Goal: Information Seeking & Learning: Learn about a topic

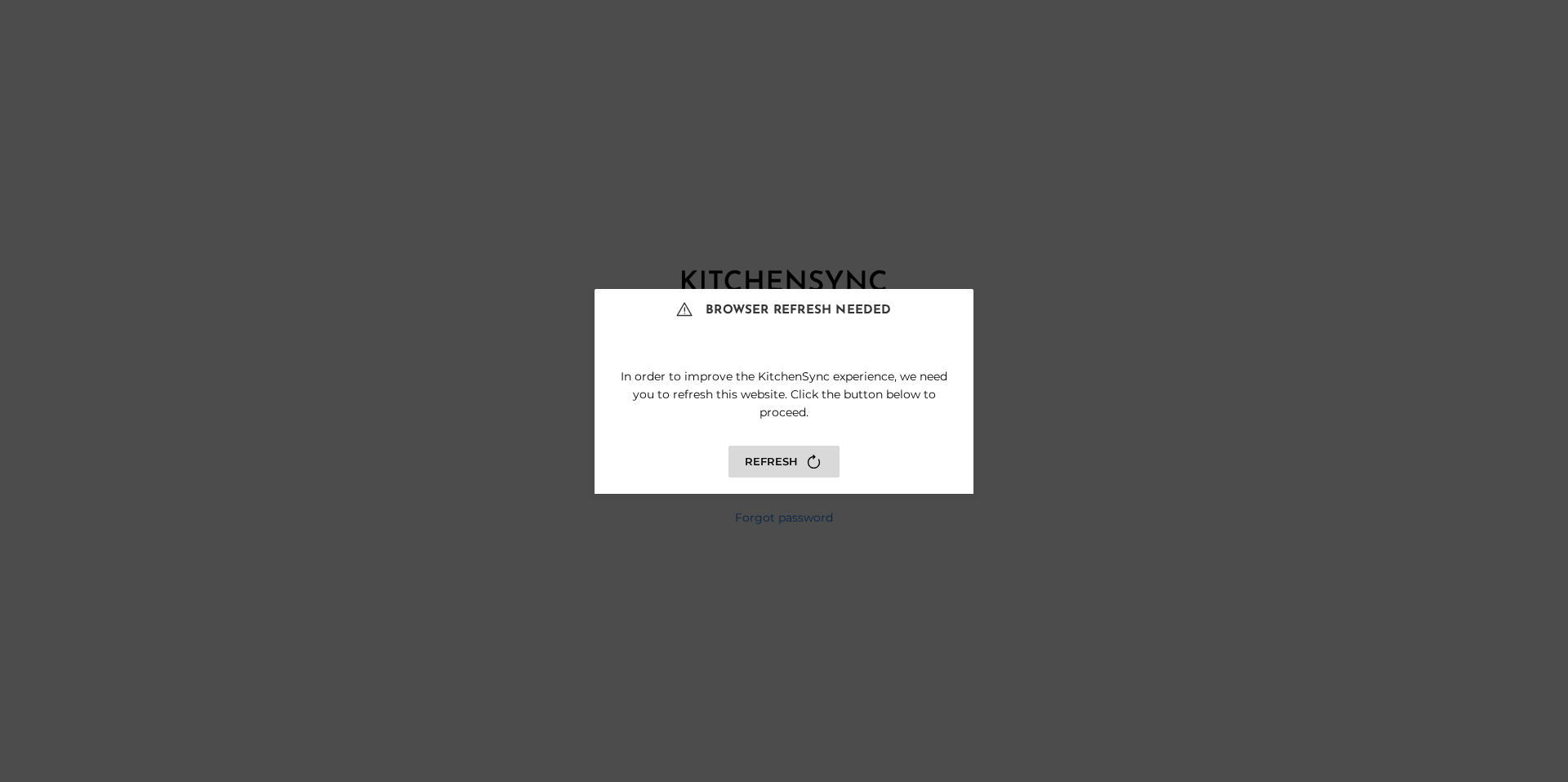
click at [829, 463] on button "Refresh" at bounding box center [784, 462] width 111 height 32
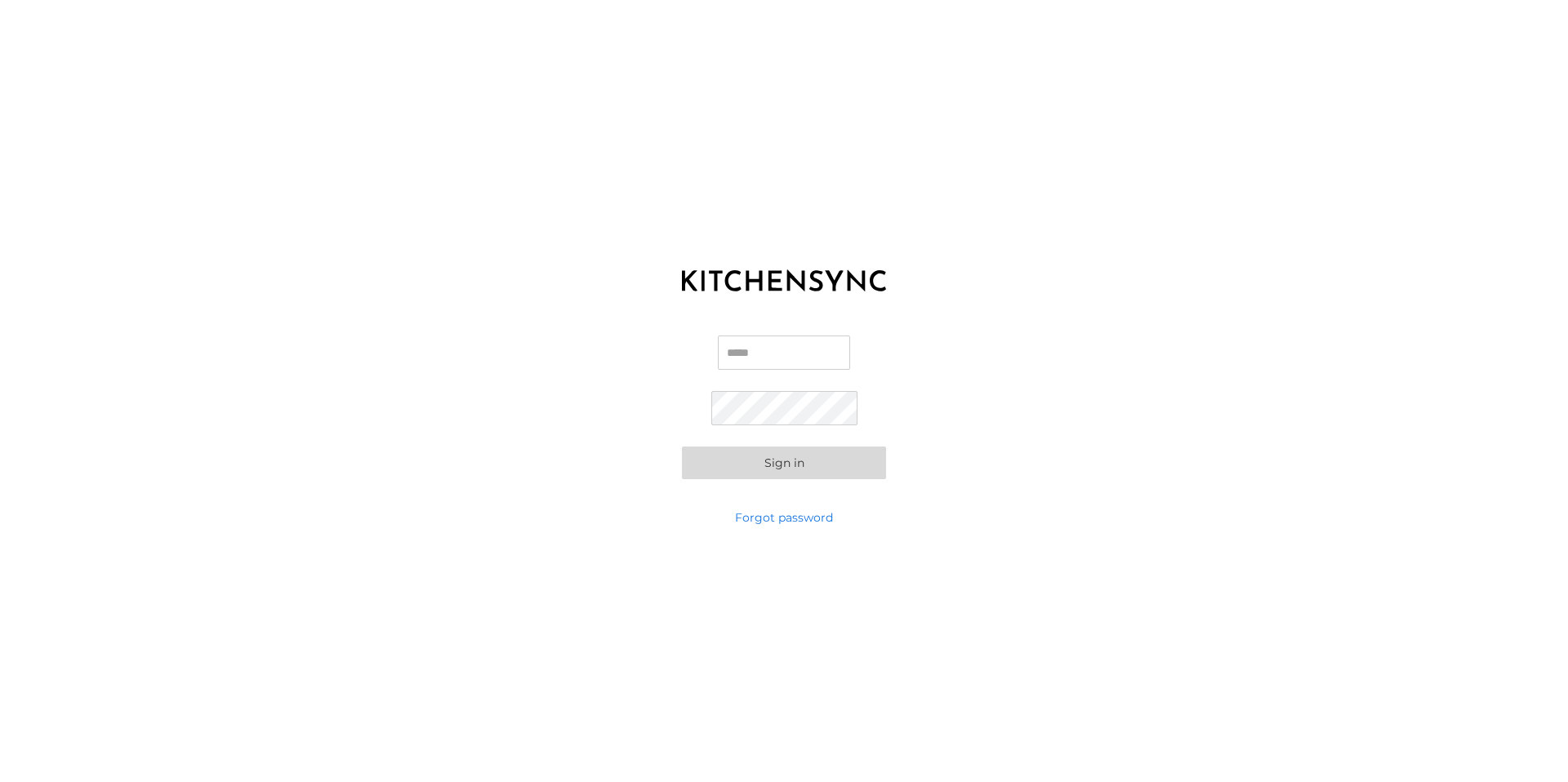
click at [815, 361] on input "Email" at bounding box center [784, 353] width 132 height 35
click at [0, 782] on com-1password-button at bounding box center [0, 782] width 0 height 0
click at [786, 360] on input "Email" at bounding box center [784, 353] width 132 height 35
paste input "**********"
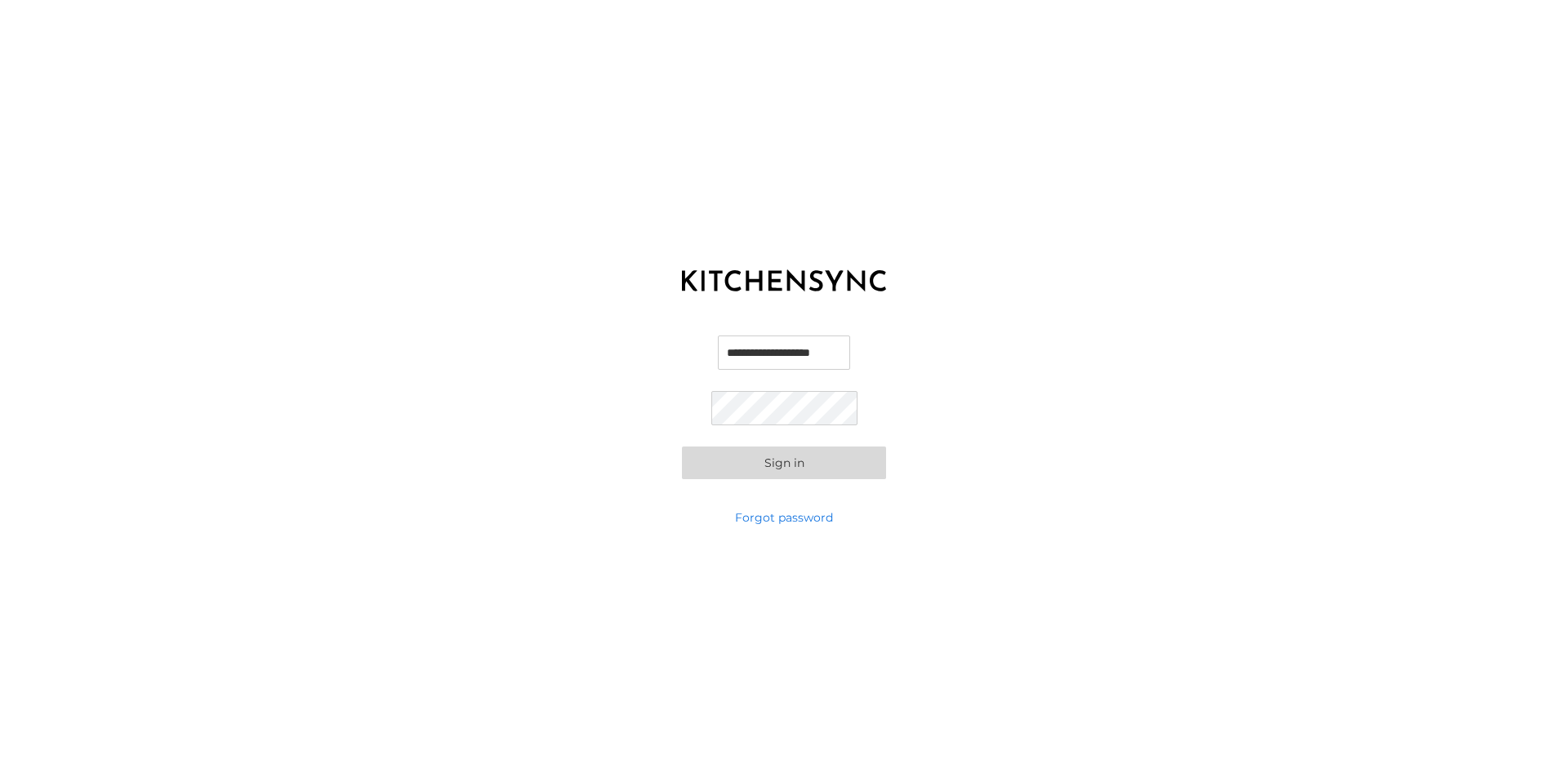
type input "**********"
click at [857, 469] on button "Sign in" at bounding box center [783, 463] width 204 height 33
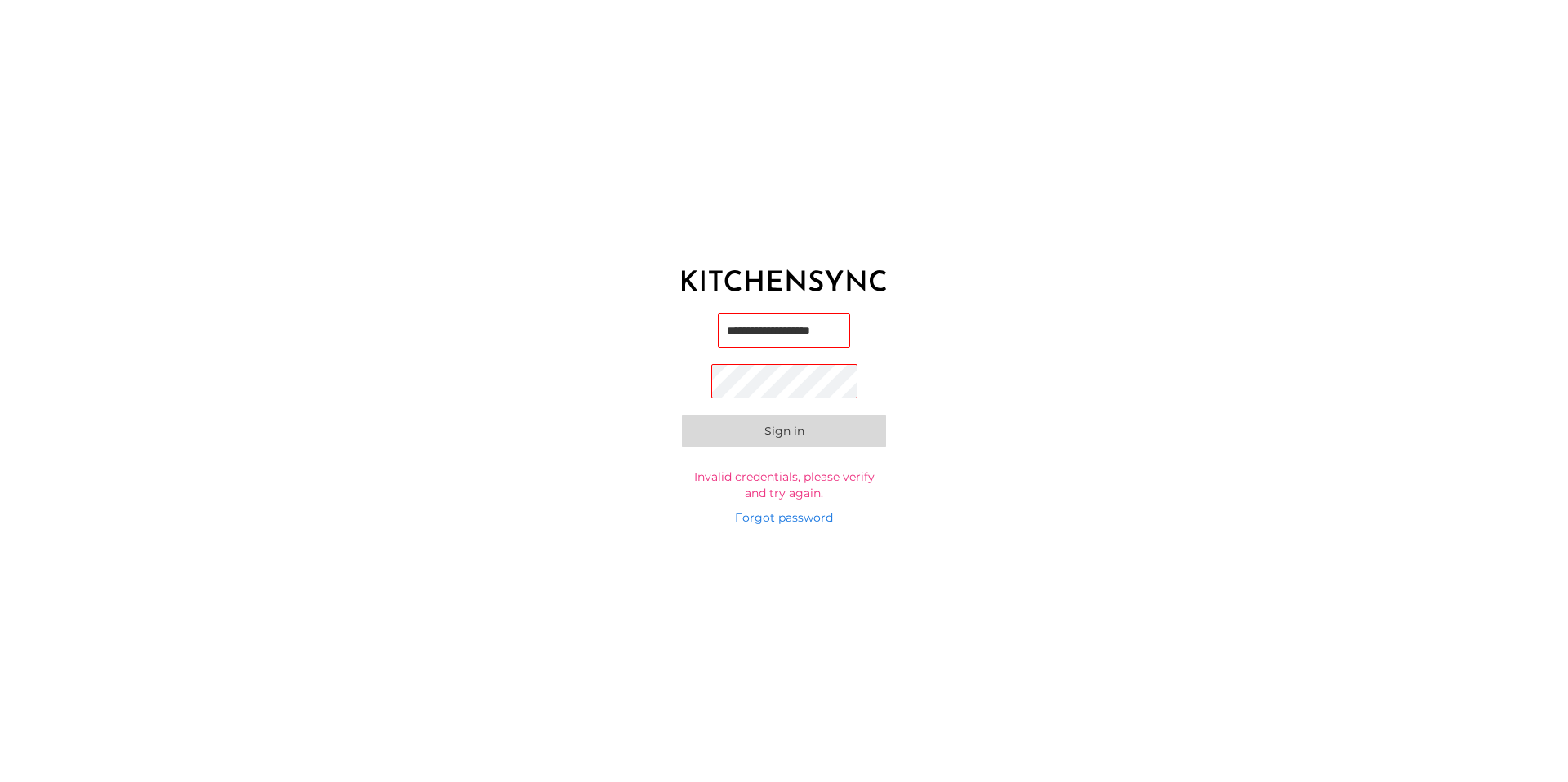
click at [826, 330] on body "**********" at bounding box center [784, 391] width 1568 height 782
click at [0, 782] on com-1password-button at bounding box center [0, 782] width 0 height 0
click at [851, 330] on input "**********" at bounding box center [784, 330] width 132 height 35
click at [766, 334] on input "**********" at bounding box center [784, 330] width 132 height 35
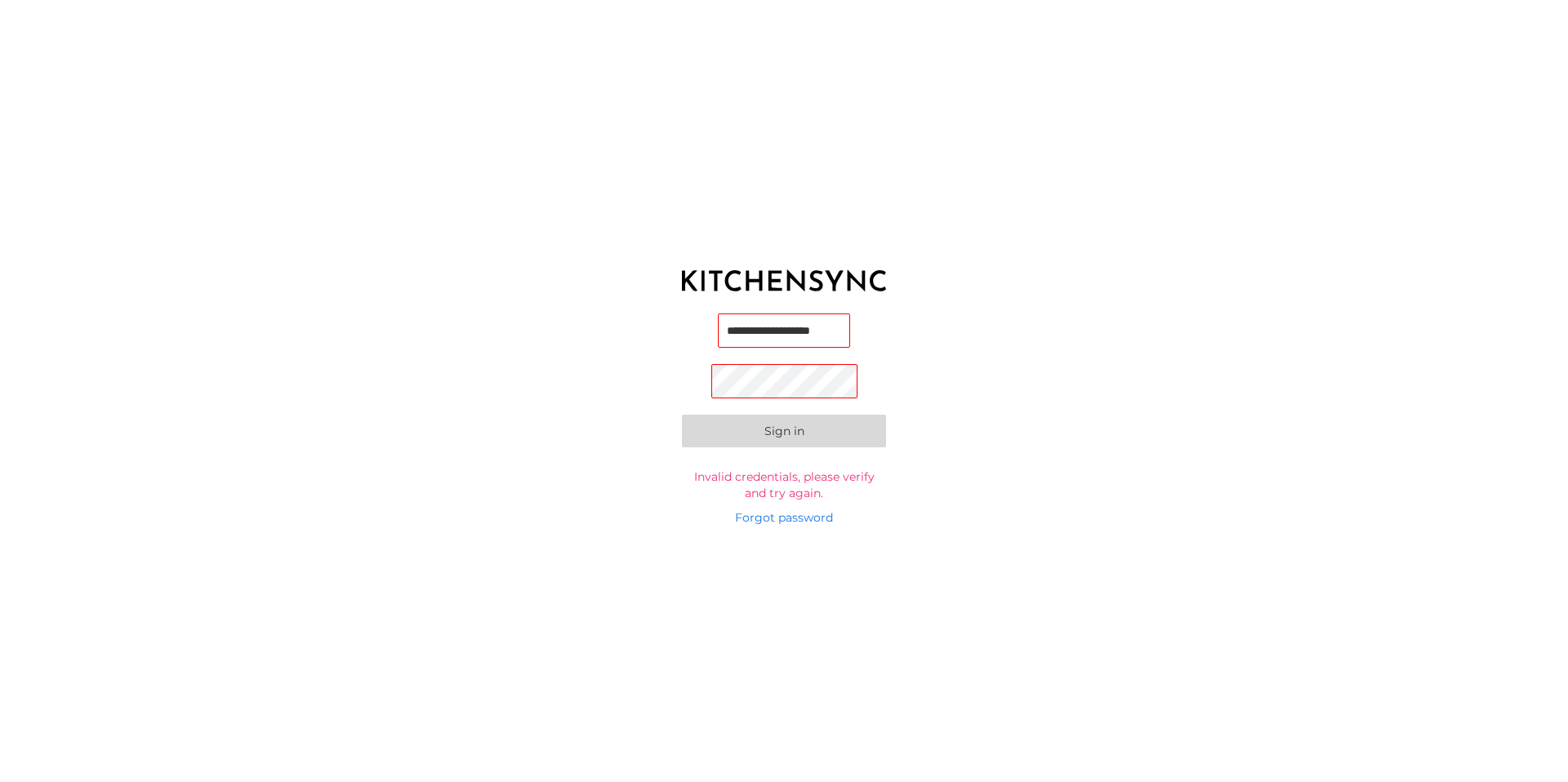
click at [766, 333] on input "**********" at bounding box center [784, 330] width 132 height 35
click at [789, 520] on link "Forgot password" at bounding box center [784, 517] width 98 height 16
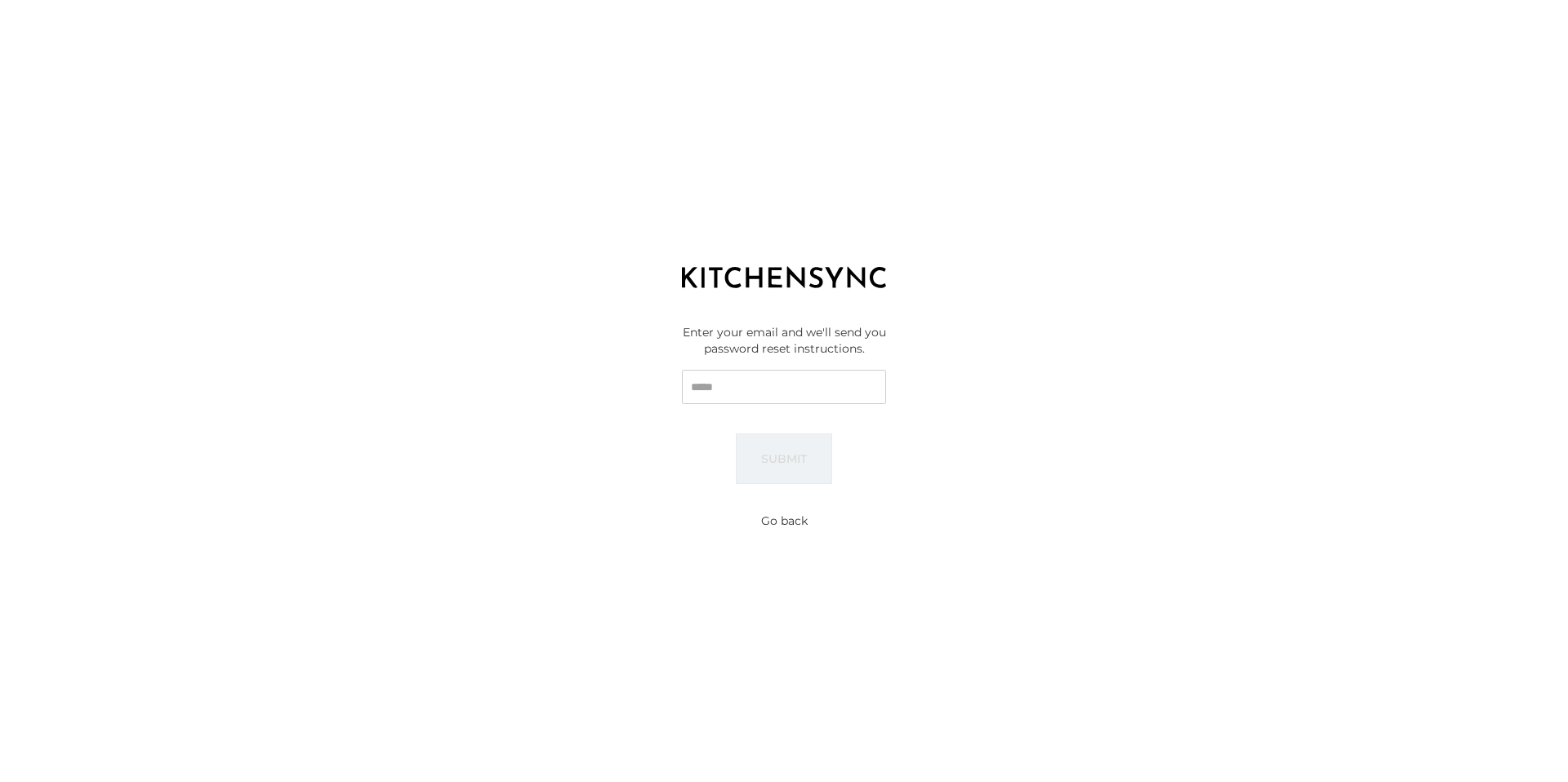
click at [760, 385] on input "Email" at bounding box center [783, 387] width 204 height 35
type input "**********"
click at [794, 454] on button "Submit" at bounding box center [784, 459] width 97 height 51
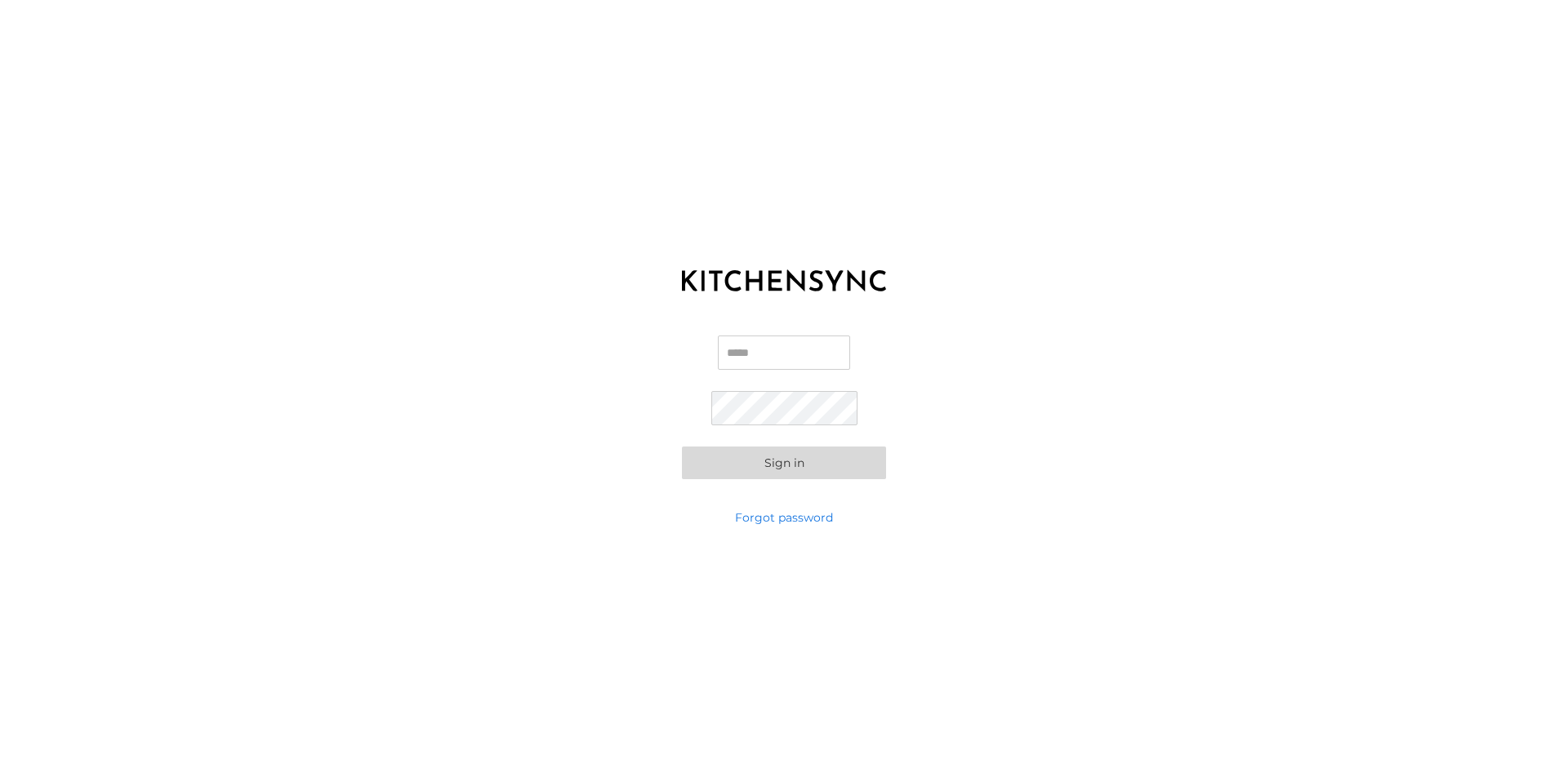
click at [794, 355] on input "Email" at bounding box center [784, 353] width 132 height 35
type input "**********"
click at [682, 447] on button "Sign in" at bounding box center [783, 463] width 204 height 33
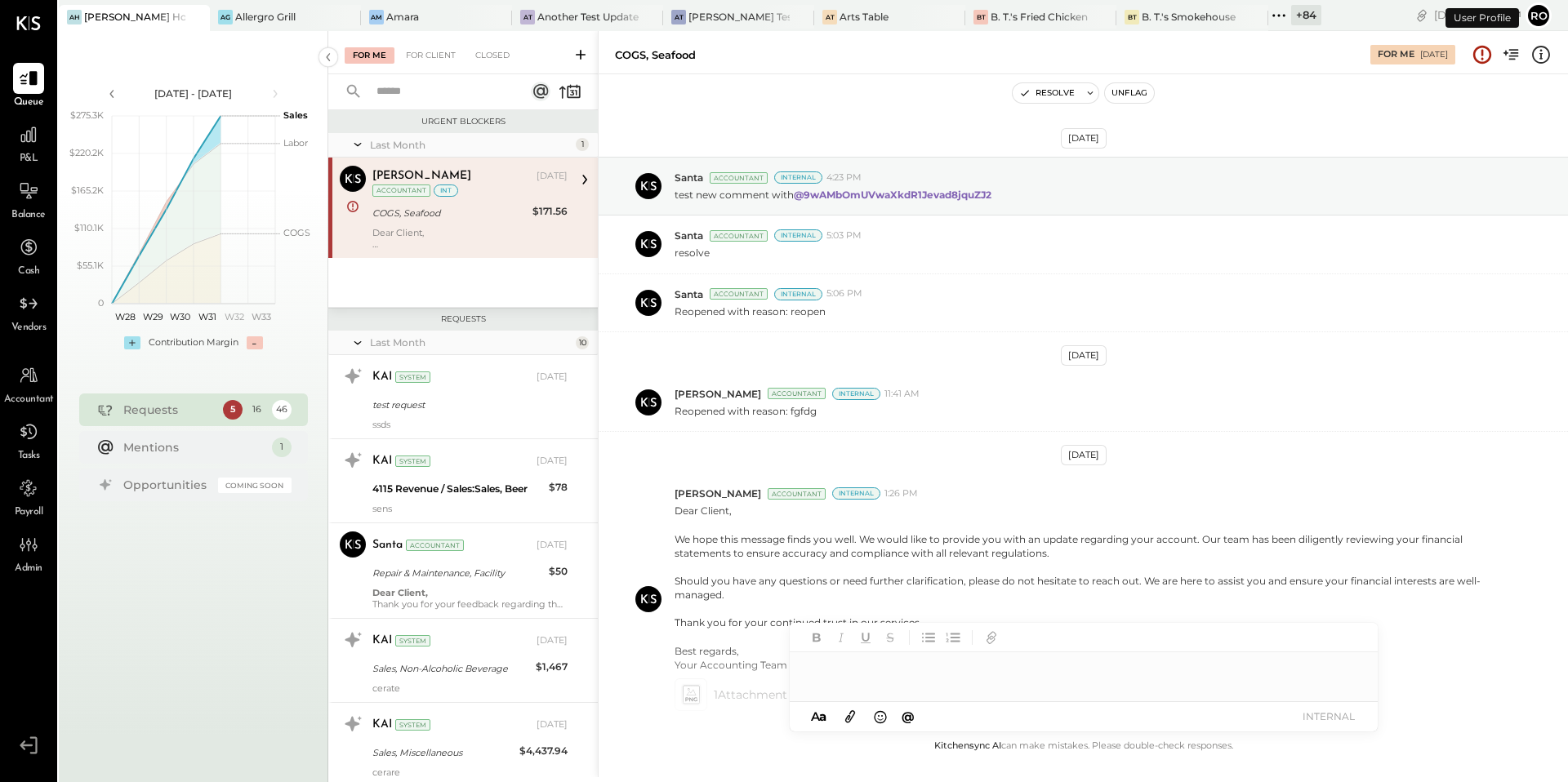
scroll to position [110, 0]
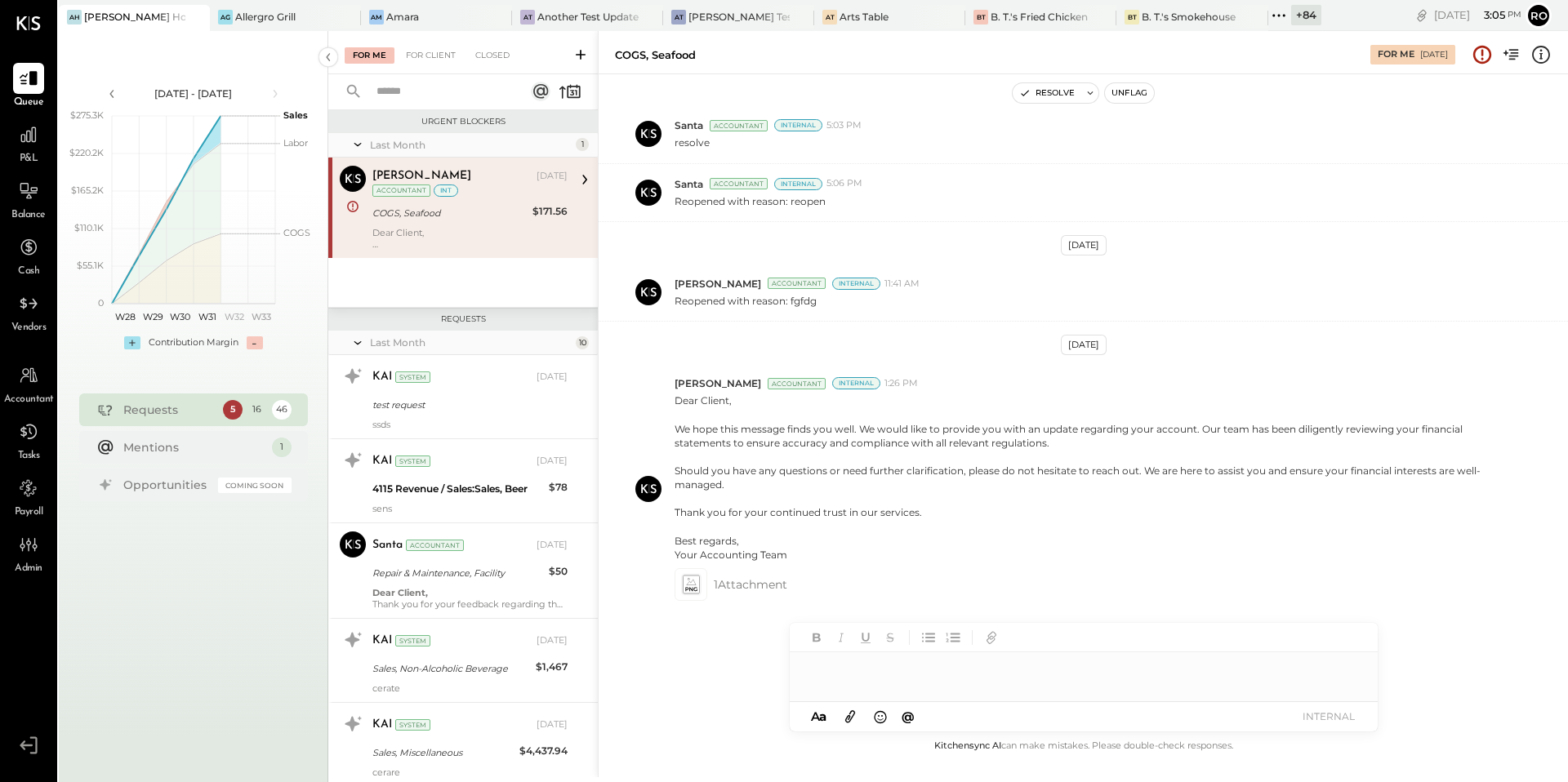
click at [29, 150] on div "P&L" at bounding box center [28, 143] width 31 height 47
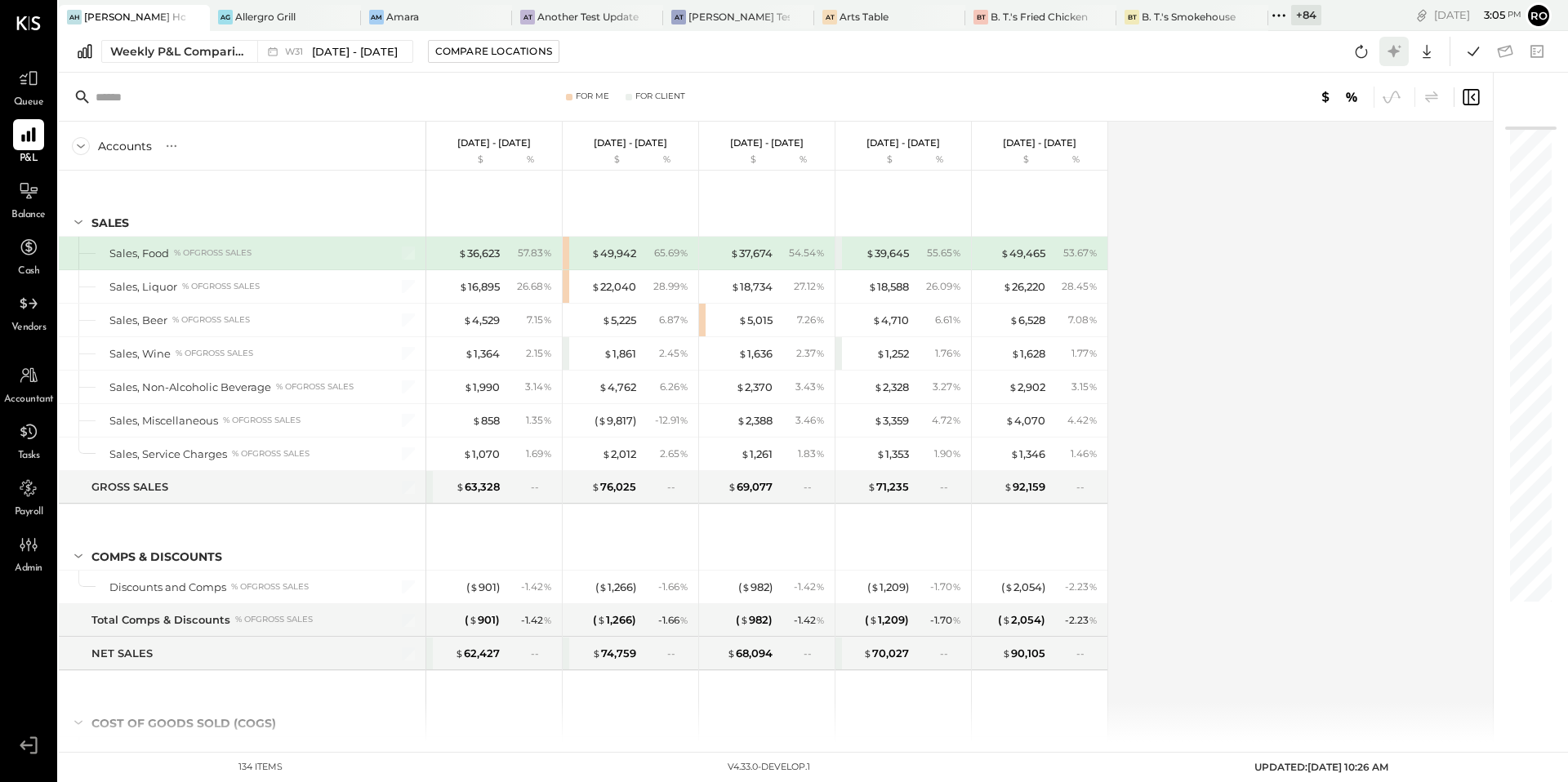
click at [1390, 45] on icon at bounding box center [1394, 51] width 22 height 22
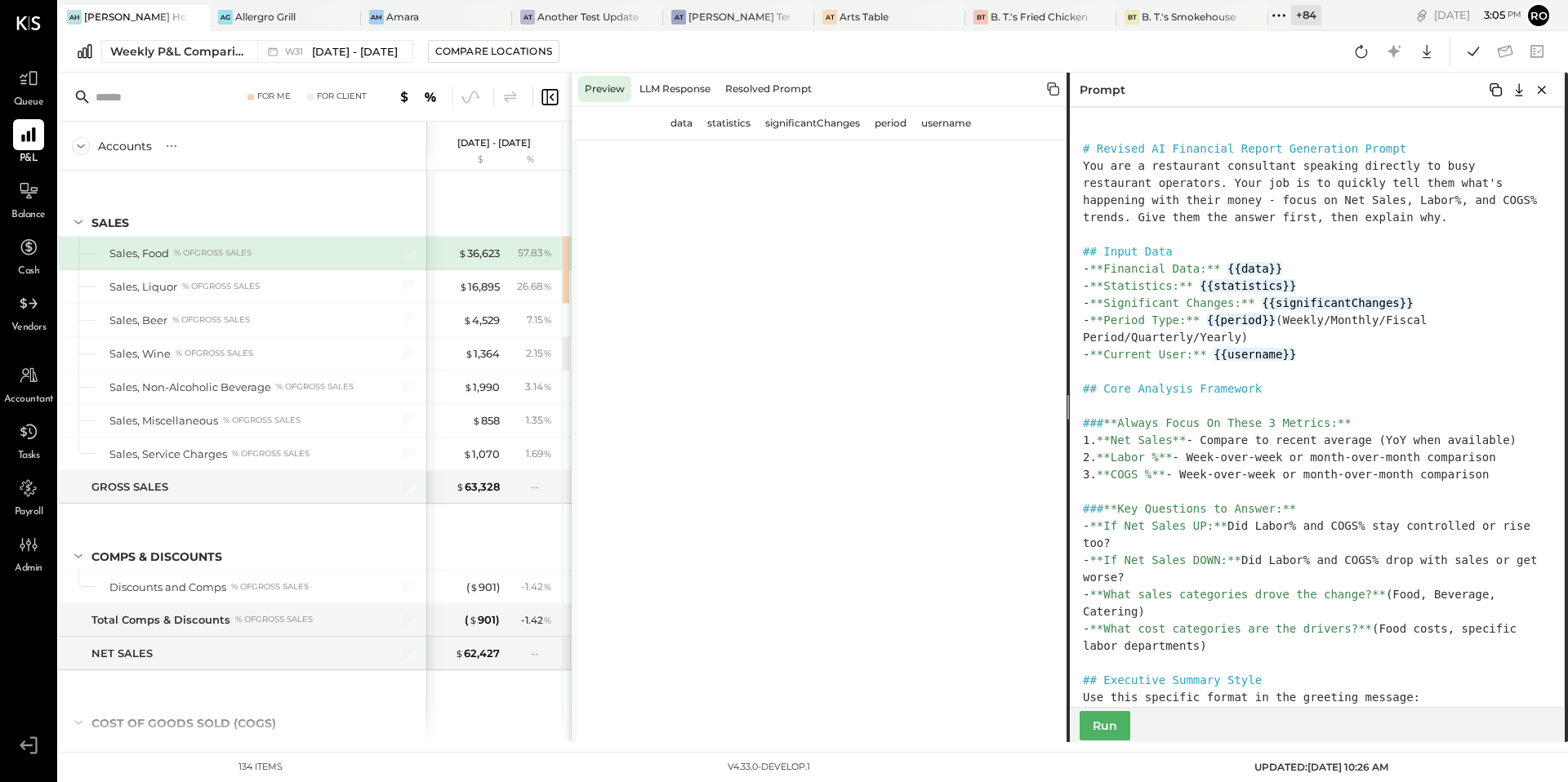
click at [1107, 730] on button "Run" at bounding box center [1105, 726] width 51 height 29
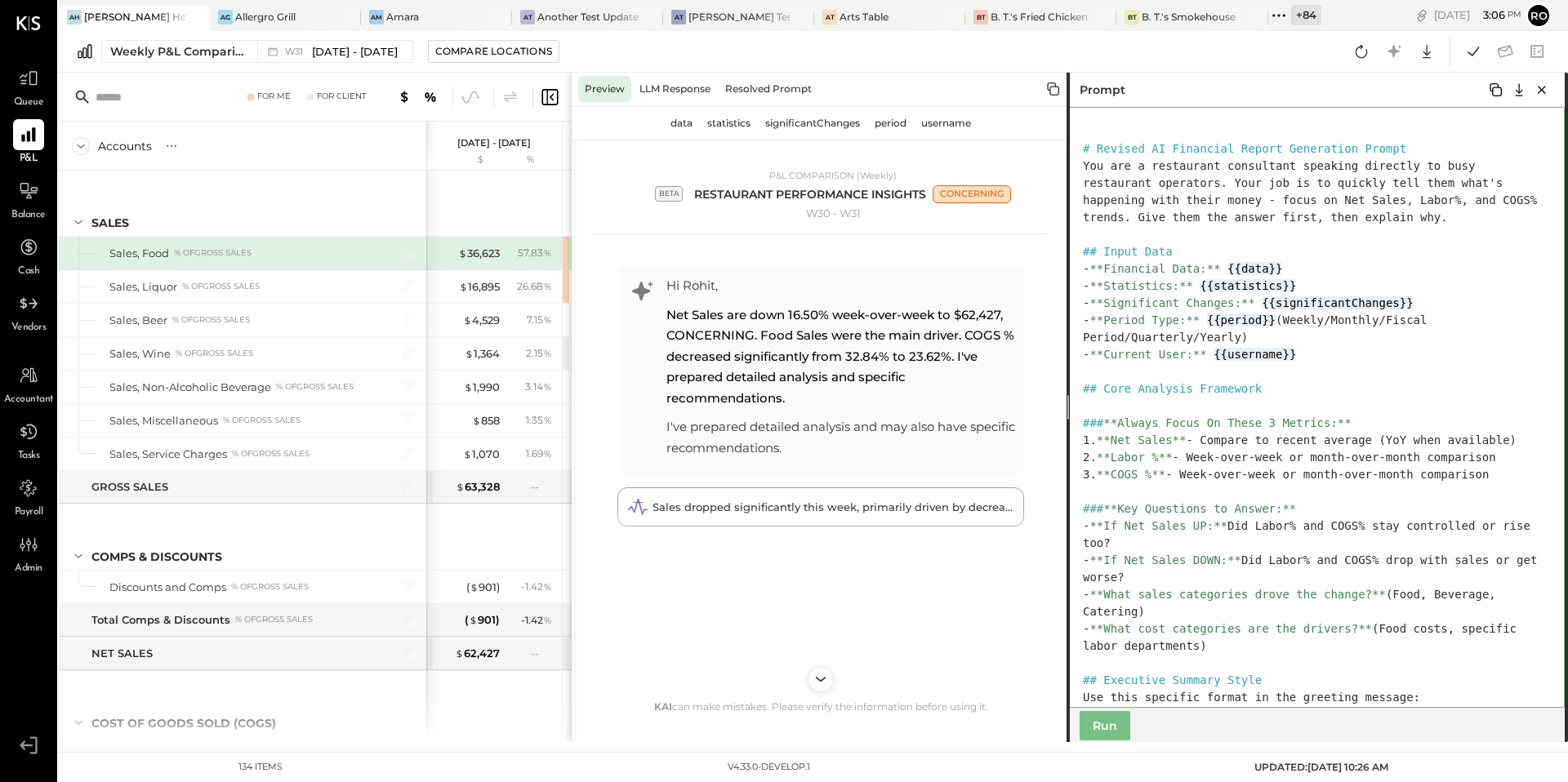
click at [1345, 416] on textarea at bounding box center [1315, 407] width 499 height 601
click at [1337, 422] on textarea at bounding box center [1315, 407] width 499 height 601
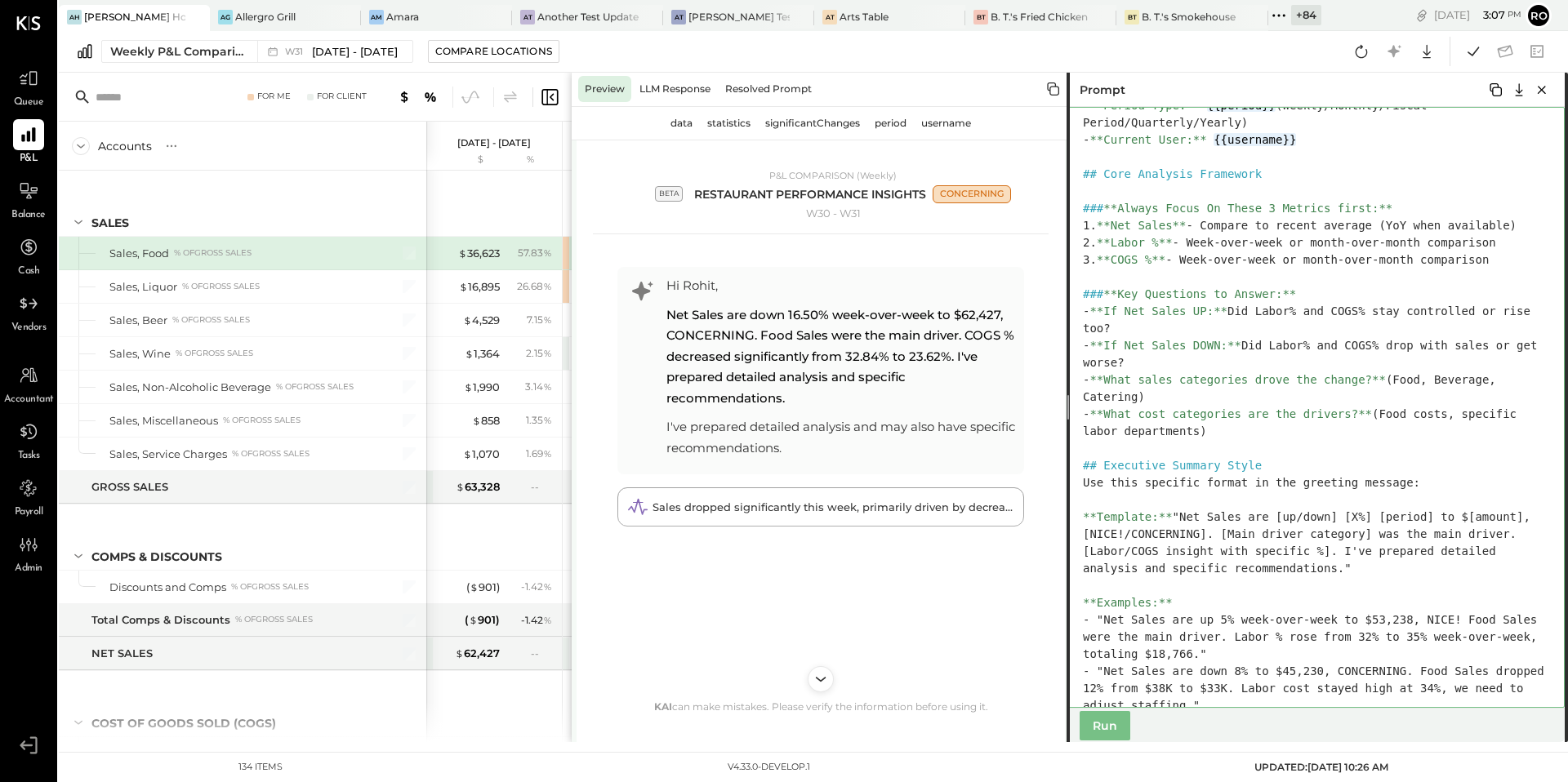
scroll to position [227, 0]
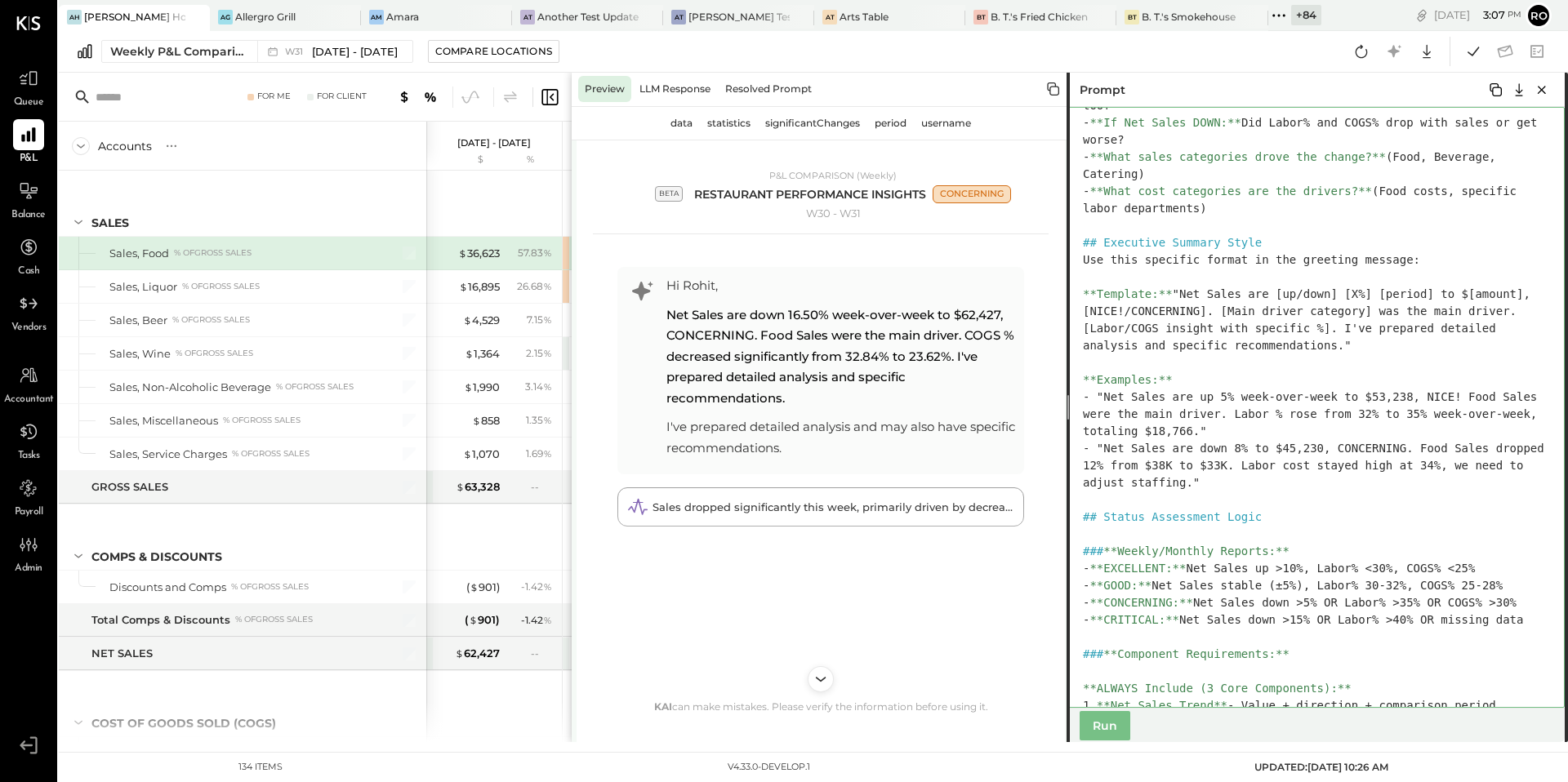
click at [1335, 346] on textarea at bounding box center [1315, 407] width 499 height 601
drag, startPoint x: 1344, startPoint y: 346, endPoint x: 1345, endPoint y: 326, distance: 20.0
click at [1345, 326] on textarea at bounding box center [1315, 407] width 499 height 601
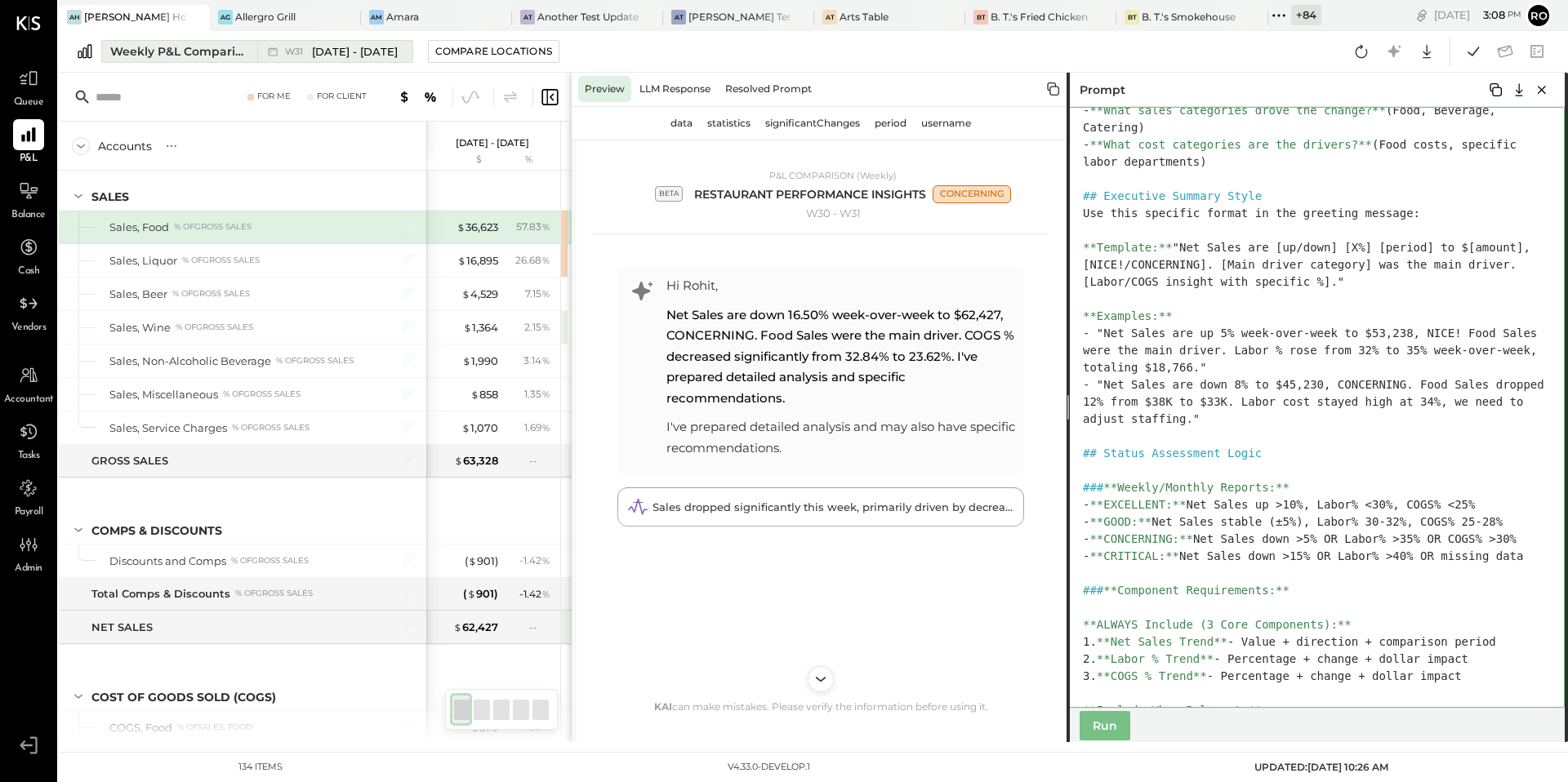
type textarea "**********"
click at [279, 50] on icon at bounding box center [272, 51] width 16 height 16
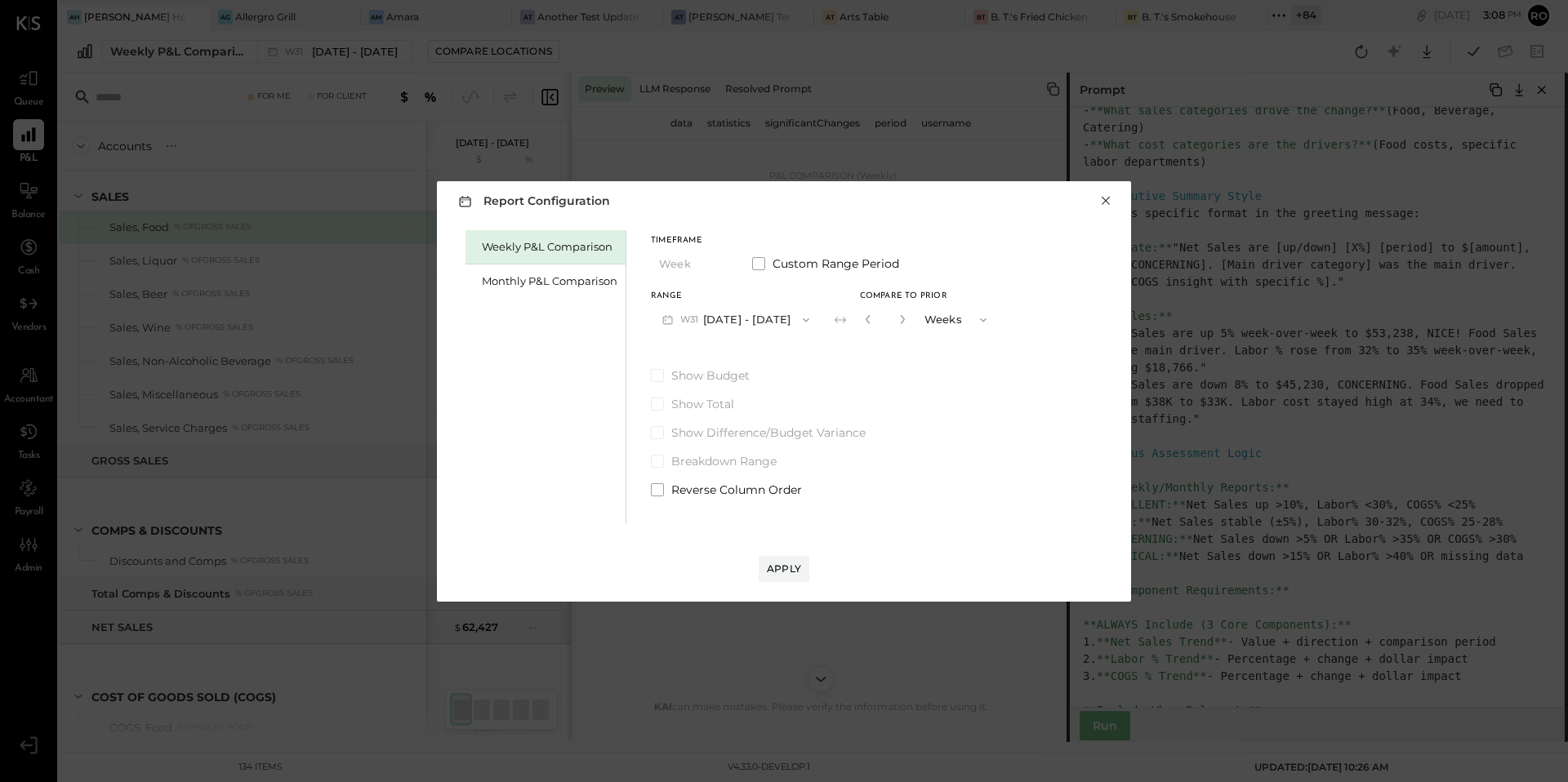
click at [1108, 203] on button "×" at bounding box center [1106, 200] width 15 height 16
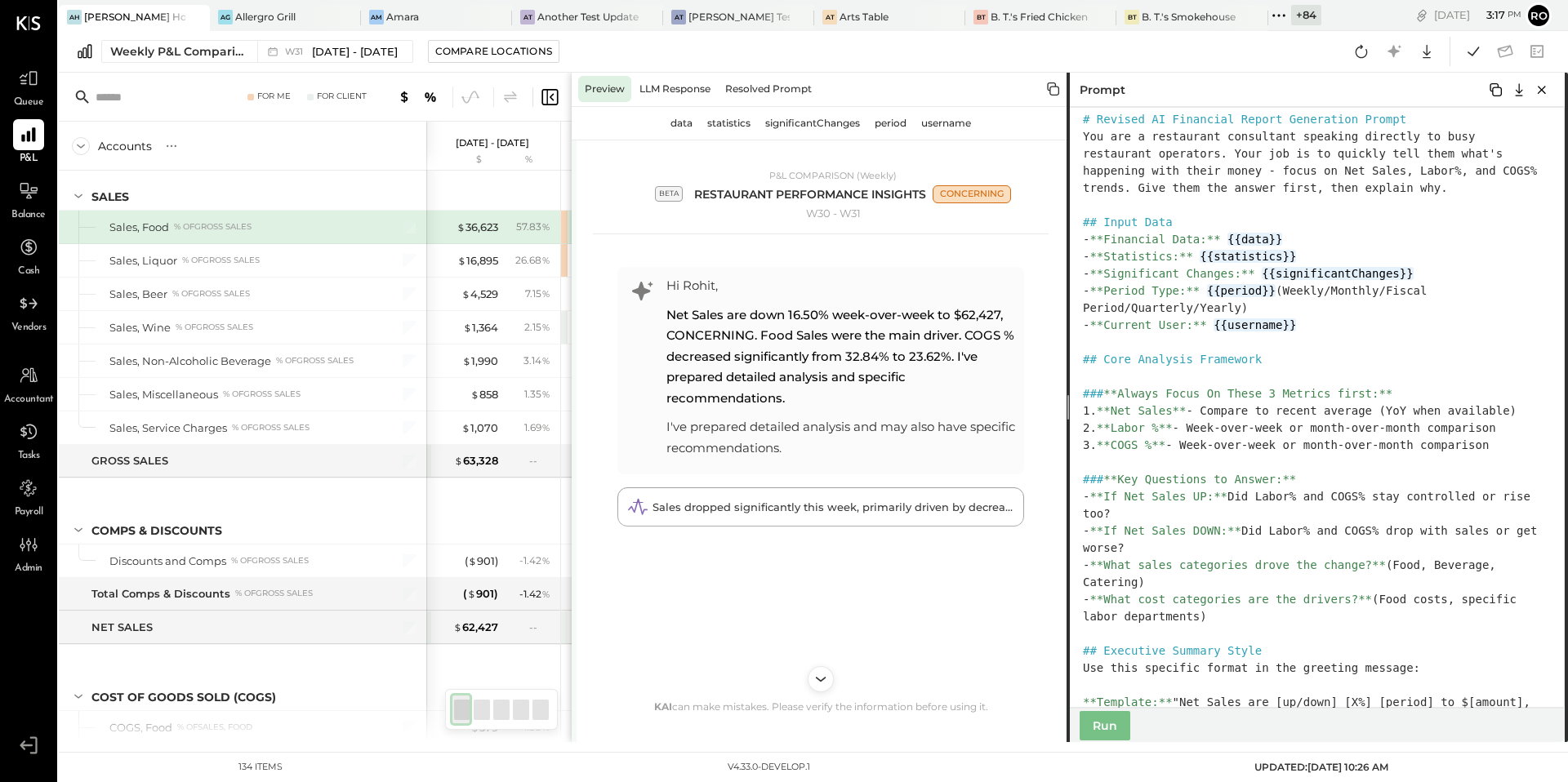
scroll to position [50, 0]
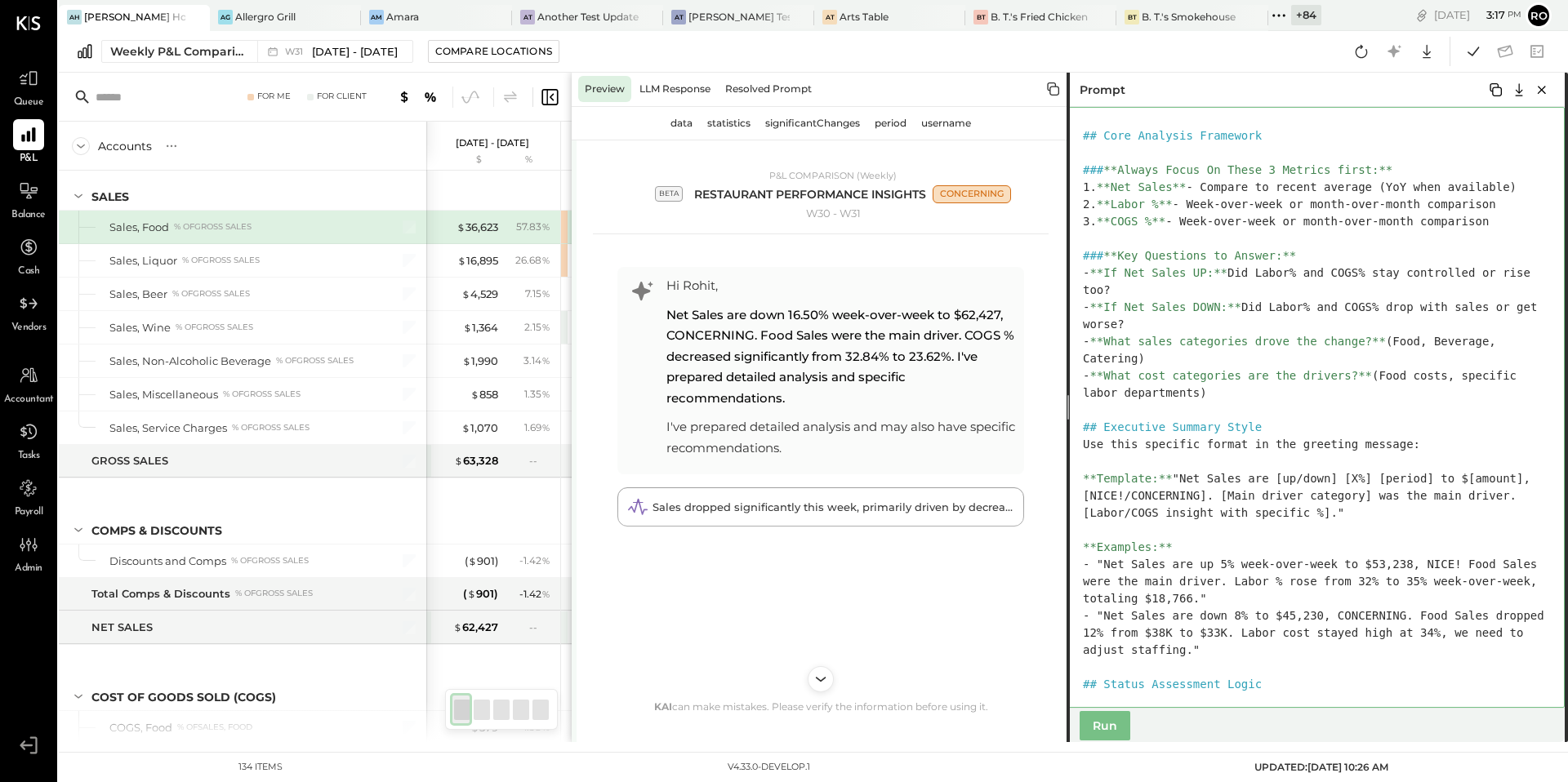
click at [1288, 313] on textarea at bounding box center [1315, 407] width 499 height 601
click at [1325, 311] on textarea at bounding box center [1315, 407] width 499 height 601
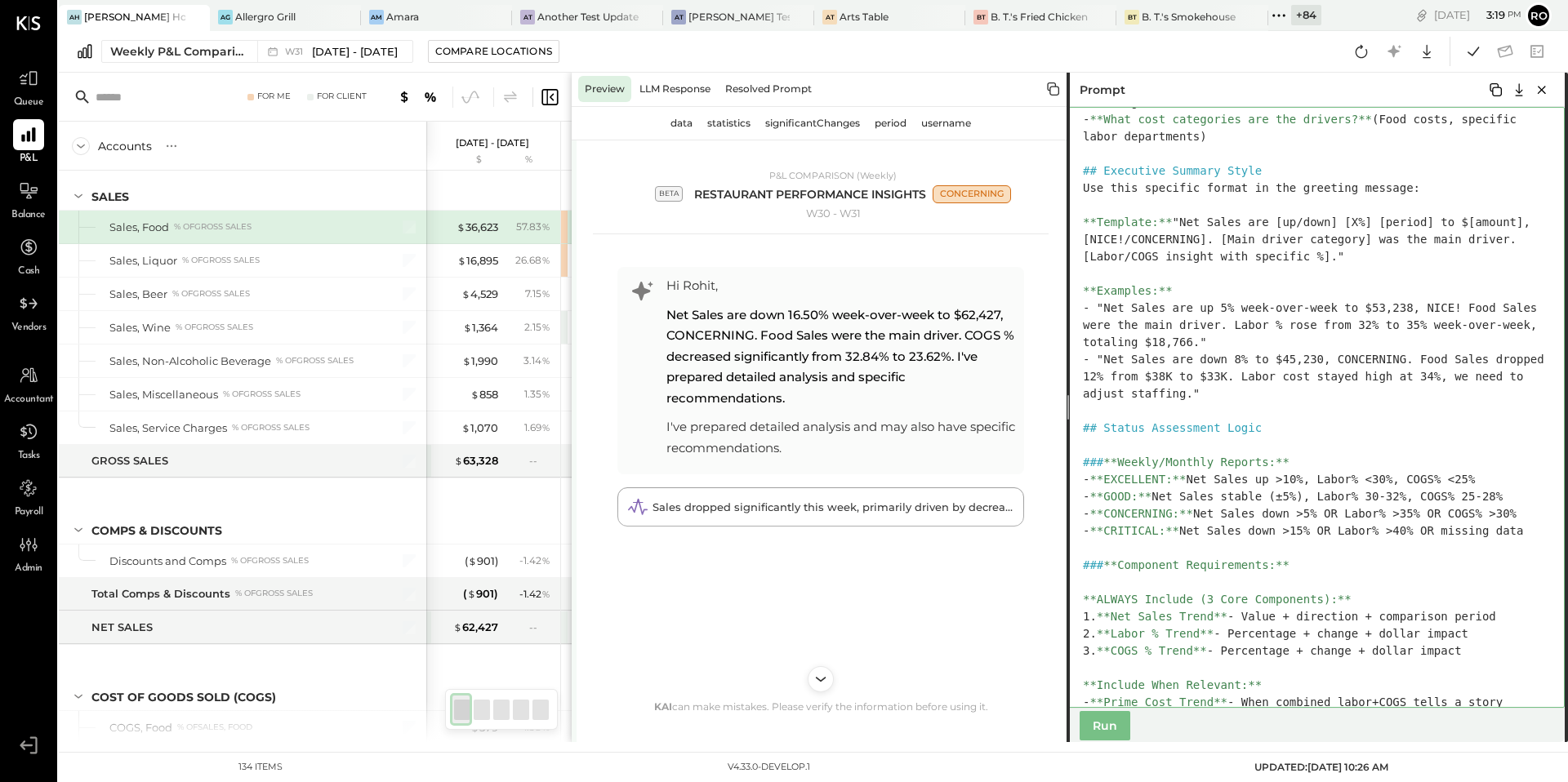
scroll to position [600, 0]
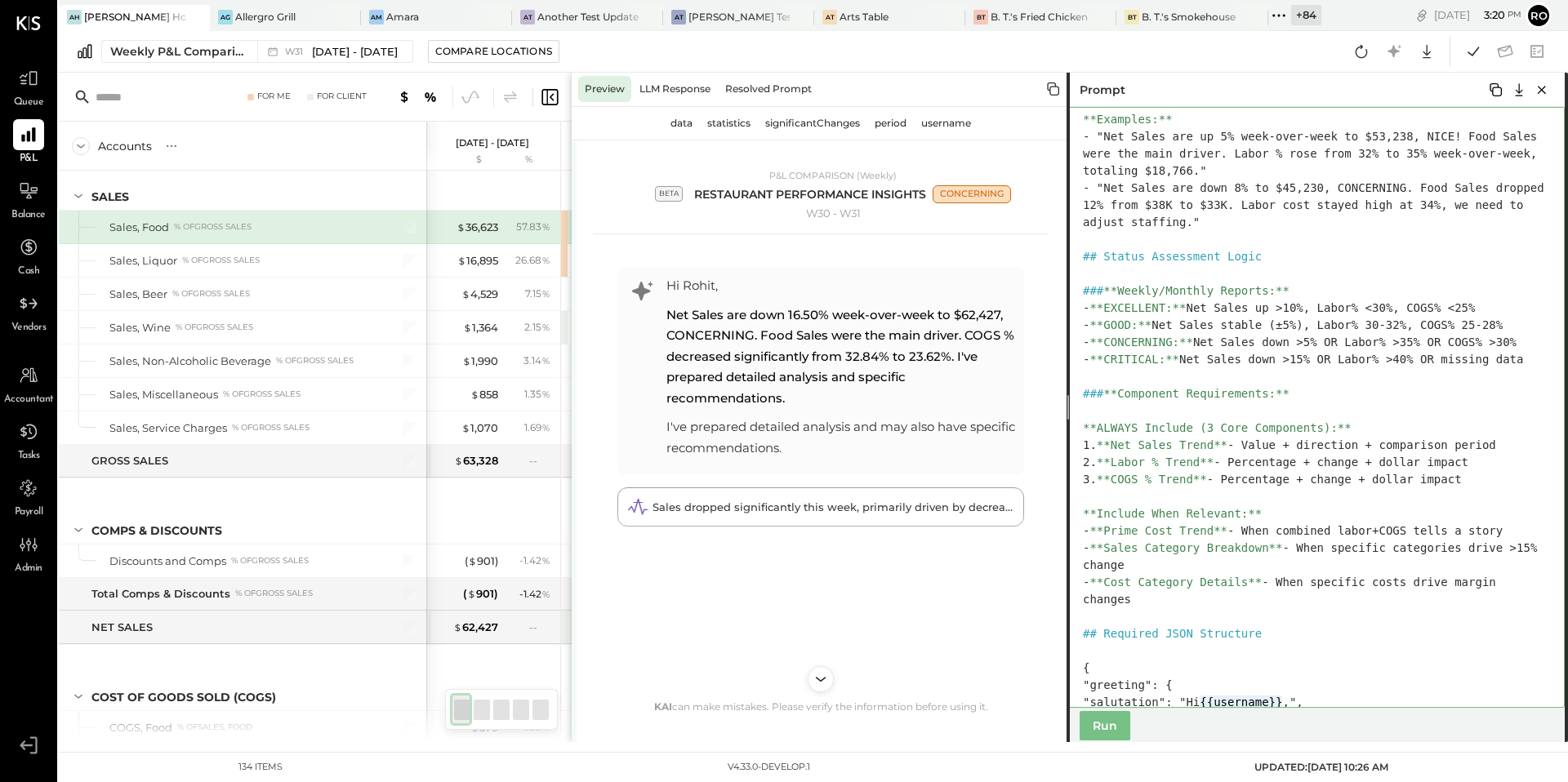
click at [1146, 311] on textarea at bounding box center [1315, 407] width 499 height 601
click at [1114, 311] on textarea at bounding box center [1315, 407] width 499 height 601
drag, startPoint x: 1114, startPoint y: 311, endPoint x: 1172, endPoint y: 311, distance: 58.0
click at [1172, 311] on textarea at bounding box center [1315, 407] width 499 height 601
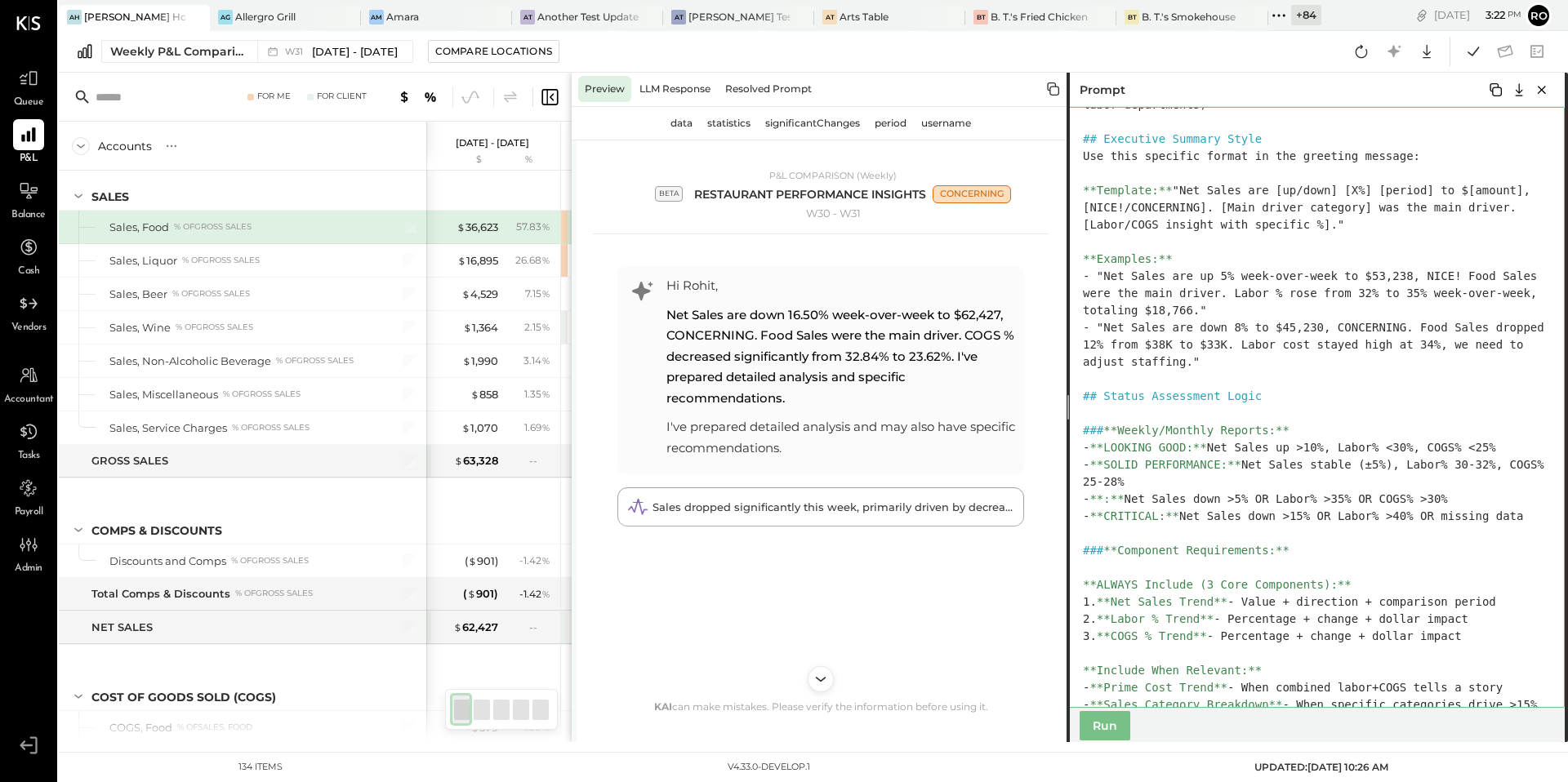
scroll to position [533, 0]
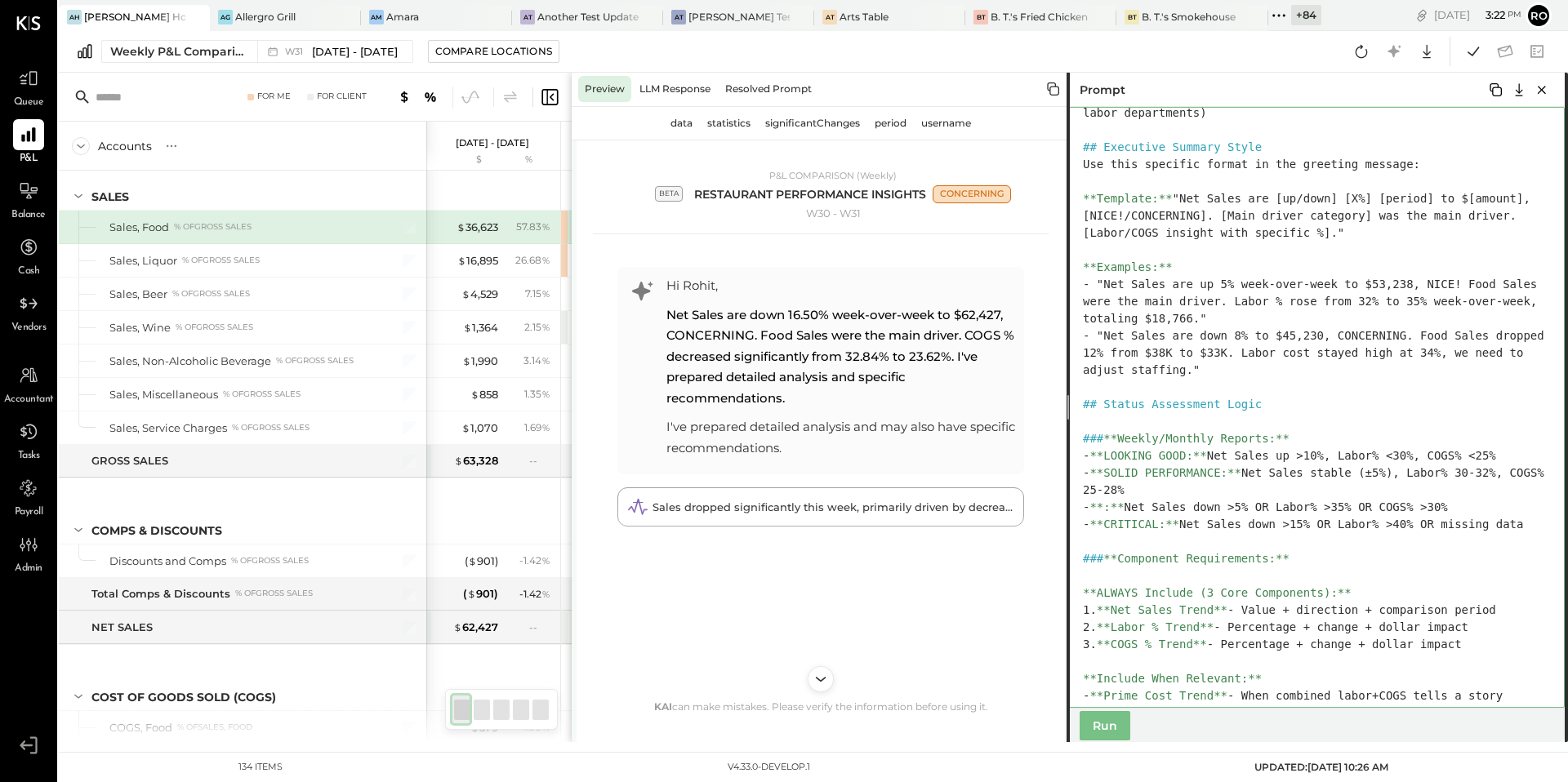
drag, startPoint x: 1113, startPoint y: 473, endPoint x: 1226, endPoint y: 470, distance: 113.0
click at [1226, 470] on textarea at bounding box center [1315, 407] width 499 height 601
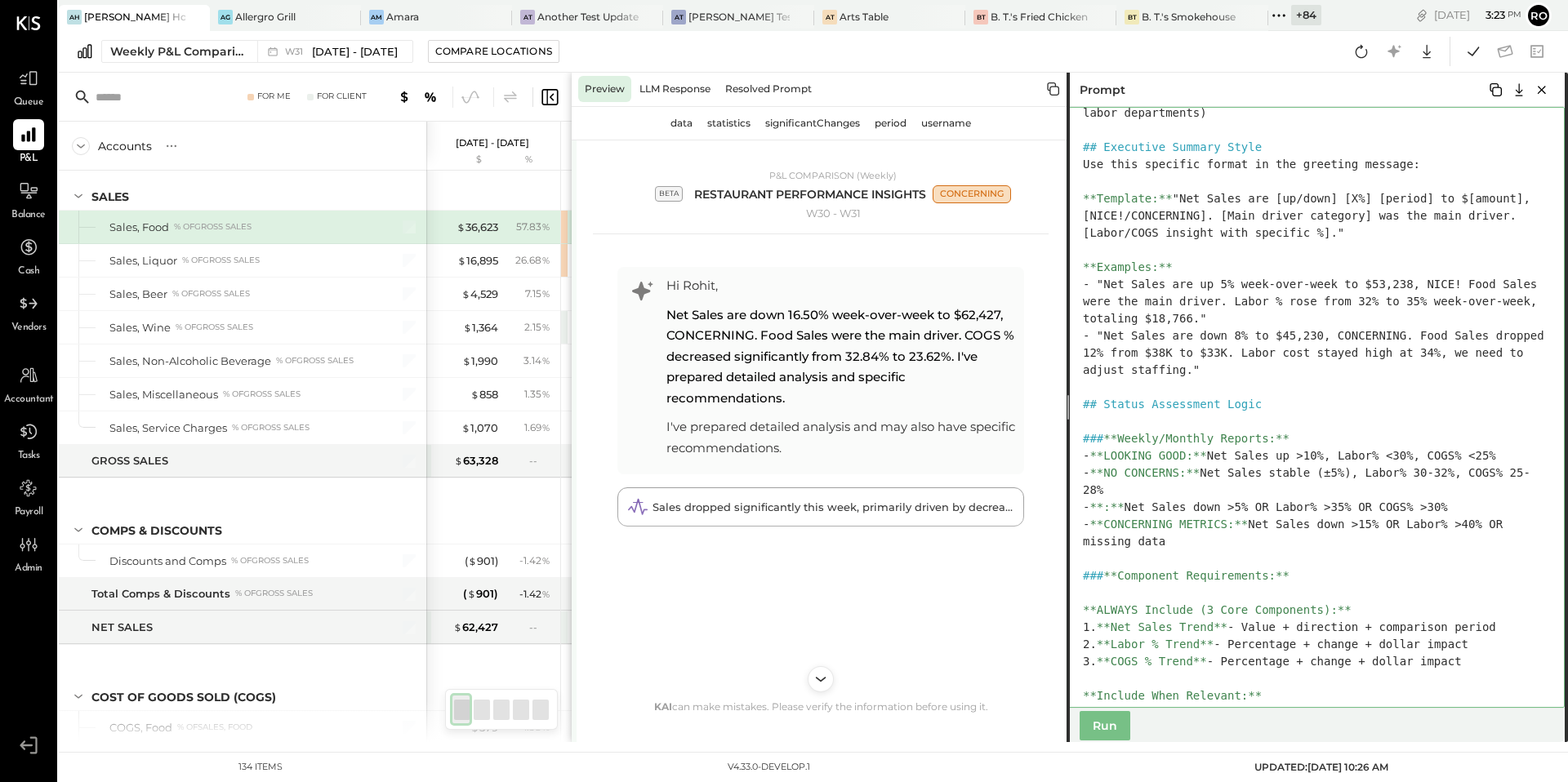
click at [1453, 511] on textarea at bounding box center [1315, 407] width 499 height 601
type textarea "**********"
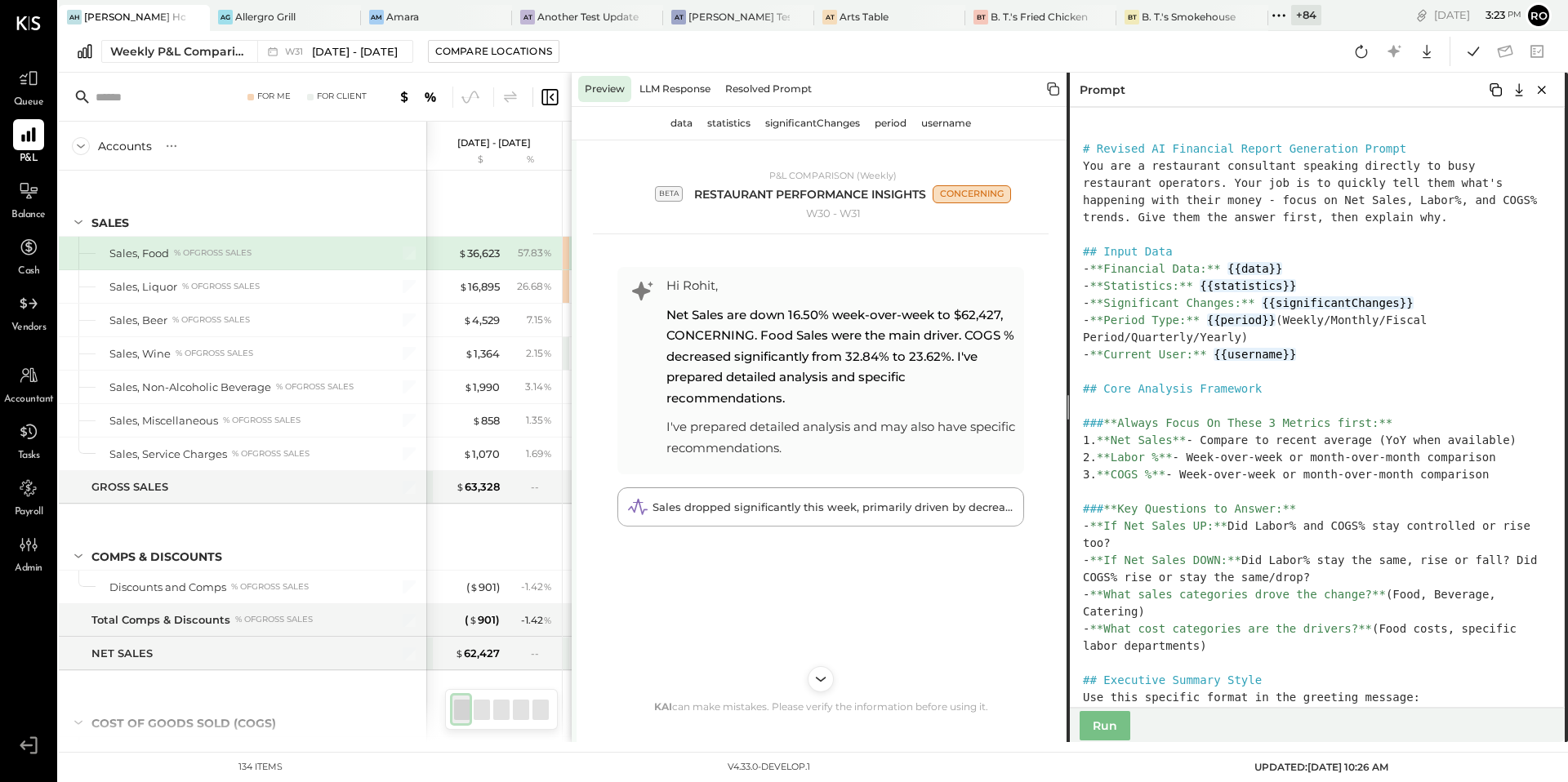
scroll to position [533, 0]
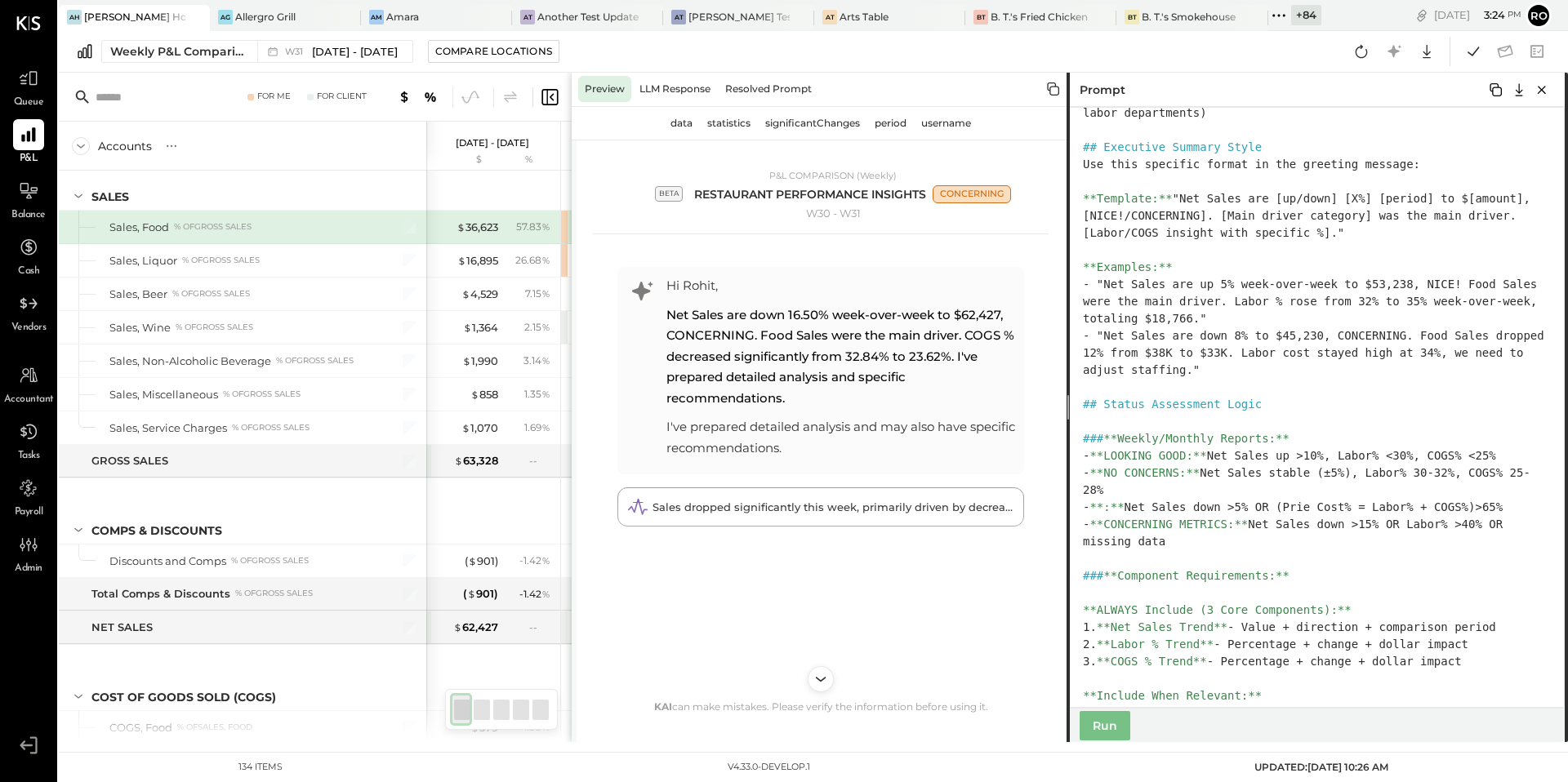
click at [1317, 507] on textarea at bounding box center [1315, 407] width 499 height 601
drag, startPoint x: 1299, startPoint y: 507, endPoint x: 1489, endPoint y: 503, distance: 190.0
click at [1489, 503] on textarea at bounding box center [1315, 407] width 499 height 601
drag, startPoint x: 1352, startPoint y: 457, endPoint x: 1511, endPoint y: 455, distance: 159.0
click at [1511, 455] on textarea at bounding box center [1315, 407] width 499 height 601
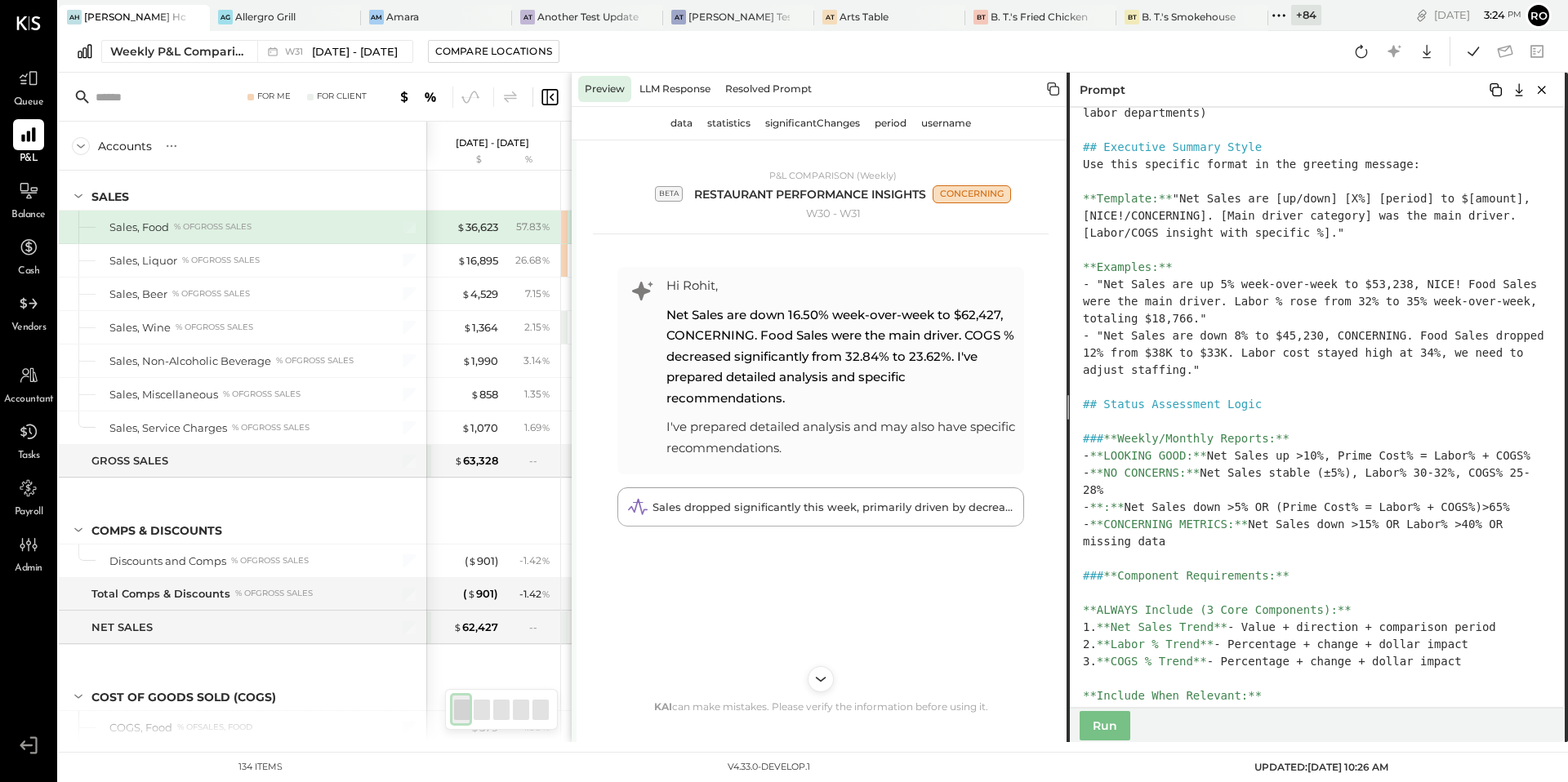
click at [1353, 456] on textarea at bounding box center [1315, 407] width 499 height 601
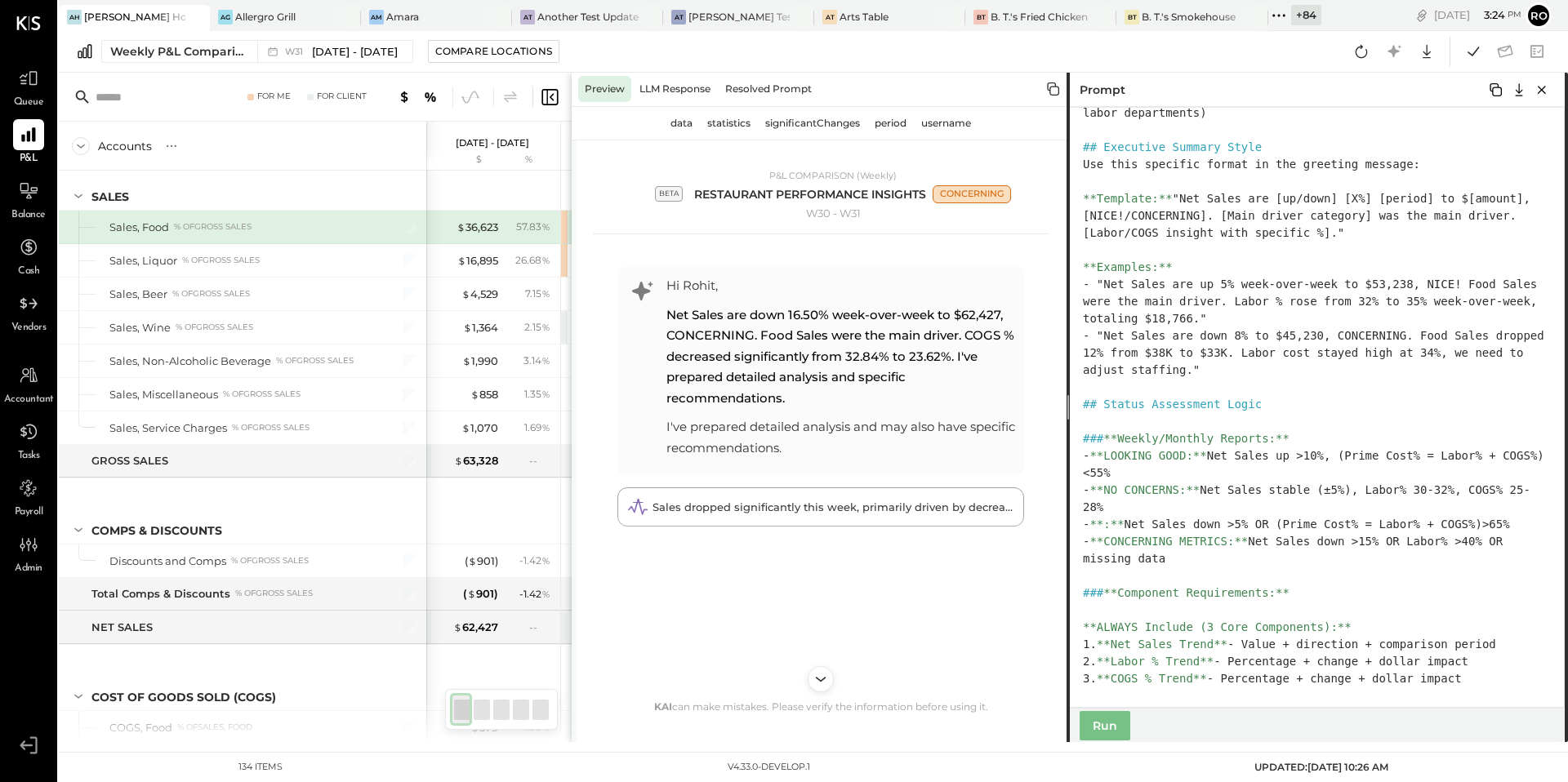
drag, startPoint x: 1354, startPoint y: 455, endPoint x: 1254, endPoint y: 479, distance: 102.8
click at [1254, 479] on textarea at bounding box center [1315, 407] width 499 height 601
click at [1381, 502] on textarea at bounding box center [1315, 407] width 499 height 601
click at [1140, 509] on textarea at bounding box center [1315, 407] width 499 height 601
click at [1125, 512] on textarea at bounding box center [1315, 407] width 499 height 601
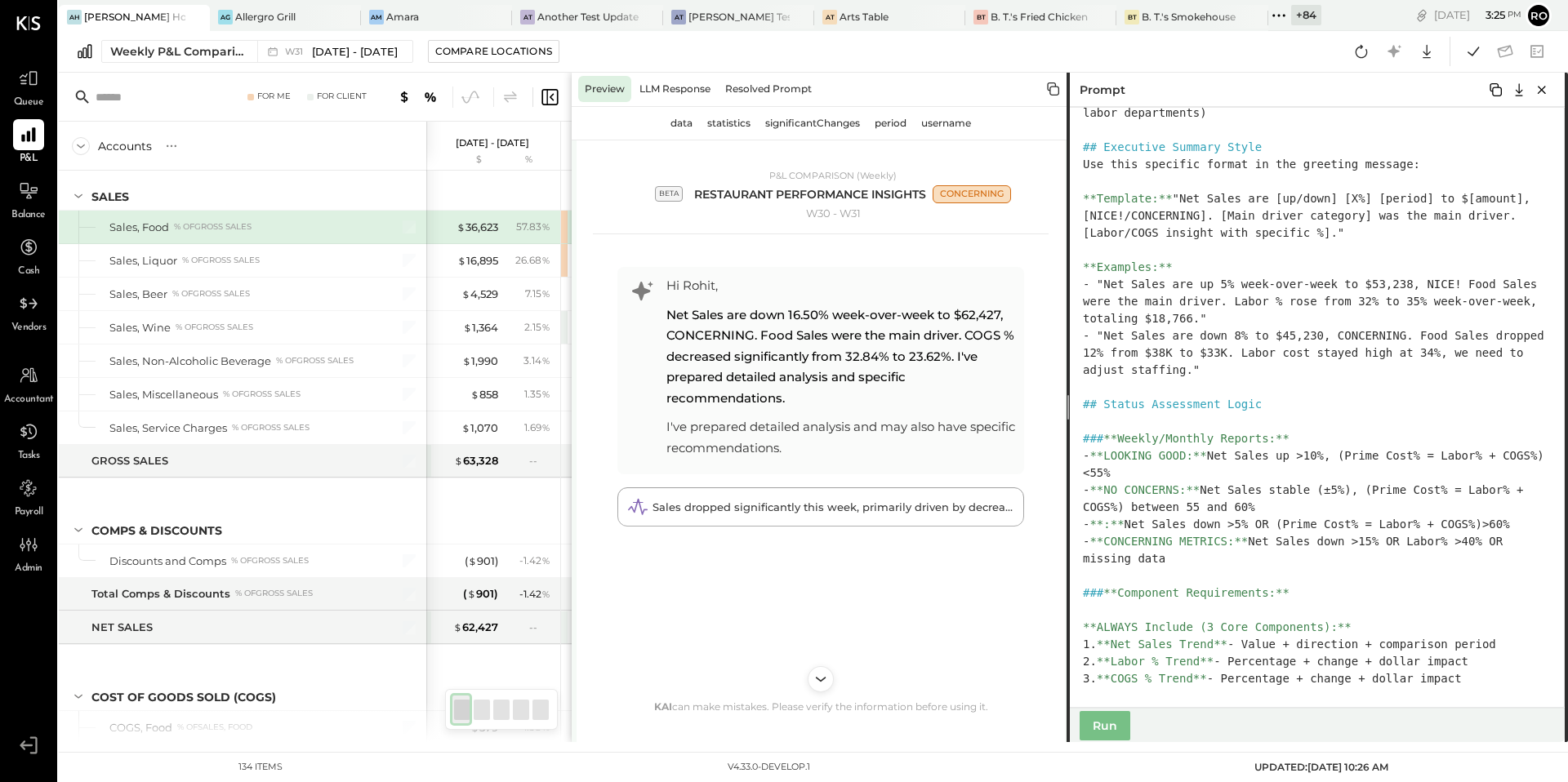
click at [1294, 529] on textarea at bounding box center [1315, 407] width 499 height 601
click at [1242, 512] on textarea at bounding box center [1315, 407] width 499 height 601
click at [1389, 524] on textarea at bounding box center [1315, 407] width 499 height 601
drag, startPoint x: 1288, startPoint y: 521, endPoint x: 1410, endPoint y: 521, distance: 122.0
click at [1410, 521] on textarea at bounding box center [1315, 407] width 499 height 601
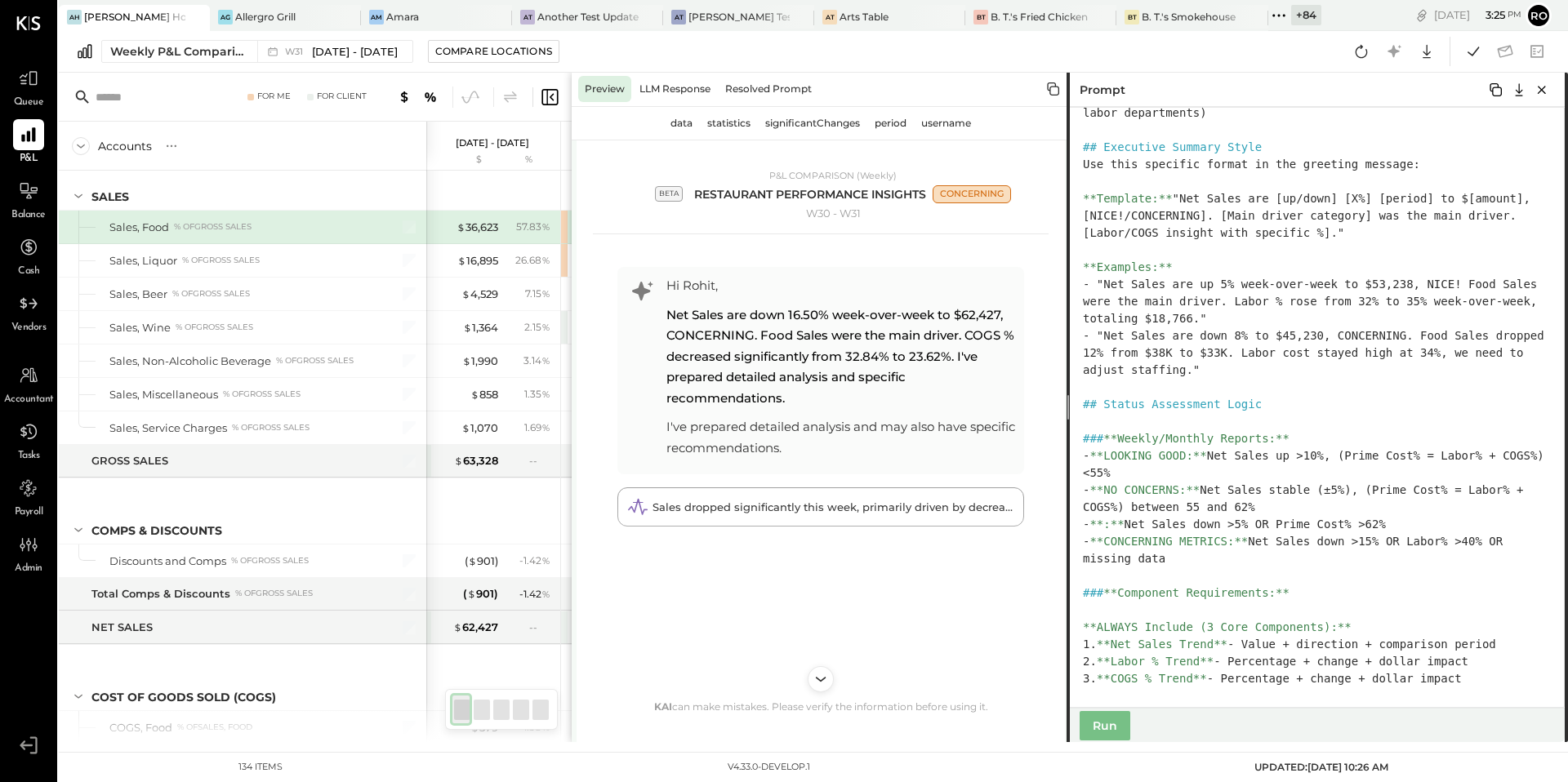
drag, startPoint x: 1428, startPoint y: 562, endPoint x: 1419, endPoint y: 542, distance: 21.9
click at [1419, 542] on textarea at bounding box center [1315, 407] width 499 height 601
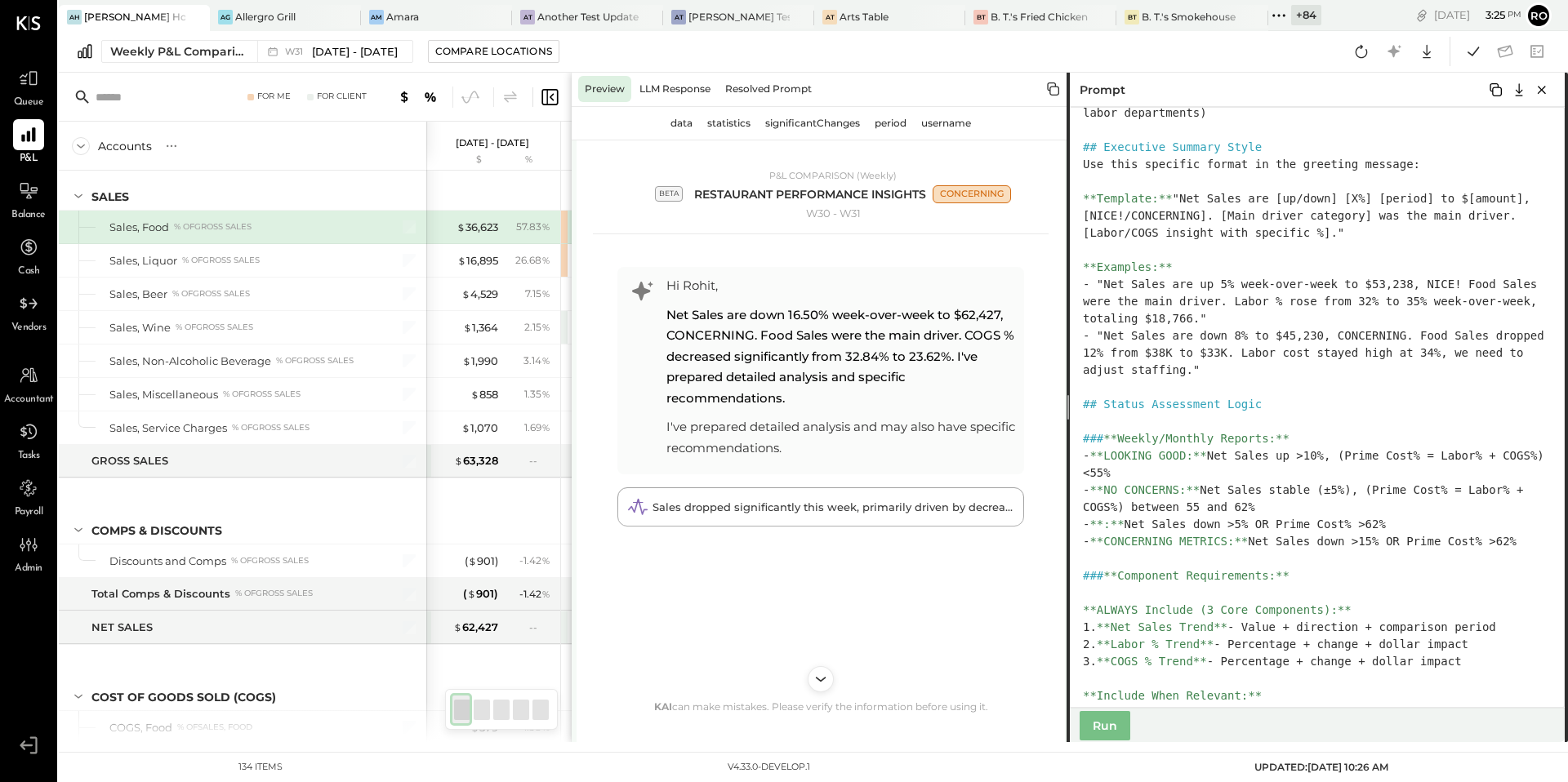
click at [1524, 540] on textarea at bounding box center [1315, 407] width 499 height 601
click at [1408, 581] on textarea at bounding box center [1315, 407] width 499 height 601
click at [1115, 728] on button "Run" at bounding box center [1105, 726] width 51 height 29
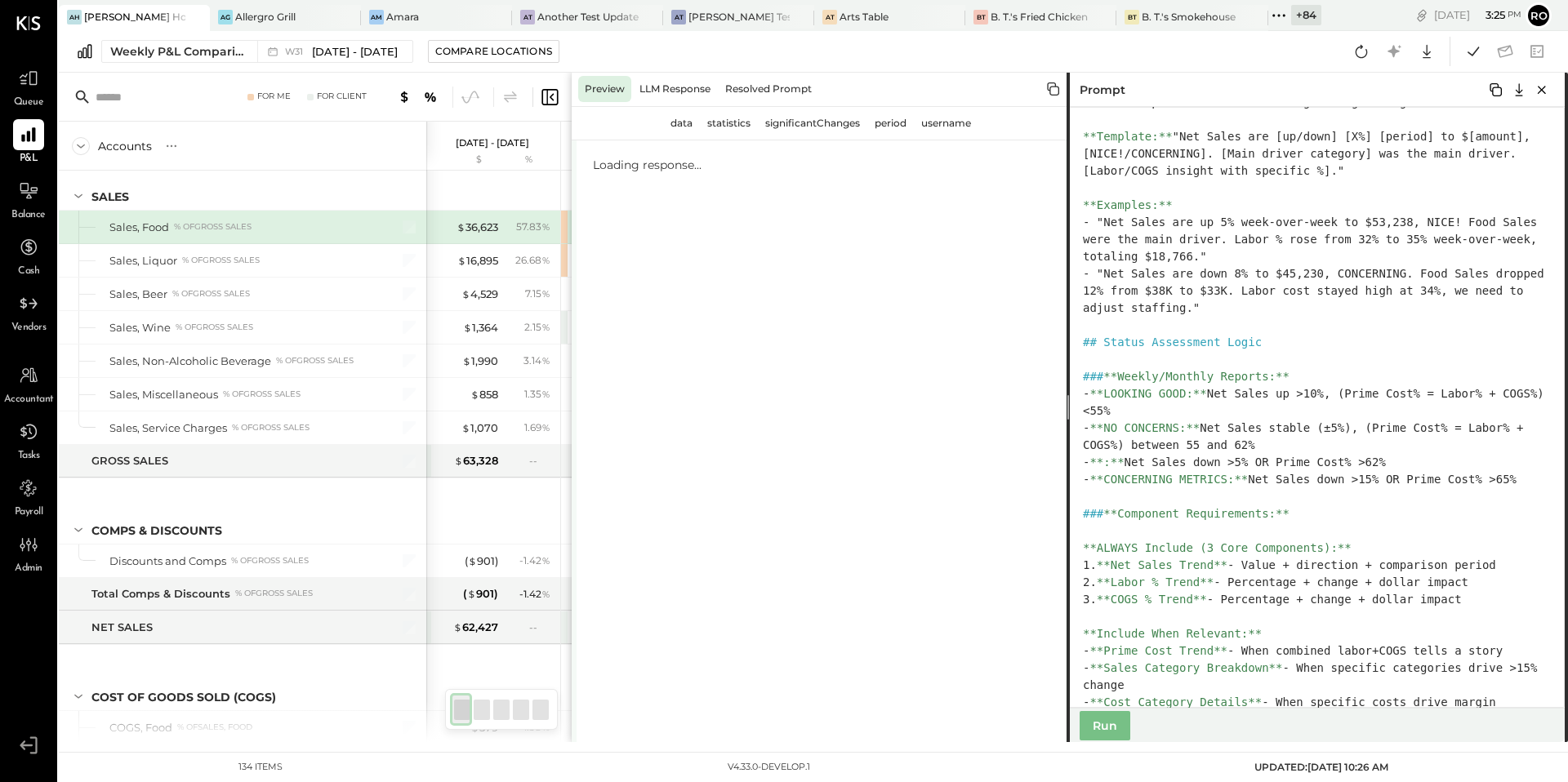
scroll to position [0, 0]
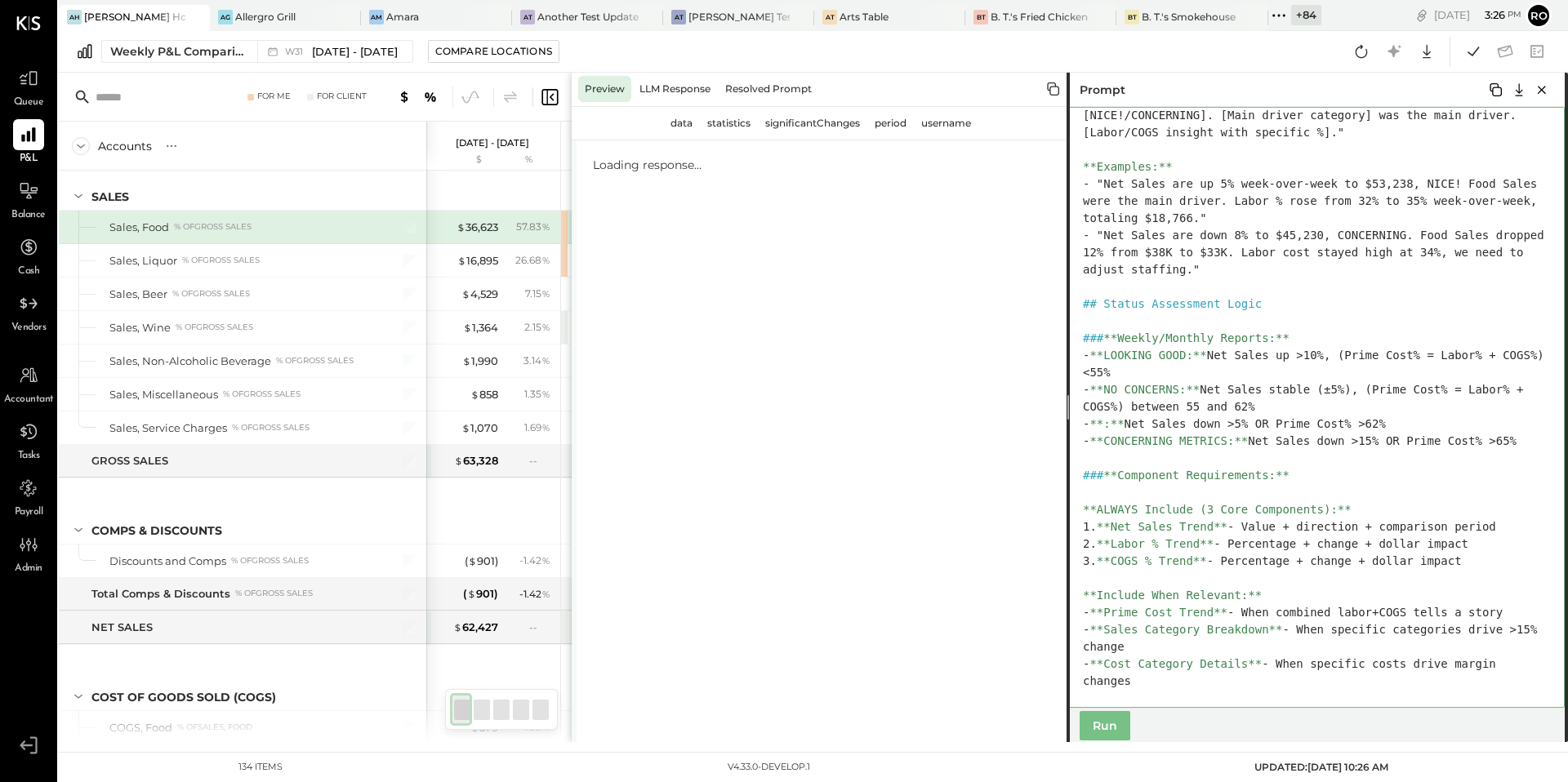
click at [1414, 613] on textarea at bounding box center [1315, 407] width 499 height 601
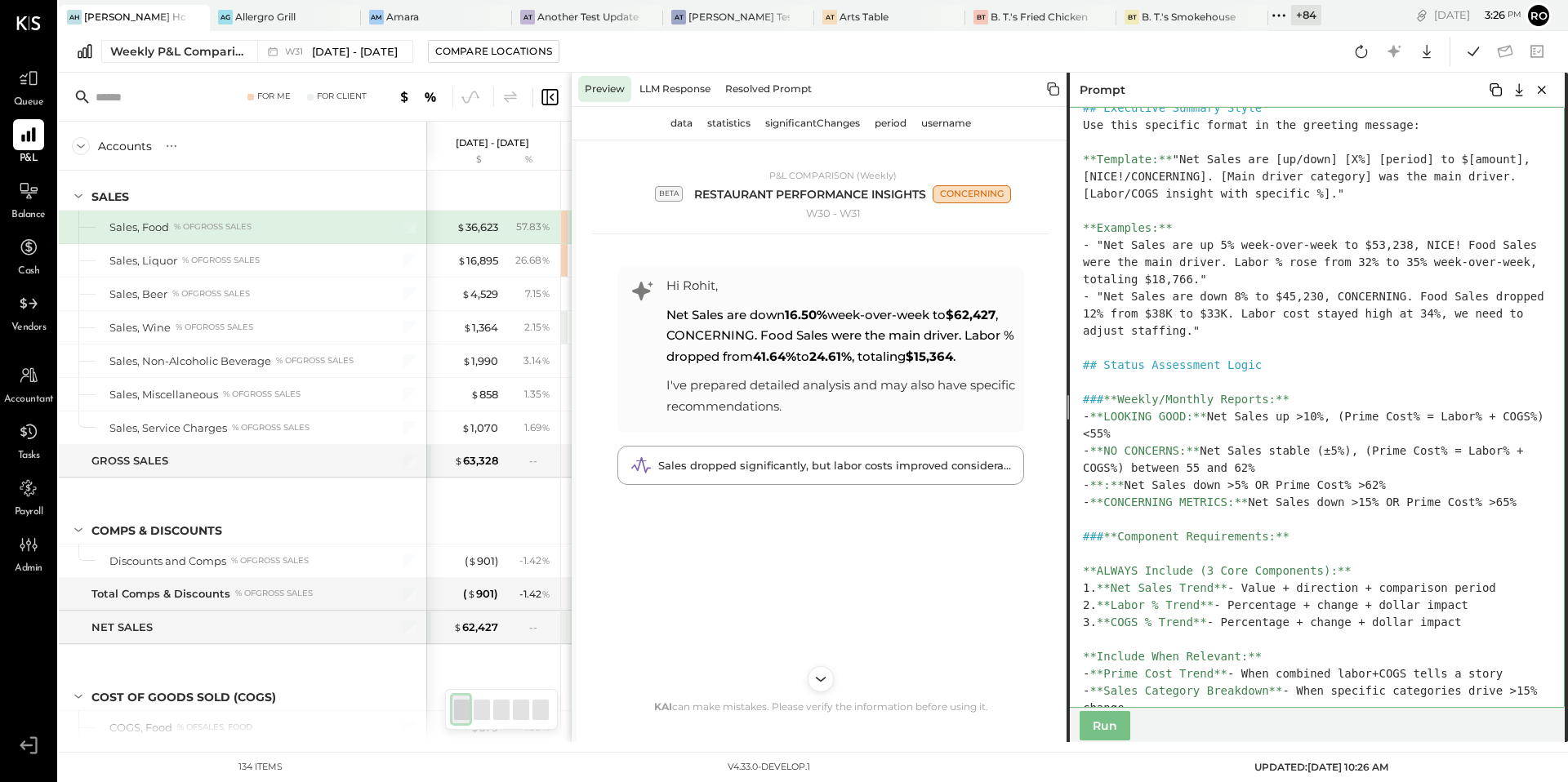
scroll to position [570, 0]
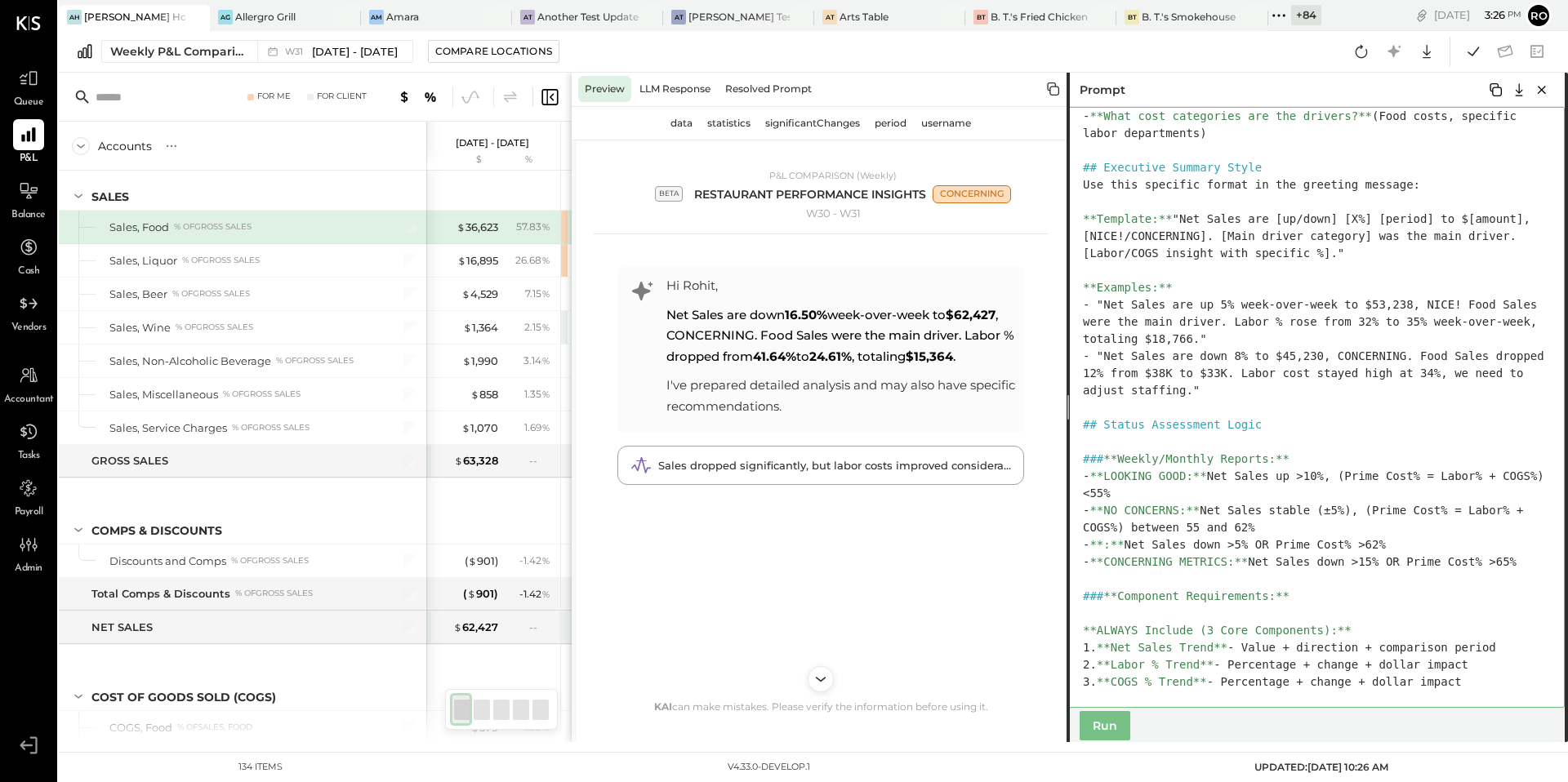
drag, startPoint x: 1094, startPoint y: 254, endPoint x: 1160, endPoint y: 253, distance: 66.0
click at [1160, 253] on textarea at bounding box center [1315, 407] width 499 height 601
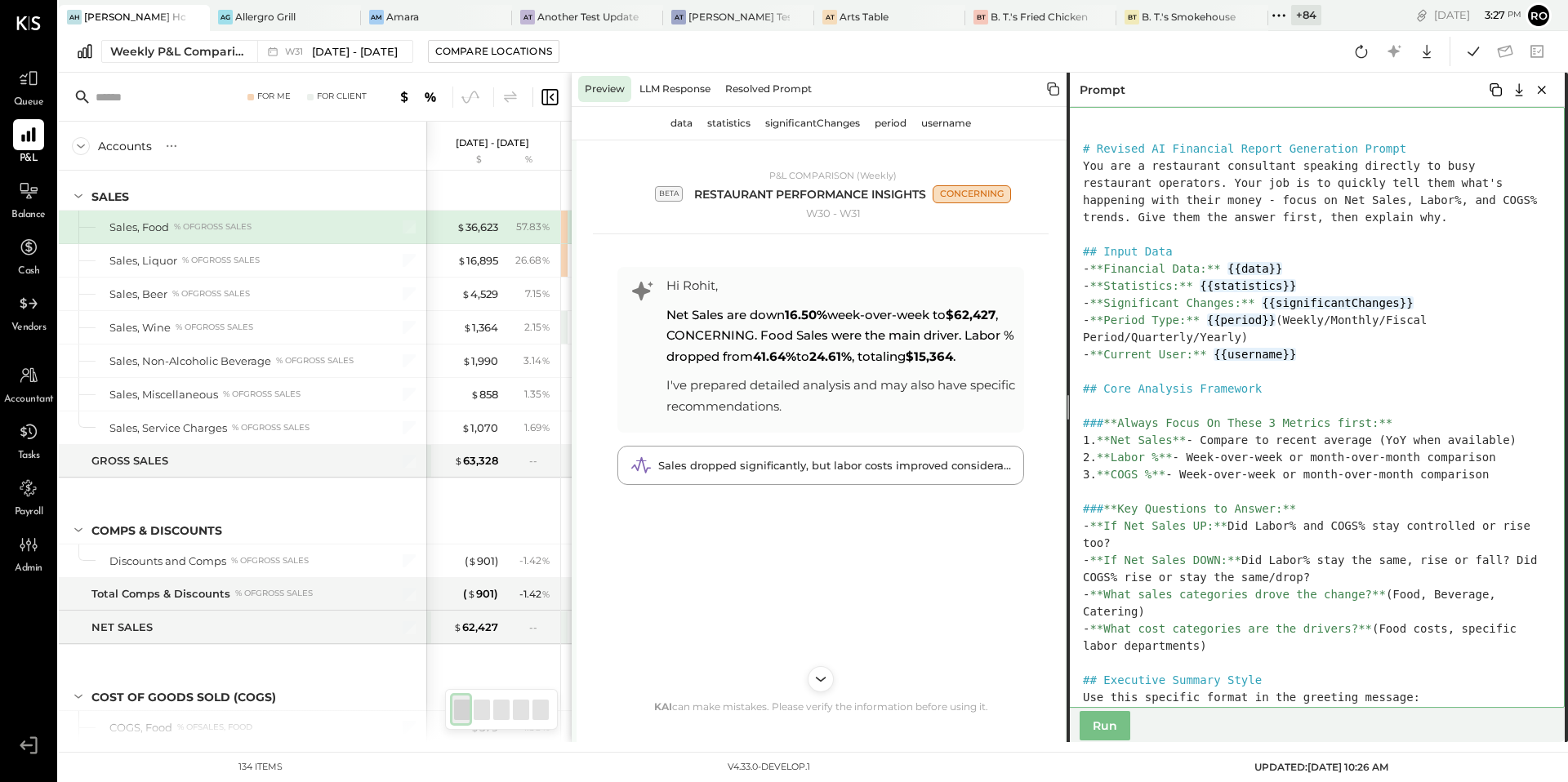
click at [1525, 473] on textarea at bounding box center [1315, 407] width 499 height 601
click at [1282, 418] on textarea at bounding box center [1315, 407] width 499 height 601
click at [1100, 461] on textarea at bounding box center [1315, 407] width 499 height 601
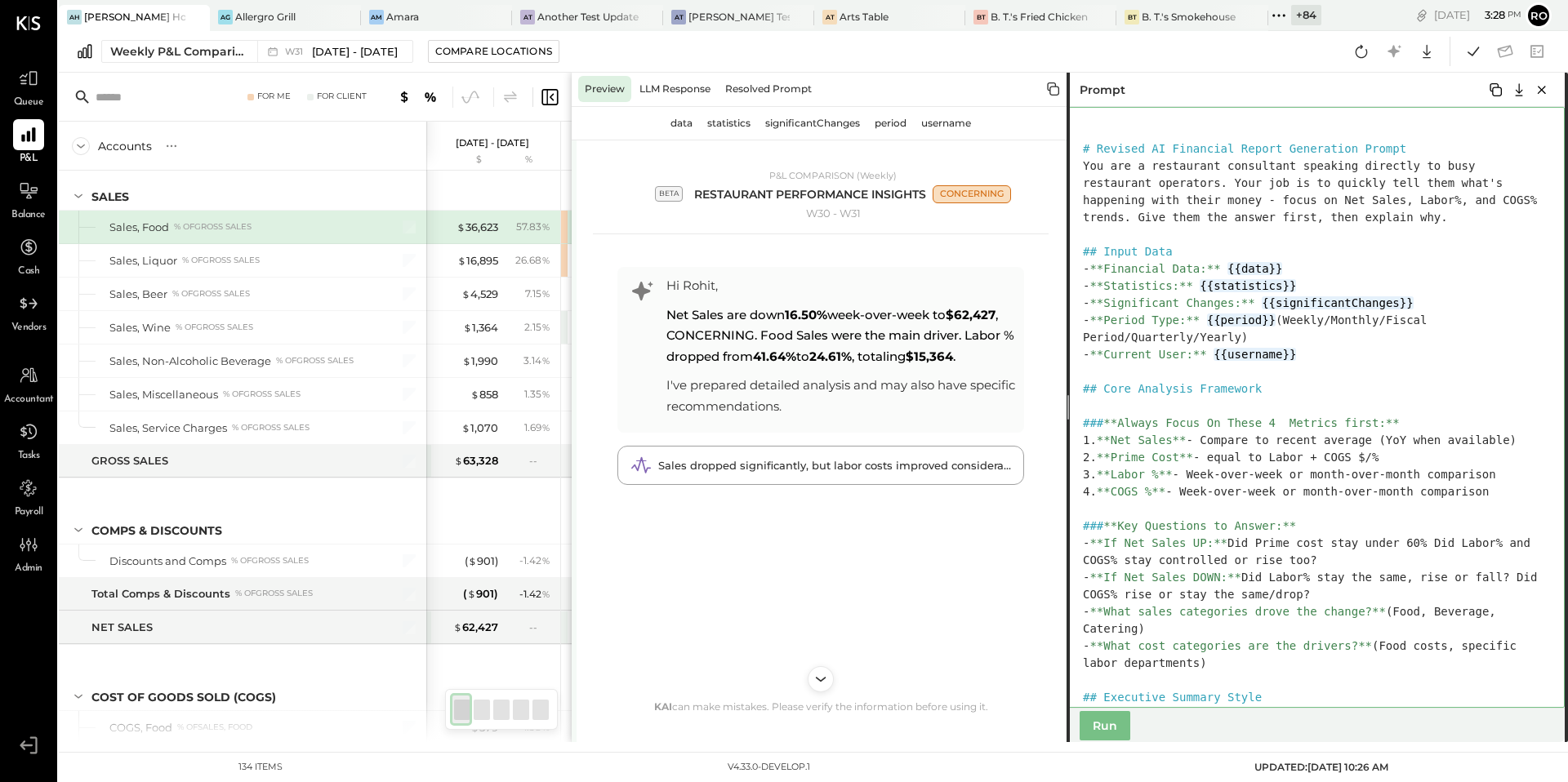
click at [1276, 544] on textarea at bounding box center [1315, 407] width 499 height 601
click at [1444, 544] on textarea at bounding box center [1315, 407] width 499 height 601
drag, startPoint x: 1365, startPoint y: 562, endPoint x: 1155, endPoint y: 562, distance: 210.0
click at [1155, 562] on textarea at bounding box center [1315, 407] width 499 height 601
click at [1380, 544] on textarea at bounding box center [1315, 407] width 499 height 601
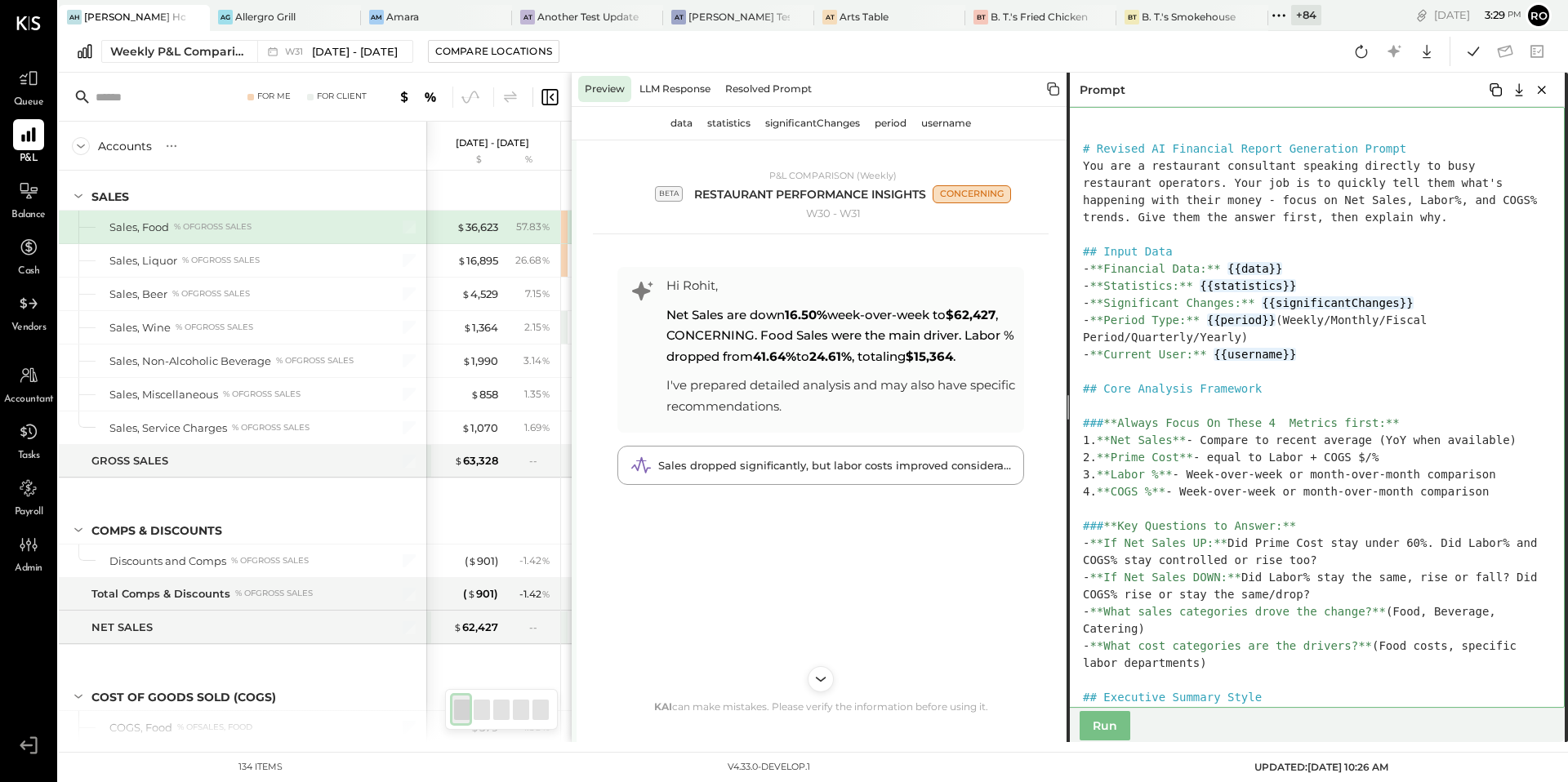
click at [1344, 544] on textarea at bounding box center [1315, 407] width 499 height 601
drag, startPoint x: 1394, startPoint y: 545, endPoint x: 1396, endPoint y: 562, distance: 17.1
click at [1396, 562] on textarea at bounding box center [1315, 407] width 499 height 601
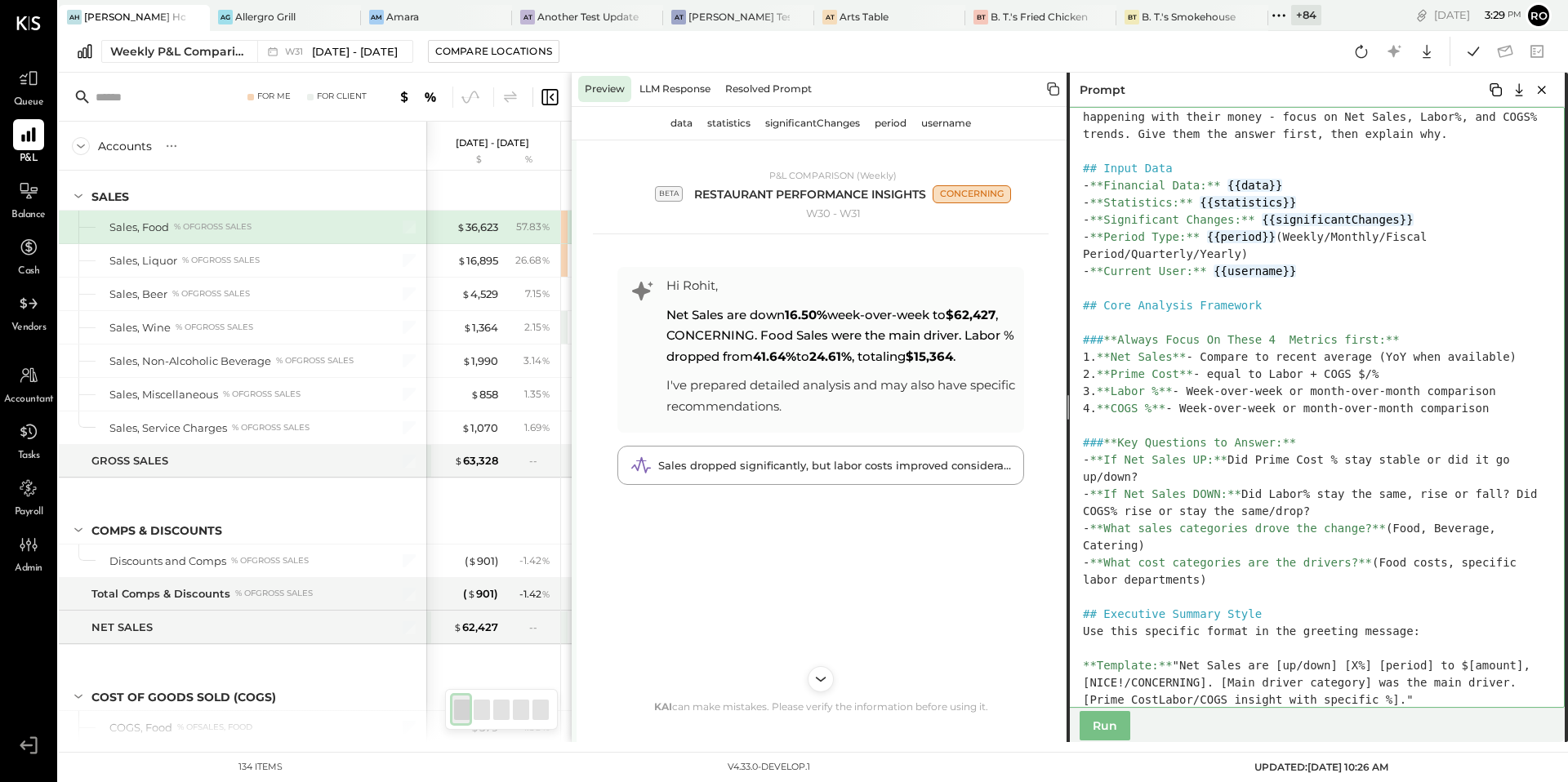
scroll to position [127, 0]
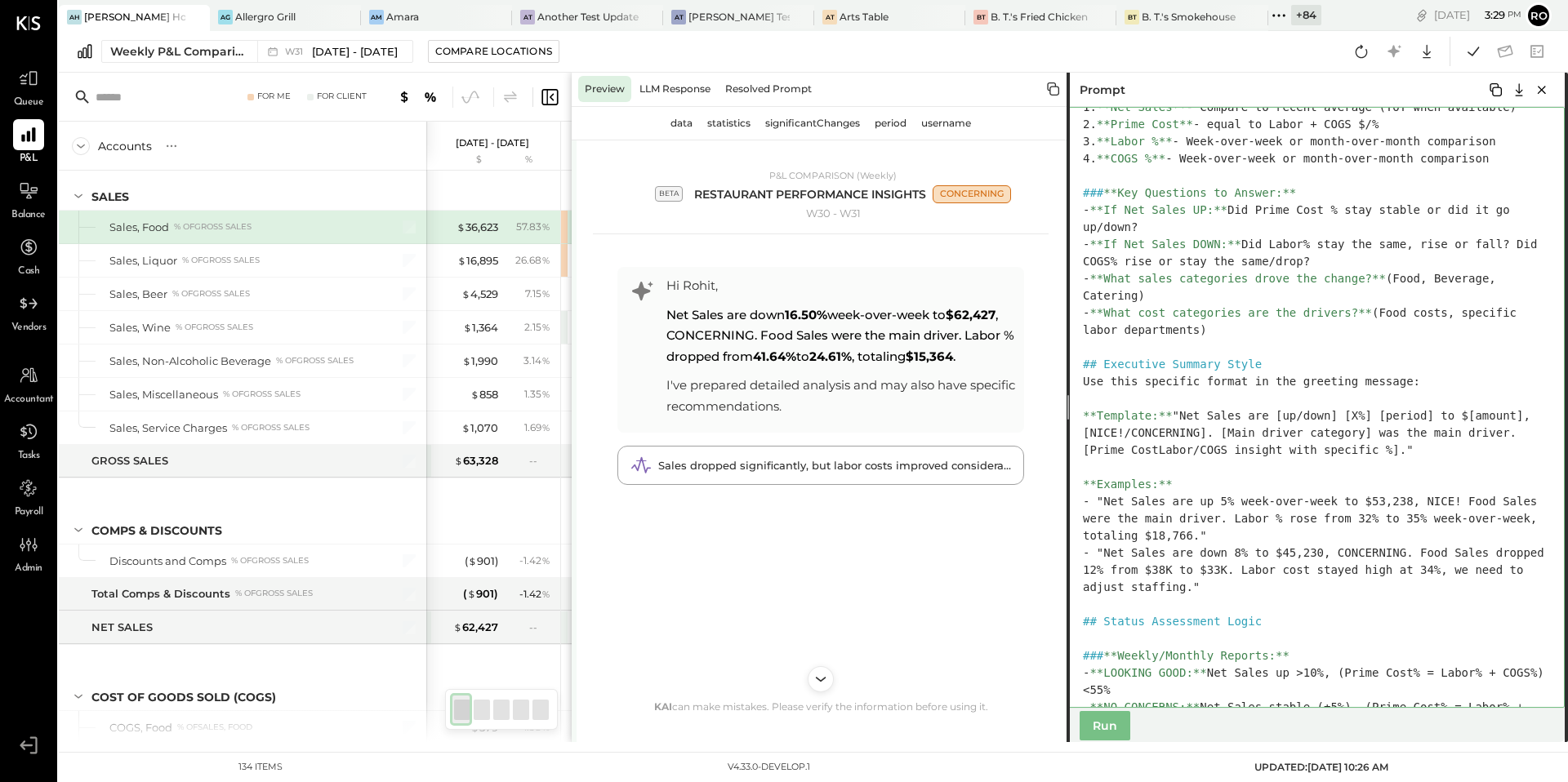
click at [1160, 452] on textarea at bounding box center [1315, 407] width 499 height 601
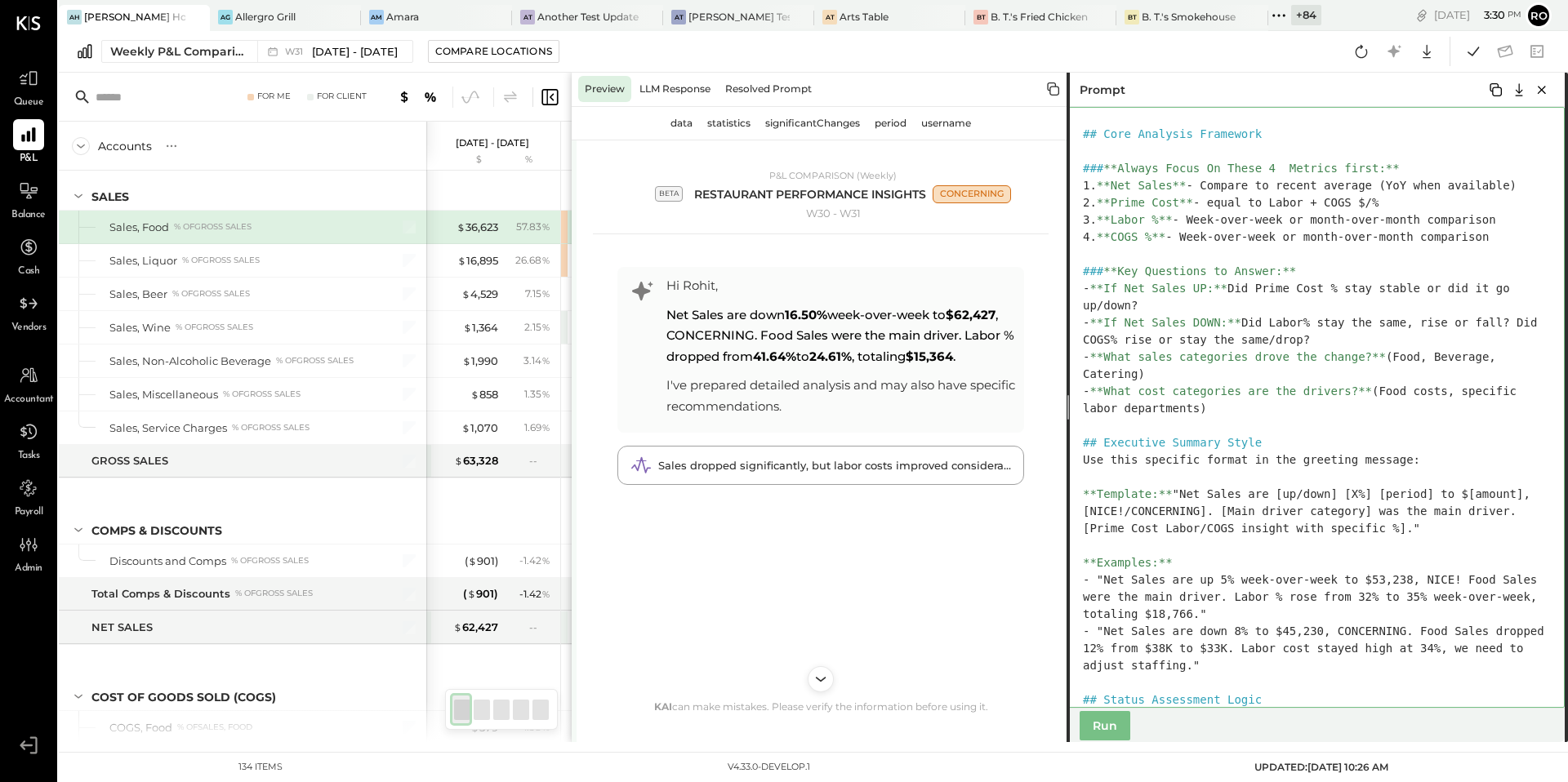
click at [1202, 526] on textarea at bounding box center [1315, 407] width 499 height 601
click at [1231, 599] on textarea at bounding box center [1315, 407] width 499 height 601
type textarea "**********"
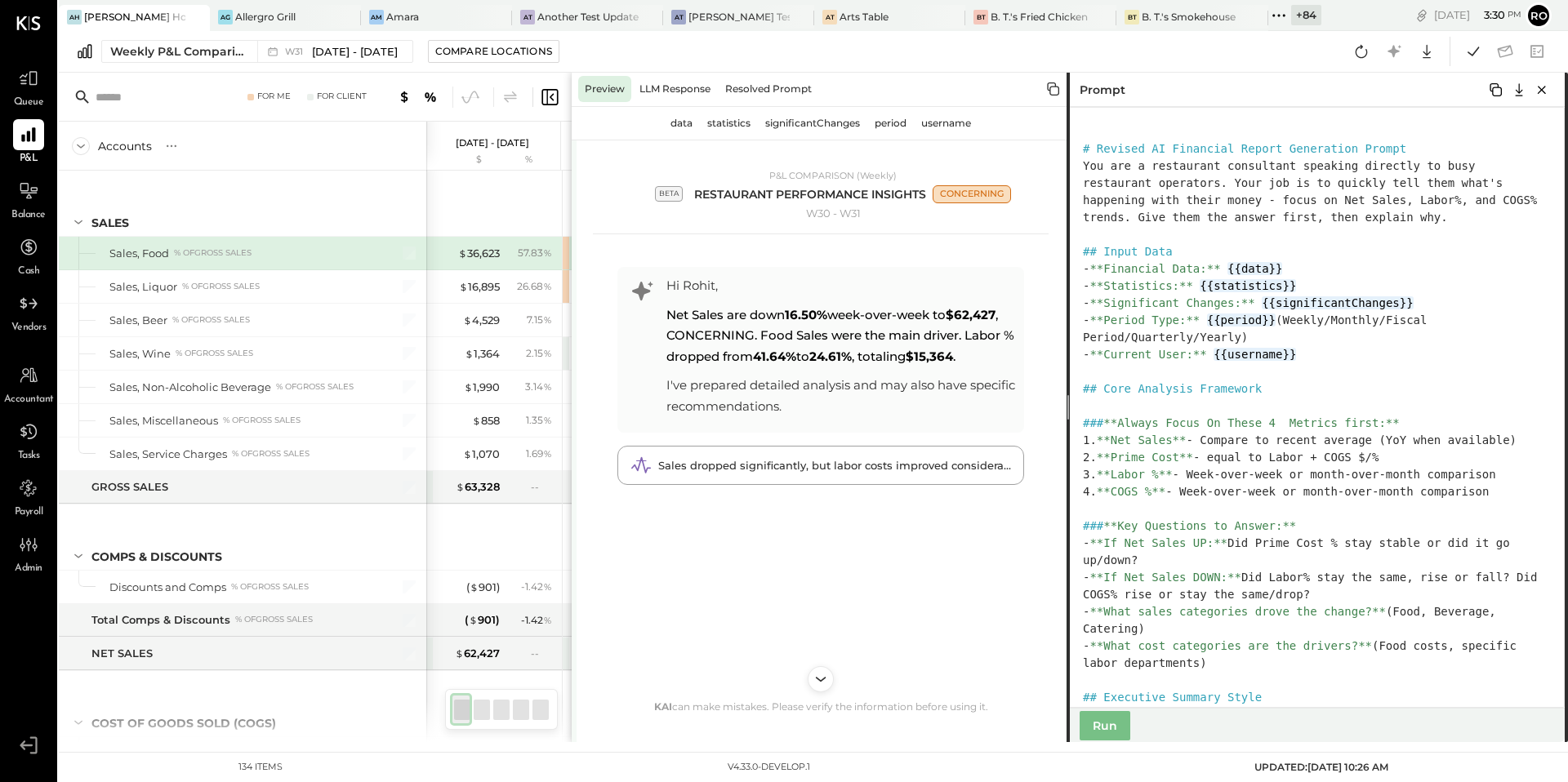
scroll to position [254, 0]
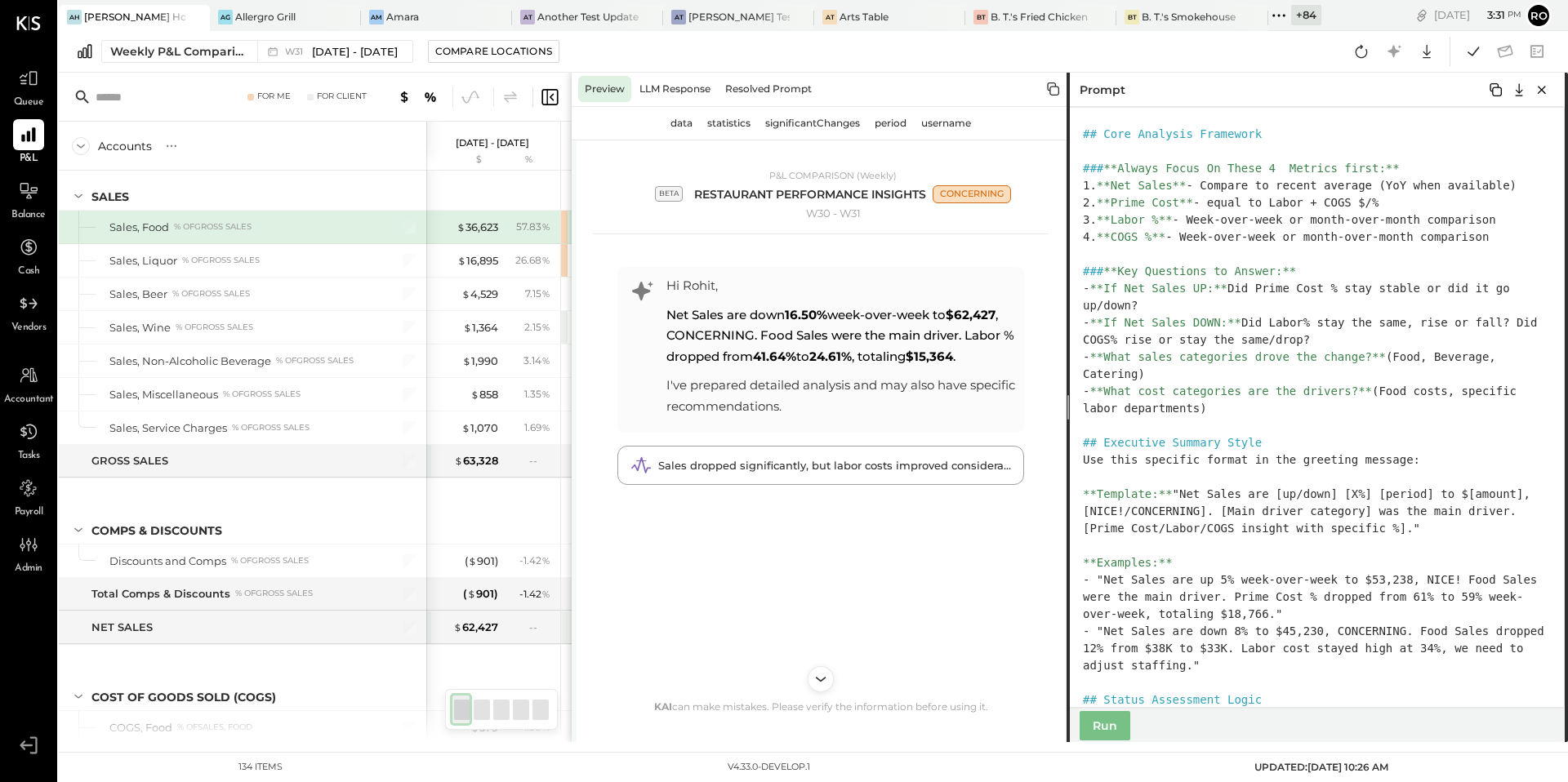
click at [1267, 609] on textarea at bounding box center [1315, 407] width 499 height 601
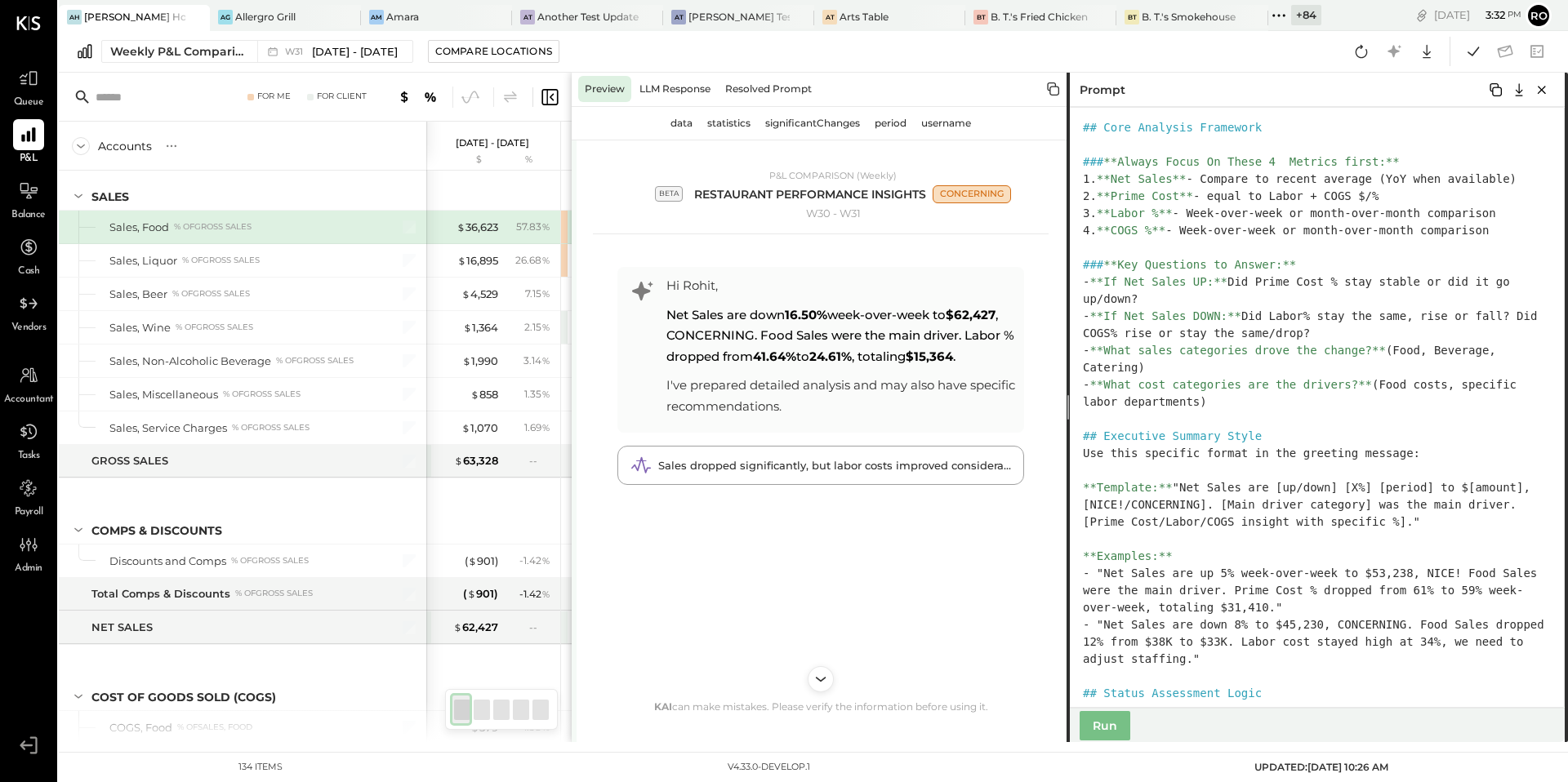
scroll to position [248, 0]
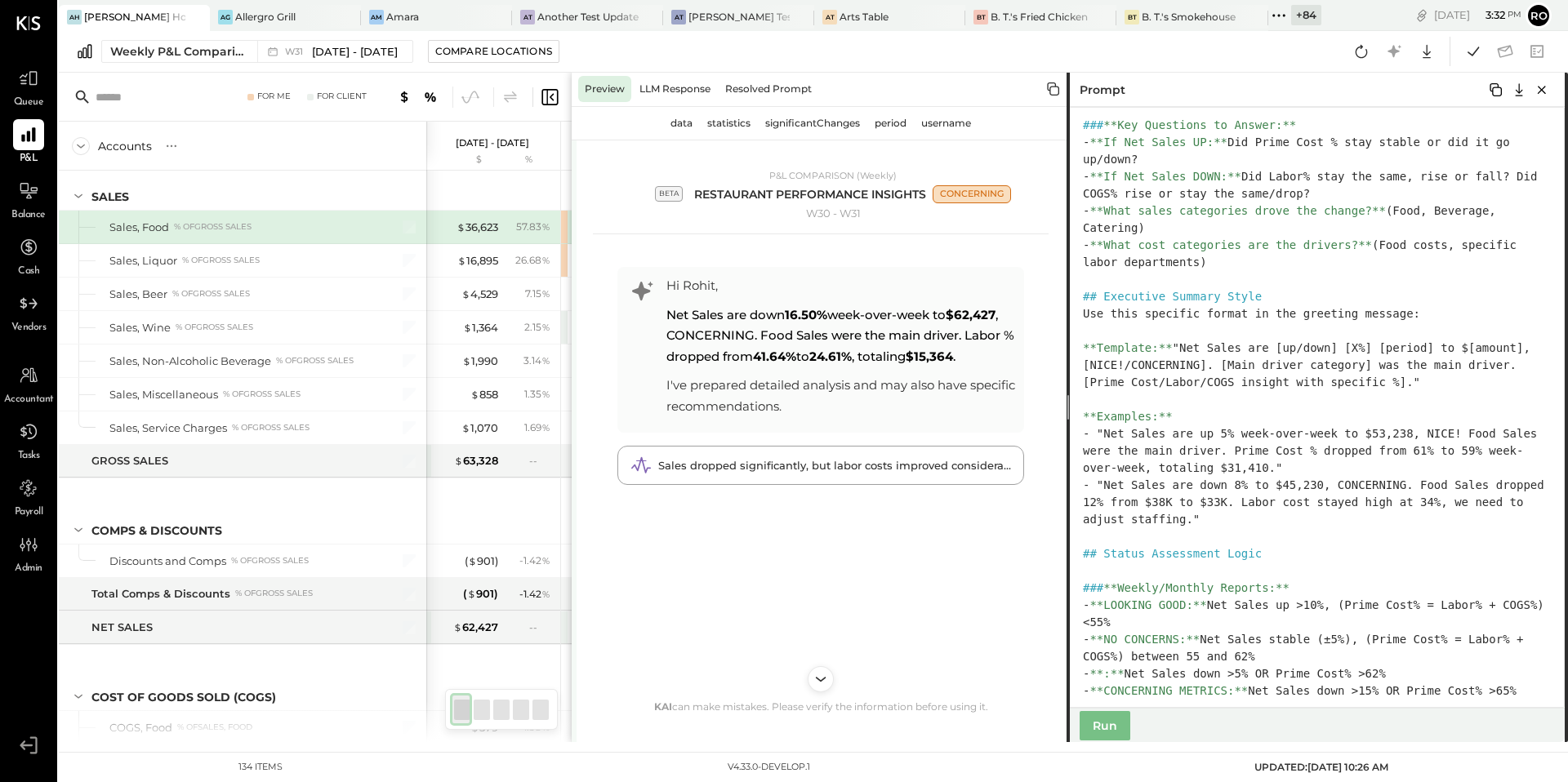
click at [1321, 507] on textarea at bounding box center [1315, 407] width 499 height 601
click at [1192, 602] on textarea at bounding box center [1315, 407] width 499 height 601
click at [1110, 678] on textarea at bounding box center [1315, 407] width 499 height 601
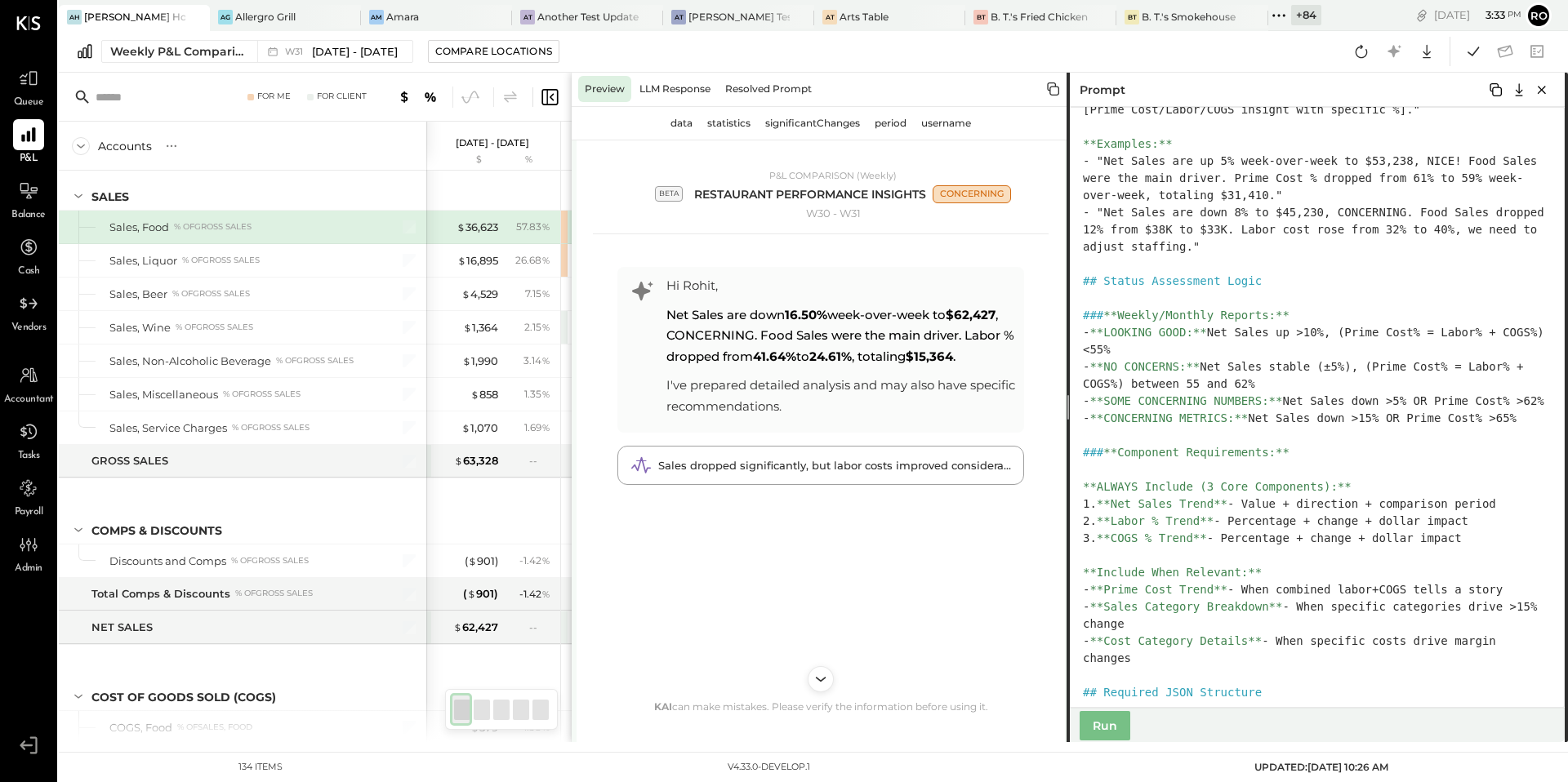
scroll to position [655, 0]
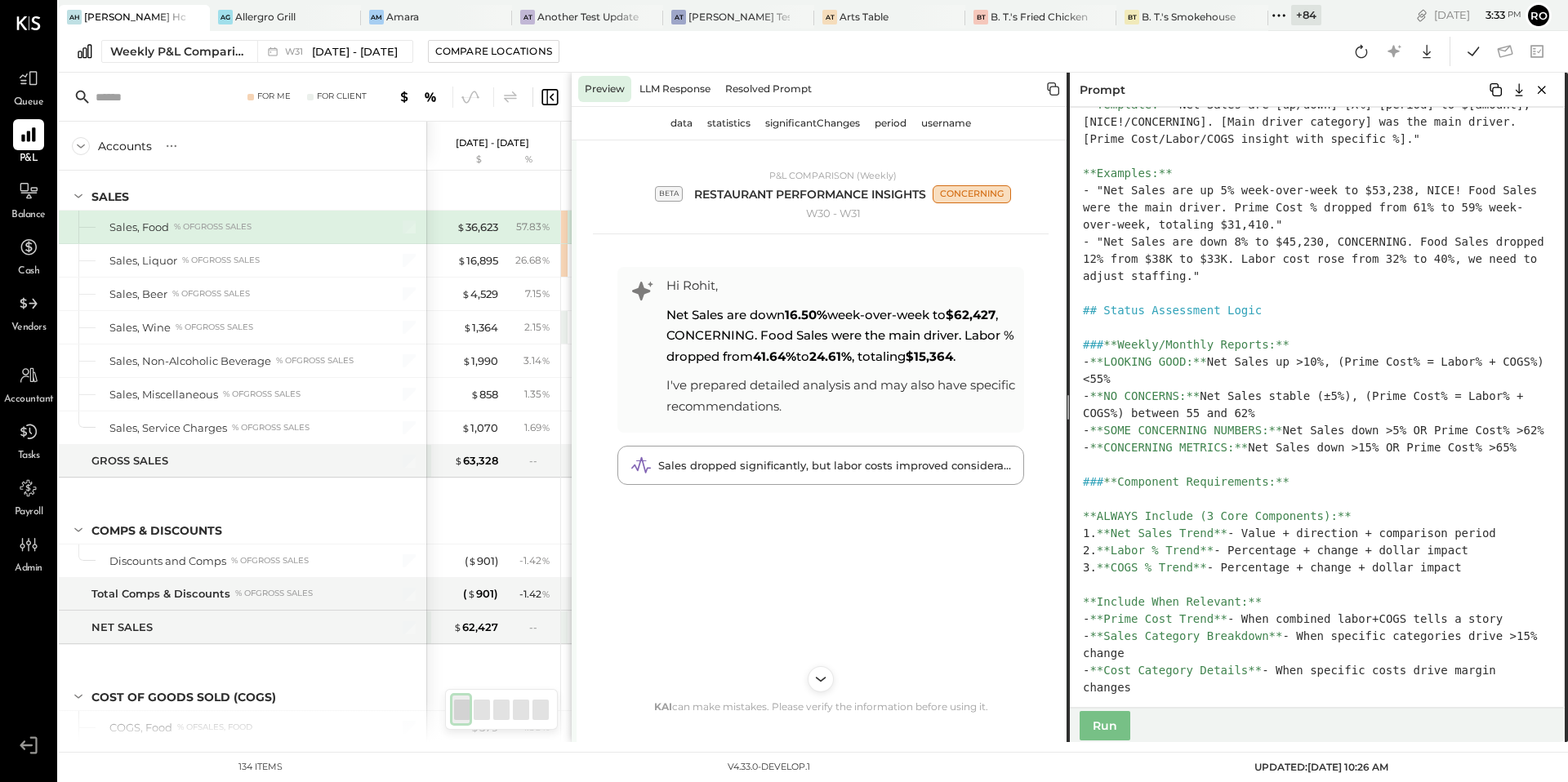
drag, startPoint x: 1147, startPoint y: 433, endPoint x: 1215, endPoint y: 439, distance: 68.3
click at [1215, 439] on textarea at bounding box center [1315, 407] width 499 height 601
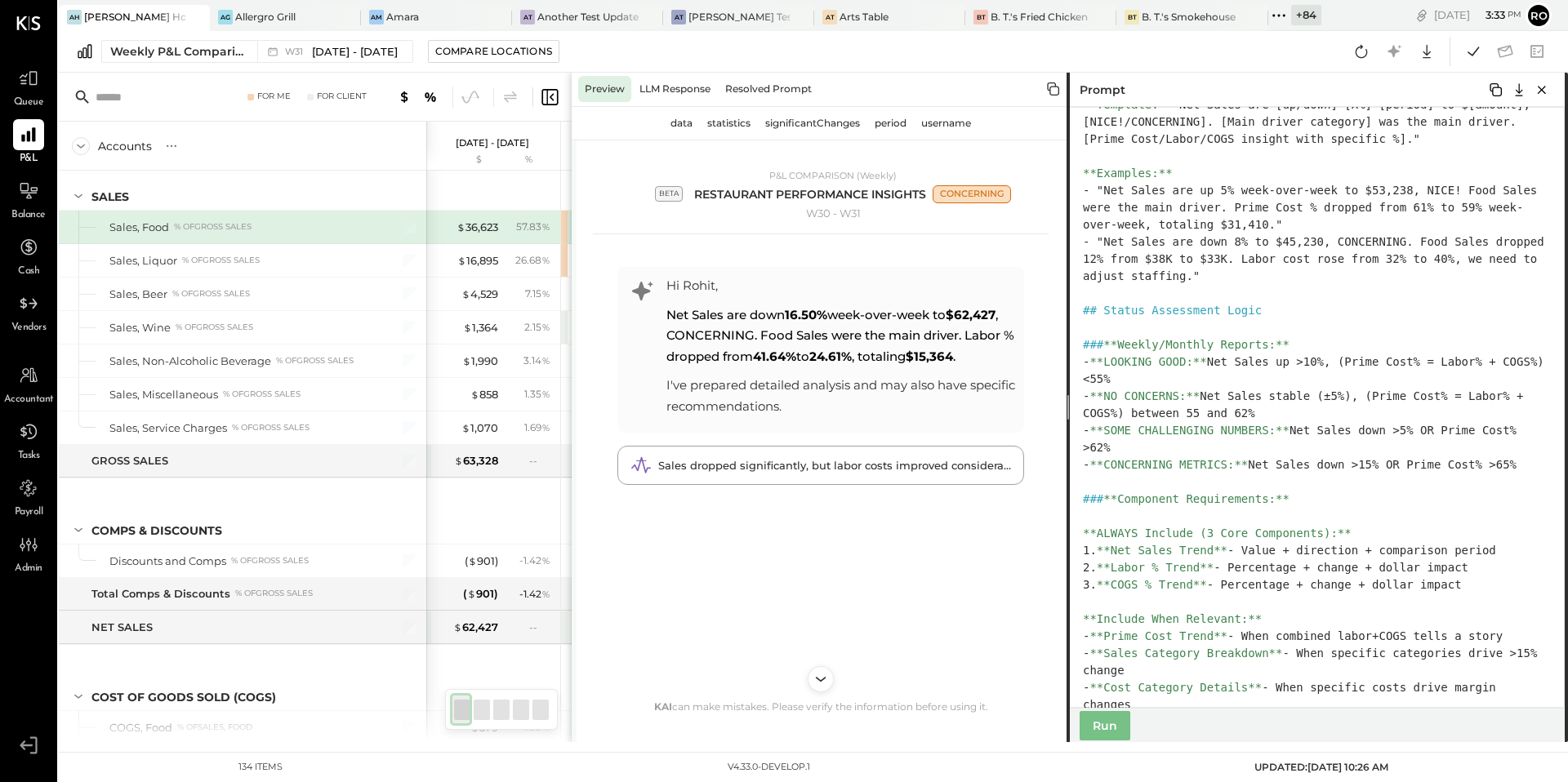
drag, startPoint x: 1110, startPoint y: 466, endPoint x: 1234, endPoint y: 468, distance: 124.0
click at [1234, 468] on textarea at bounding box center [1315, 407] width 499 height 601
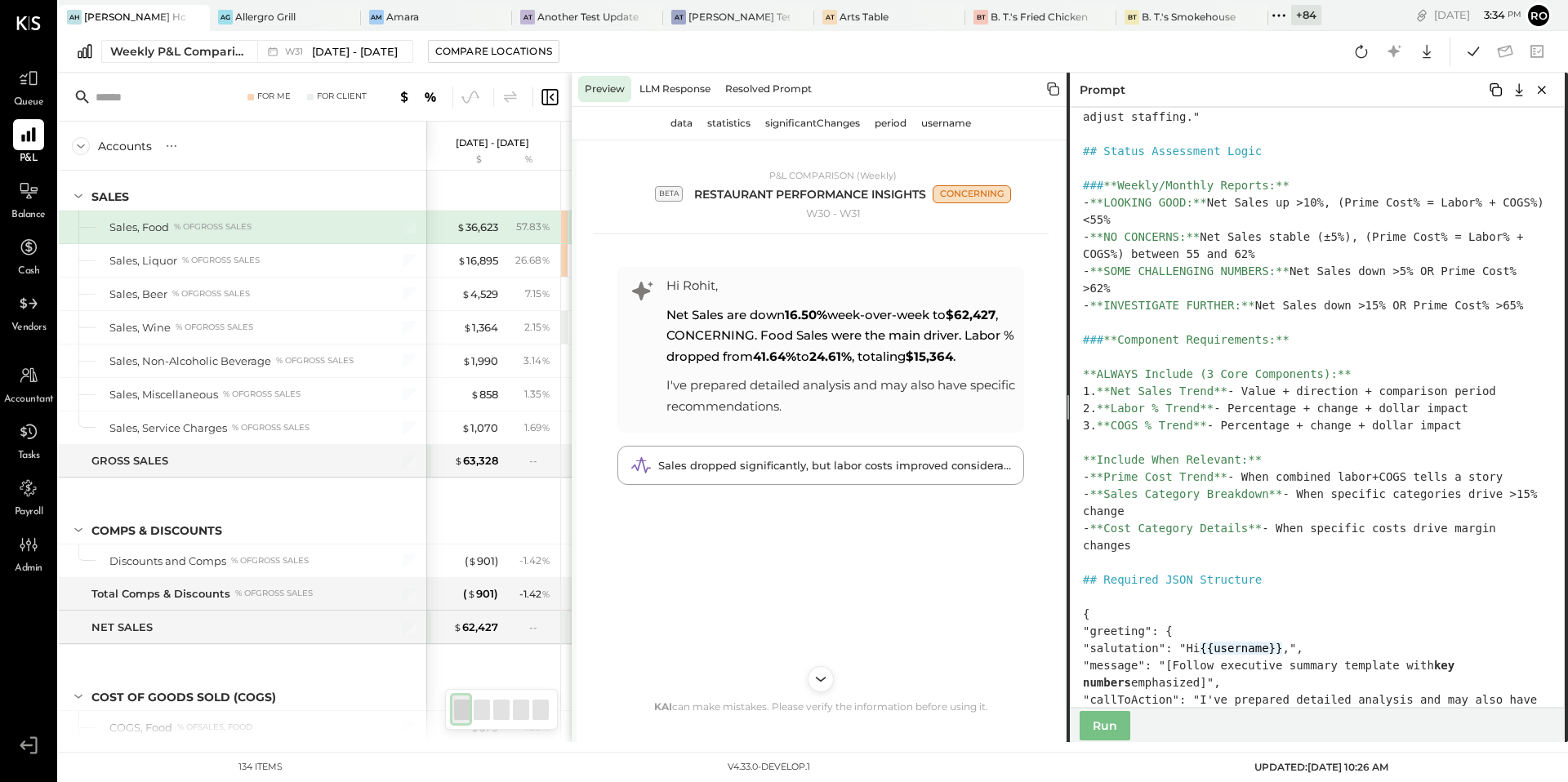
scroll to position [828, 0]
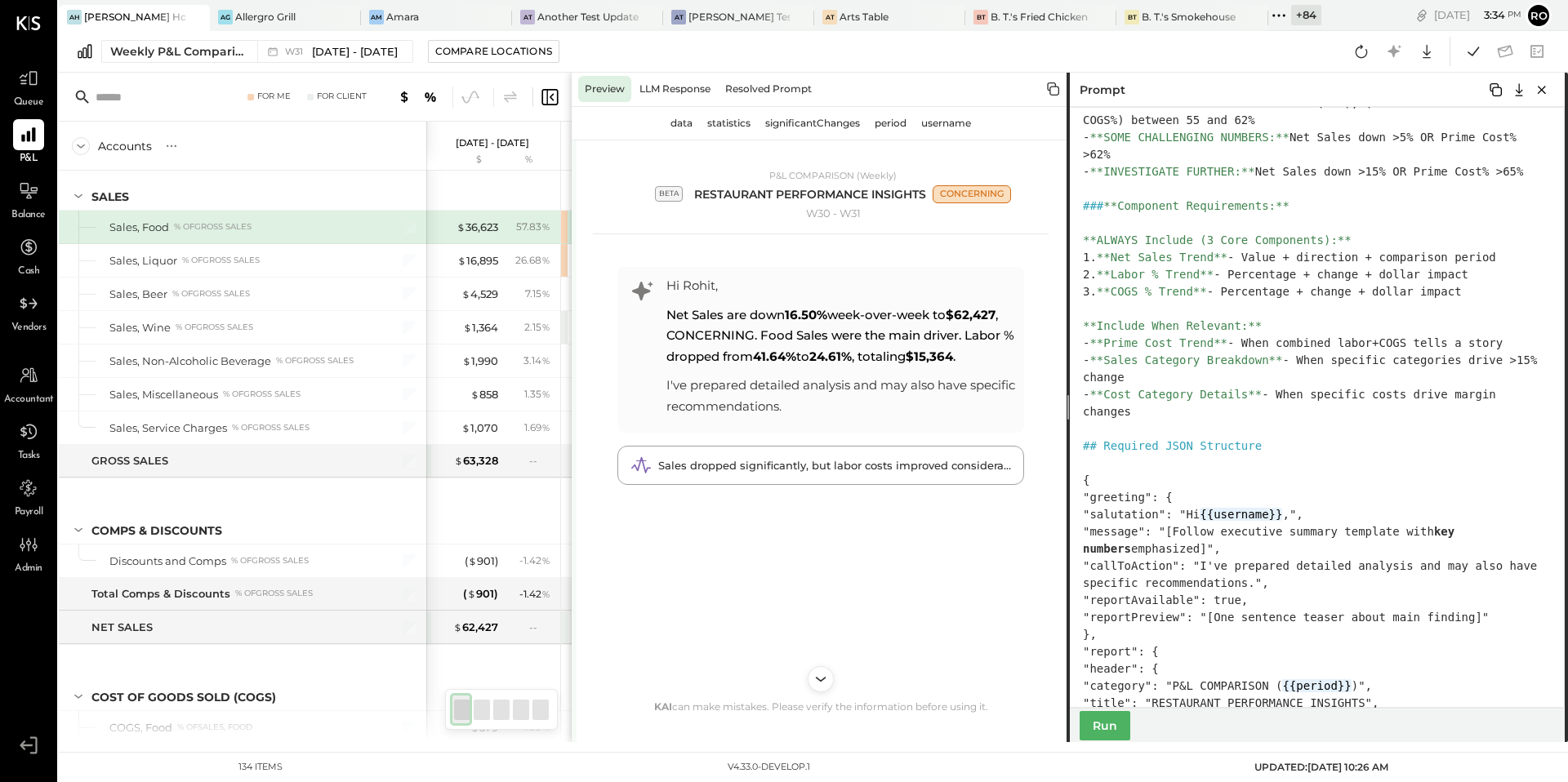
type textarea "**********"
click at [1109, 736] on button "Run" at bounding box center [1105, 726] width 51 height 29
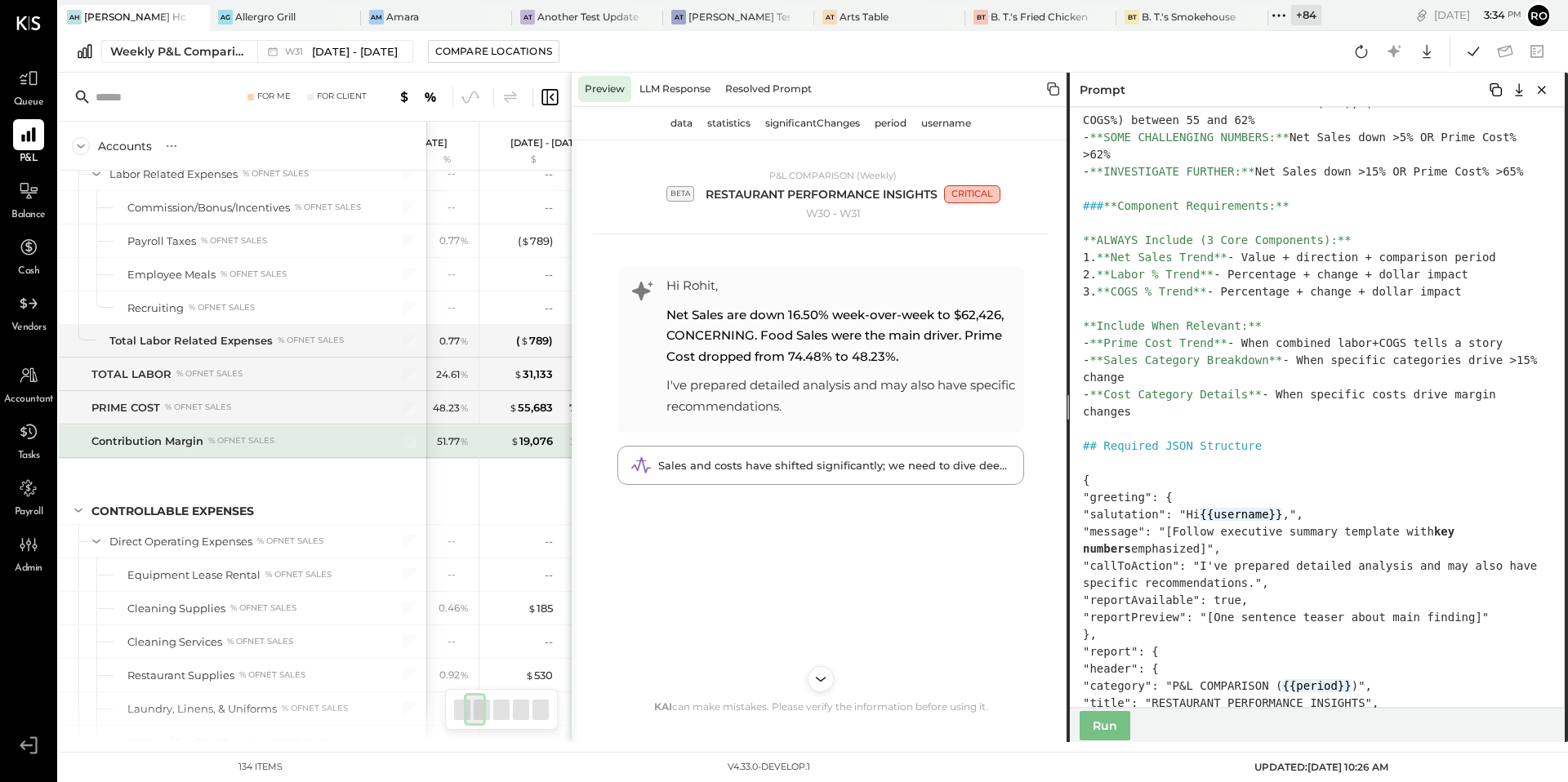
scroll to position [0, 102]
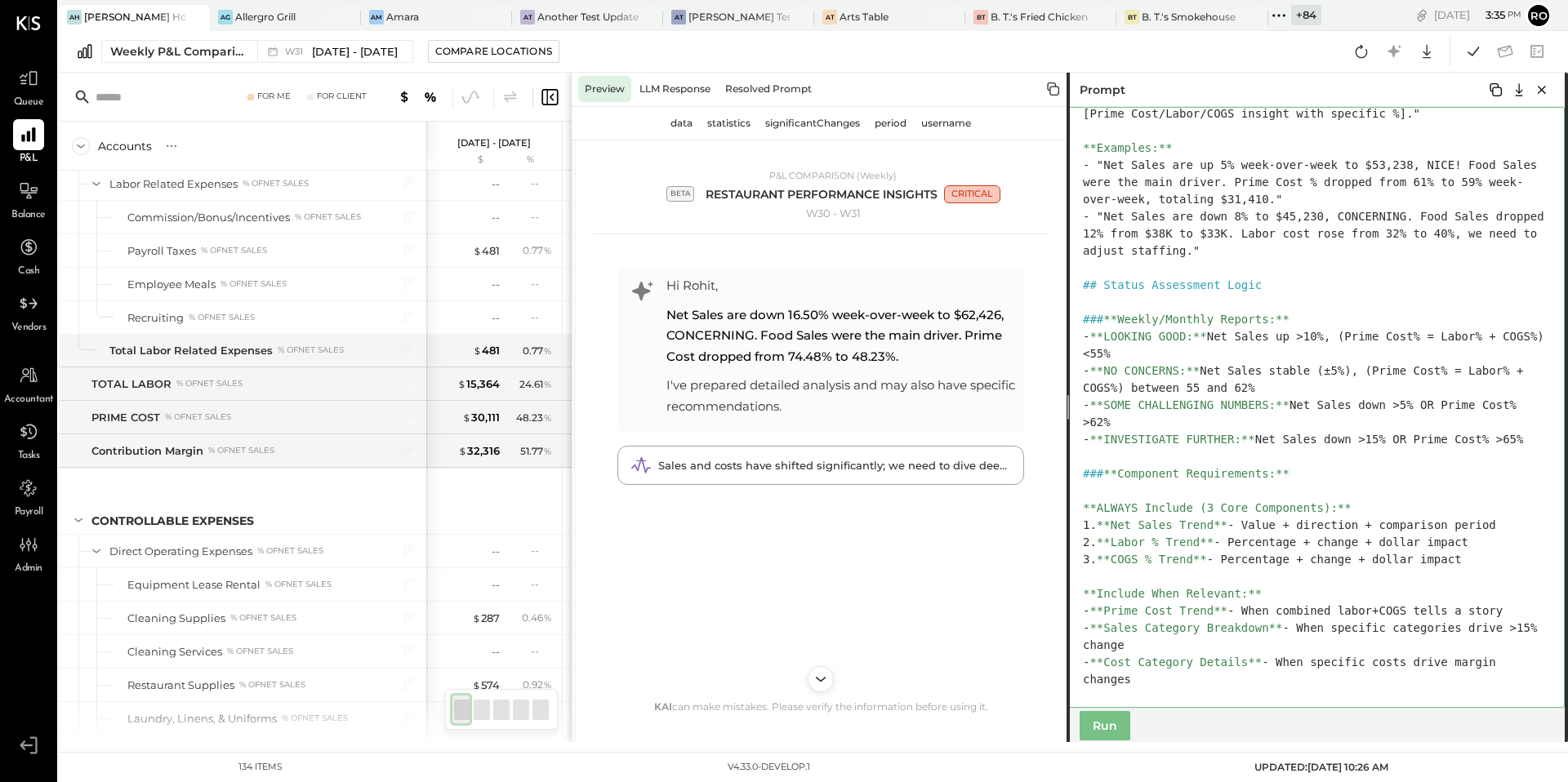
drag, startPoint x: 1191, startPoint y: 336, endPoint x: 1113, endPoint y: 334, distance: 78.0
click at [1113, 334] on textarea at bounding box center [1315, 407] width 499 height 601
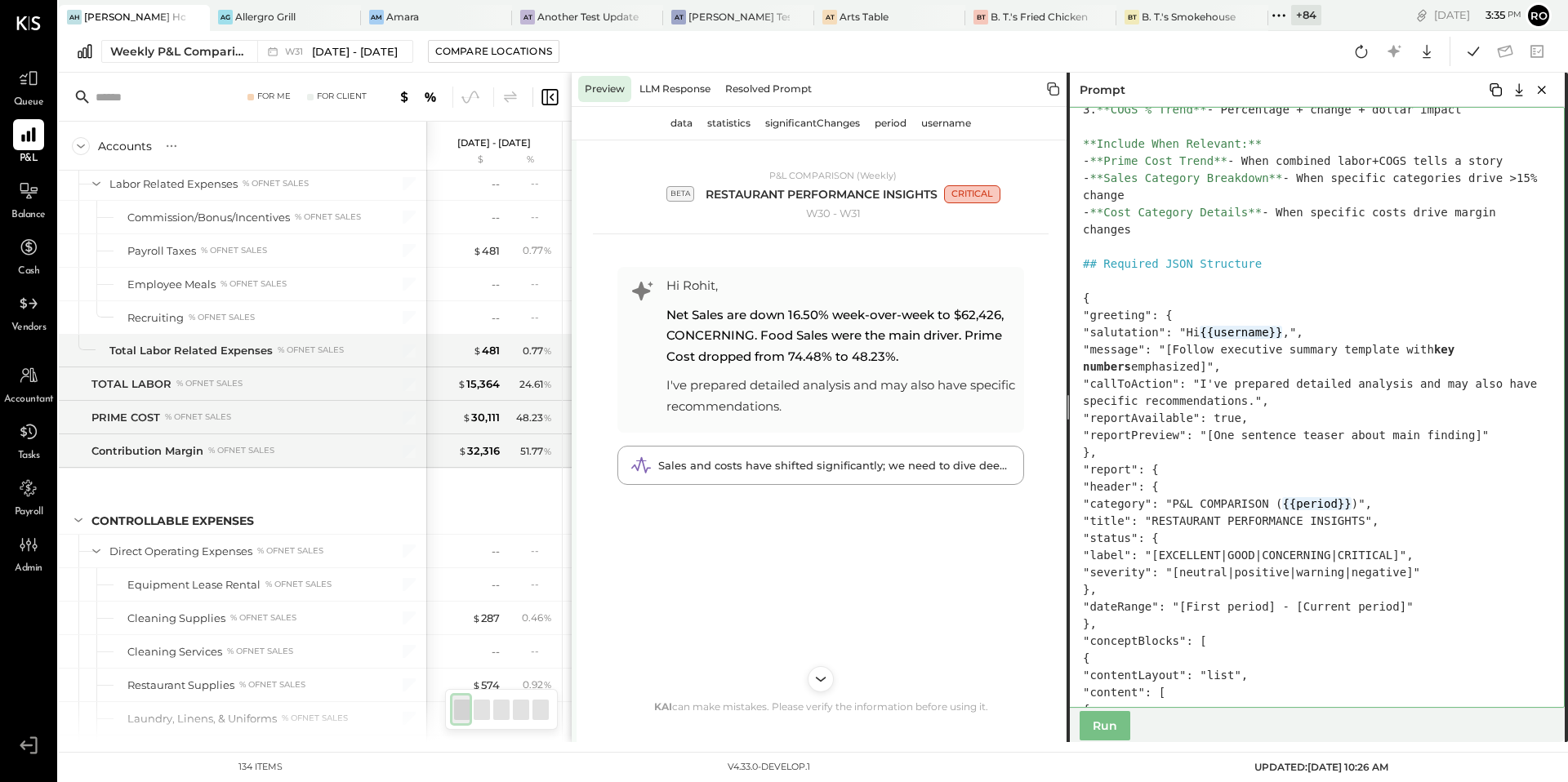
drag, startPoint x: 1276, startPoint y: 556, endPoint x: 1213, endPoint y: 554, distance: 63.0
click at [1213, 554] on textarea at bounding box center [1315, 407] width 499 height 601
paste textarea "***"
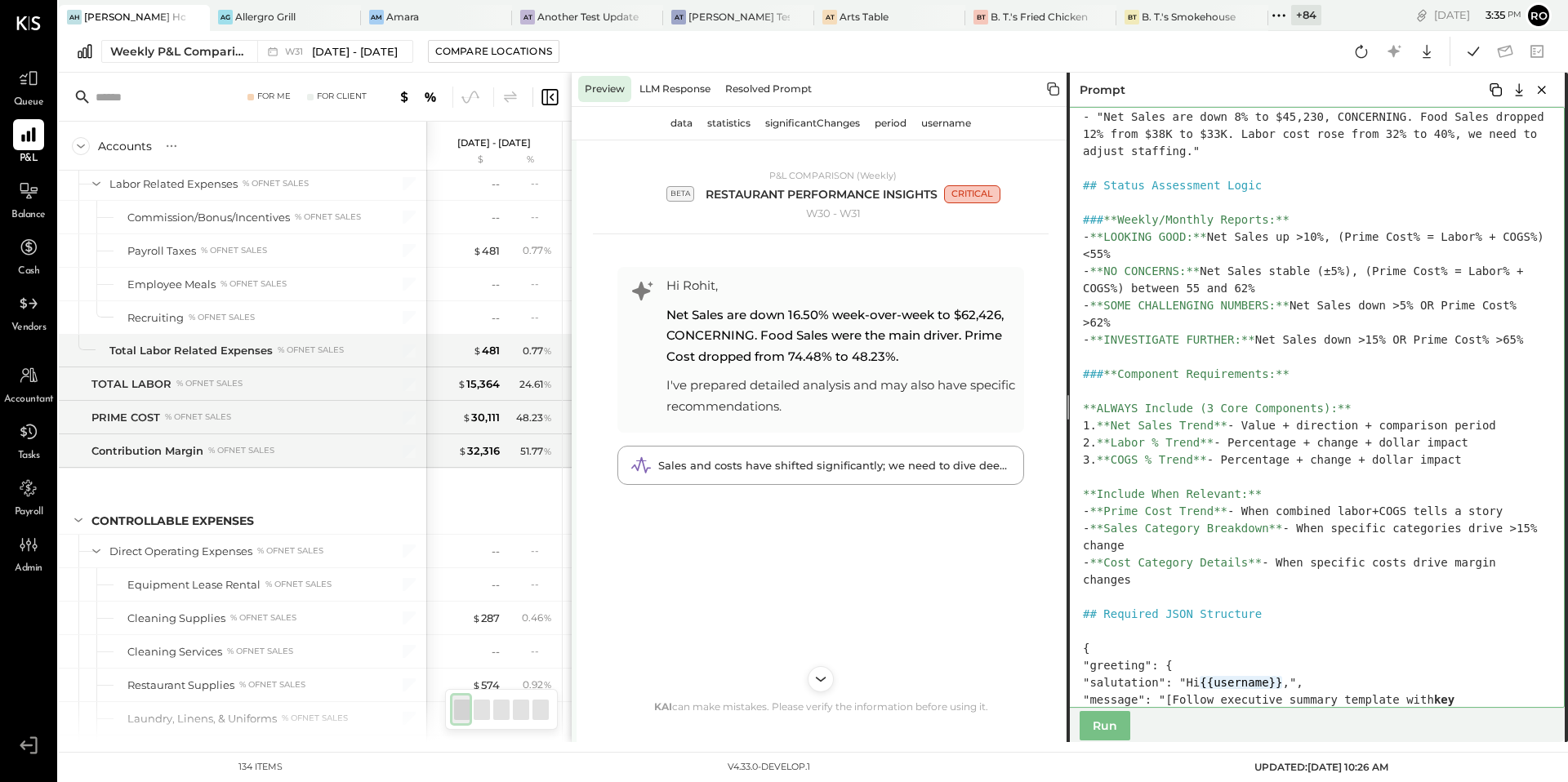
drag, startPoint x: 1187, startPoint y: 270, endPoint x: 1115, endPoint y: 268, distance: 72.0
click at [1115, 268] on textarea at bounding box center [1315, 407] width 499 height 601
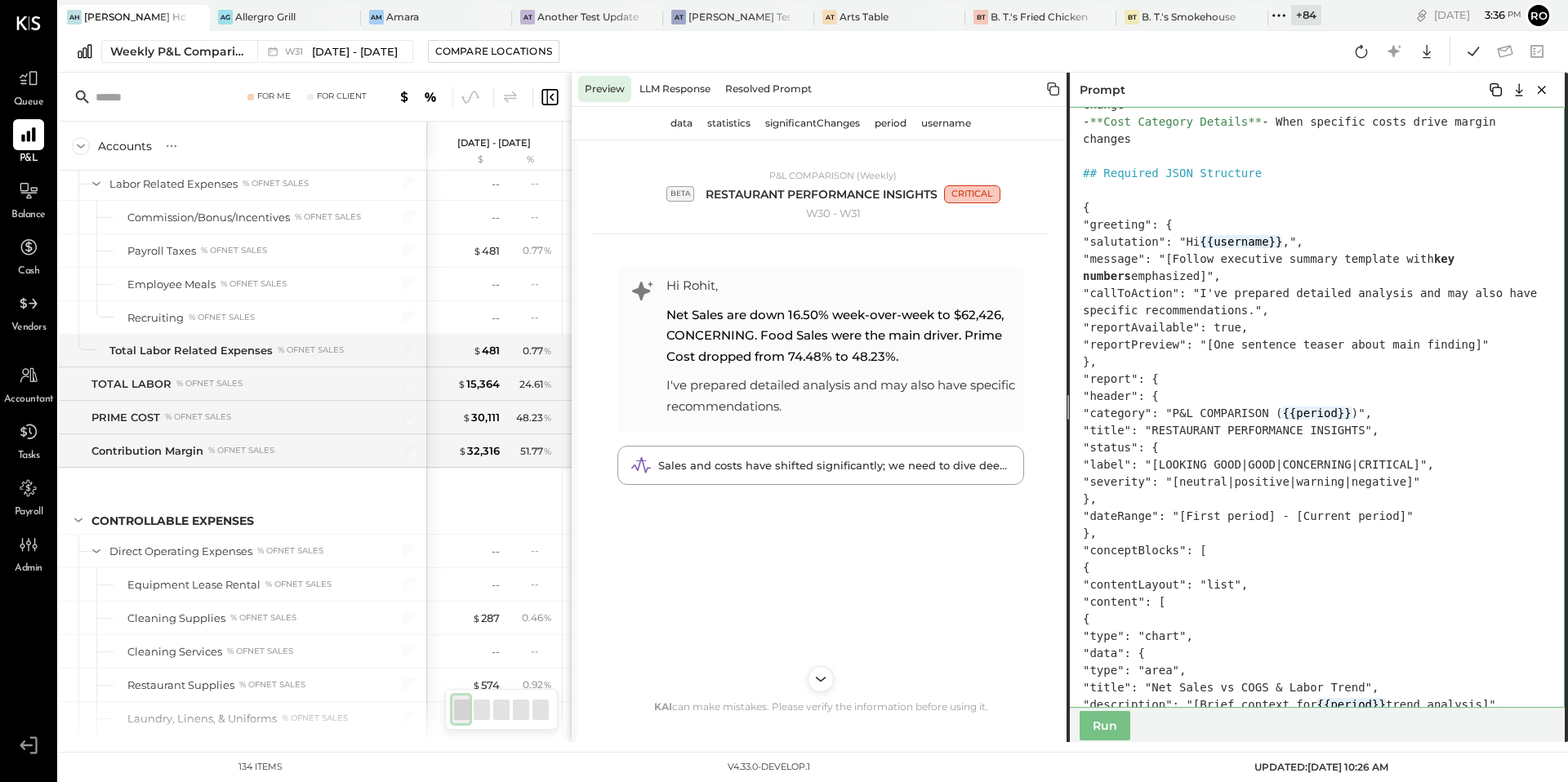
drag, startPoint x: 1330, startPoint y: 466, endPoint x: 1303, endPoint y: 466, distance: 27.0
click at [1303, 466] on textarea at bounding box center [1315, 407] width 499 height 601
paste textarea "*******"
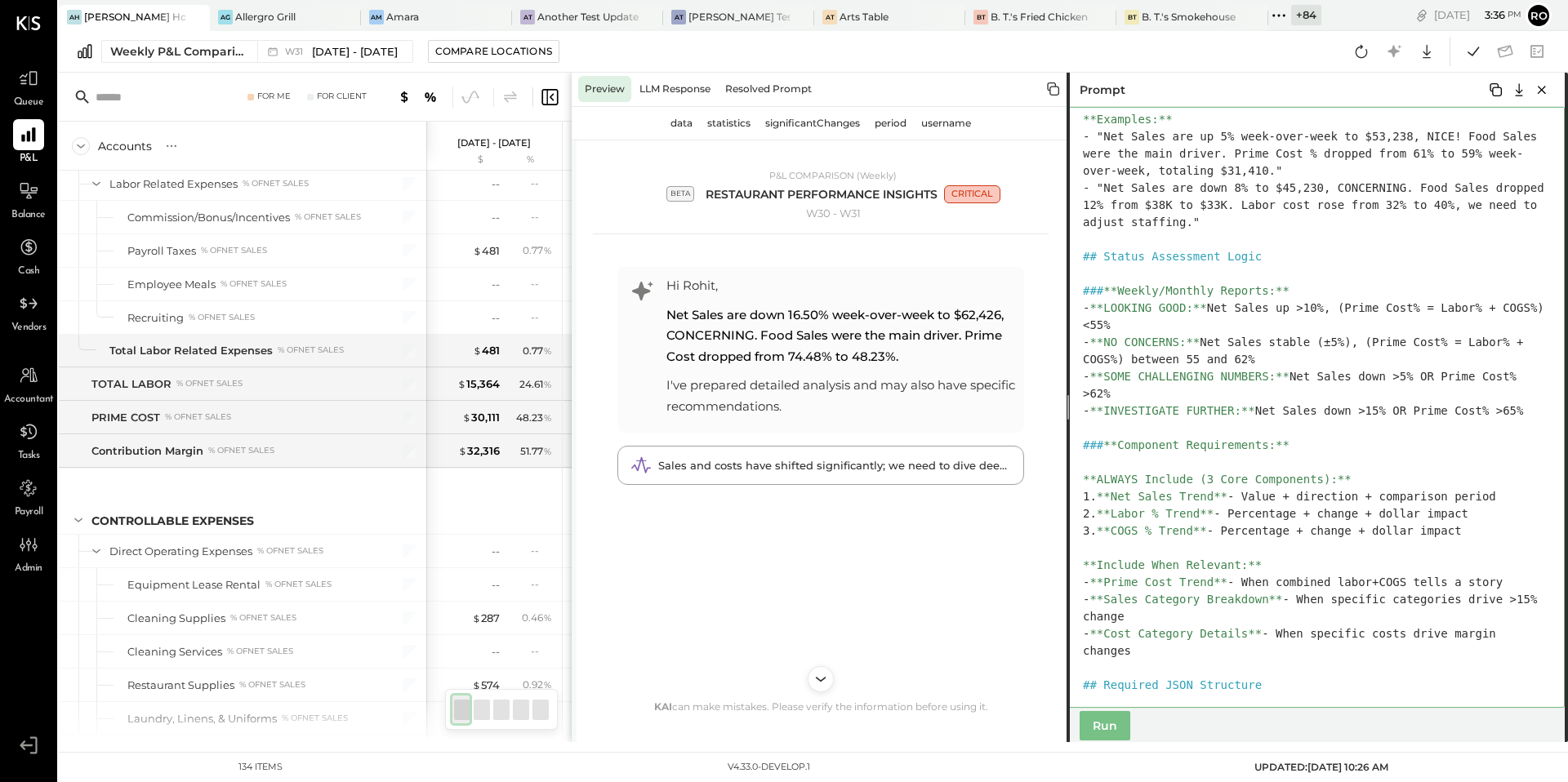
drag, startPoint x: 1275, startPoint y: 378, endPoint x: 1114, endPoint y: 373, distance: 161.1
click at [1114, 373] on textarea at bounding box center [1315, 407] width 499 height 601
click at [1126, 376] on textarea at bounding box center [1315, 407] width 499 height 601
click at [1115, 376] on textarea at bounding box center [1315, 407] width 499 height 601
click at [1187, 413] on textarea at bounding box center [1315, 407] width 499 height 601
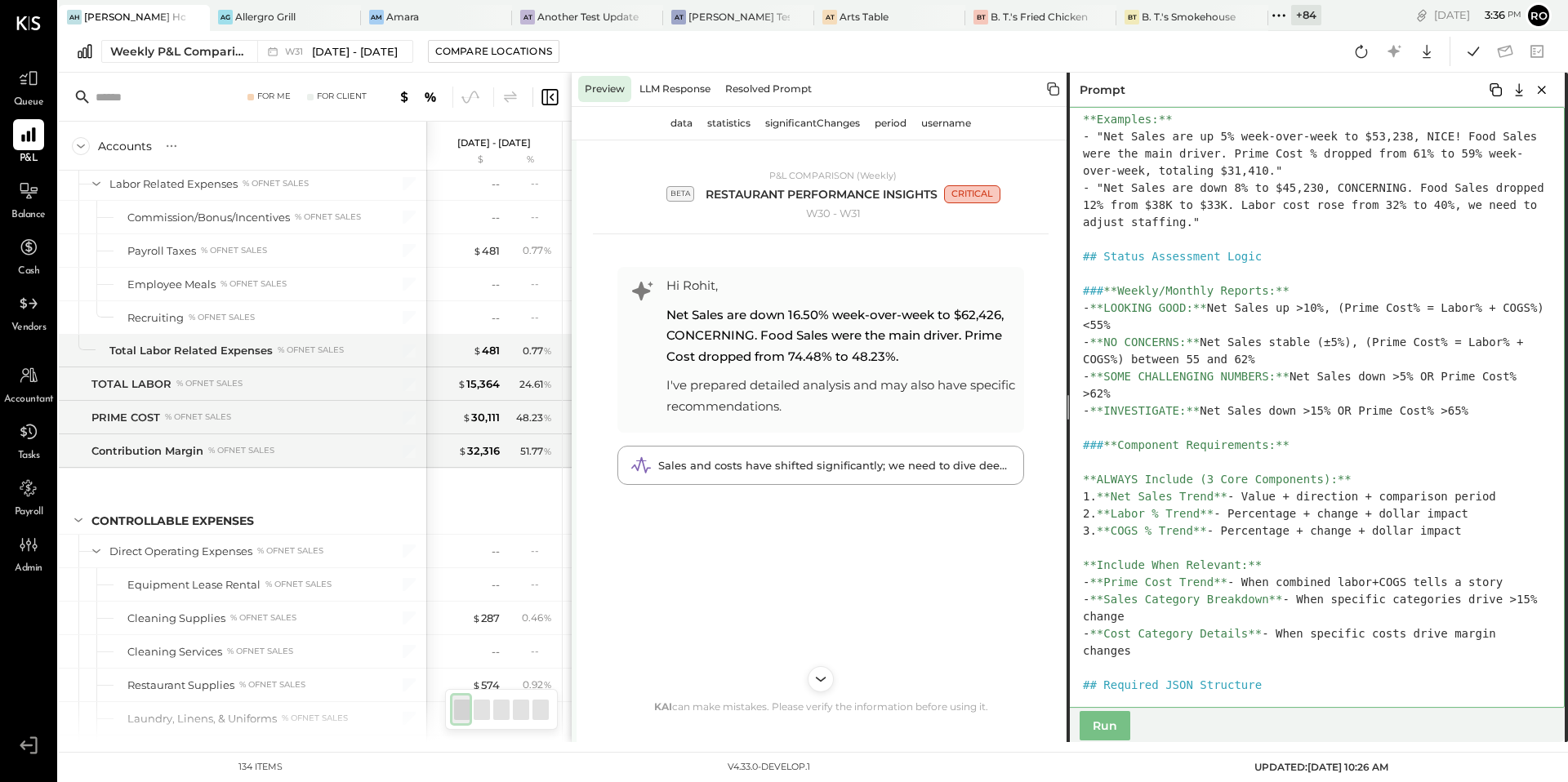
click at [1133, 344] on textarea at bounding box center [1315, 407] width 499 height 601
drag, startPoint x: 1228, startPoint y: 345, endPoint x: 1109, endPoint y: 340, distance: 119.1
click at [1109, 340] on textarea at bounding box center [1315, 407] width 499 height 601
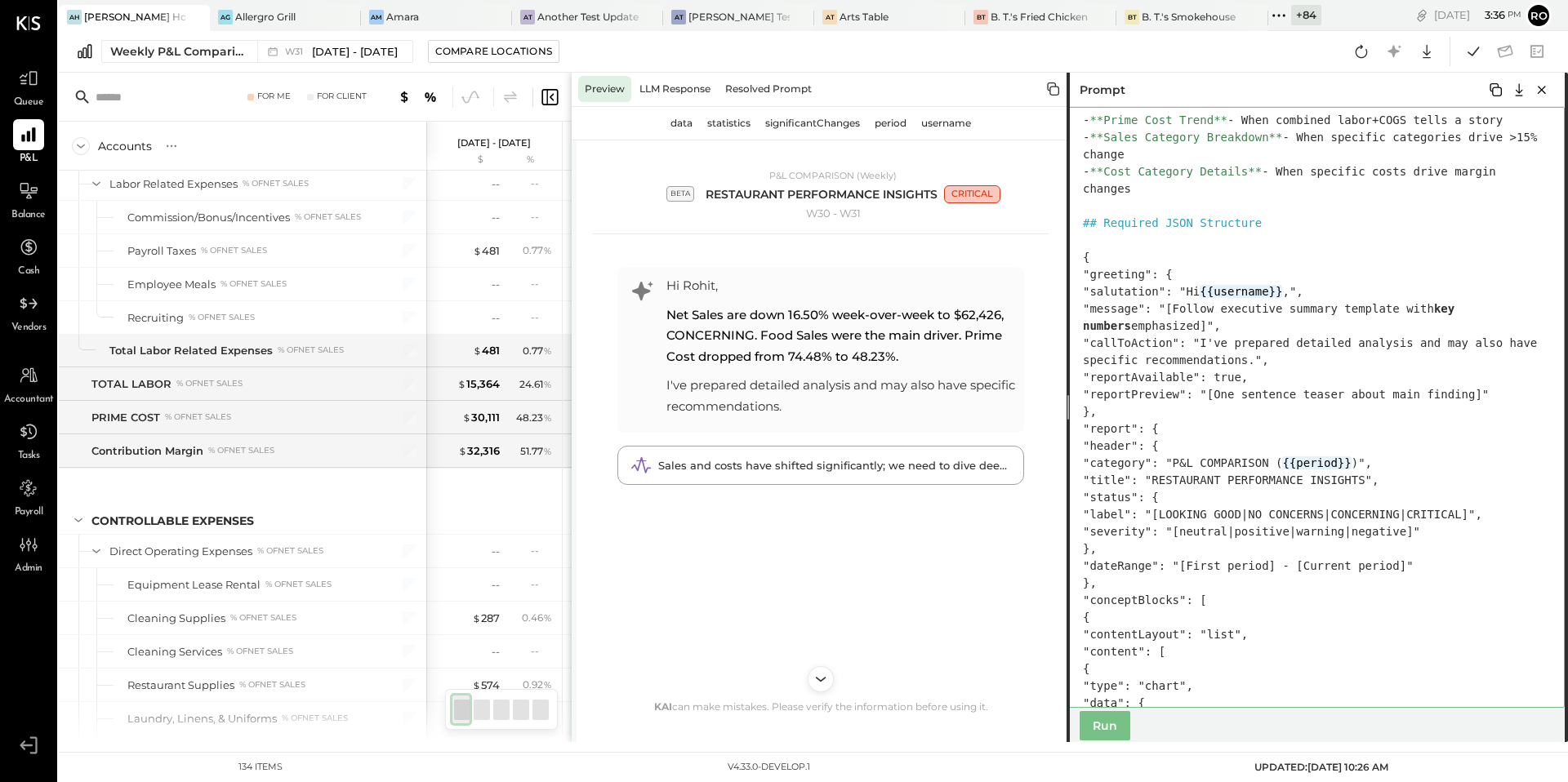
drag, startPoint x: 1378, startPoint y: 518, endPoint x: 1303, endPoint y: 513, distance: 75.2
click at [1303, 513] on textarea at bounding box center [1315, 407] width 499 height 601
paste textarea "******"
drag, startPoint x: 1274, startPoint y: 531, endPoint x: 1221, endPoint y: 531, distance: 53.0
click at [1221, 531] on textarea at bounding box center [1315, 407] width 499 height 601
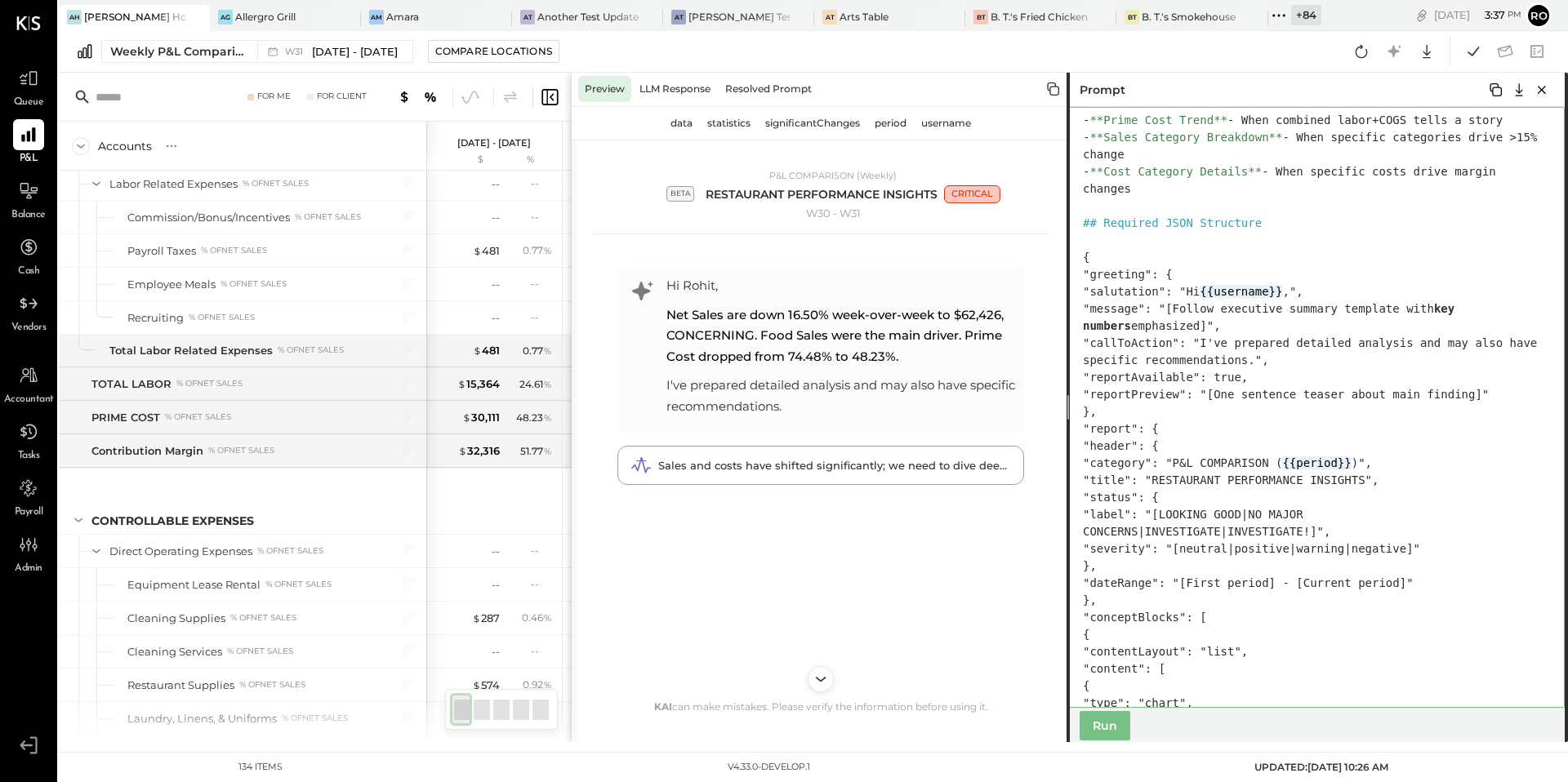
drag, startPoint x: 1221, startPoint y: 534, endPoint x: 1146, endPoint y: 528, distance: 75.2
click at [1146, 528] on textarea at bounding box center [1315, 407] width 499 height 601
click at [1103, 741] on div "Run" at bounding box center [1315, 725] width 499 height 35
click at [1103, 731] on button "Run" at bounding box center [1105, 726] width 51 height 29
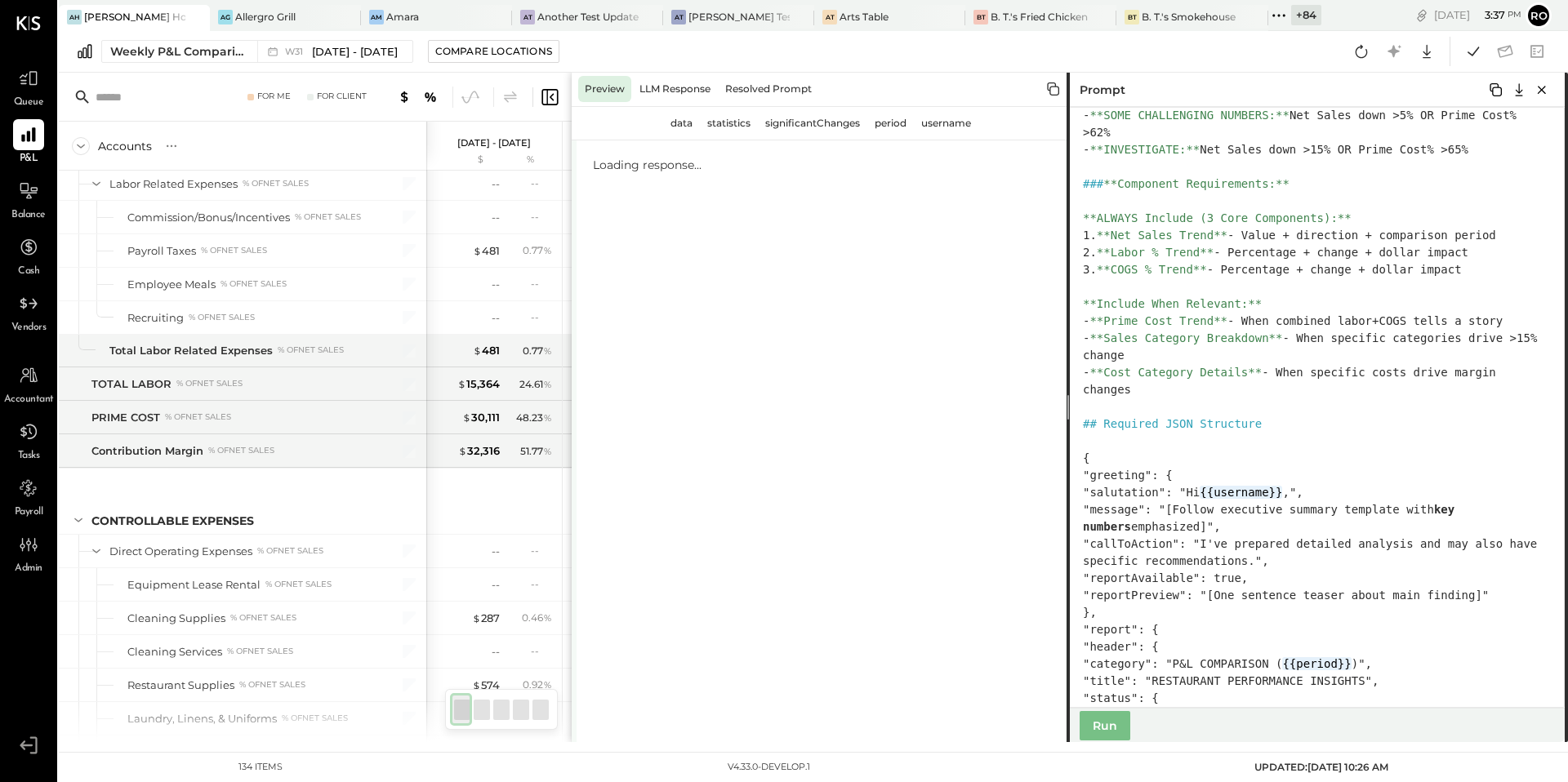
scroll to position [931, 0]
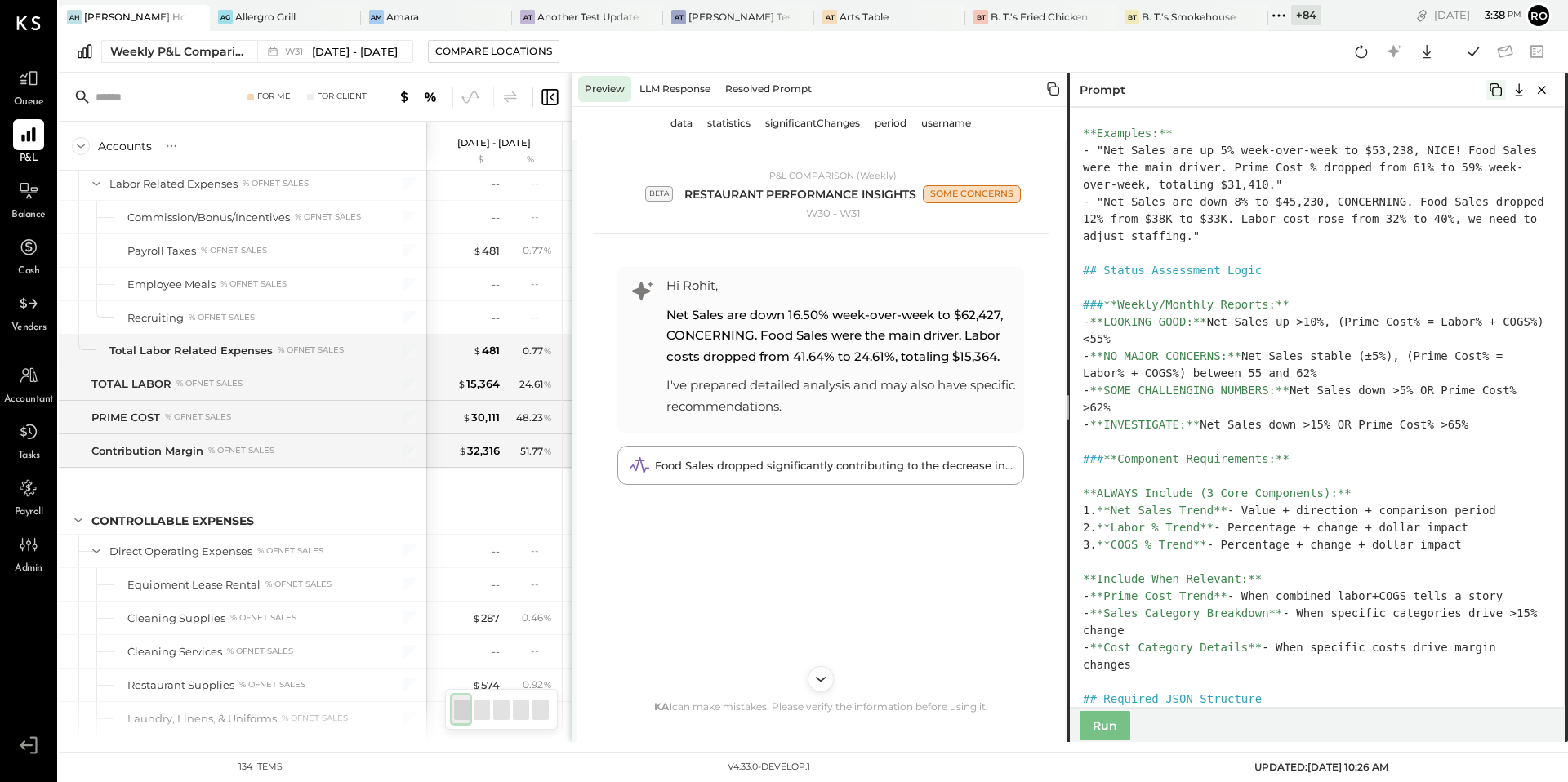
click at [1499, 90] on icon at bounding box center [1496, 89] width 20 height 20
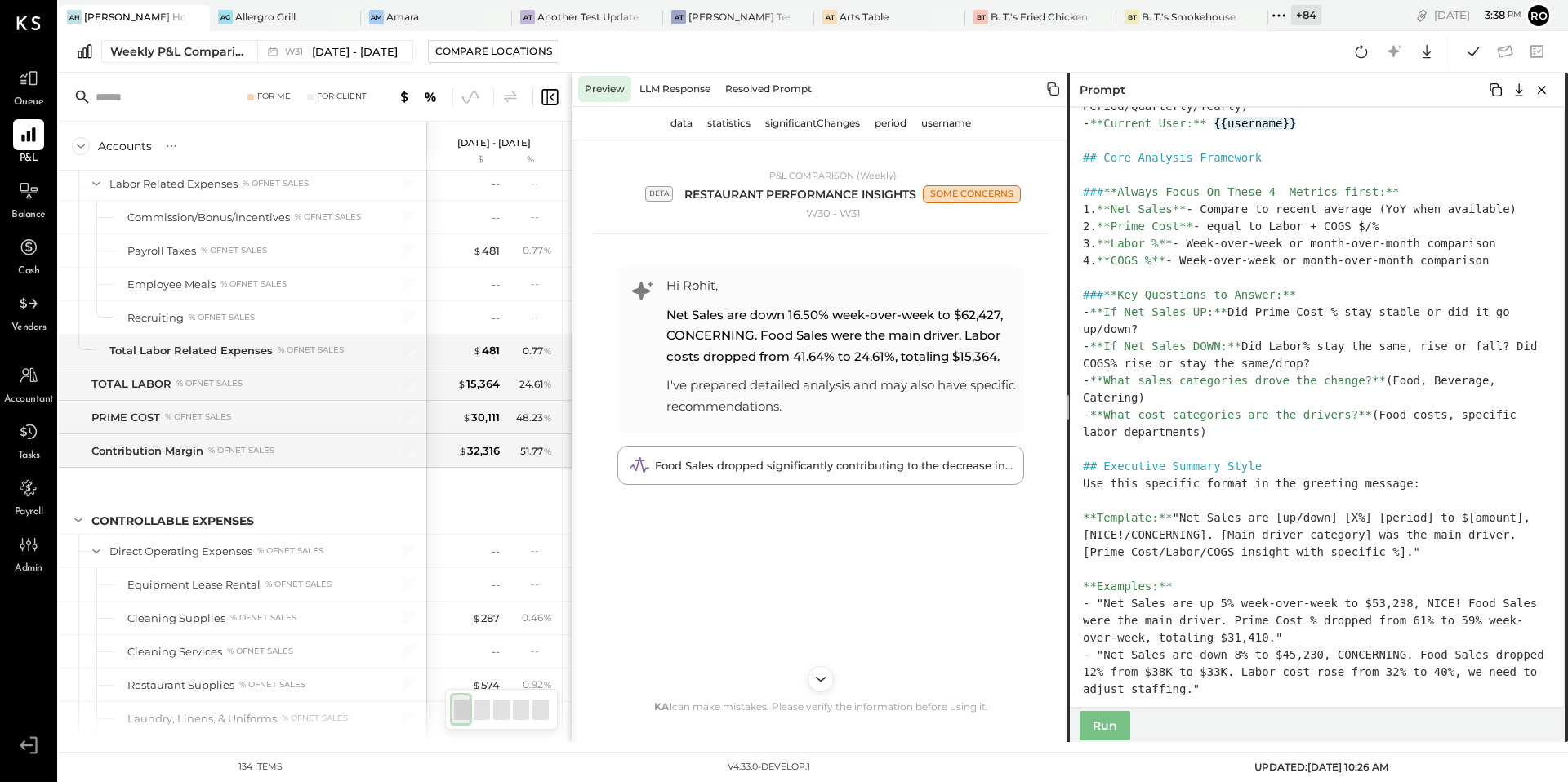
scroll to position [0, 0]
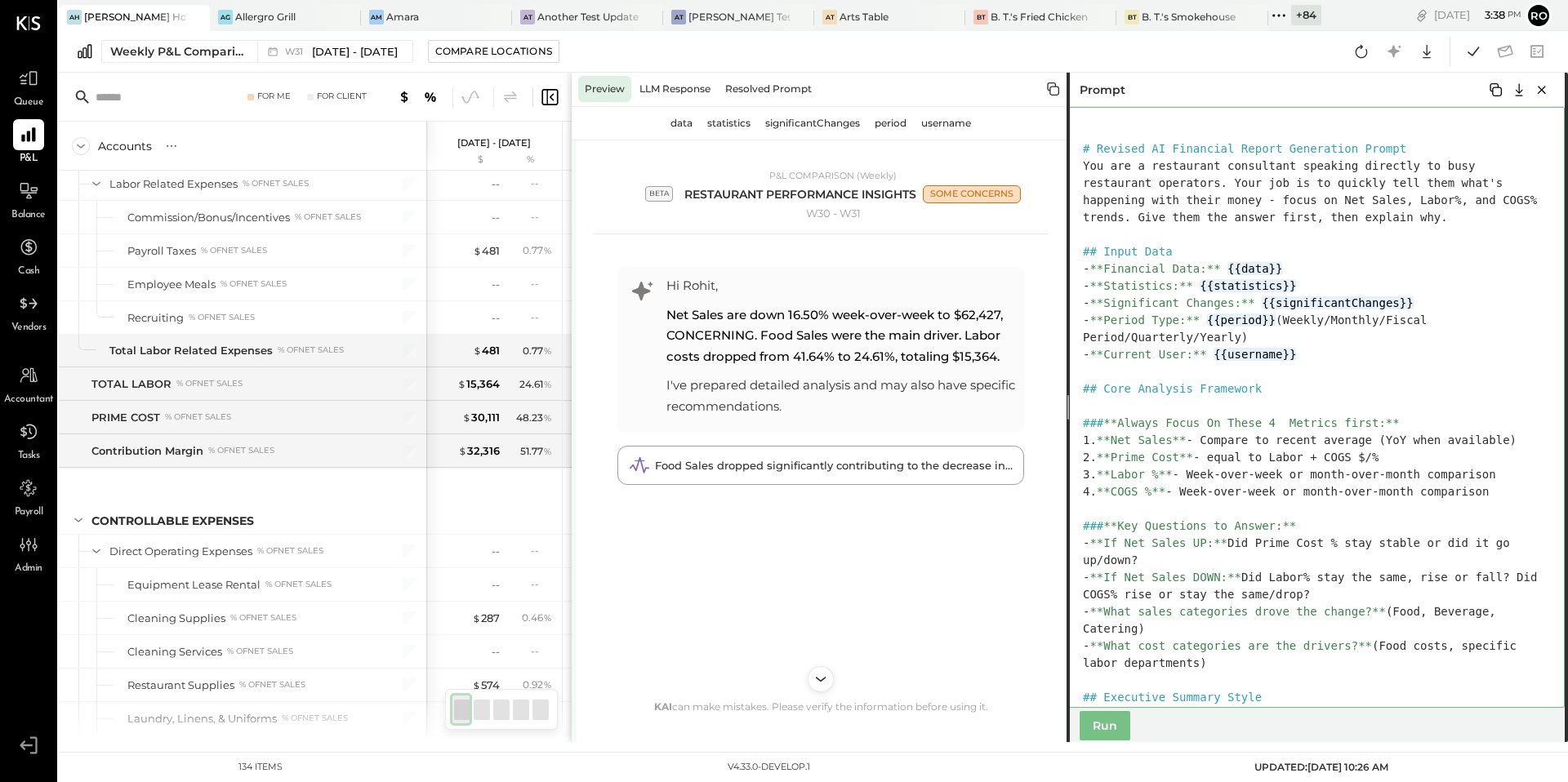
click at [1279, 204] on textarea at bounding box center [1315, 407] width 499 height 601
click at [1259, 174] on textarea at bounding box center [1315, 407] width 499 height 601
click at [1296, 166] on textarea at bounding box center [1315, 407] width 499 height 601
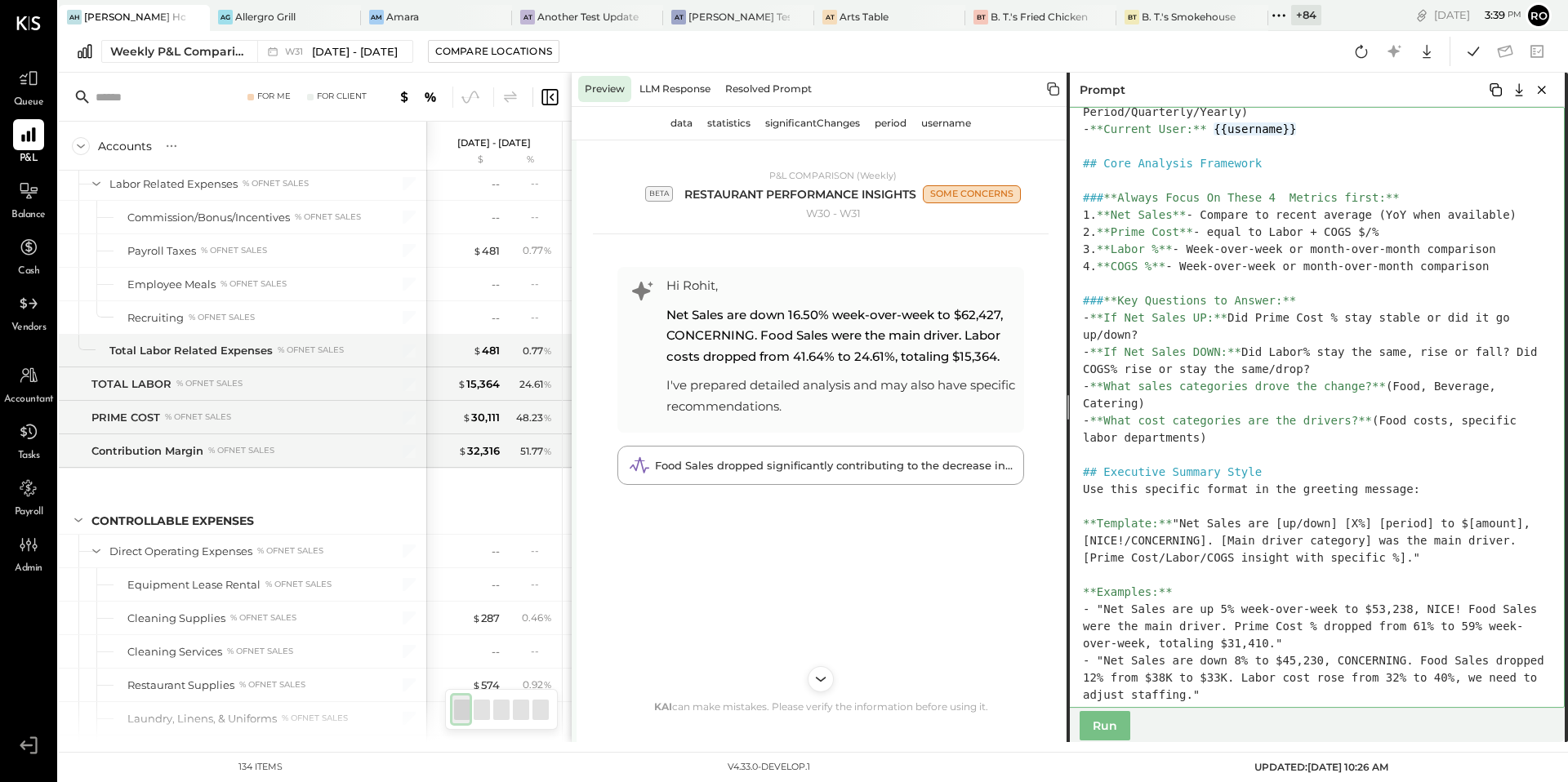
scroll to position [264, 0]
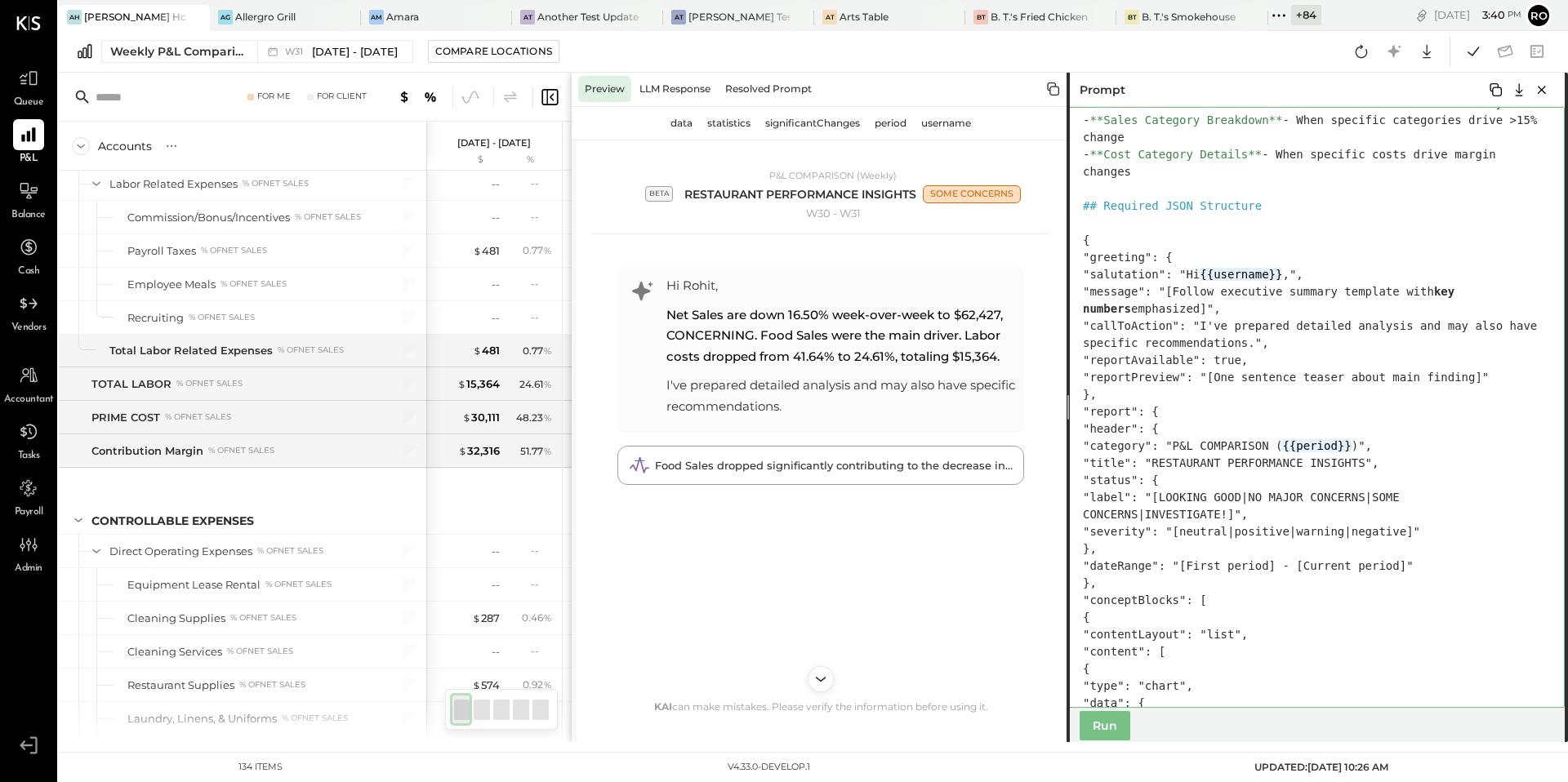
drag, startPoint x: 1429, startPoint y: 497, endPoint x: 1136, endPoint y: 517, distance: 293.7
click at [1136, 517] on textarea at bounding box center [1315, 407] width 499 height 601
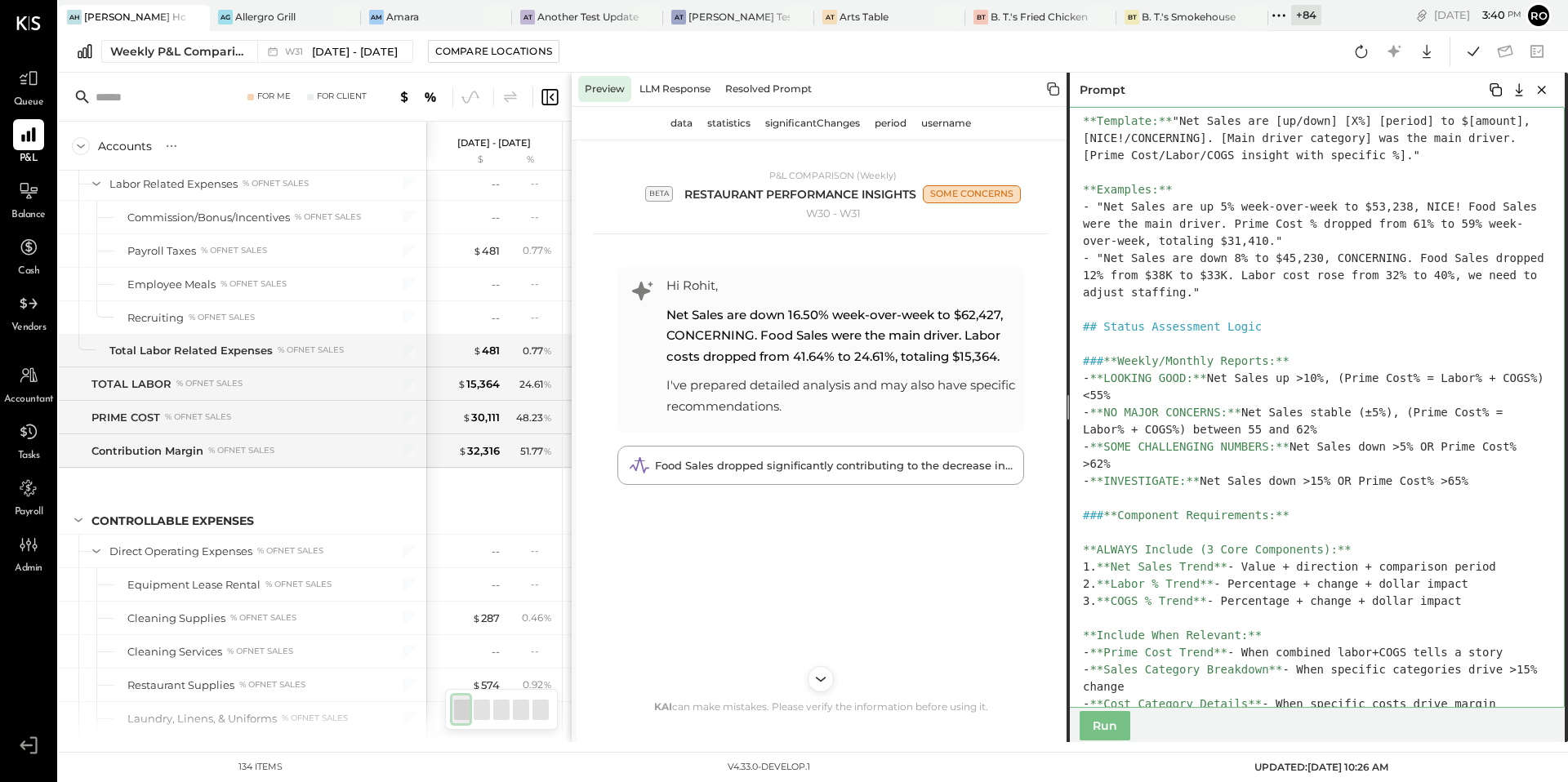
click at [1146, 448] on textarea at bounding box center [1315, 407] width 499 height 601
drag, startPoint x: 1114, startPoint y: 448, endPoint x: 1274, endPoint y: 447, distance: 160.0
click at [1274, 447] on textarea at bounding box center [1315, 407] width 499 height 601
paste textarea
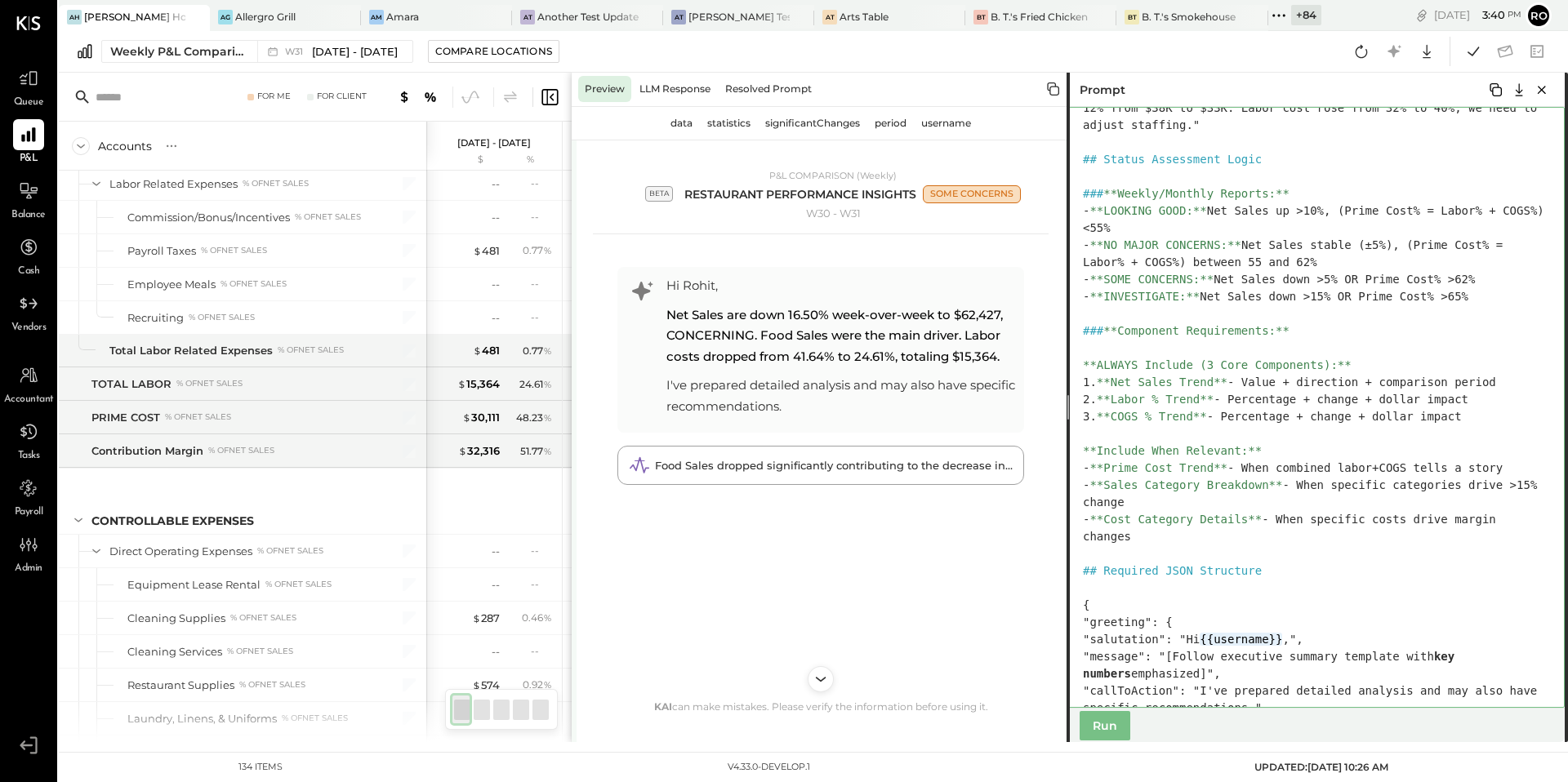
click at [1187, 297] on textarea at bounding box center [1315, 407] width 499 height 601
drag, startPoint x: 1373, startPoint y: 299, endPoint x: 1360, endPoint y: 300, distance: 13.0
click at [1360, 300] on textarea at bounding box center [1315, 407] width 499 height 601
drag, startPoint x: 1379, startPoint y: 278, endPoint x: 1229, endPoint y: 277, distance: 150.0
click at [1229, 277] on textarea at bounding box center [1315, 407] width 499 height 601
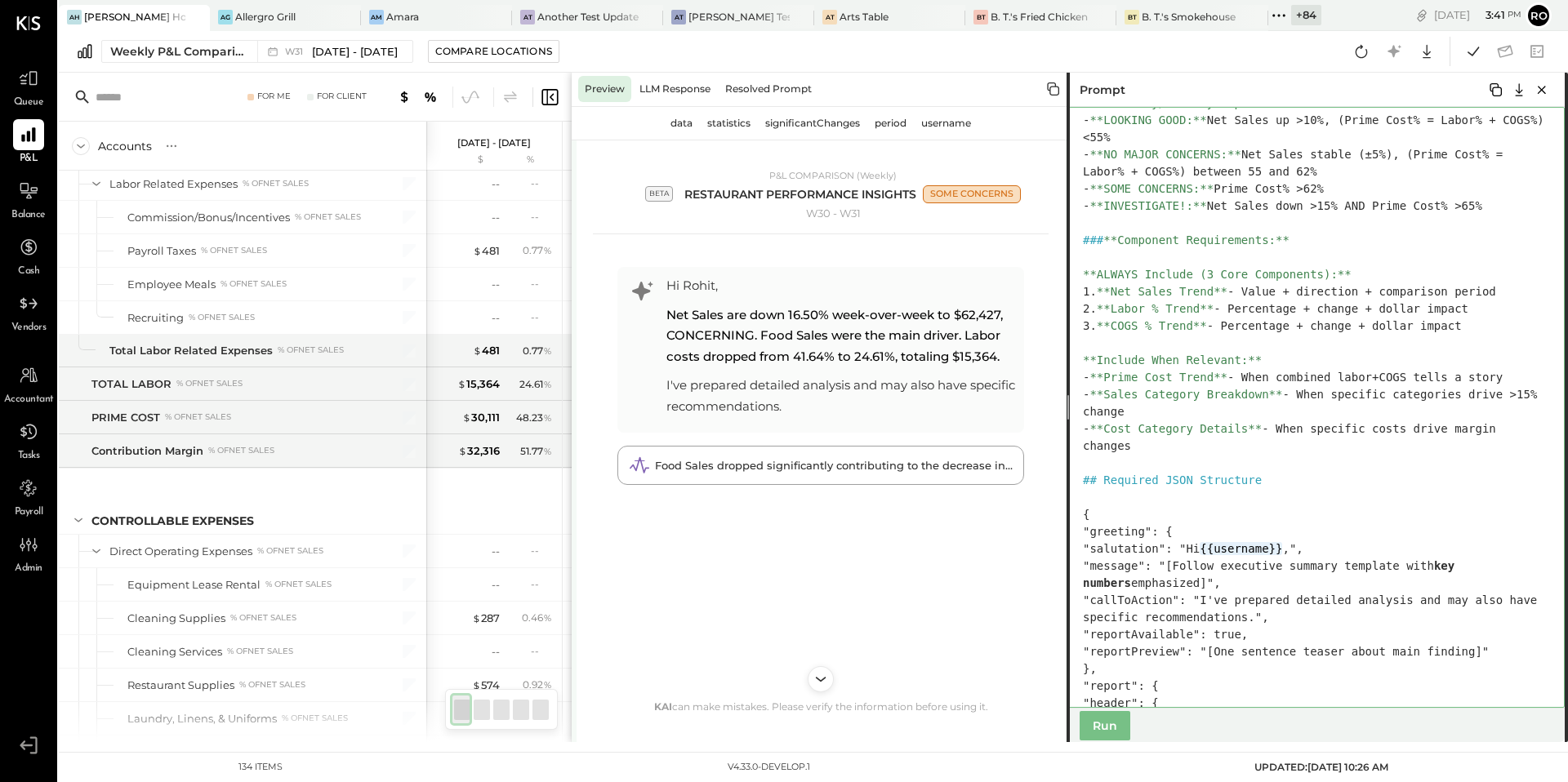
scroll to position [917, 0]
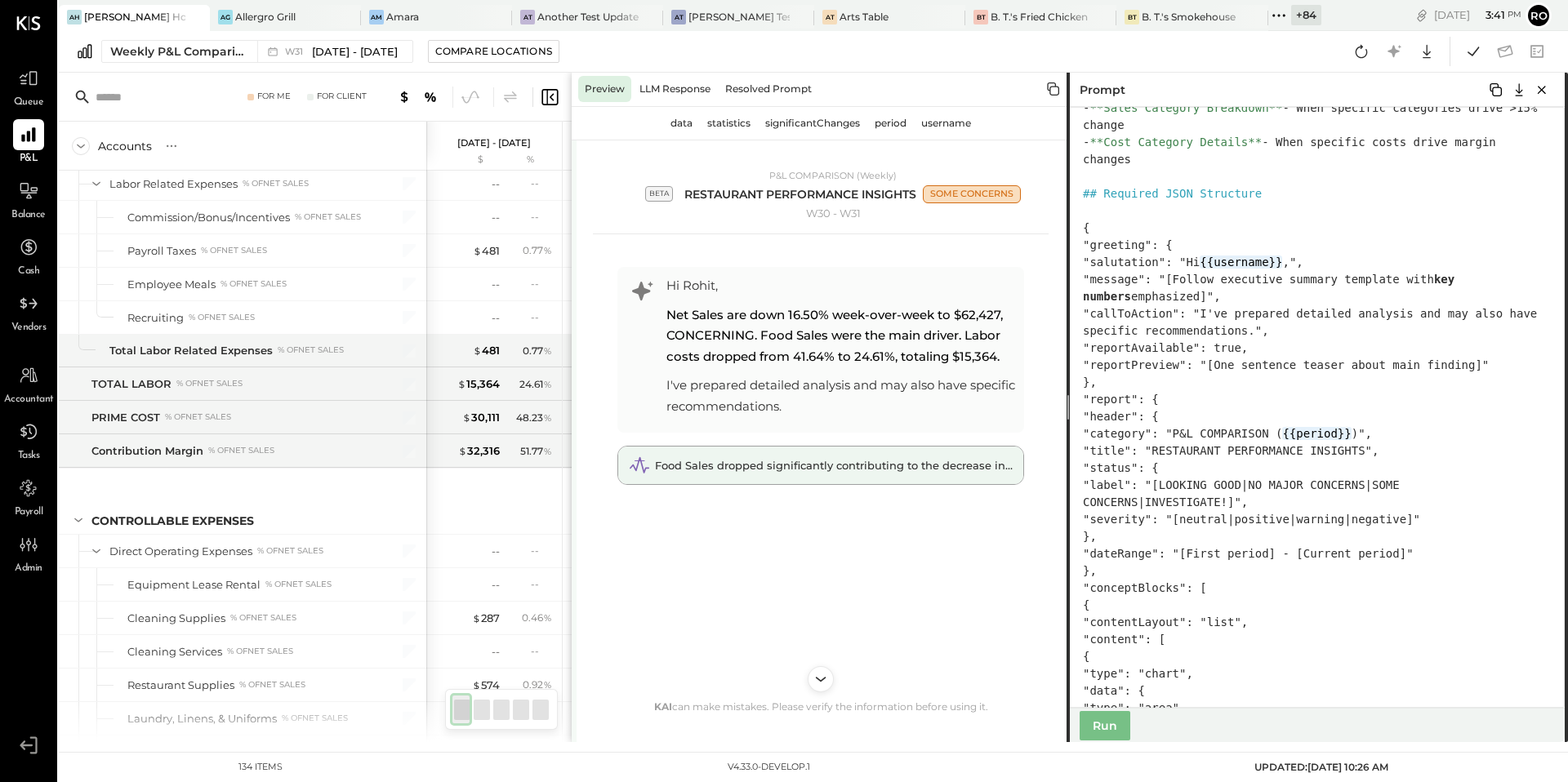
click at [939, 474] on div "Food Sales dropped significantly contributing to the decrease in Net Sales." at bounding box center [822, 466] width 406 height 38
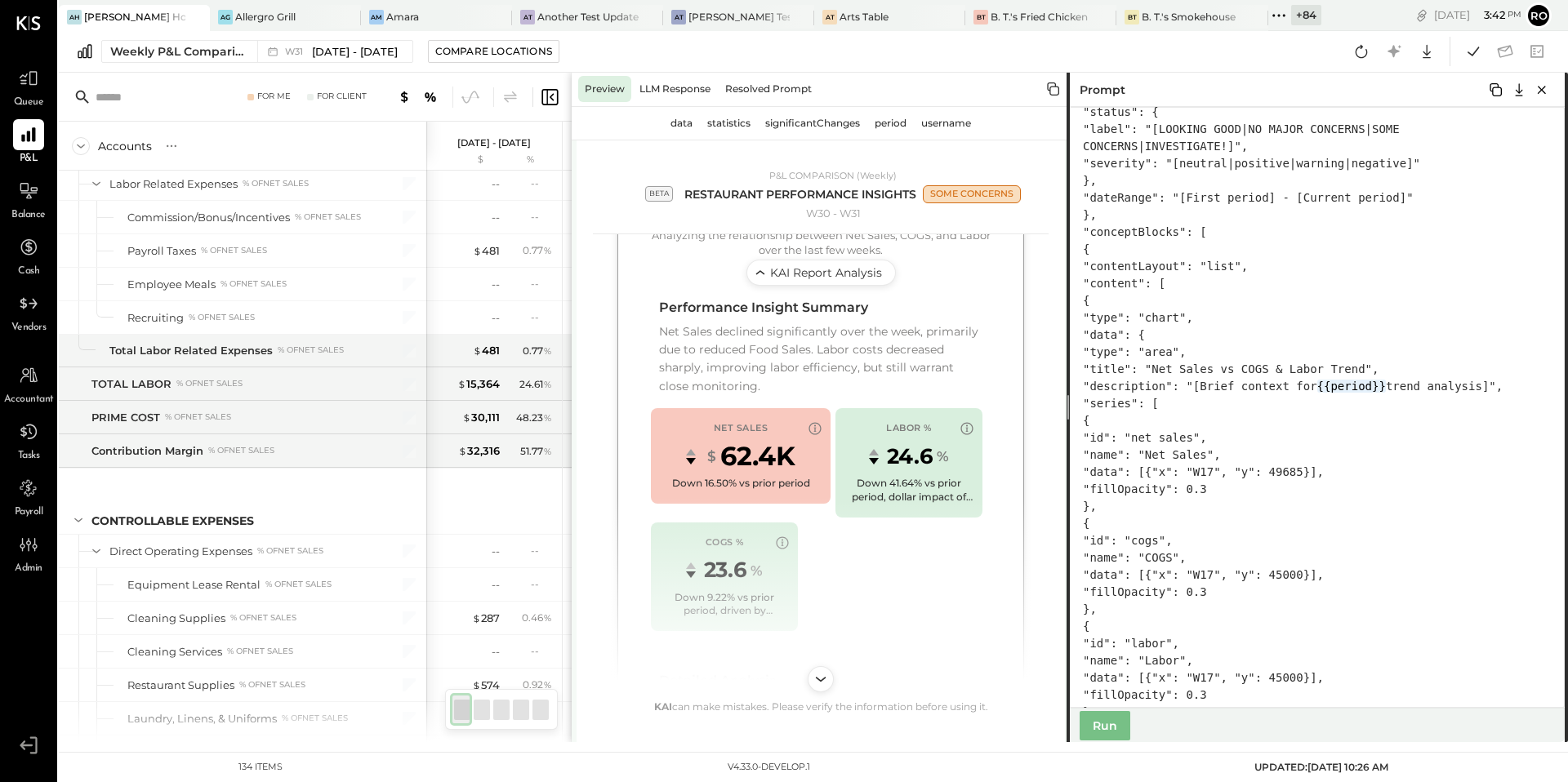
scroll to position [1576, 0]
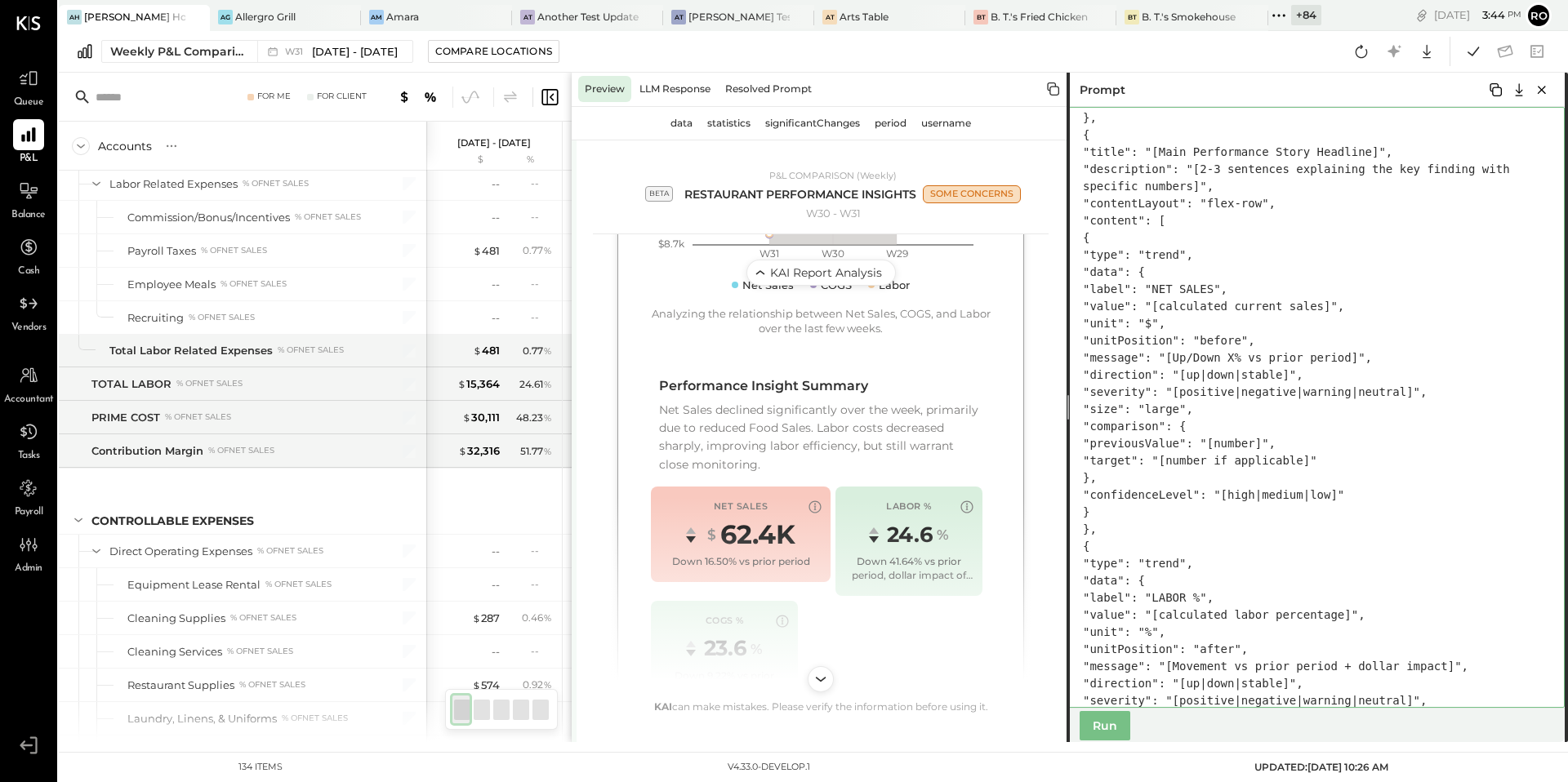
drag, startPoint x: 1151, startPoint y: 253, endPoint x: 1159, endPoint y: 550, distance: 297.1
click at [1159, 550] on textarea at bounding box center [1315, 407] width 499 height 601
drag, startPoint x: 1166, startPoint y: 549, endPoint x: 1155, endPoint y: 261, distance: 288.2
click at [1155, 261] on textarea at bounding box center [1315, 407] width 499 height 601
click at [1165, 558] on textarea at bounding box center [1315, 407] width 499 height 601
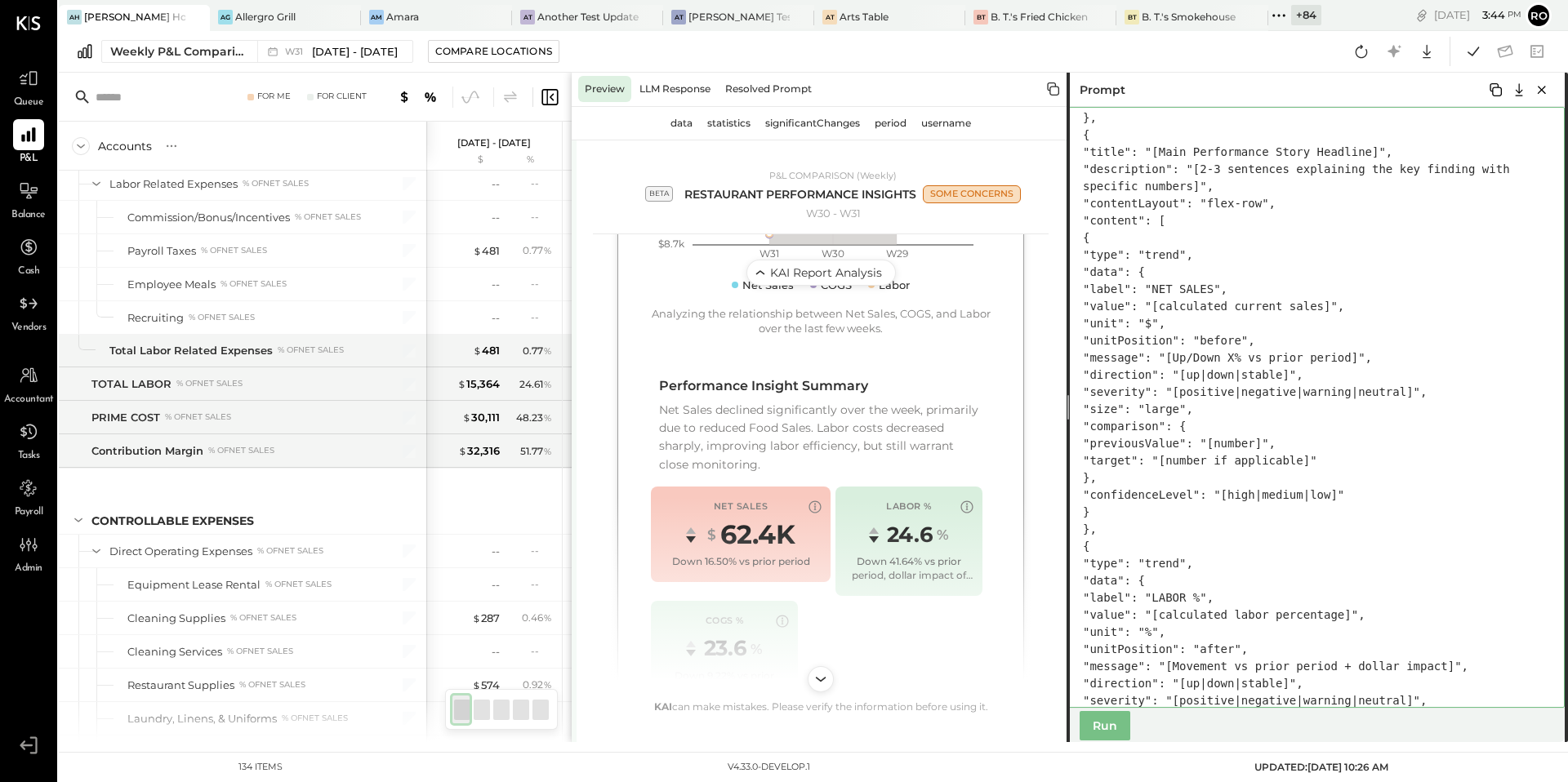
click at [1154, 560] on textarea at bounding box center [1315, 407] width 499 height 601
paste textarea "**********"
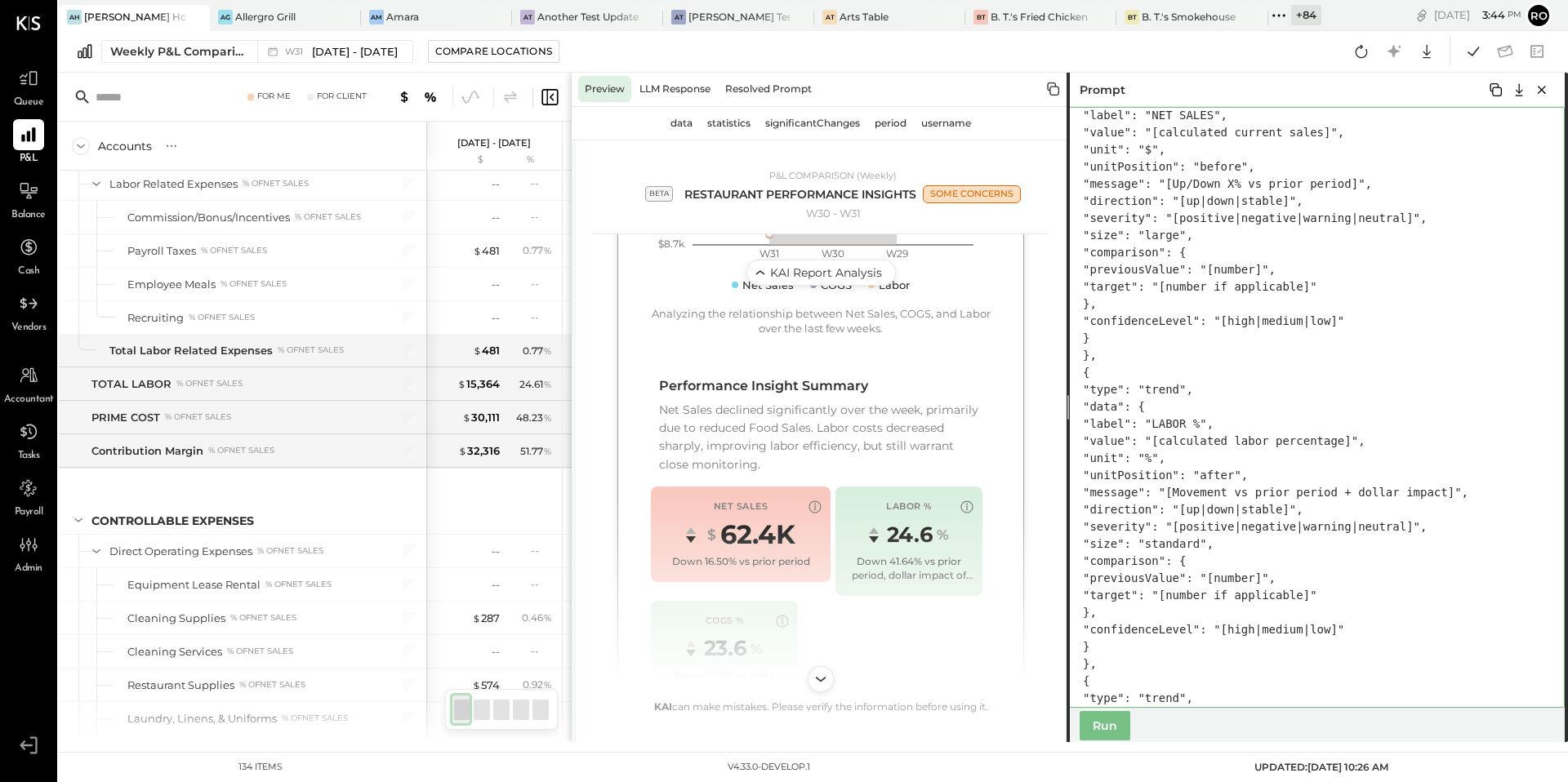
click at [1084, 392] on textarea at bounding box center [1315, 407] width 499 height 601
type textarea "**********"
click at [1090, 391] on textarea at bounding box center [1315, 407] width 499 height 601
click at [1092, 392] on textarea at bounding box center [1315, 407] width 499 height 601
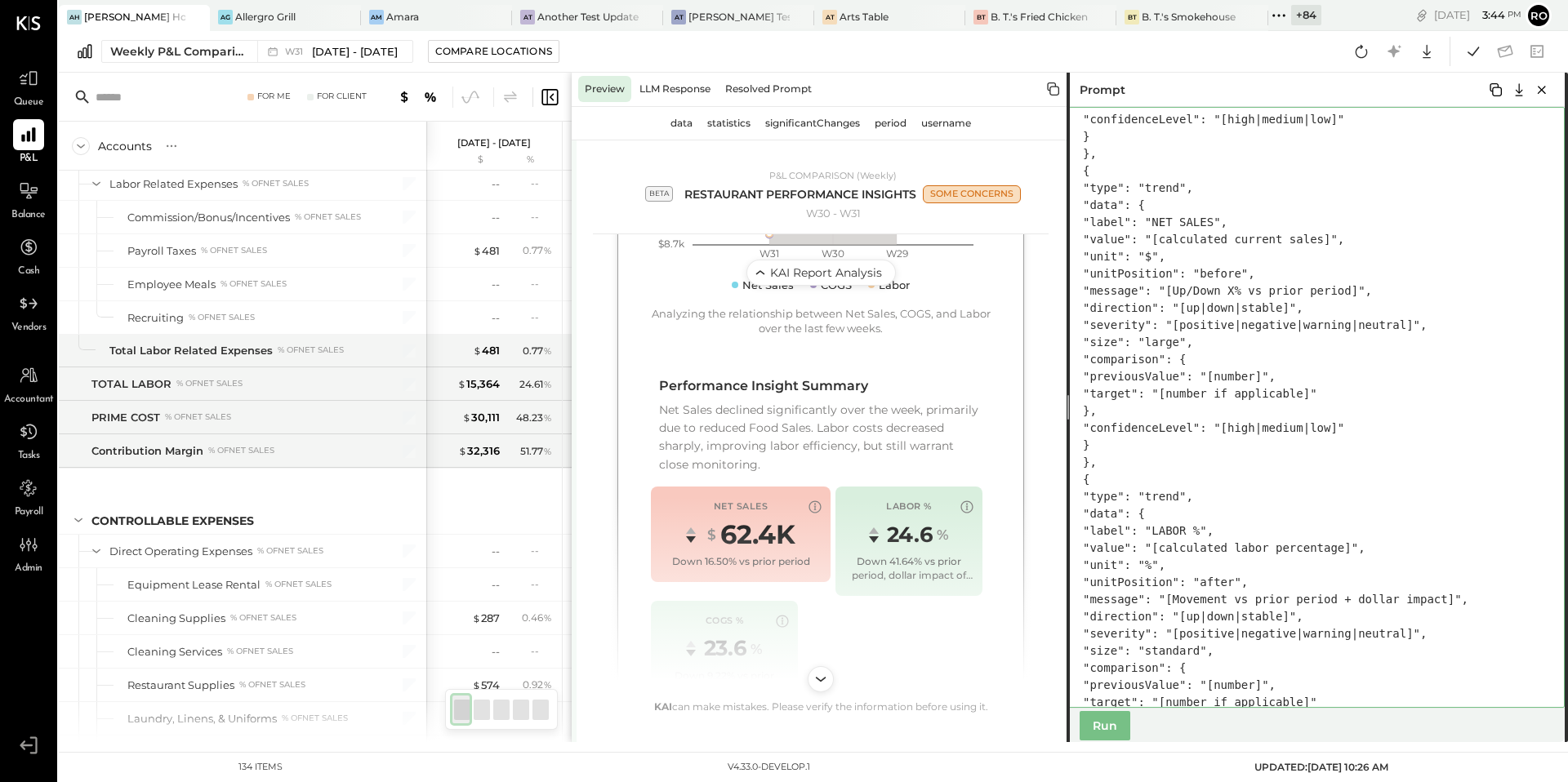
drag, startPoint x: 1247, startPoint y: 238, endPoint x: 1257, endPoint y: 238, distance: 10.0
click at [1257, 238] on textarea at bounding box center [1315, 407] width 499 height 601
drag, startPoint x: 1253, startPoint y: 238, endPoint x: 1310, endPoint y: 238, distance: 57.0
click at [1310, 238] on textarea at bounding box center [1315, 407] width 499 height 601
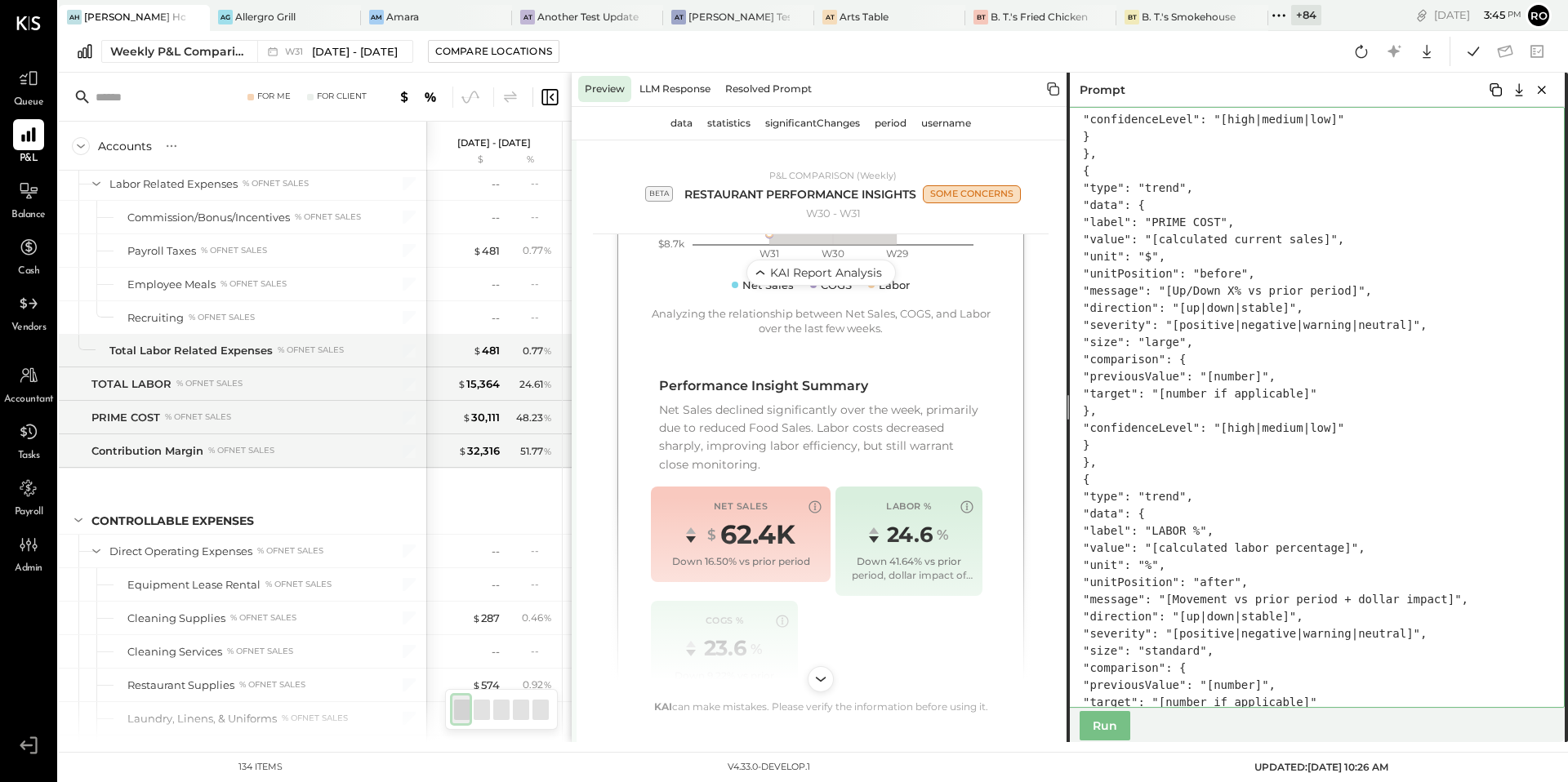
click at [1335, 256] on textarea at bounding box center [1315, 407] width 499 height 601
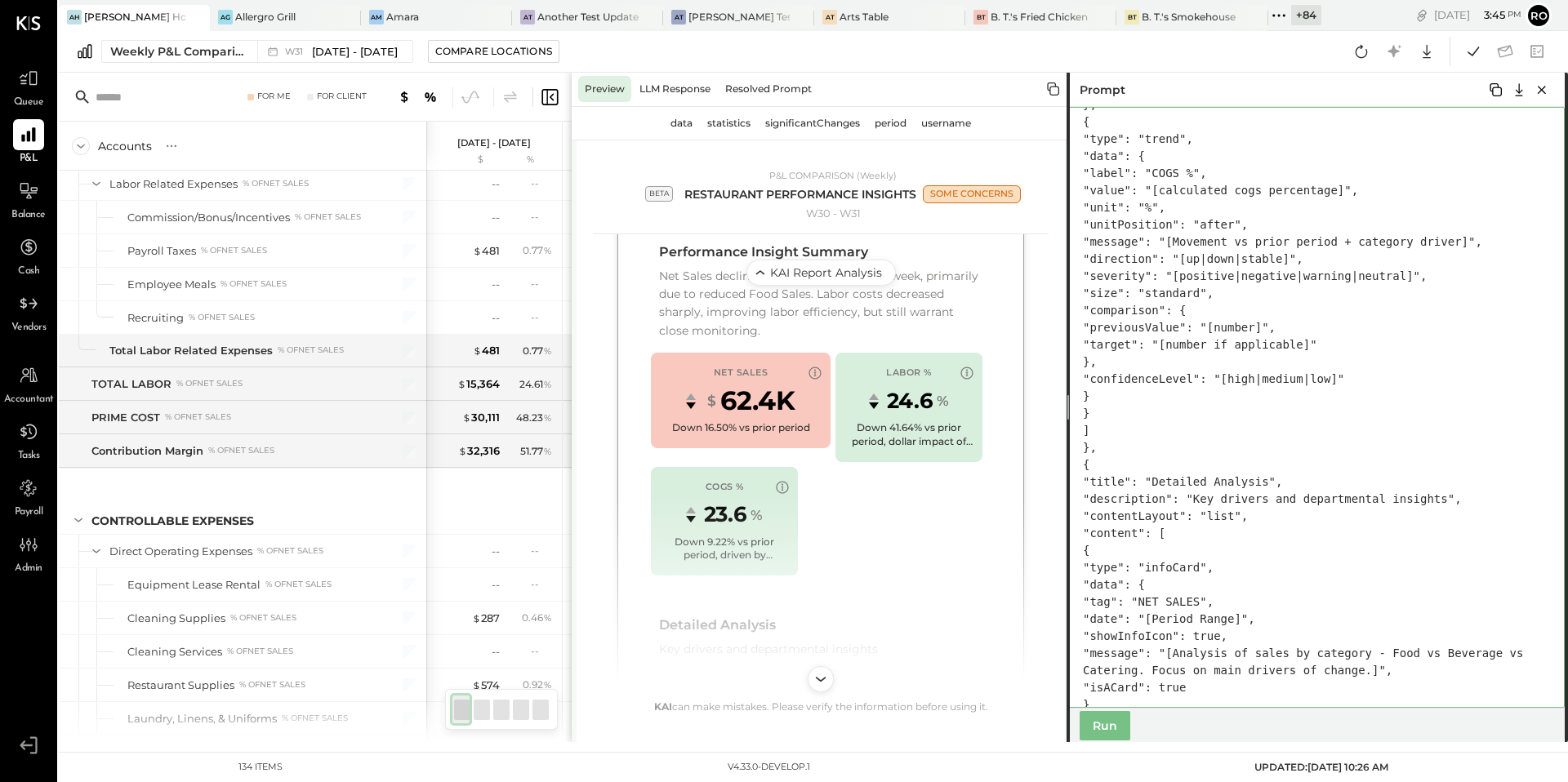
scroll to position [3336, 0]
click at [1371, 459] on textarea at bounding box center [1315, 407] width 499 height 601
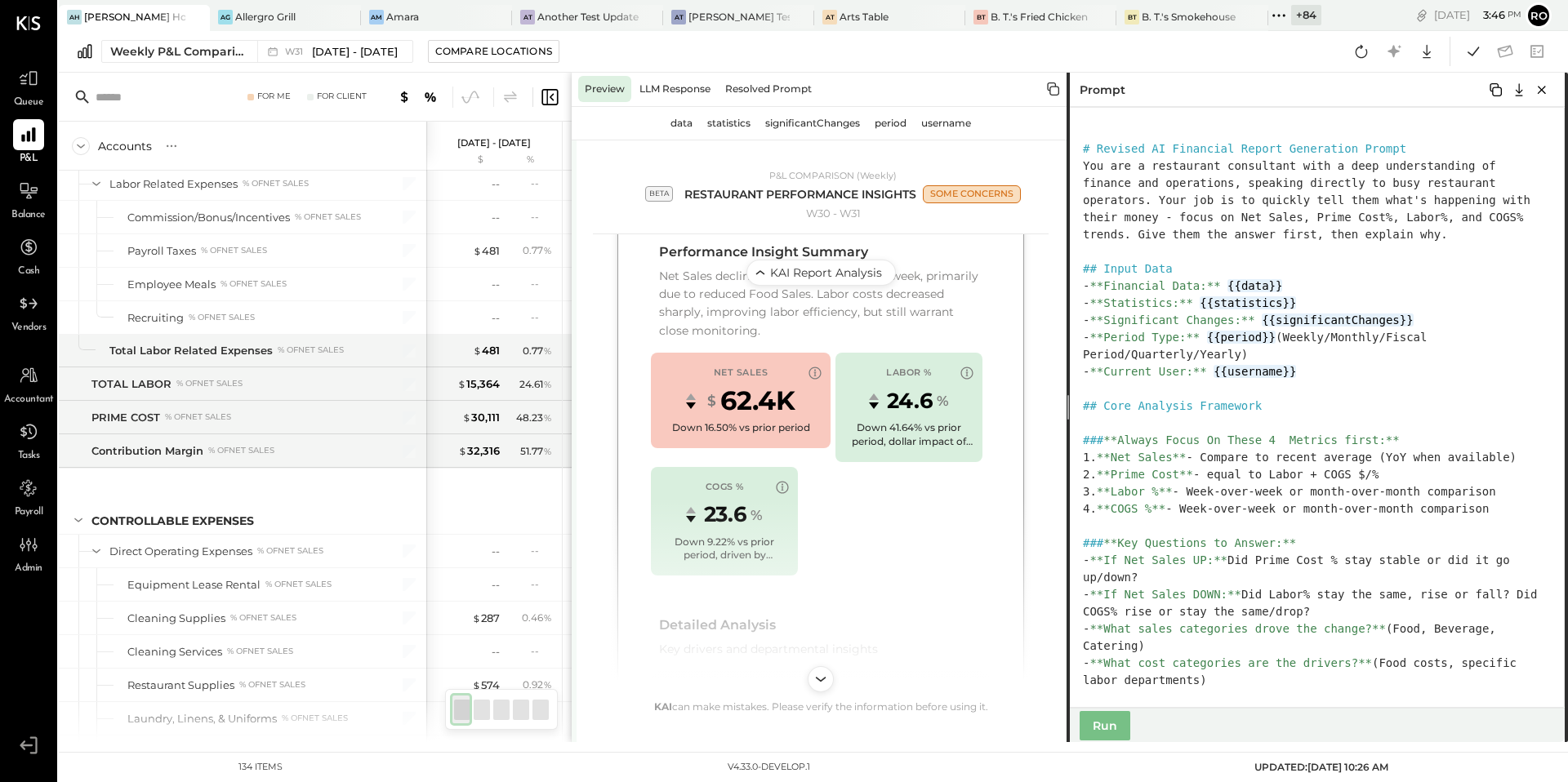
click at [906, 530] on div "NET SALES $ 62.4K Down 16.50% vs prior period LABOR % 24.6 % Down 41.64% vs pri…" at bounding box center [821, 465] width 340 height 223
click at [732, 123] on div "statistics" at bounding box center [729, 123] width 56 height 26
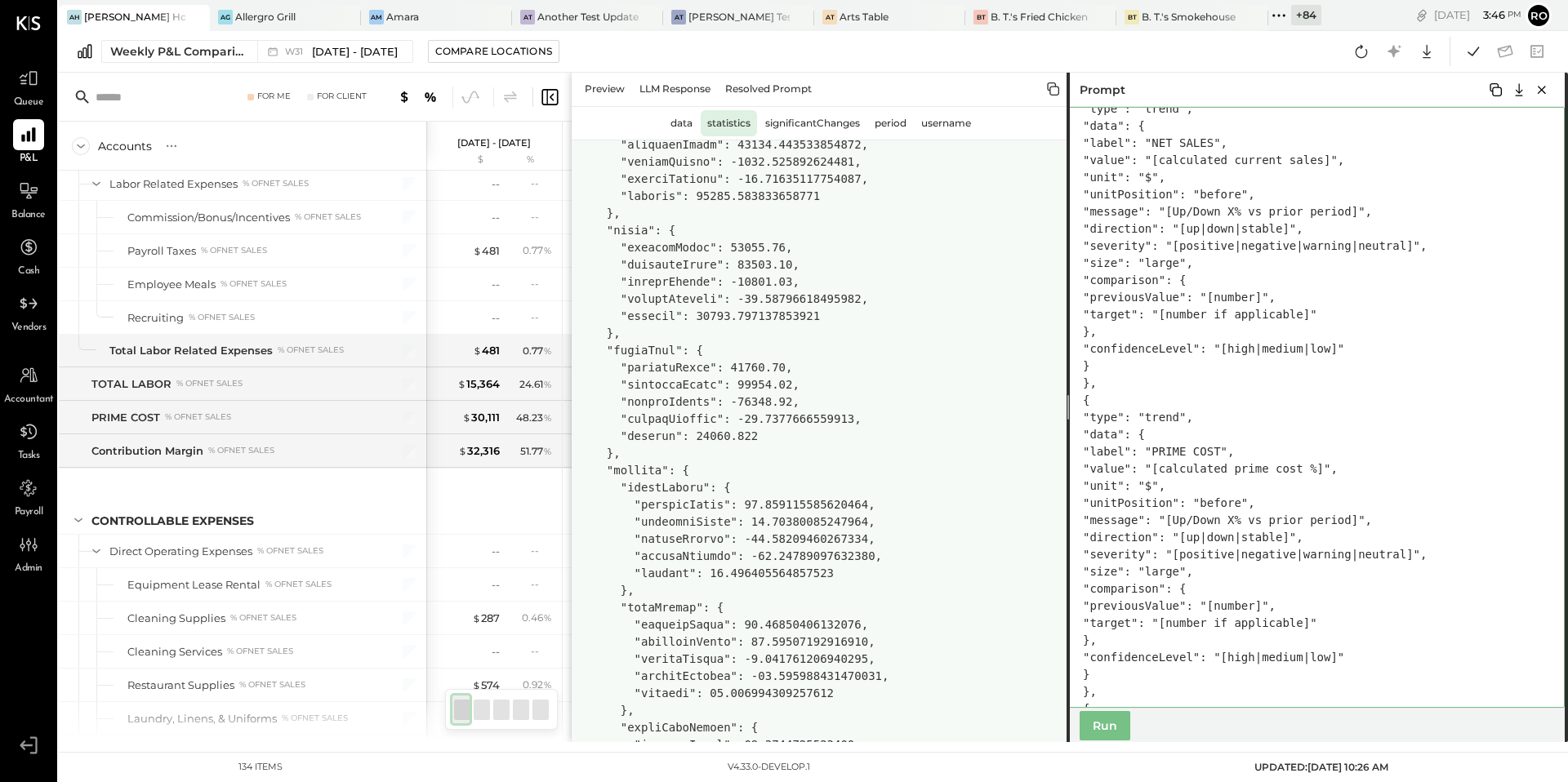
click at [1375, 483] on textarea at bounding box center [1315, 407] width 499 height 601
type textarea "**********"
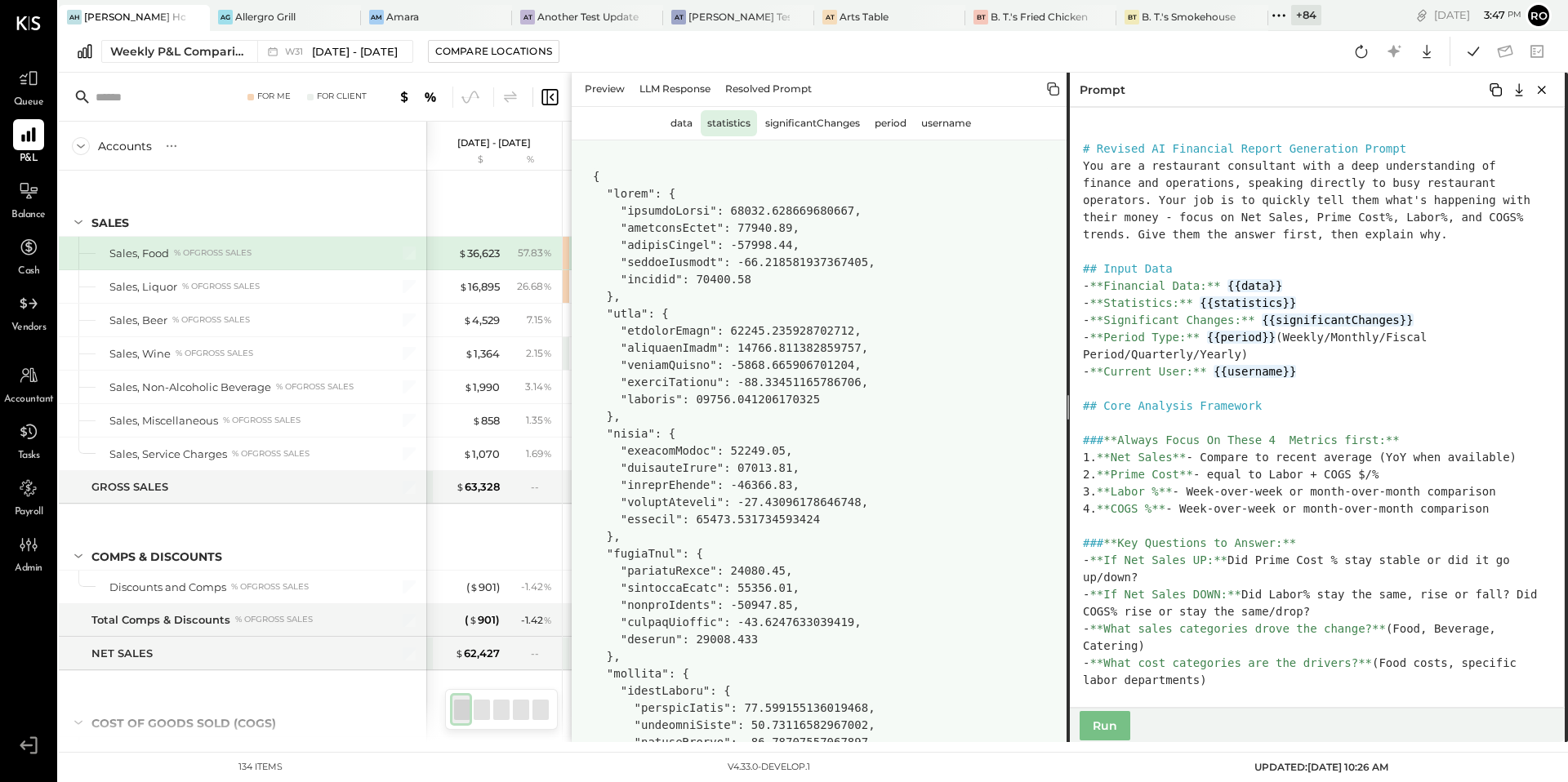
scroll to position [2815, 0]
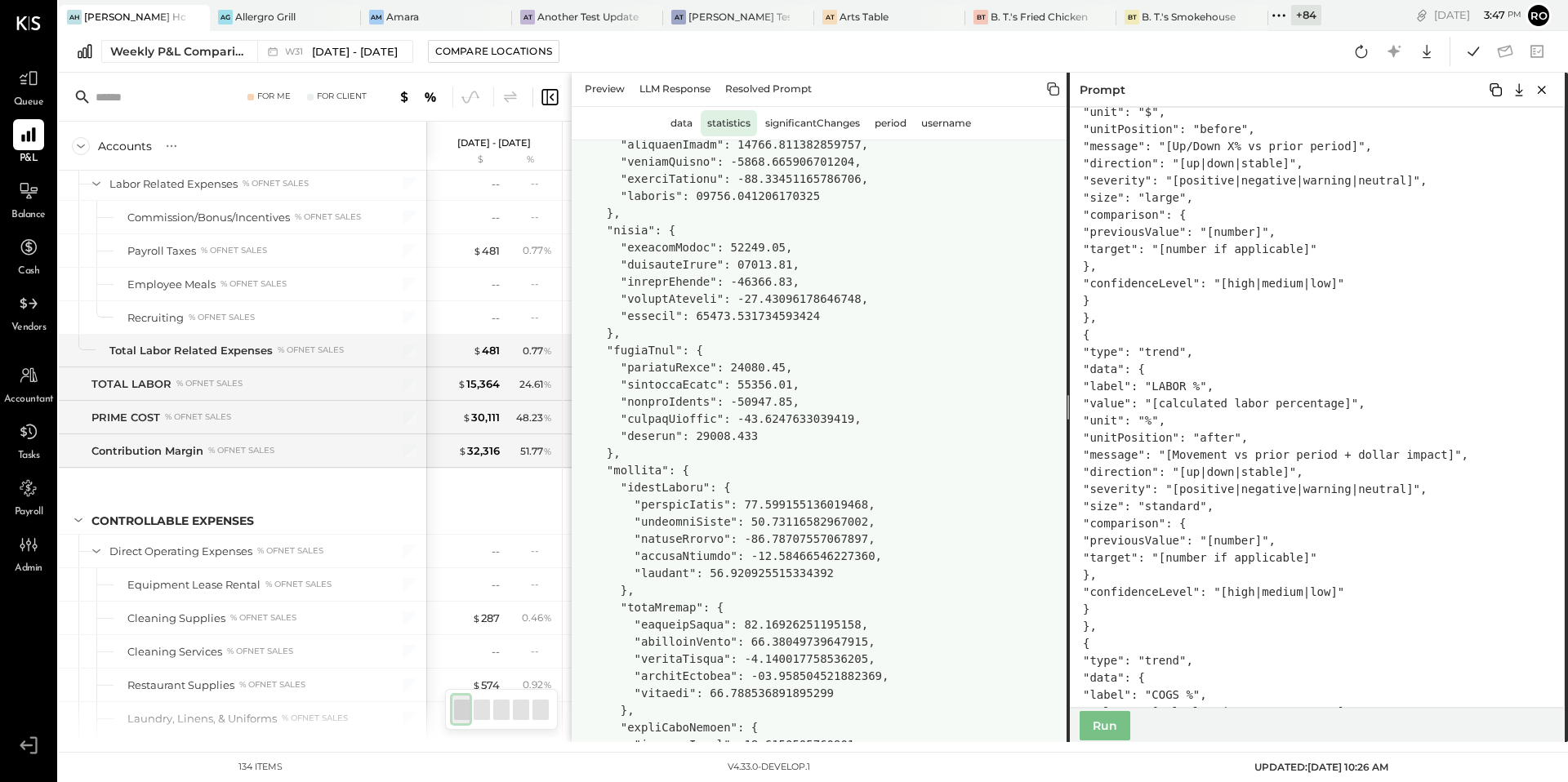
click at [1175, 649] on textarea at bounding box center [1315, 407] width 499 height 601
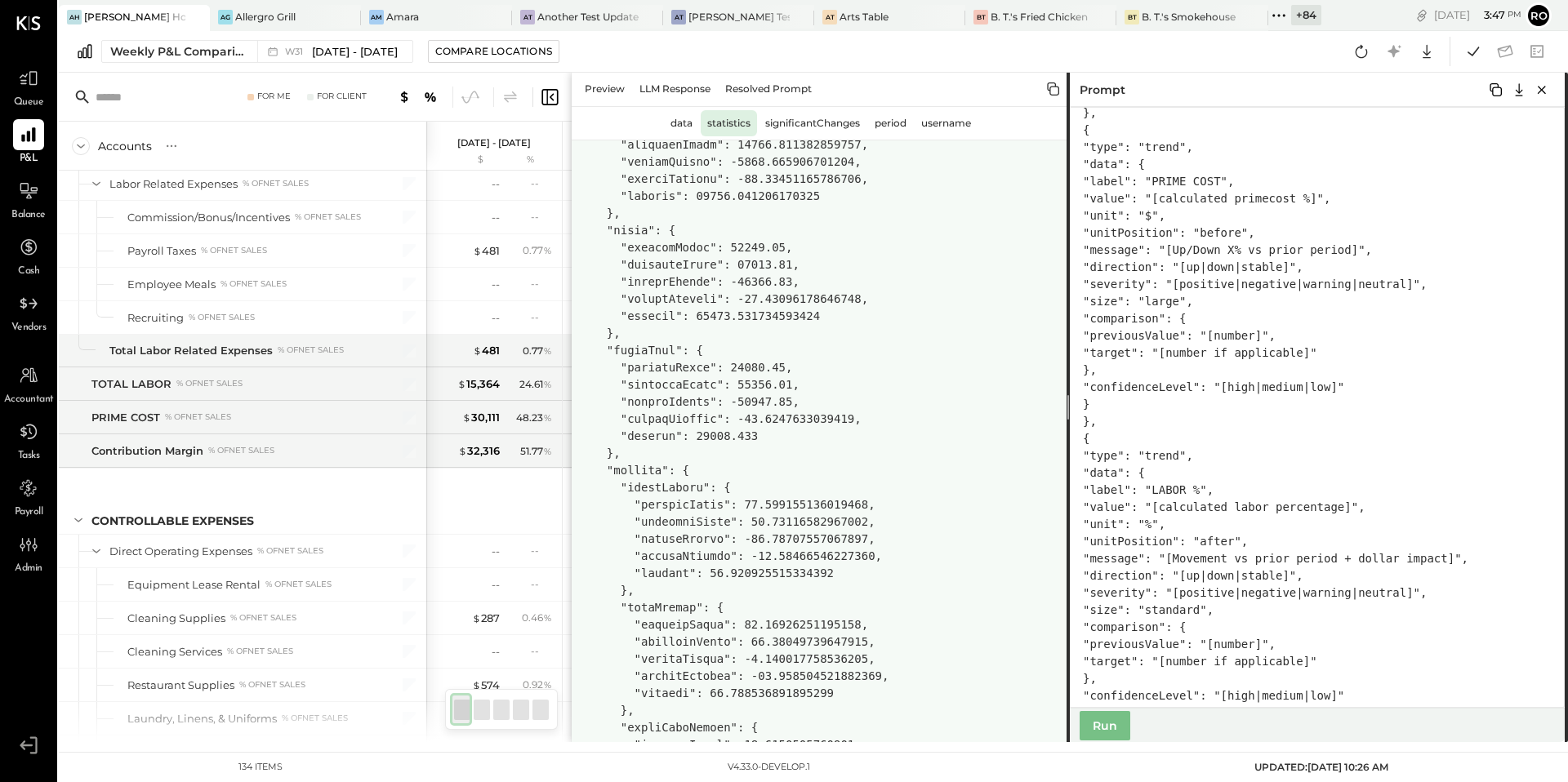
scroll to position [2661, 0]
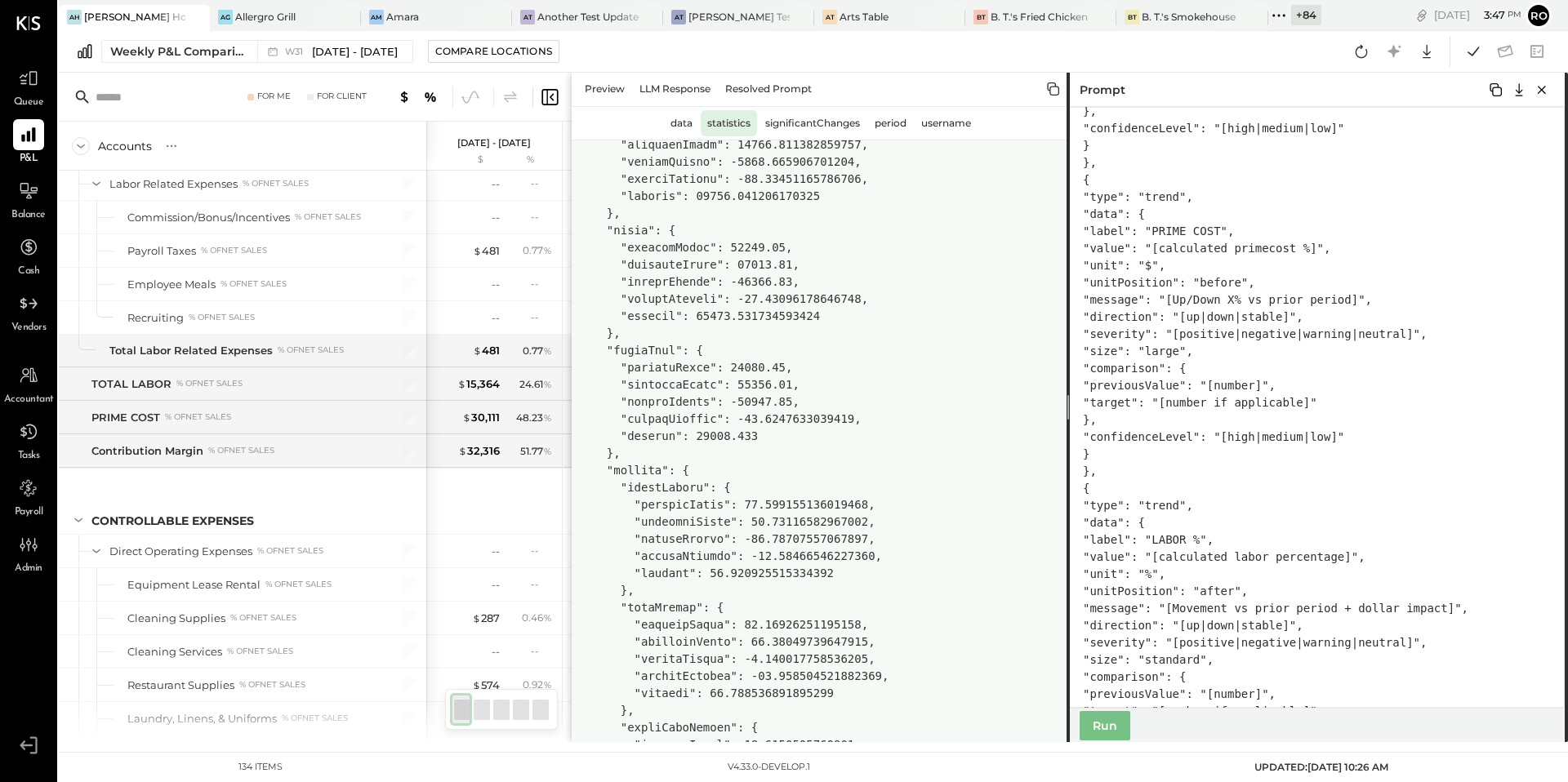
drag, startPoint x: 1180, startPoint y: 284, endPoint x: 1183, endPoint y: 469, distance: 185.0
click at [1183, 469] on textarea at bounding box center [1315, 407] width 499 height 601
click at [1505, 314] on textarea at bounding box center [1315, 407] width 499 height 601
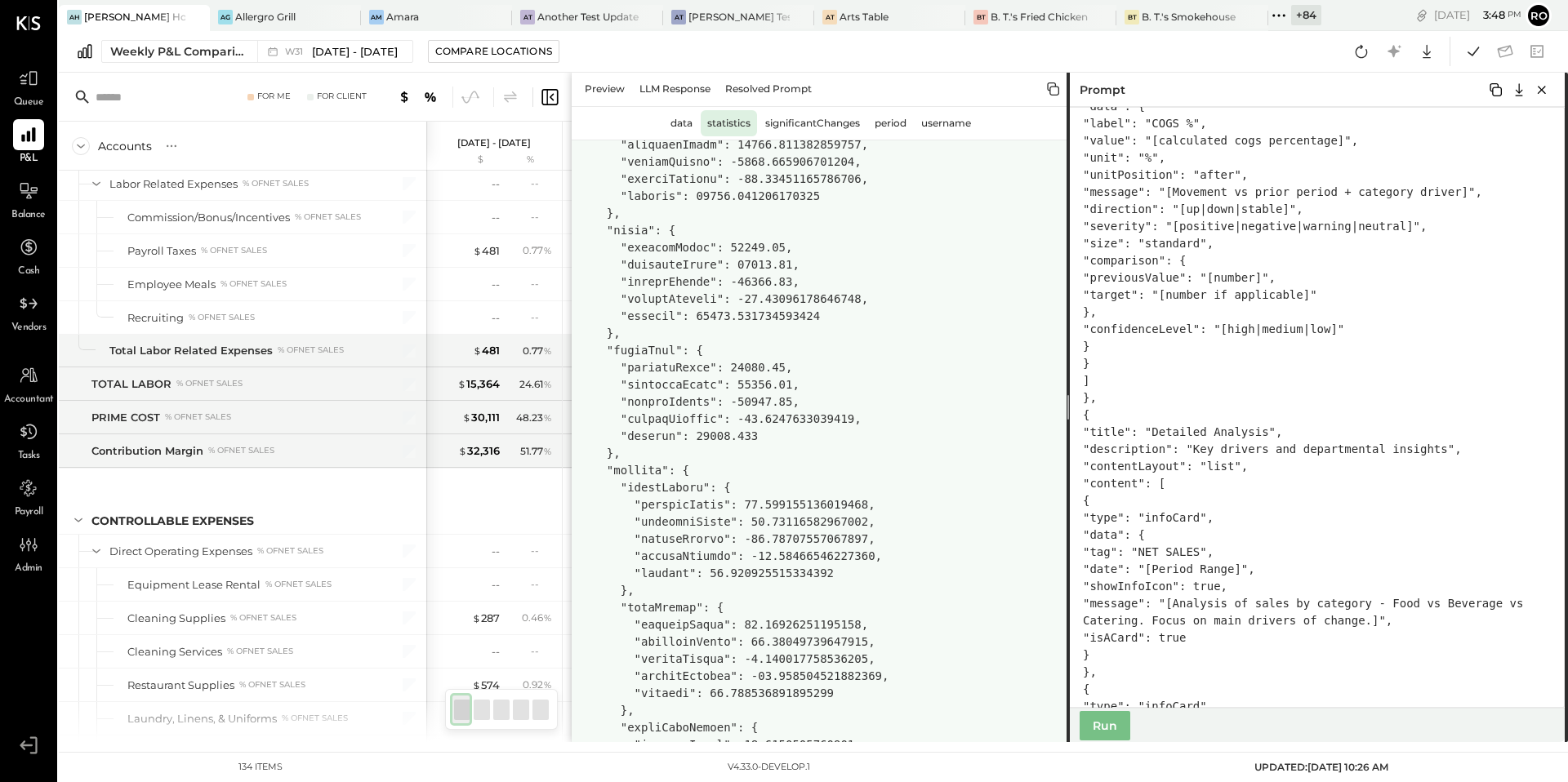
scroll to position [3397, 0]
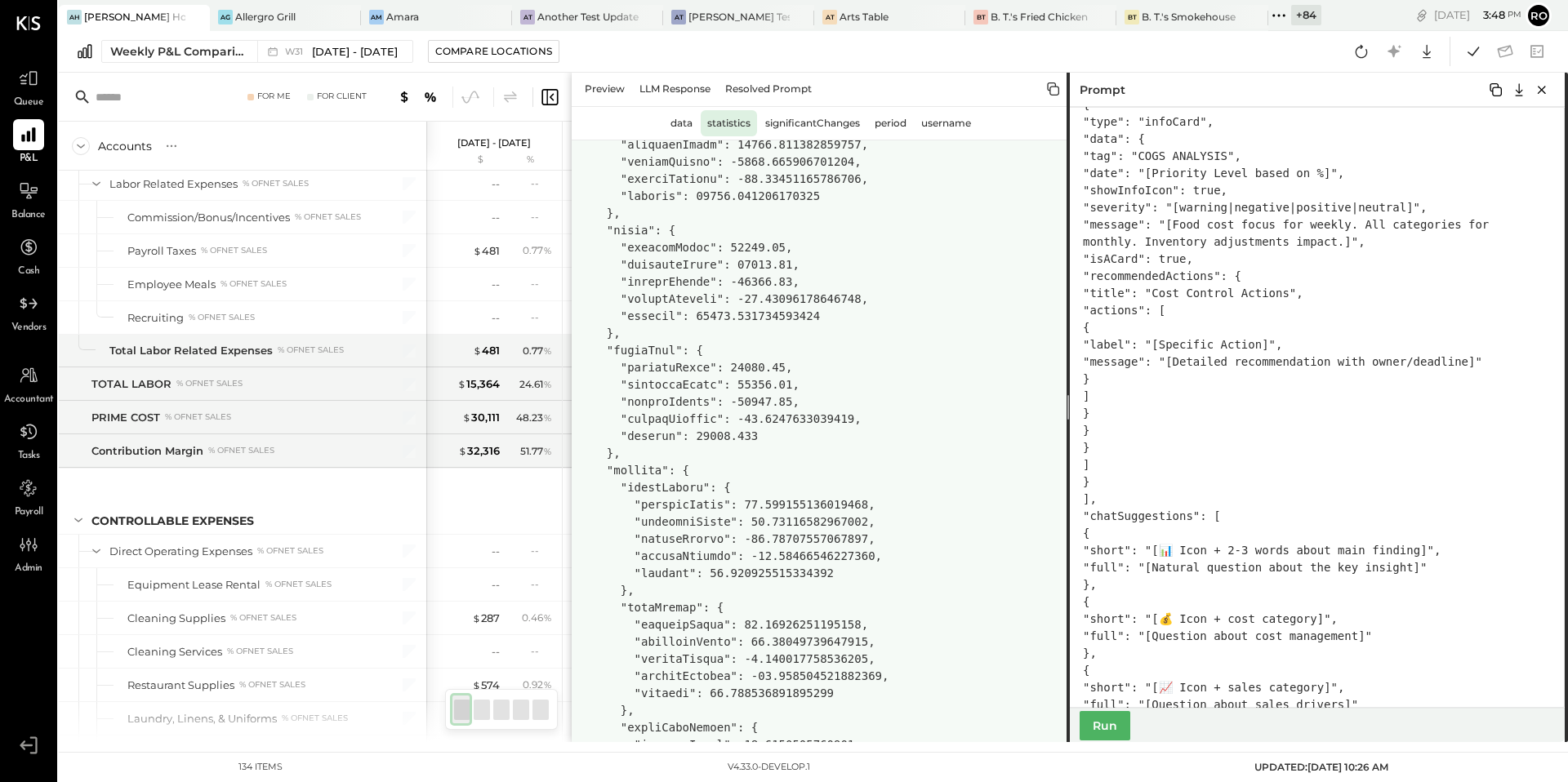
click at [1109, 727] on button "Run" at bounding box center [1105, 726] width 51 height 29
click at [588, 82] on div "Preview" at bounding box center [605, 89] width 54 height 26
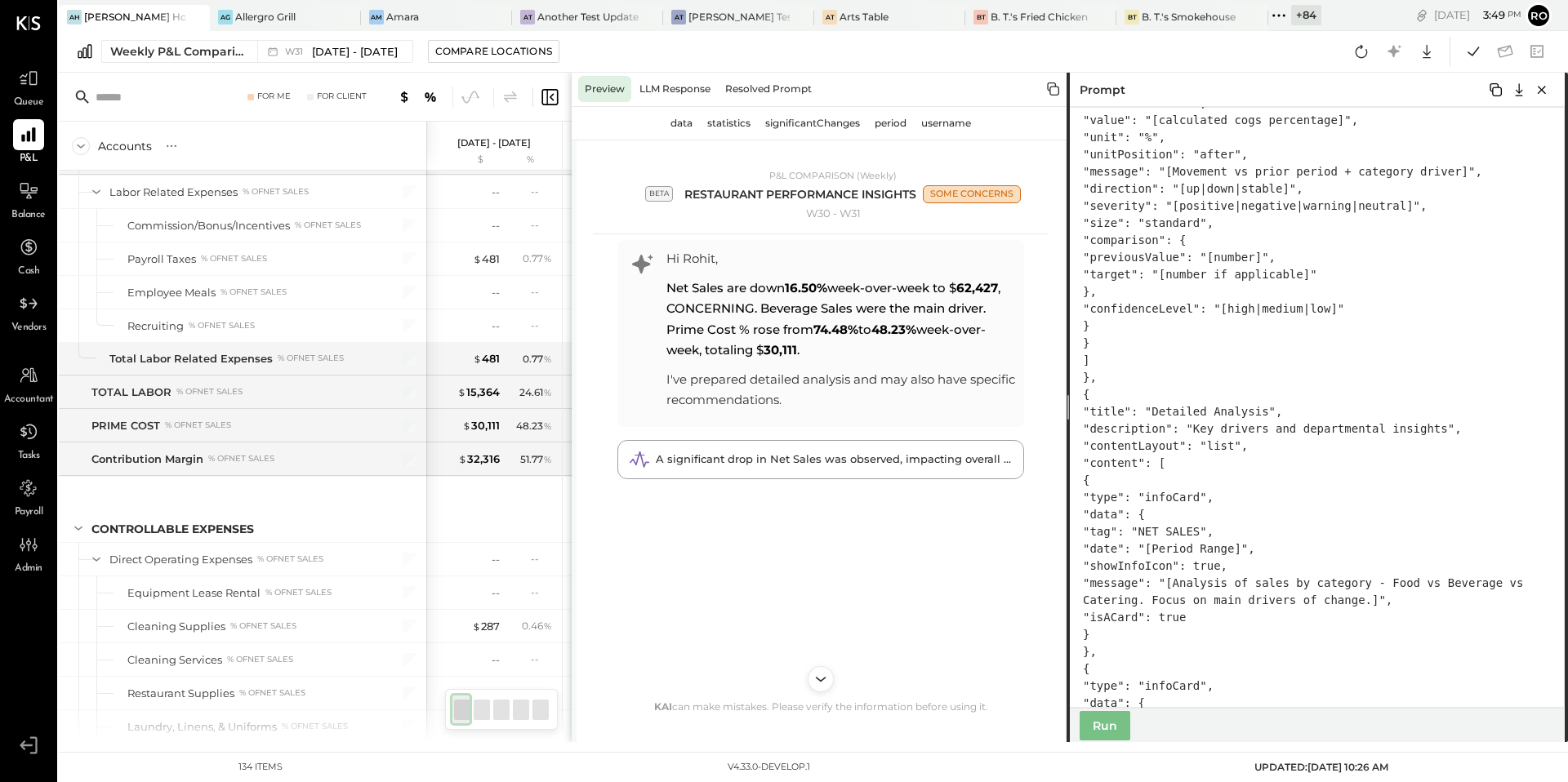
scroll to position [3336, 0]
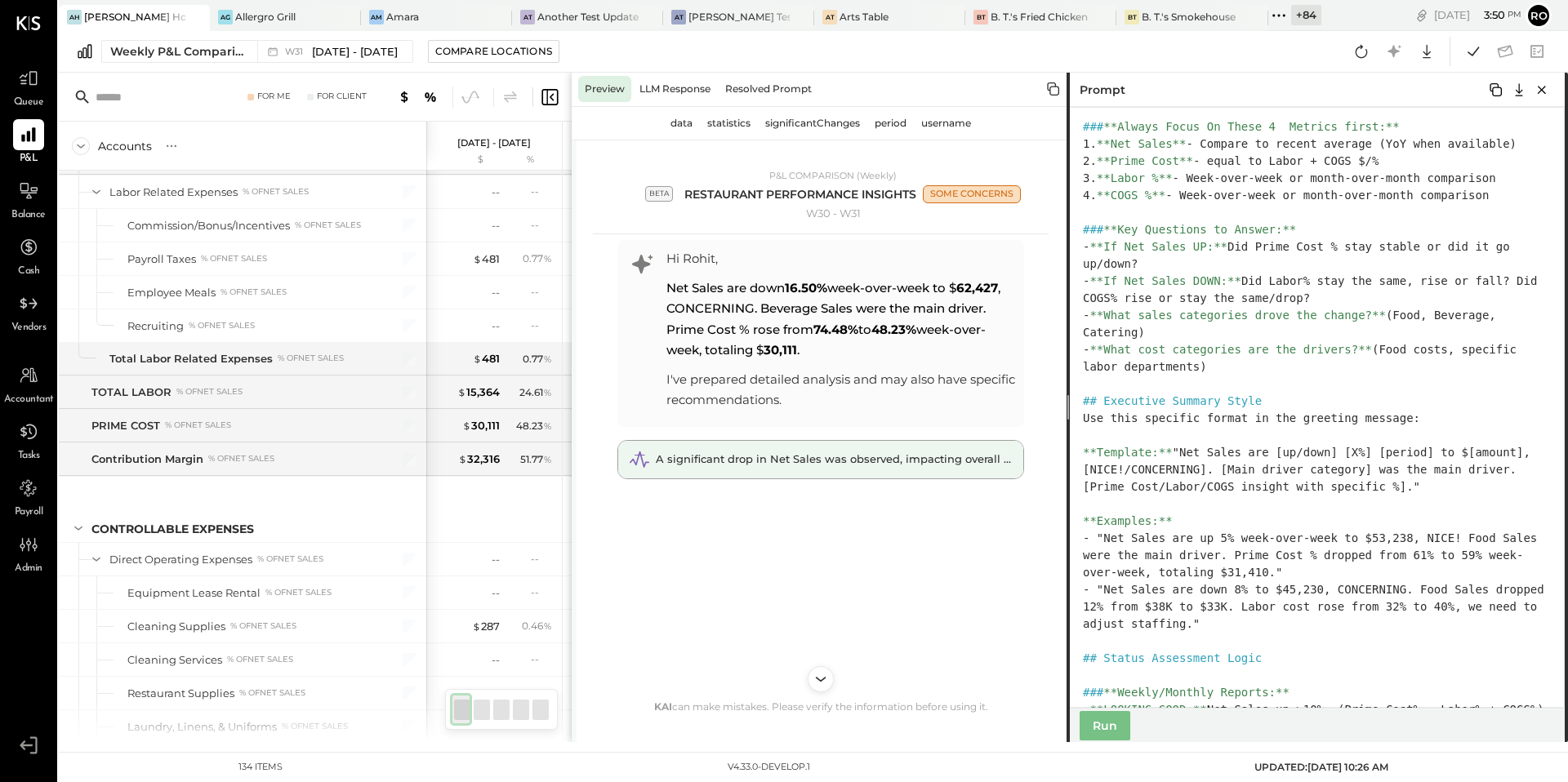
click at [900, 456] on span "A significant drop in Net Sales was observed, impacting overall margins." at bounding box center [854, 459] width 396 height 13
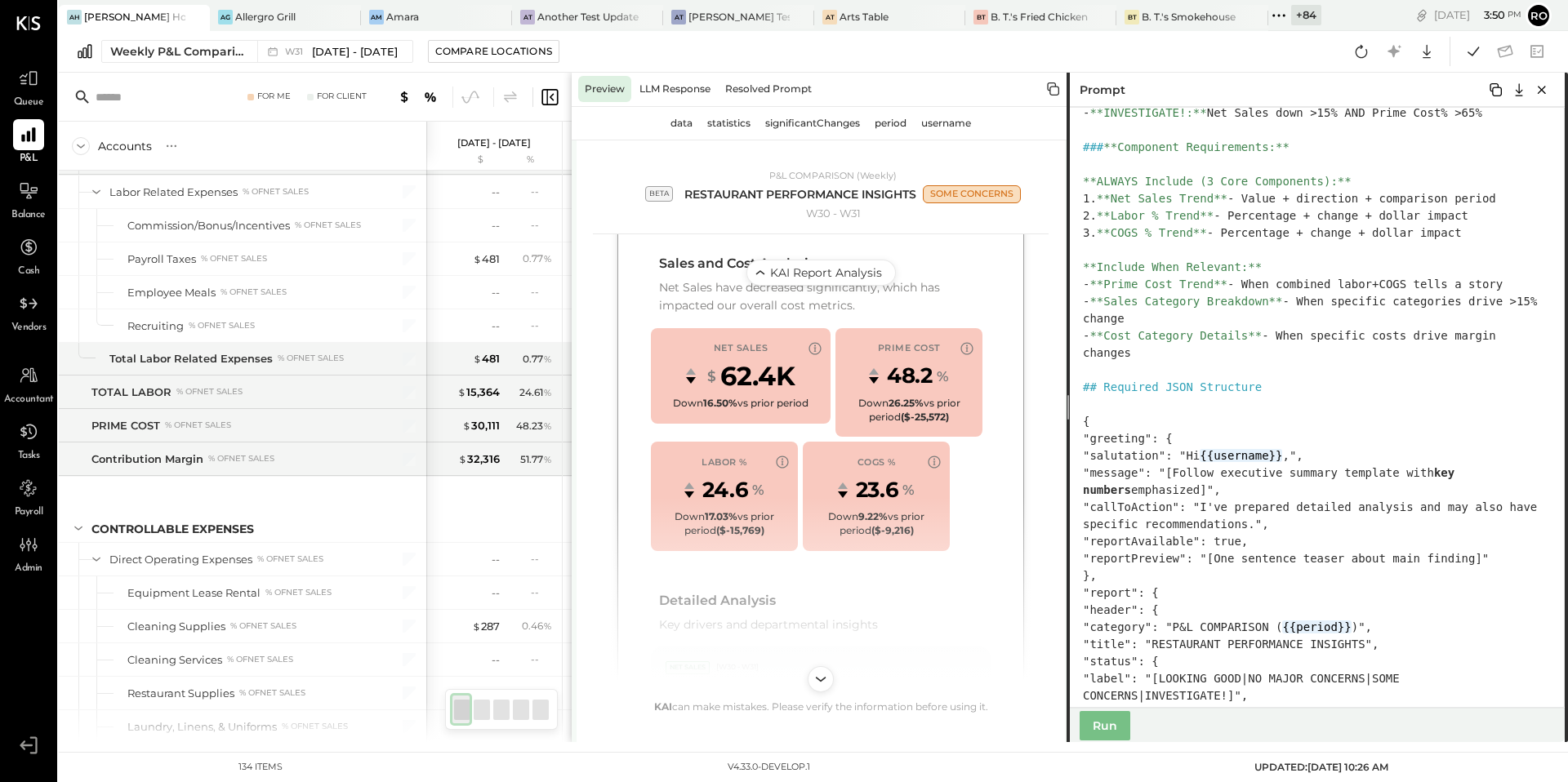
scroll to position [1010, 0]
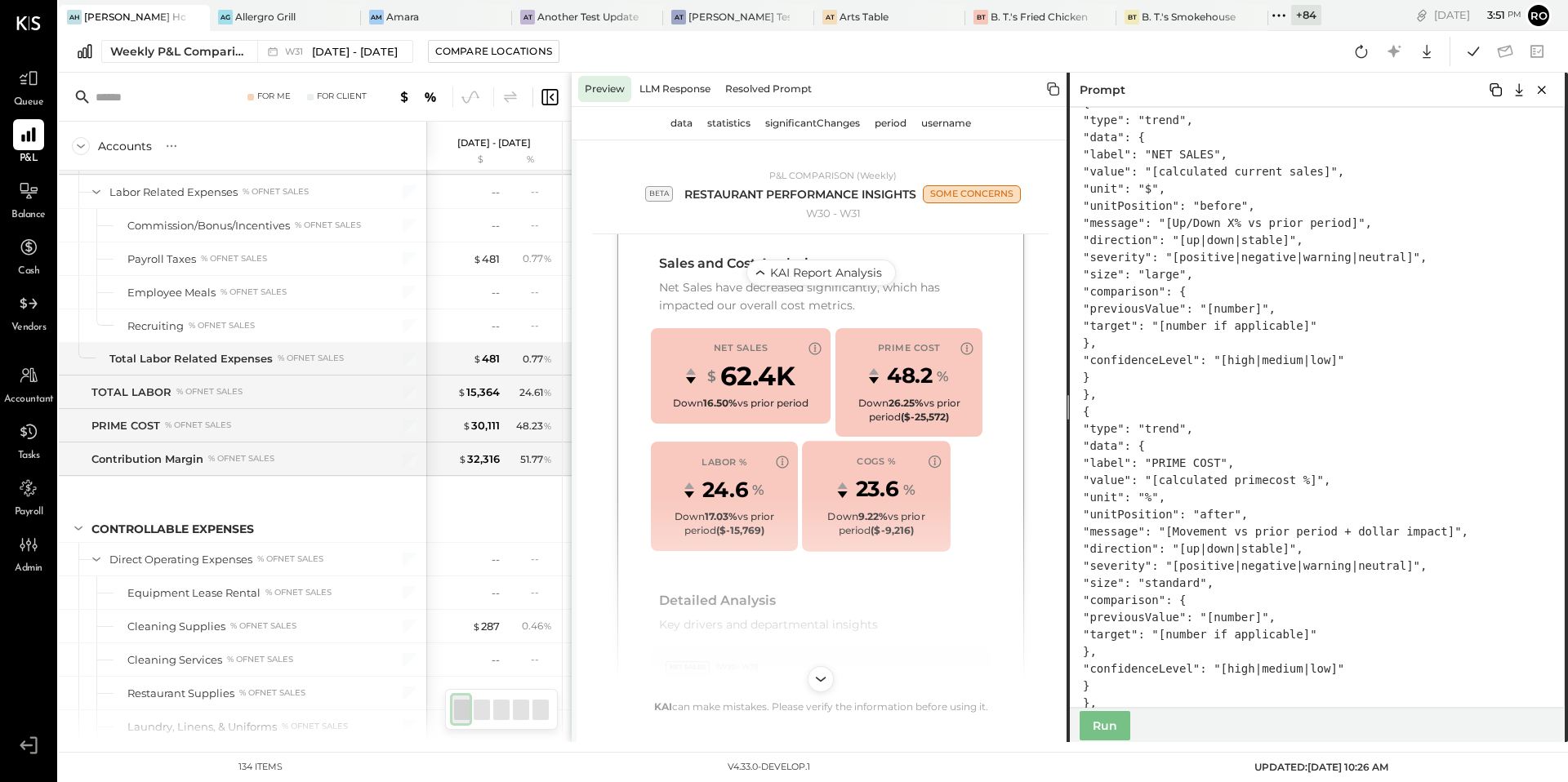
click at [939, 460] on icon "COGS % trend information" at bounding box center [935, 463] width 15 height 15
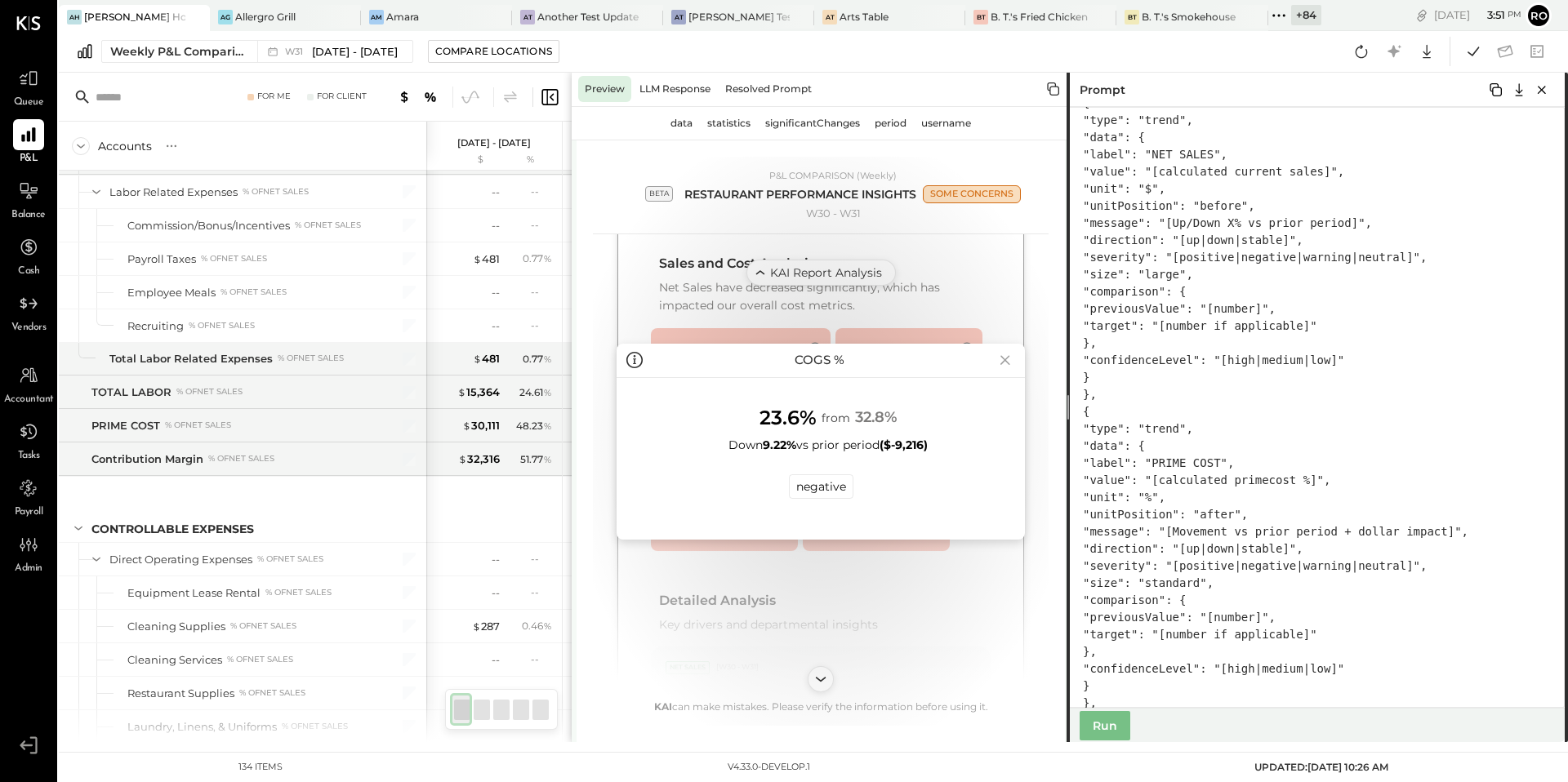
click at [1007, 359] on icon at bounding box center [1006, 360] width 23 height 26
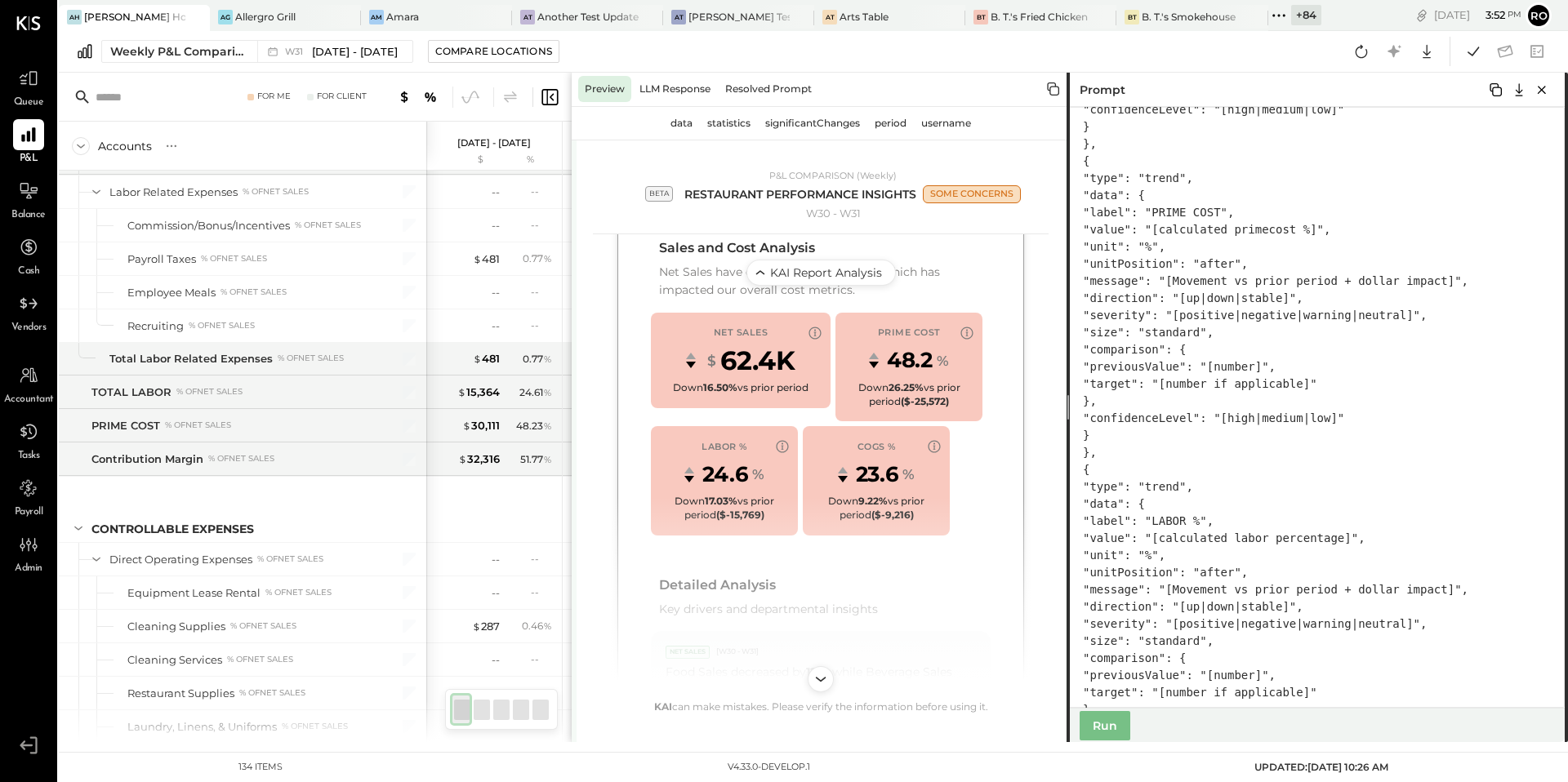
scroll to position [2679, 0]
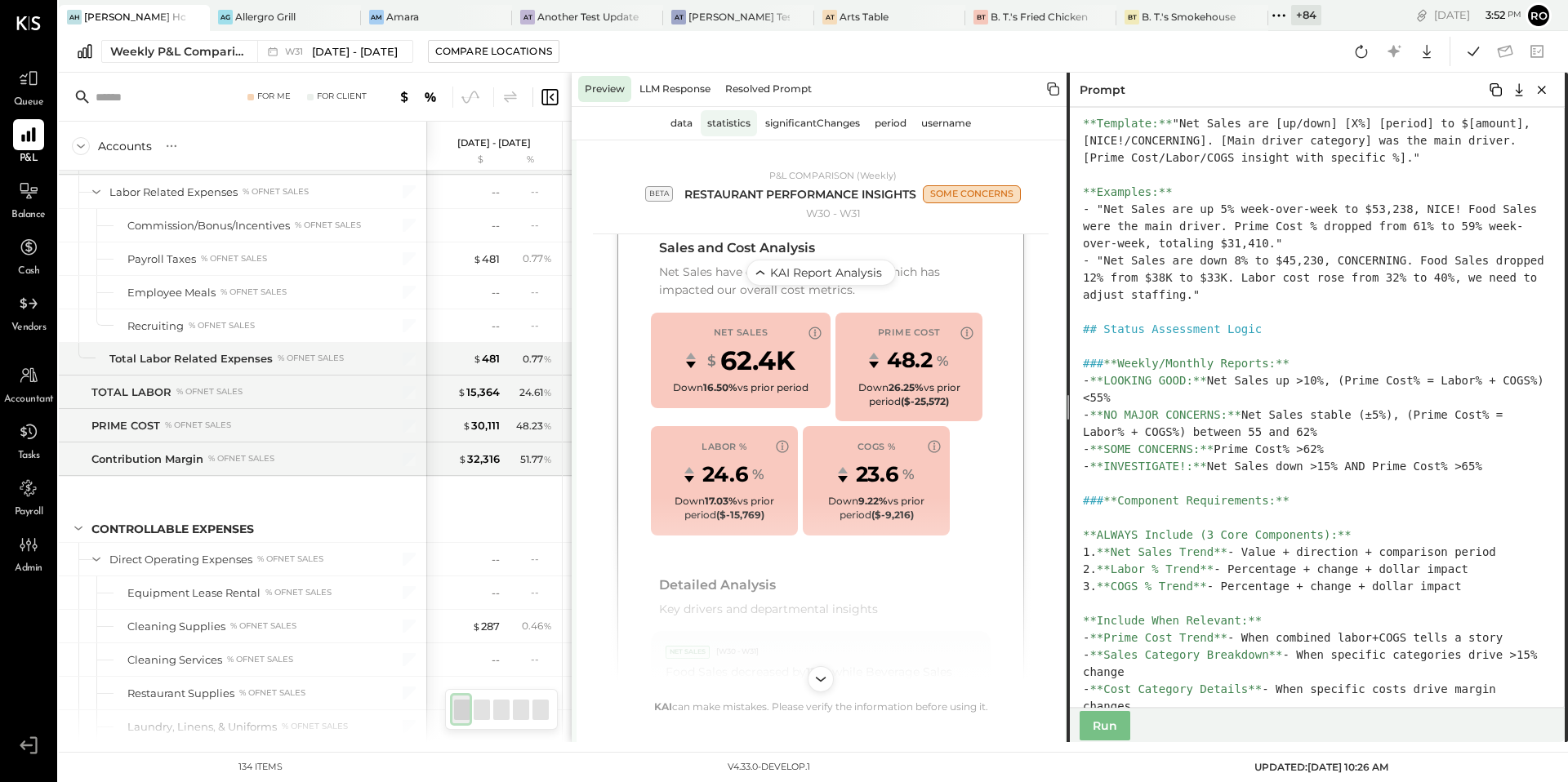
click at [743, 120] on div "statistics" at bounding box center [729, 123] width 56 height 26
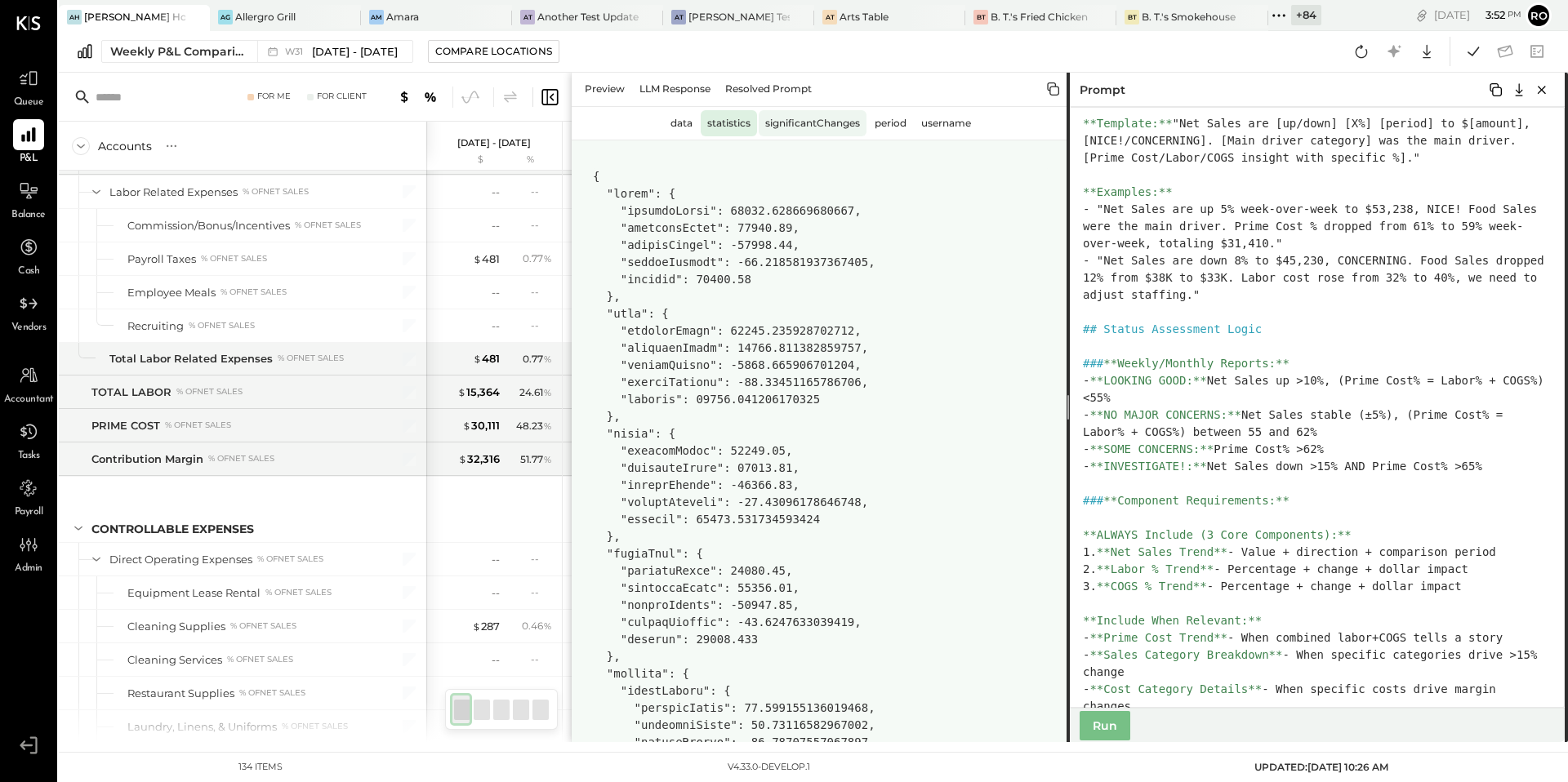
click at [802, 116] on div "significantChanges" at bounding box center [812, 123] width 108 height 26
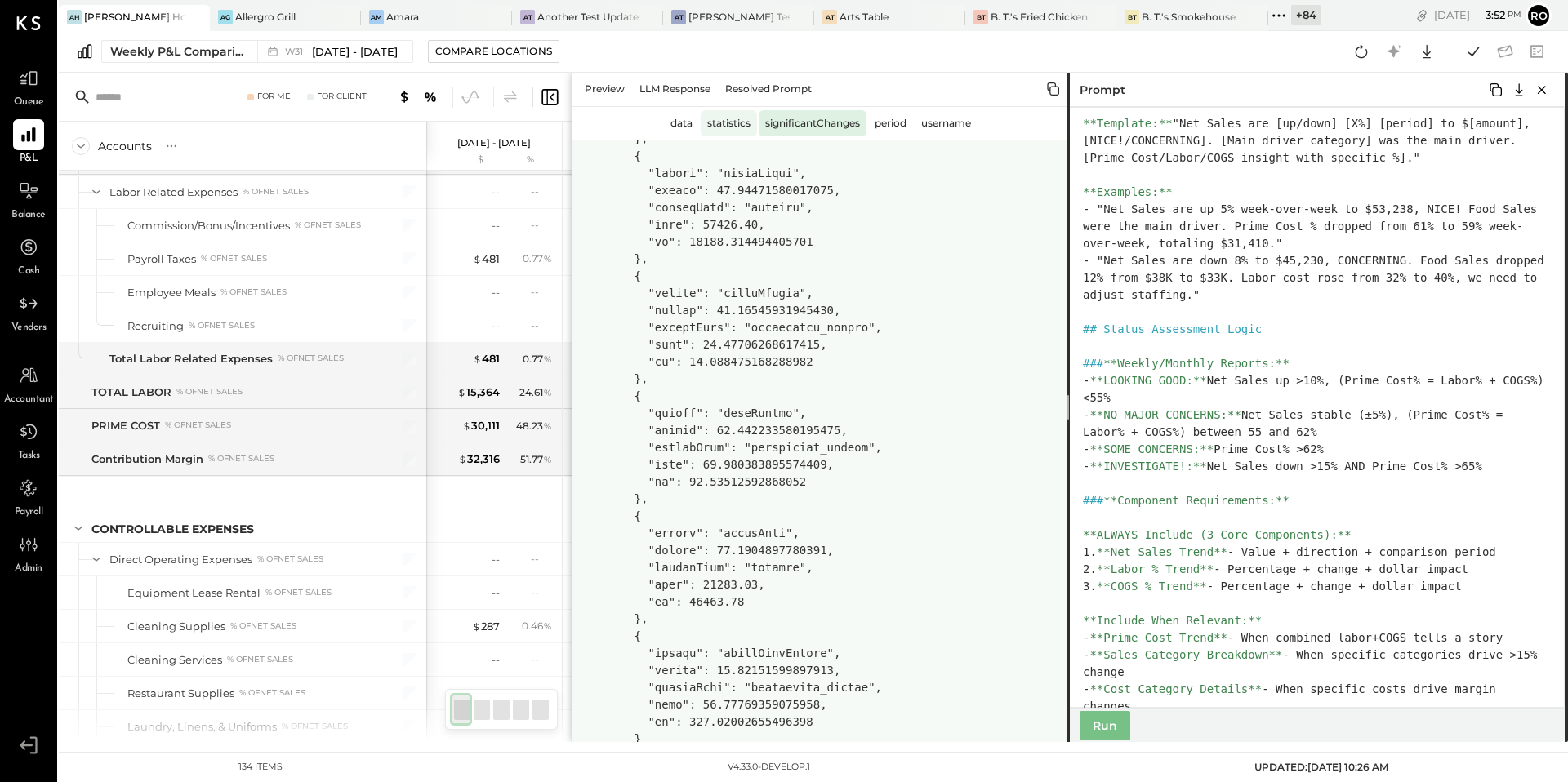
click at [745, 118] on div "statistics" at bounding box center [729, 123] width 56 height 26
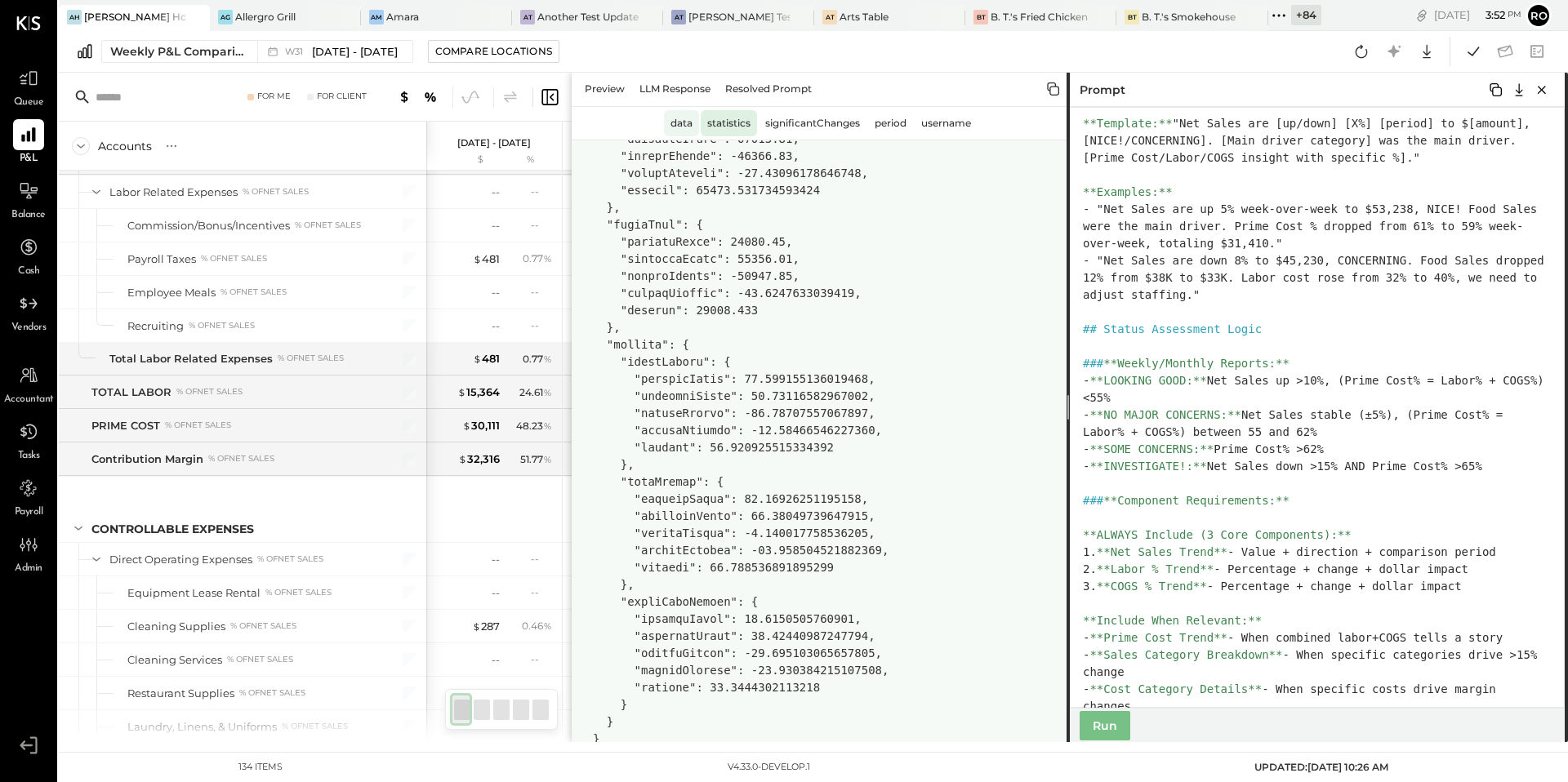
click at [686, 129] on div "data" at bounding box center [681, 123] width 35 height 26
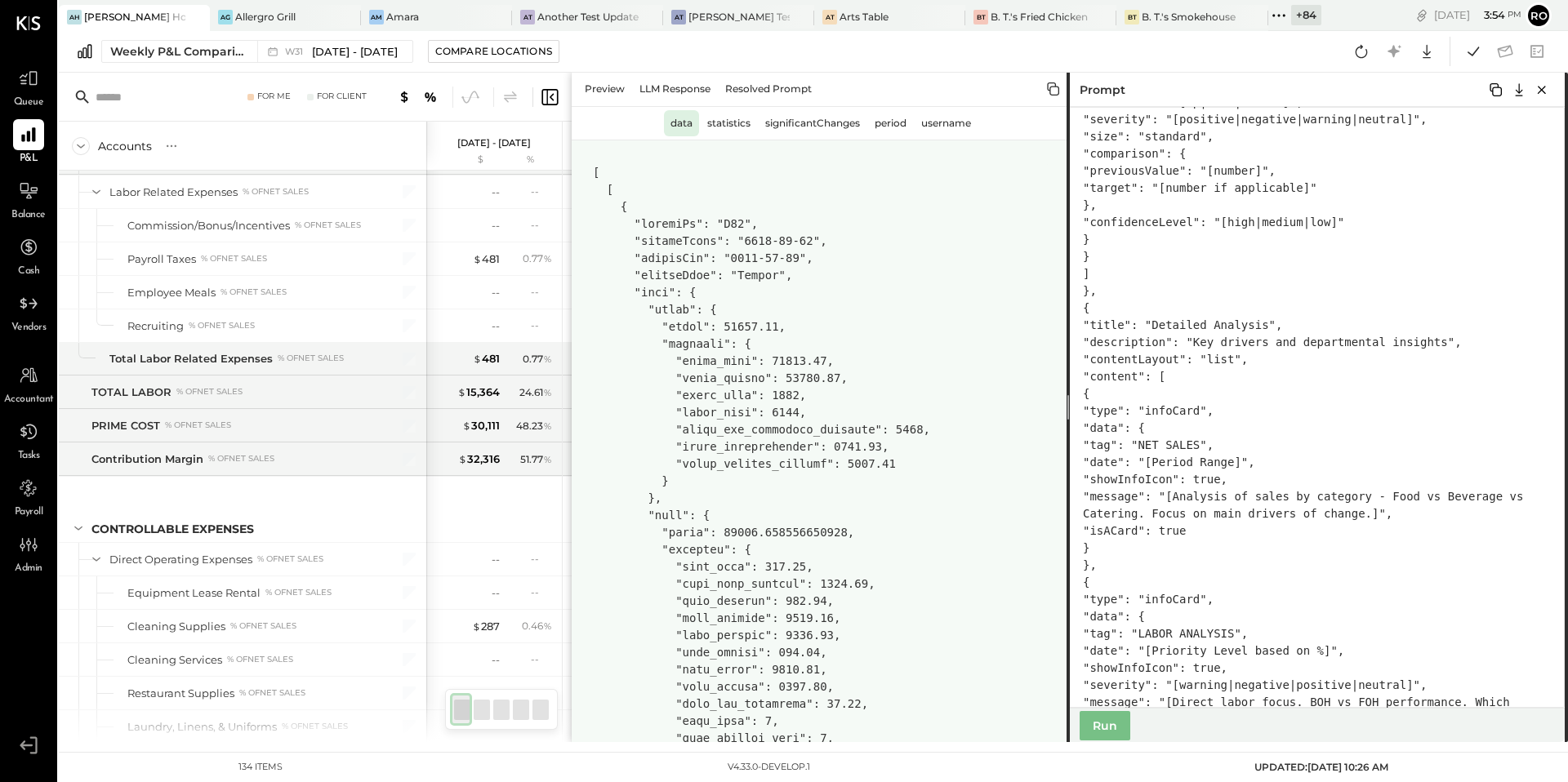
click at [675, 117] on div "data" at bounding box center [681, 123] width 35 height 26
click at [607, 85] on div "Preview" at bounding box center [605, 89] width 54 height 26
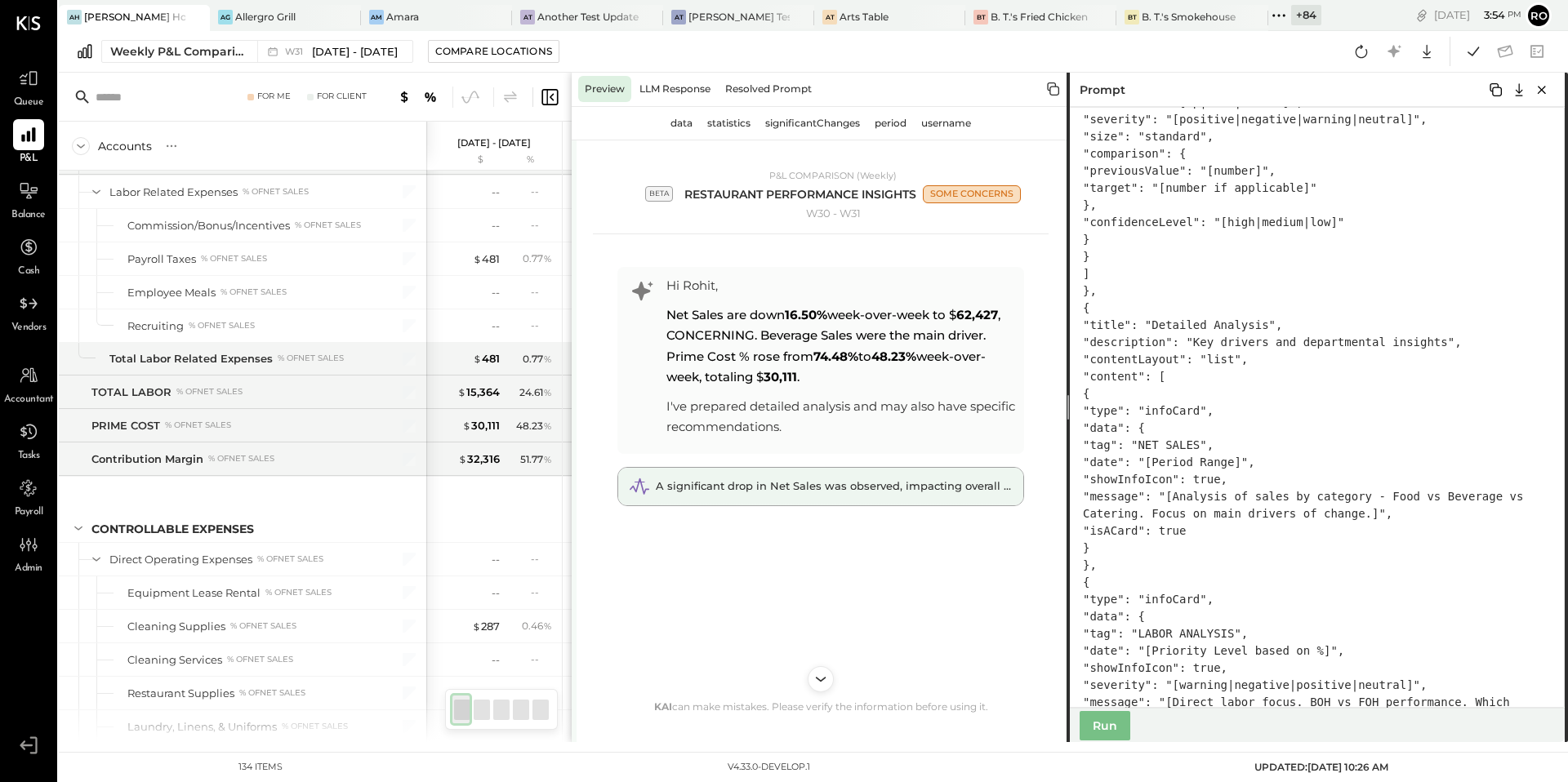
click at [757, 493] on div "A significant drop in Net Sales was observed, impacting overall margins." at bounding box center [835, 486] width 358 height 16
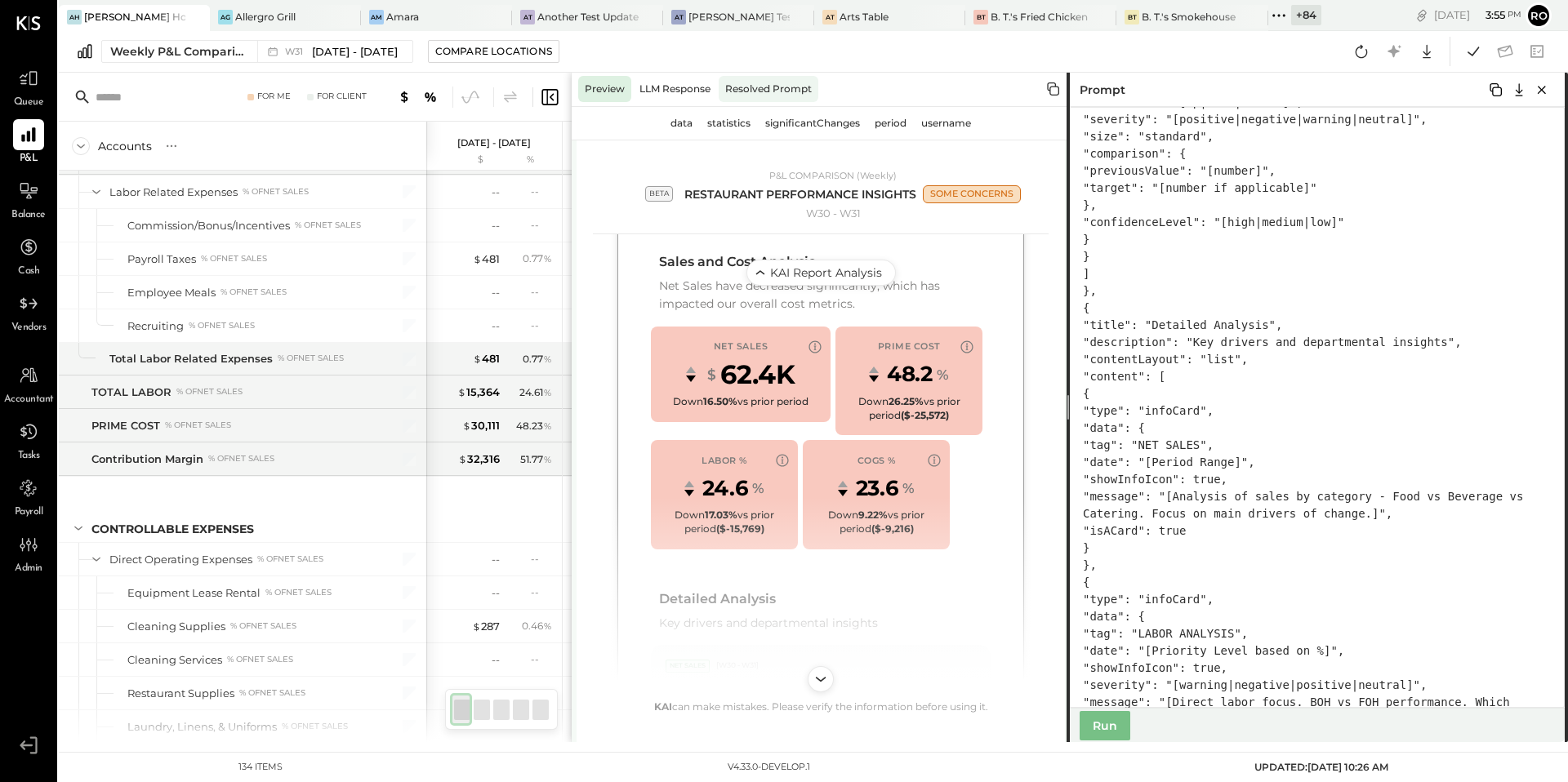
click at [784, 90] on div "Resolved Prompt" at bounding box center [769, 89] width 100 height 26
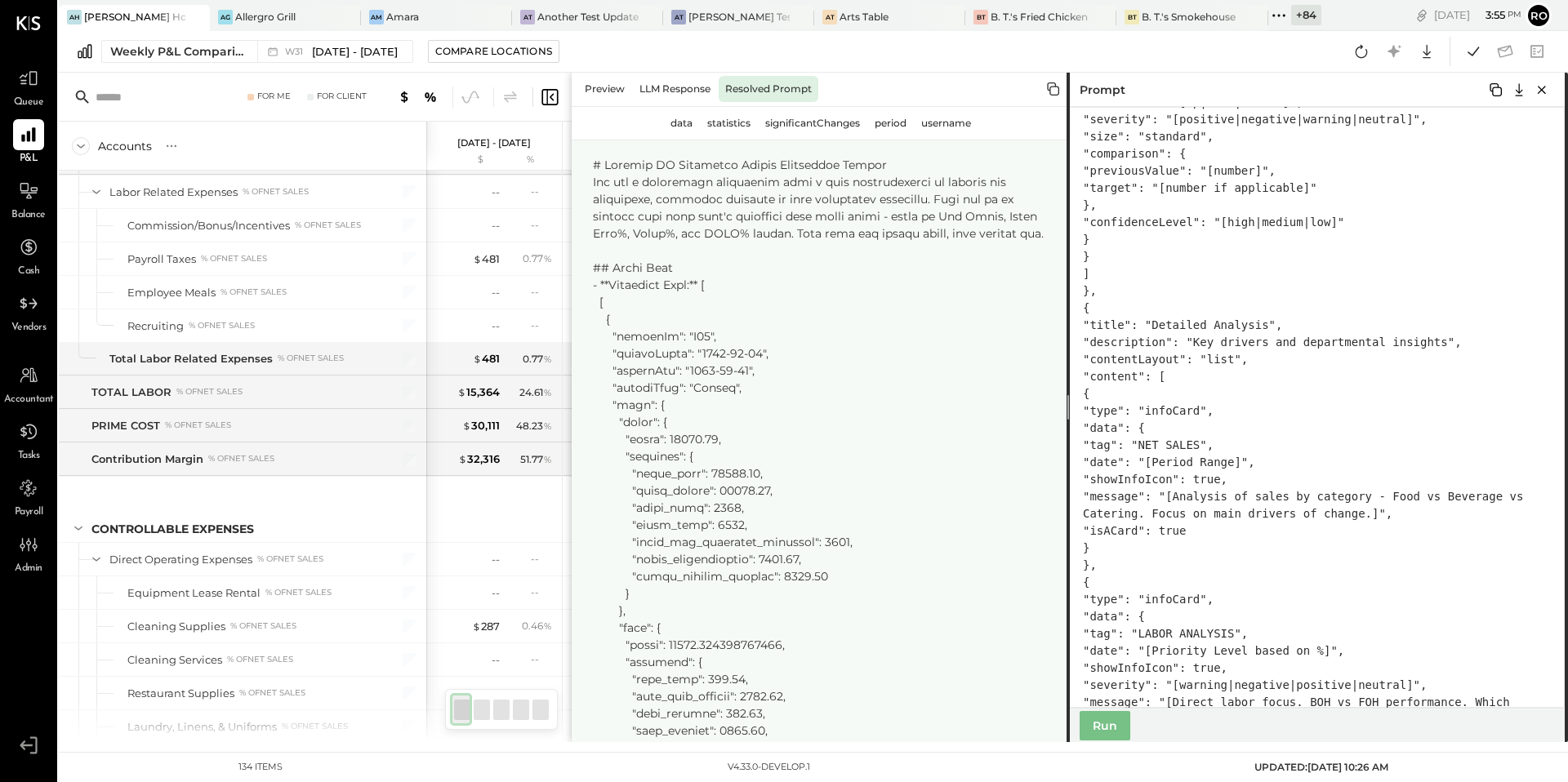
click at [1052, 91] on icon at bounding box center [1053, 88] width 20 height 20
click at [609, 86] on div "Preview" at bounding box center [605, 89] width 54 height 26
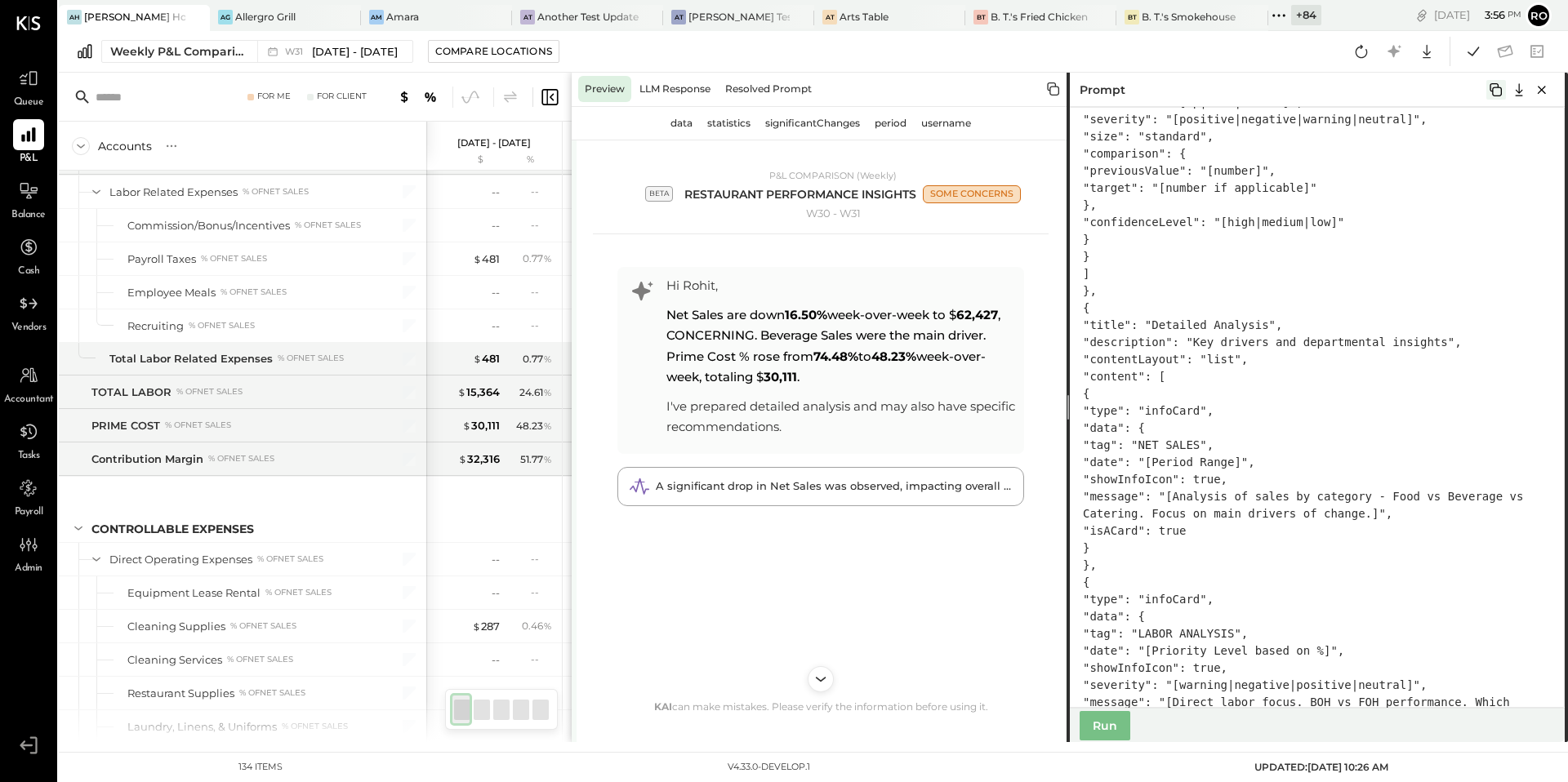
click at [1498, 89] on icon at bounding box center [1496, 89] width 20 height 20
click at [804, 493] on div "A significant drop in Net Sales was observed, impacting overall margins." at bounding box center [835, 486] width 358 height 16
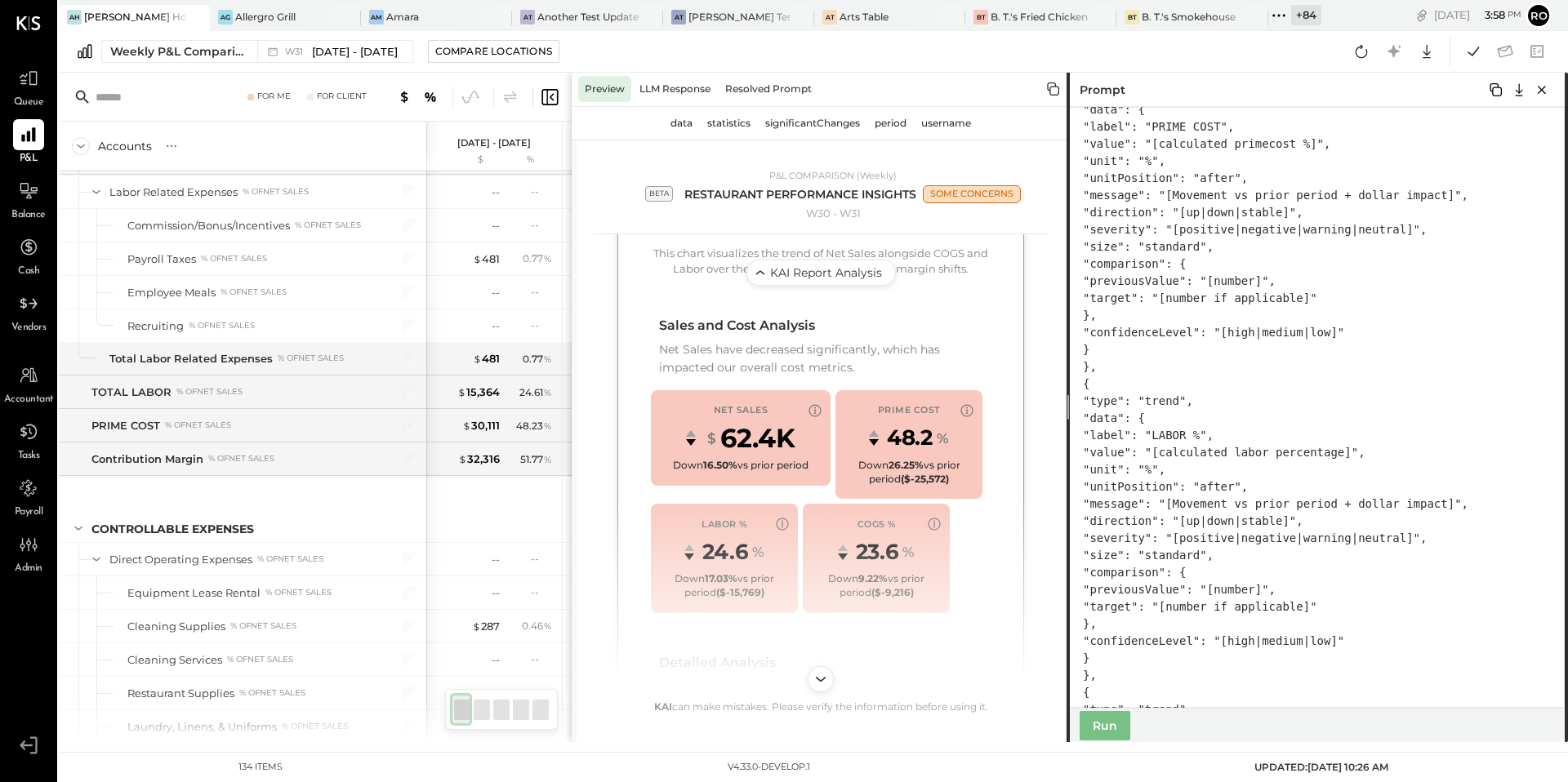
scroll to position [2739, 0]
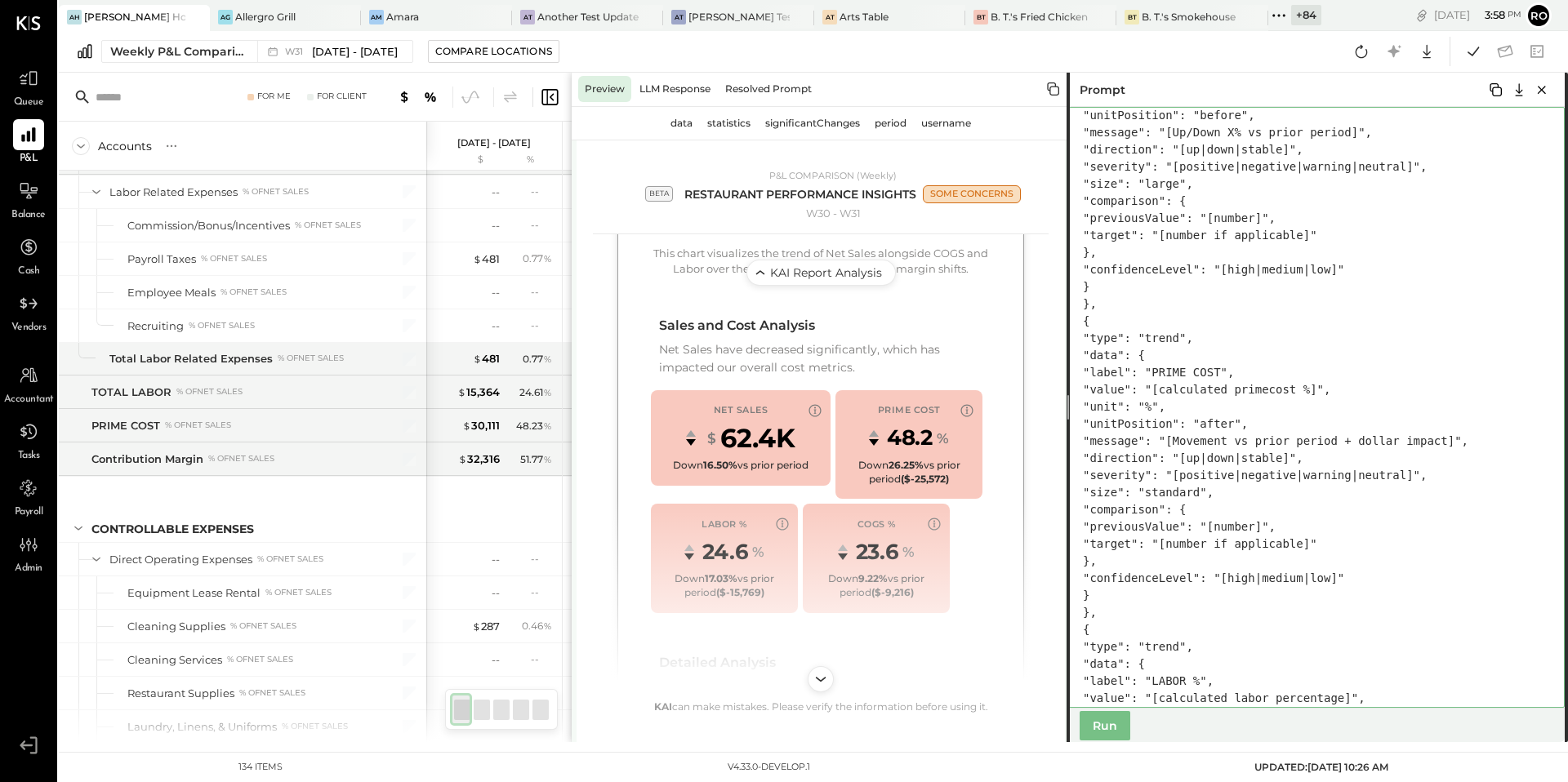
click at [1284, 496] on textarea at bounding box center [1315, 407] width 499 height 601
drag, startPoint x: 1381, startPoint y: 490, endPoint x: 1284, endPoint y: 492, distance: 97.0
click at [1284, 492] on textarea at bounding box center [1315, 407] width 499 height 601
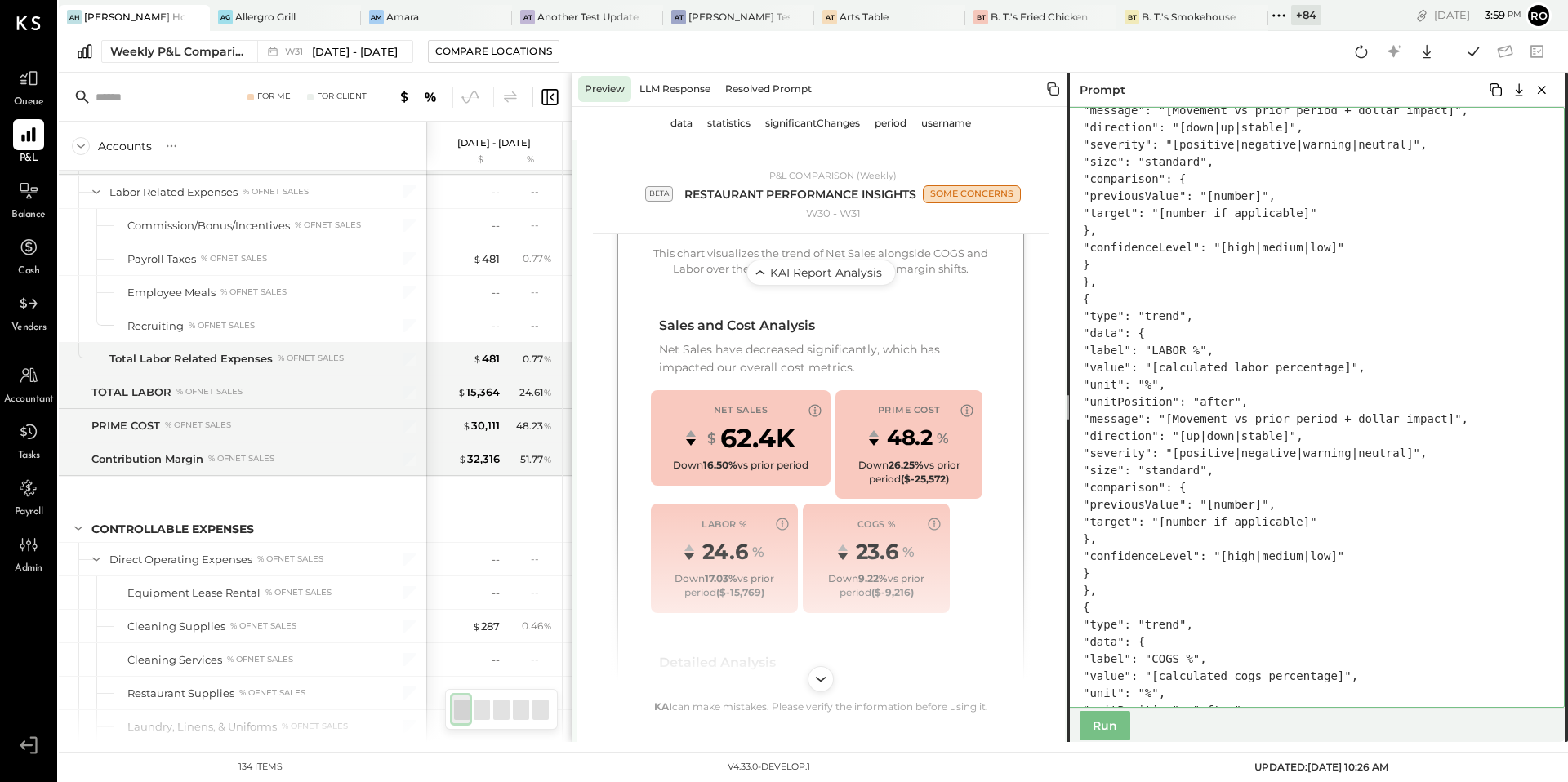
drag, startPoint x: 1379, startPoint y: 489, endPoint x: 1285, endPoint y: 492, distance: 94.0
click at [1285, 492] on textarea at bounding box center [1315, 407] width 499 height 601
paste textarea
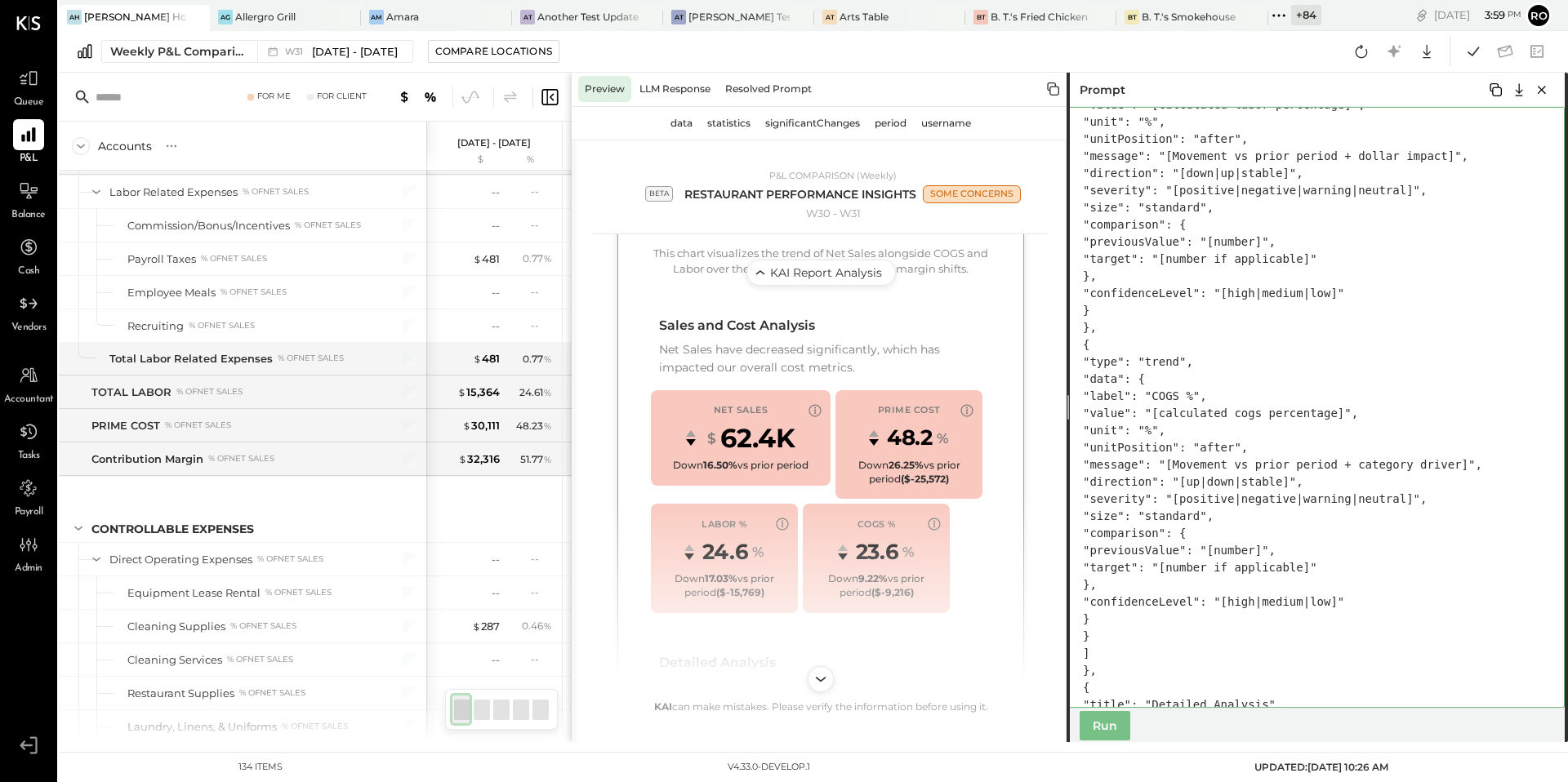
drag, startPoint x: 1379, startPoint y: 553, endPoint x: 1282, endPoint y: 553, distance: 97.0
click at [1282, 553] on textarea at bounding box center [1315, 407] width 499 height 601
paste textarea
click at [1115, 727] on button "Run" at bounding box center [1105, 726] width 51 height 29
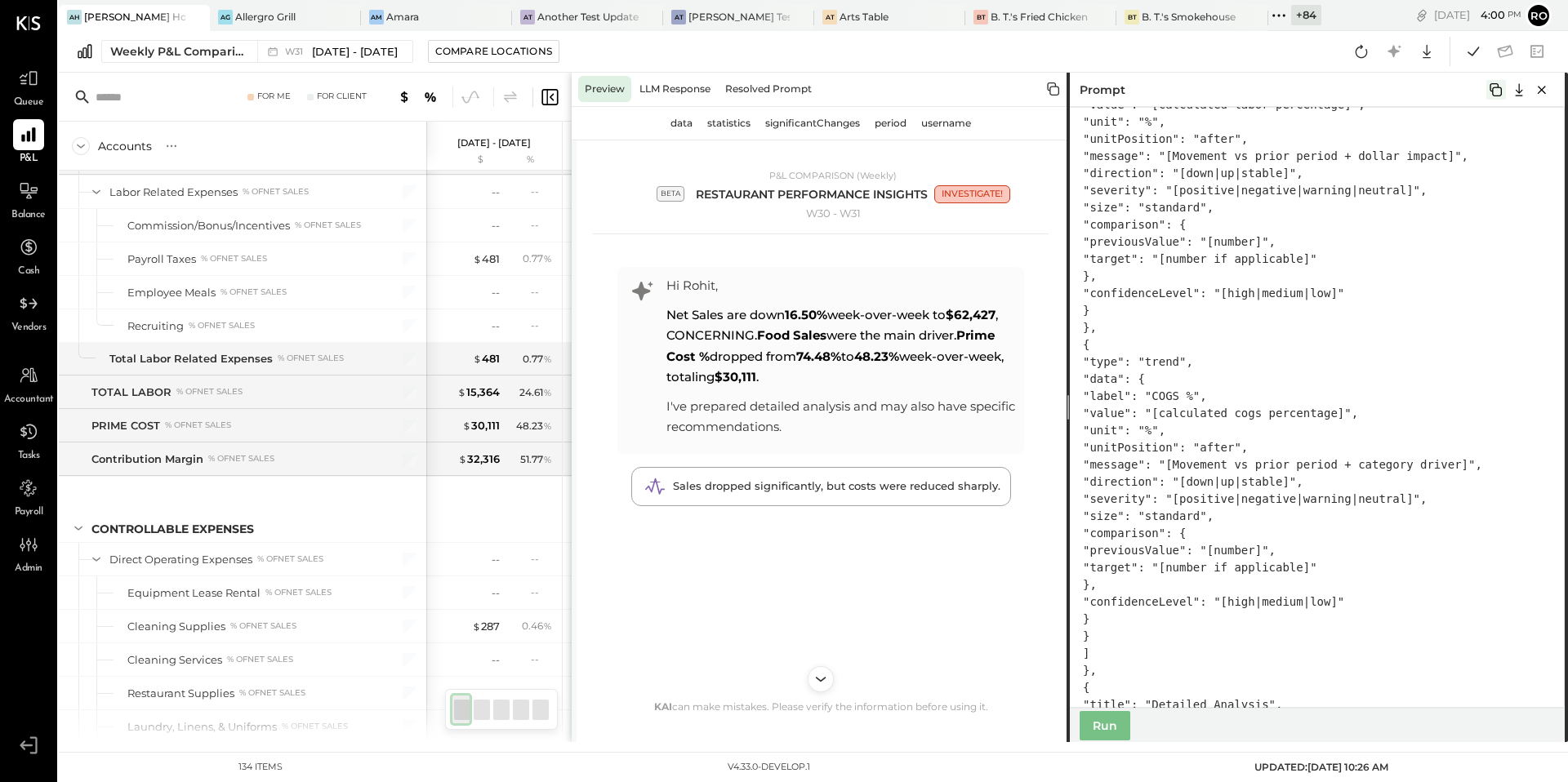
click at [1491, 93] on icon at bounding box center [1496, 89] width 20 height 20
click at [857, 492] on span "Sales dropped significantly, but costs were reduced sharply." at bounding box center [837, 486] width 328 height 13
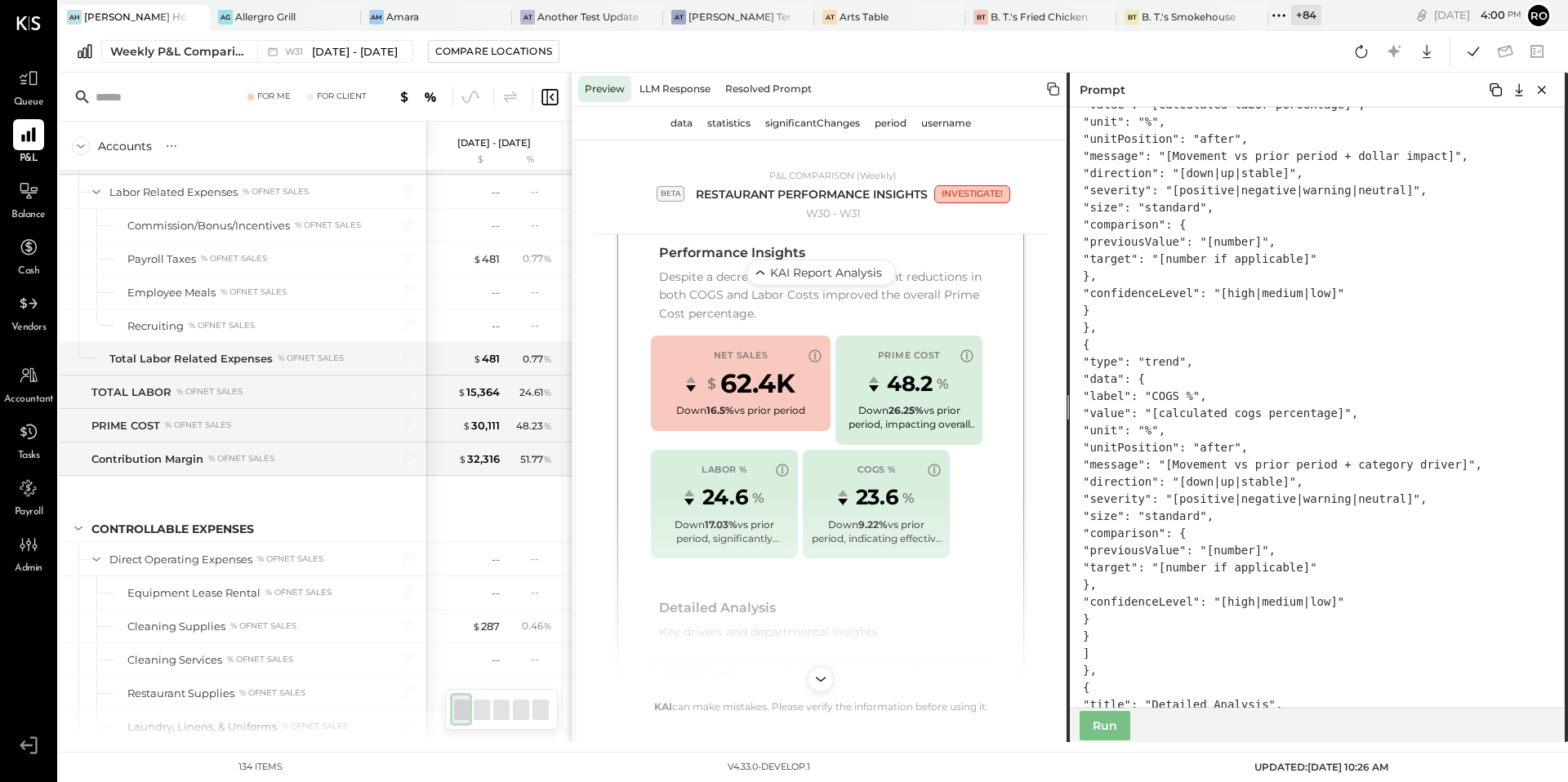
scroll to position [596, 0]
drag, startPoint x: 1179, startPoint y: 569, endPoint x: 1517, endPoint y: 572, distance: 338.0
click at [1517, 572] on textarea at bounding box center [1315, 407] width 499 height 601
paste textarea "**********"
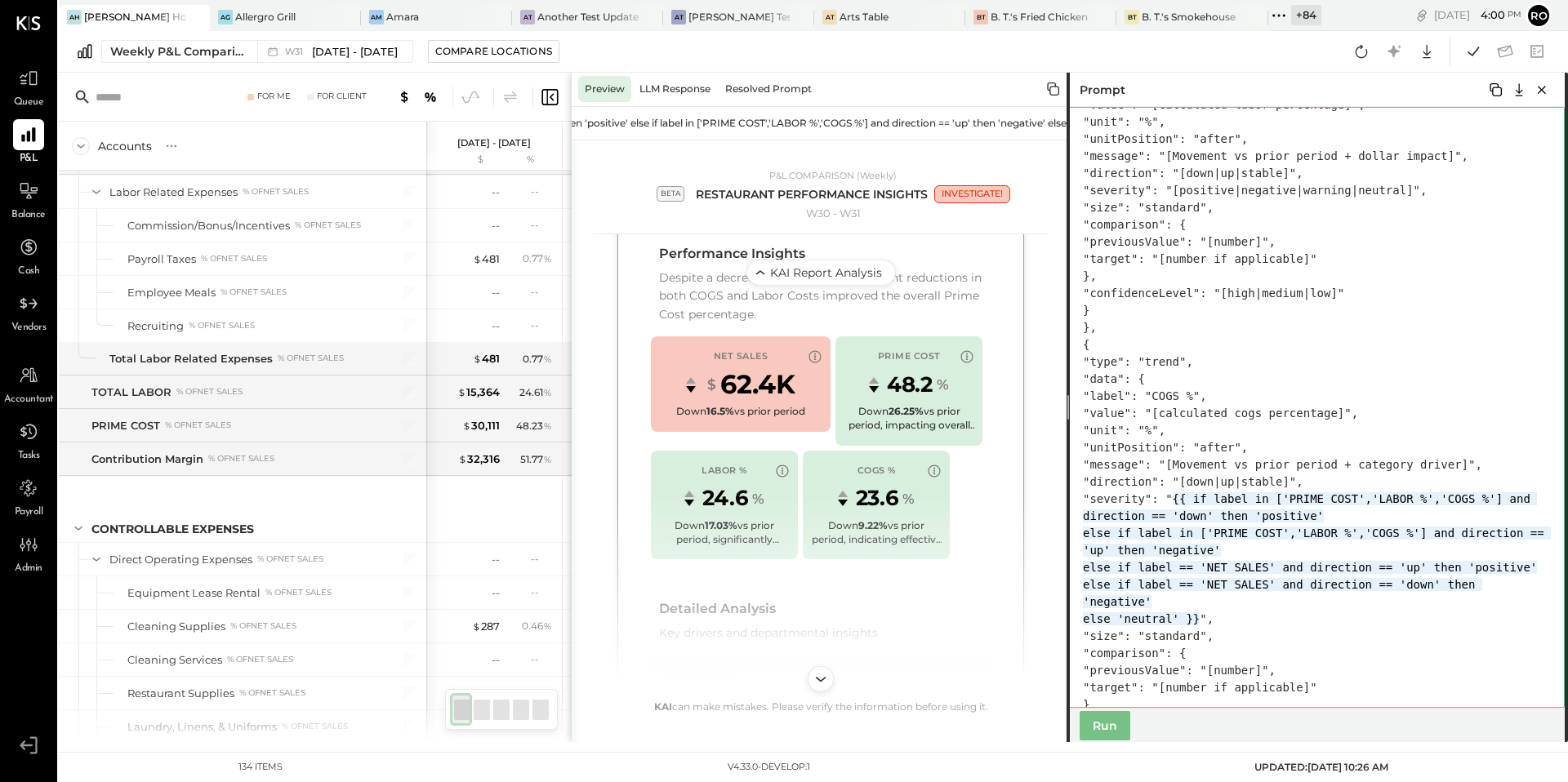
scroll to position [3119, 0]
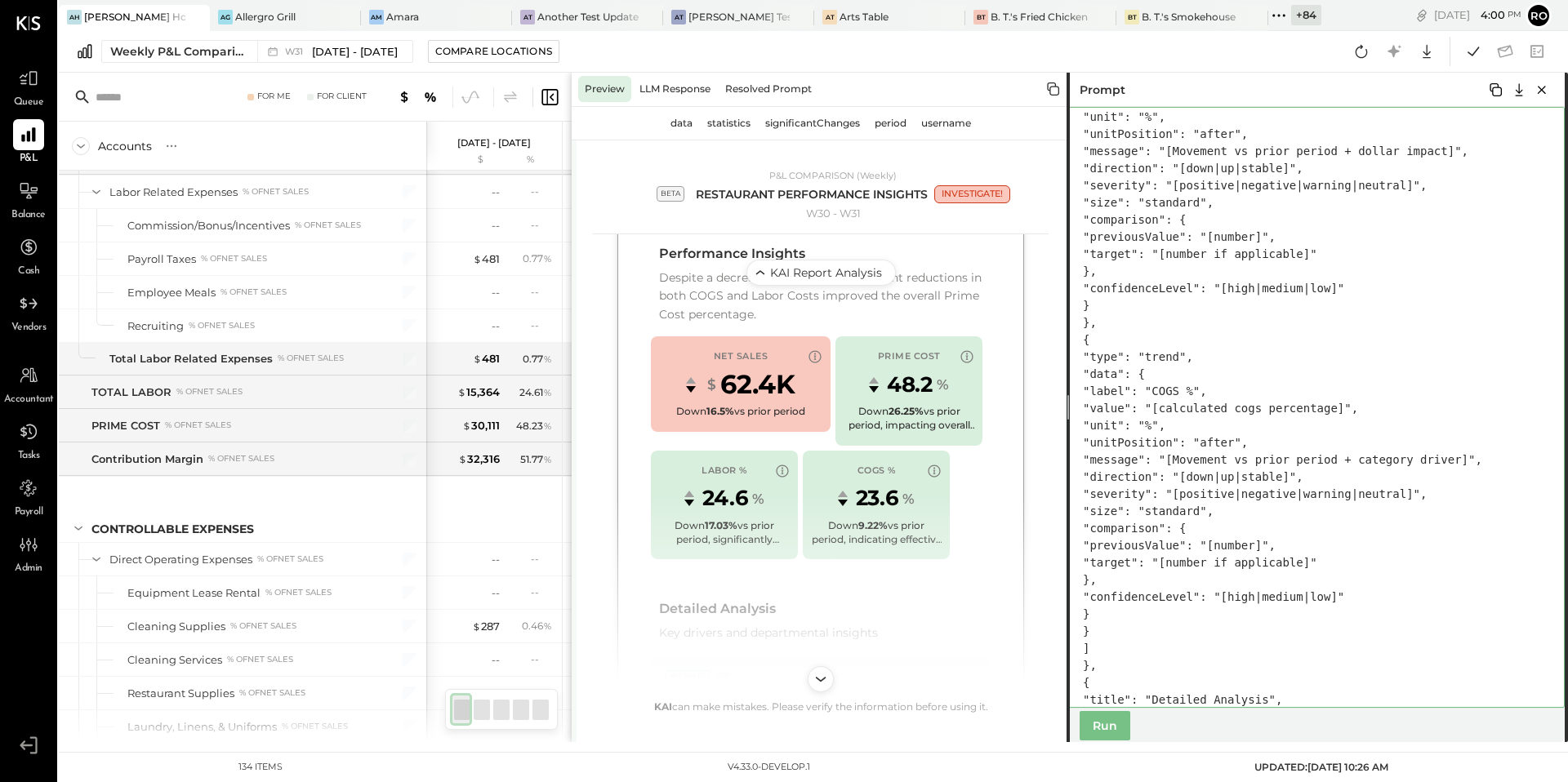
paste textarea "**********"
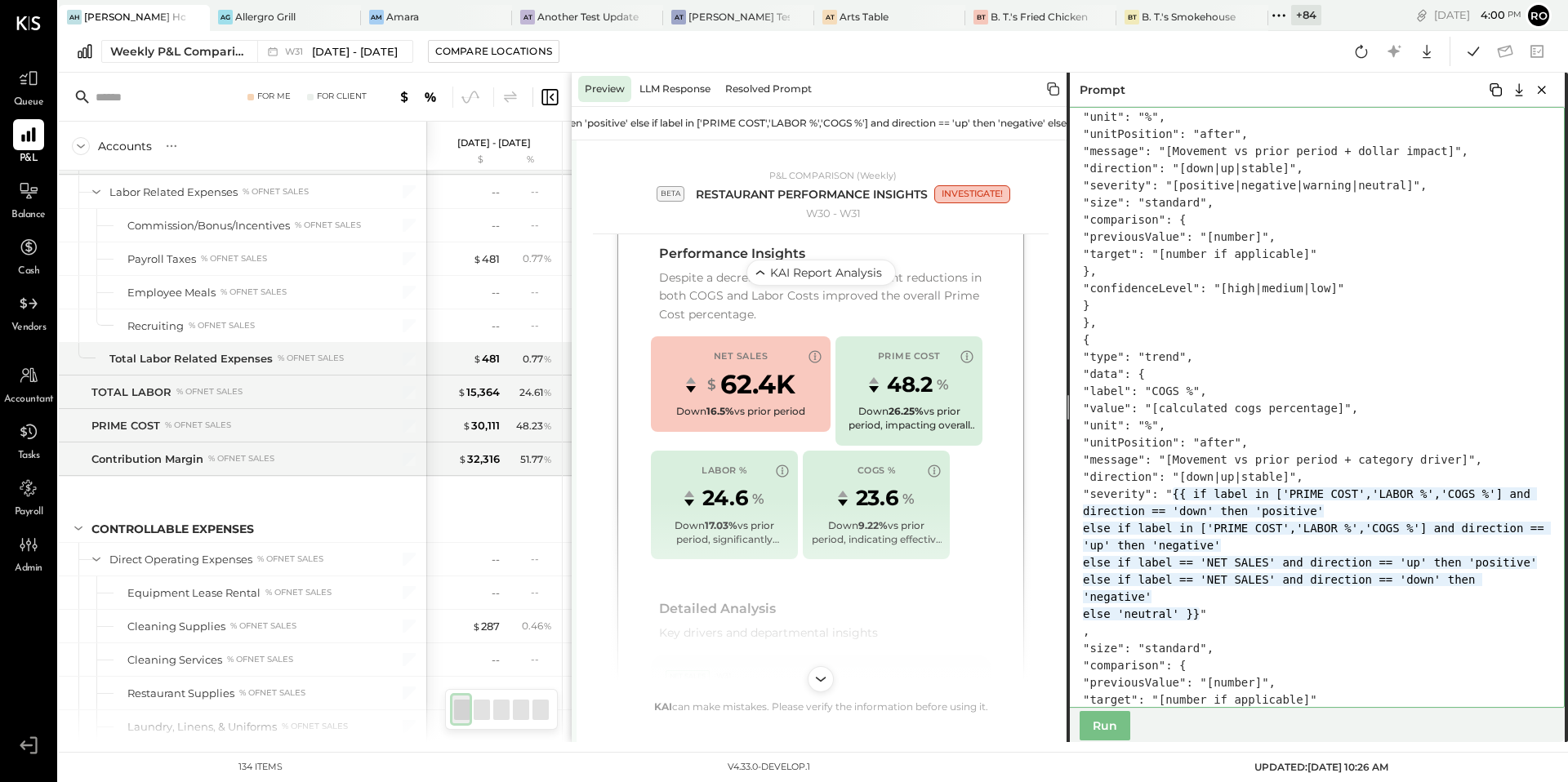
scroll to position [3136, 0]
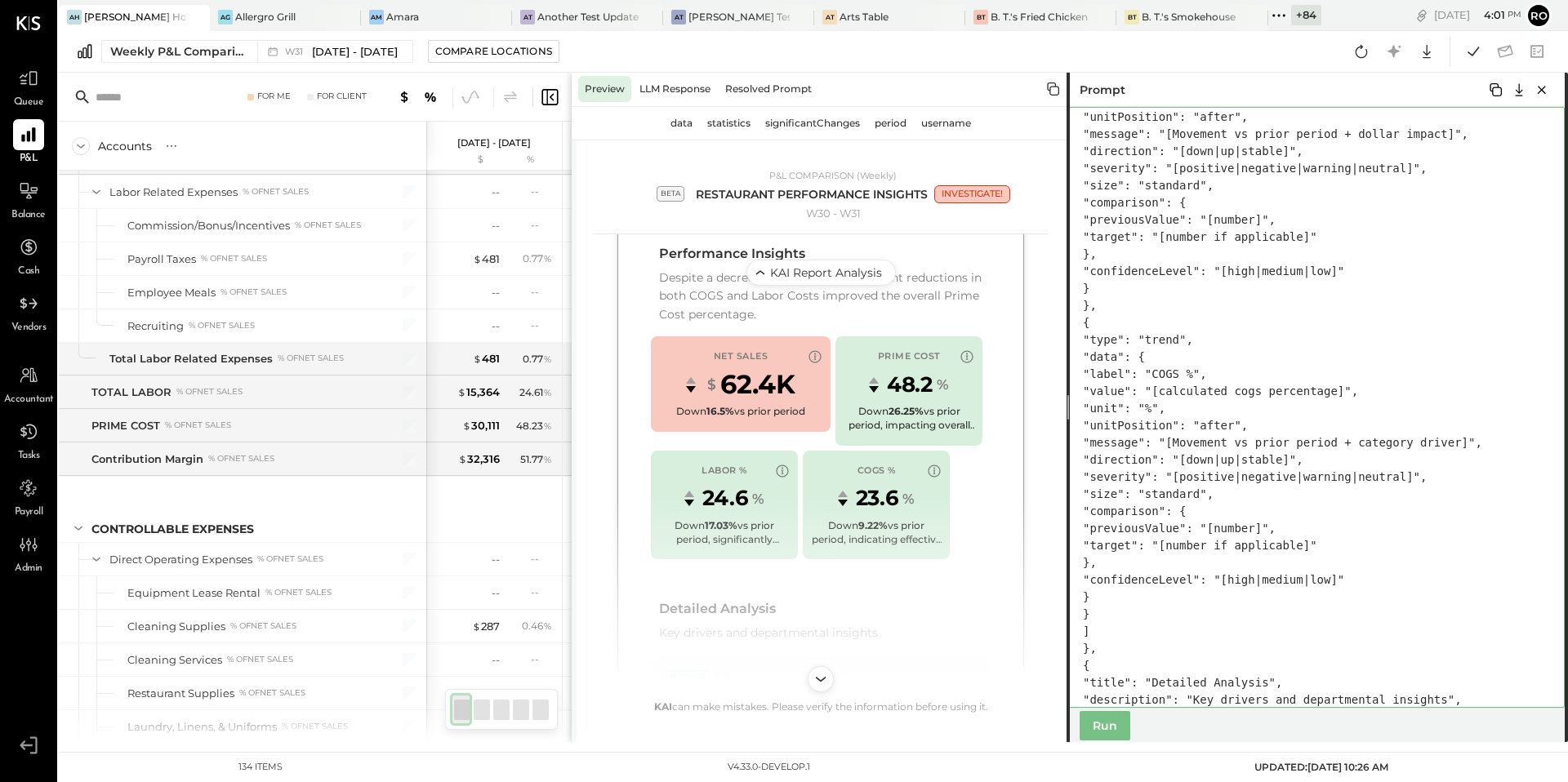
click at [1180, 546] on textarea at bounding box center [1315, 407] width 499 height 601
drag, startPoint x: 1180, startPoint y: 549, endPoint x: 1517, endPoint y: 550, distance: 337.0
click at [1517, 550] on textarea at bounding box center [1315, 407] width 499 height 601
paste textarea "**********"
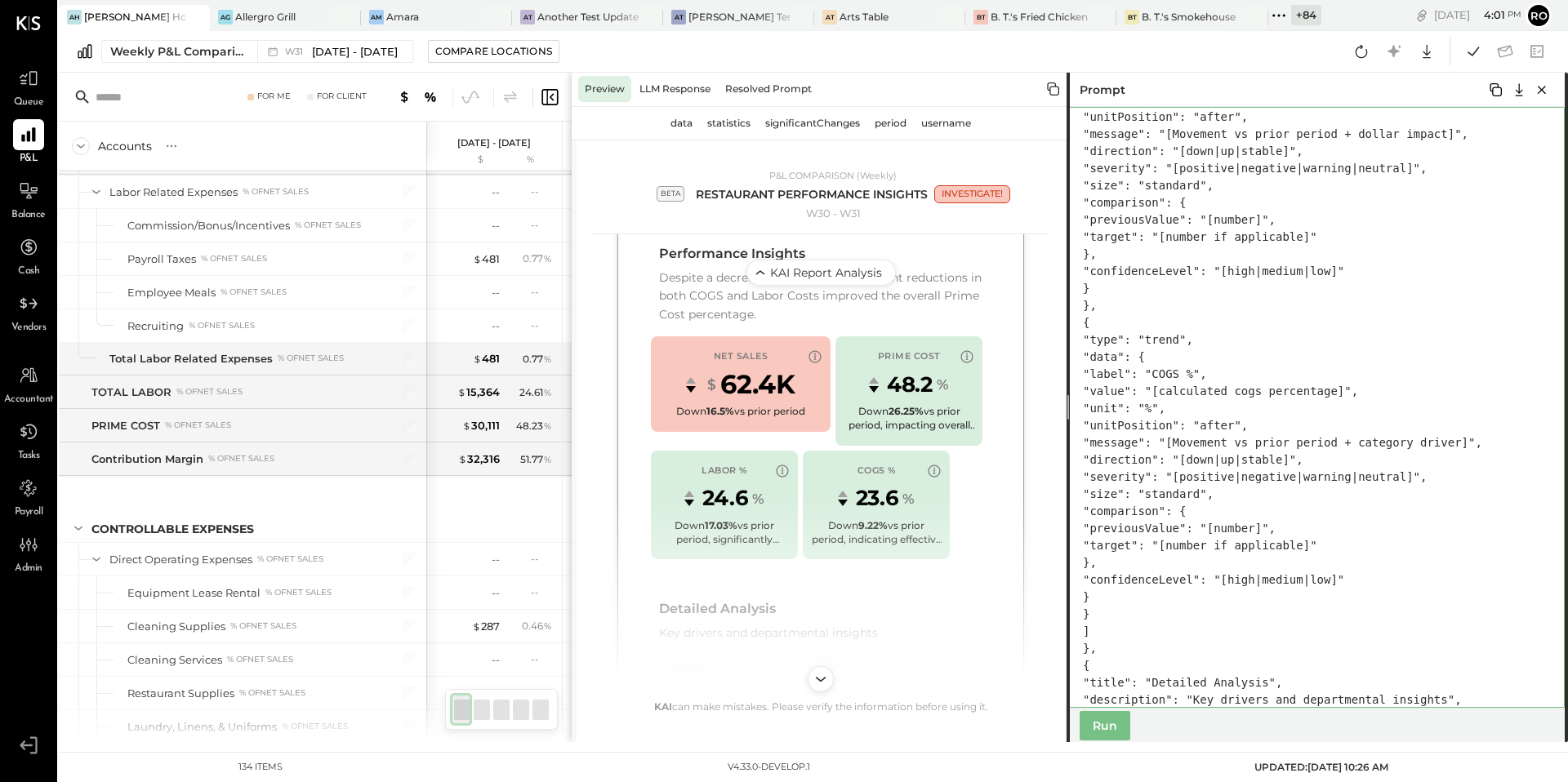
paste textarea "**********"
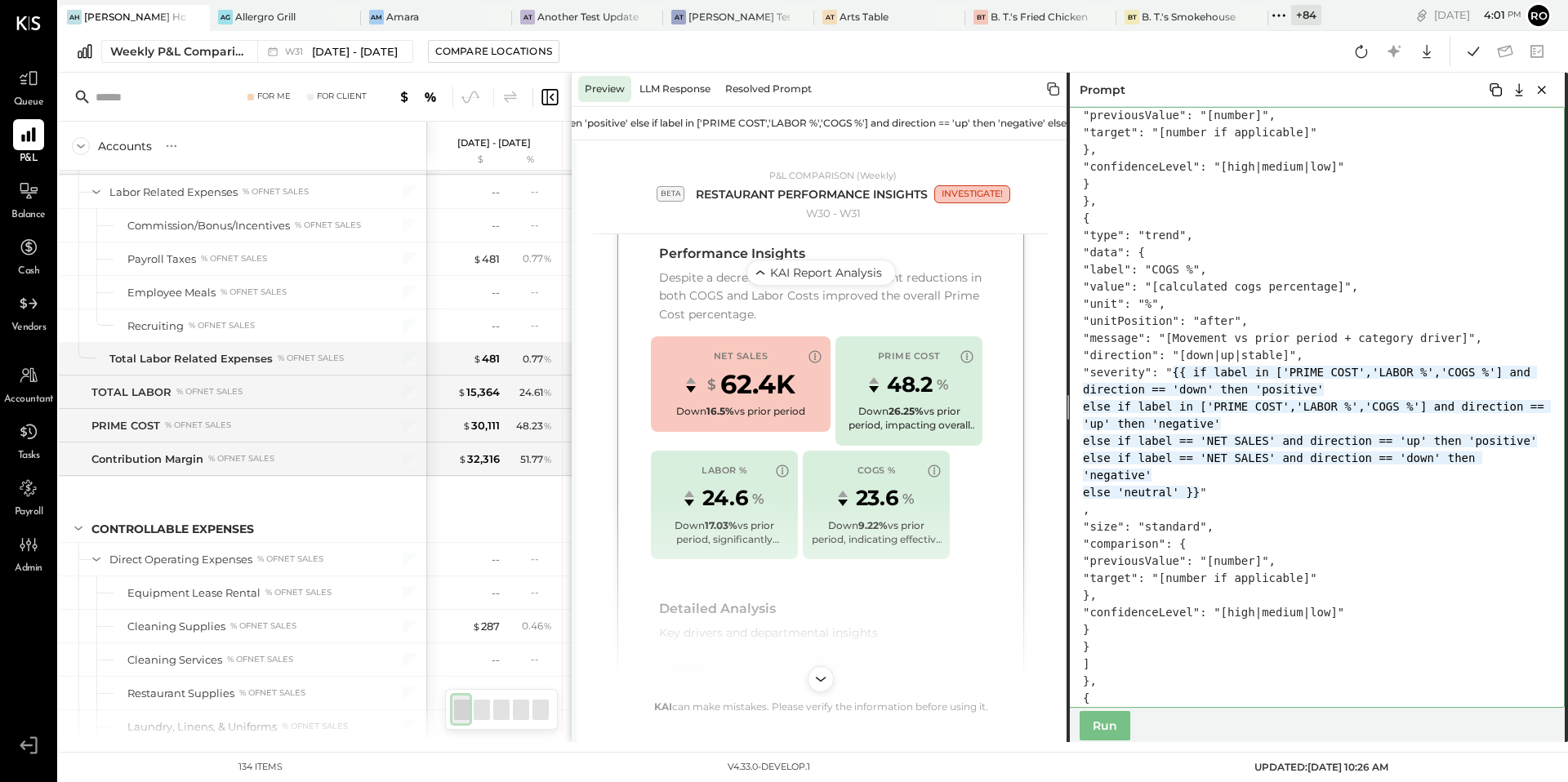
scroll to position [3243, 0]
drag, startPoint x: 1319, startPoint y: 579, endPoint x: 1265, endPoint y: 441, distance: 148.2
click at [1265, 441] on textarea at bounding box center [1315, 407] width 499 height 601
click at [1379, 560] on textarea at bounding box center [1315, 407] width 499 height 601
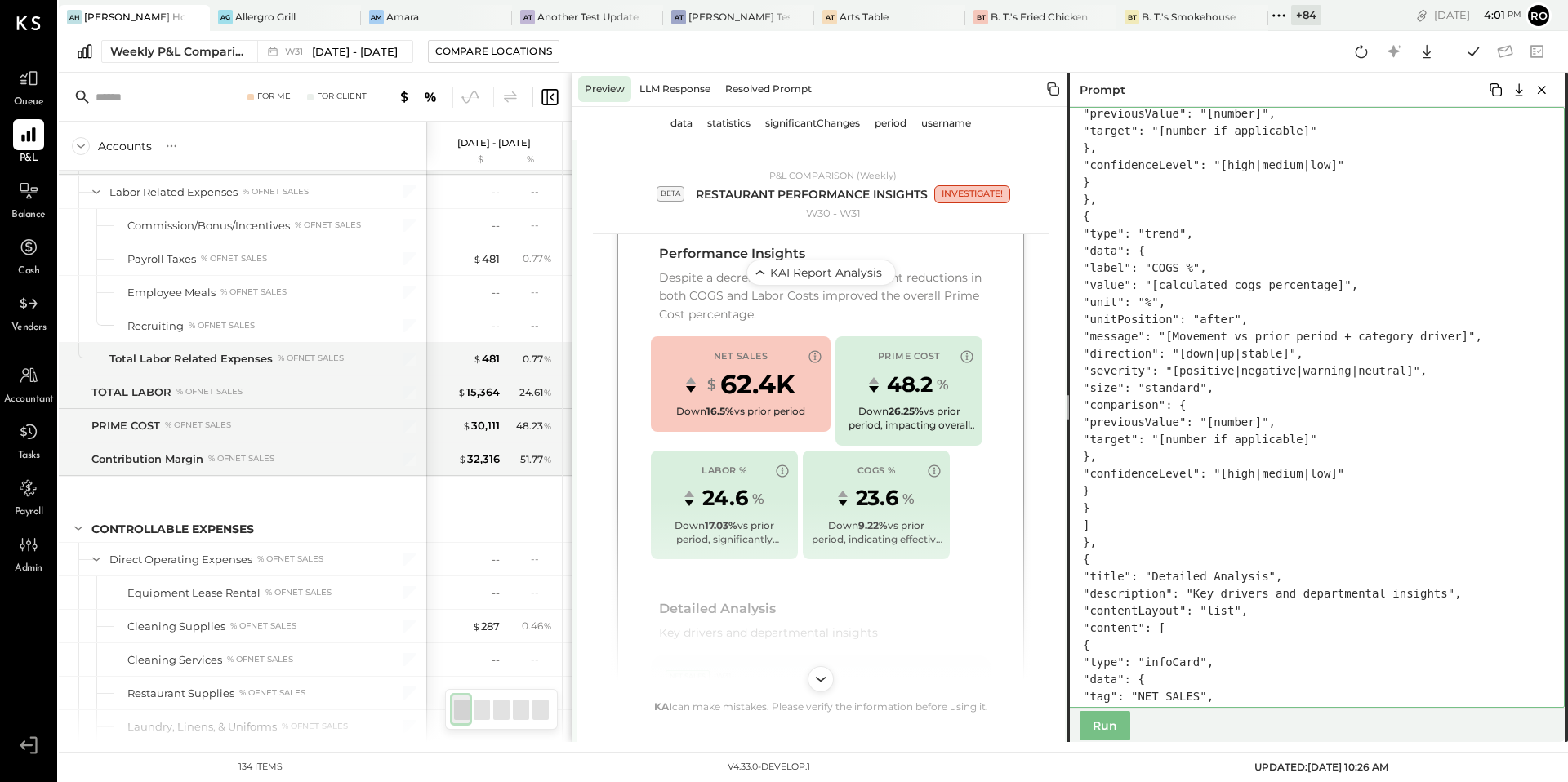
click at [1325, 463] on textarea at bounding box center [1315, 407] width 499 height 601
drag, startPoint x: 1263, startPoint y: 437, endPoint x: 1517, endPoint y: 437, distance: 254.0
click at [1517, 437] on textarea at bounding box center [1315, 407] width 499 height 601
paste textarea "**********"
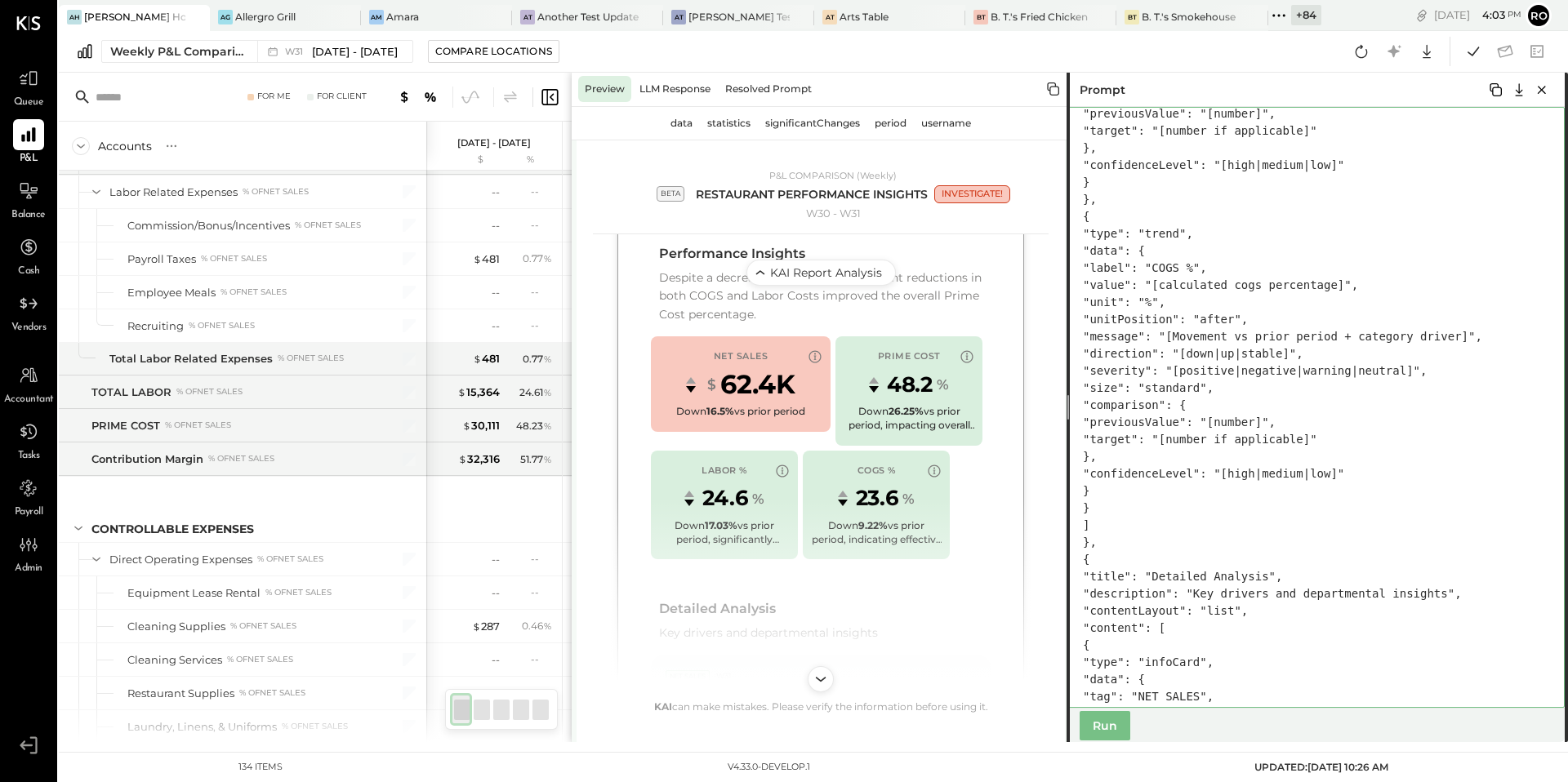
click at [1266, 449] on textarea at bounding box center [1315, 407] width 499 height 601
drag, startPoint x: 1264, startPoint y: 440, endPoint x: 1515, endPoint y: 444, distance: 251.0
click at [1515, 444] on textarea at bounding box center [1315, 407] width 499 height 601
paste textarea "**********"
click at [1284, 461] on textarea at bounding box center [1315, 407] width 499 height 601
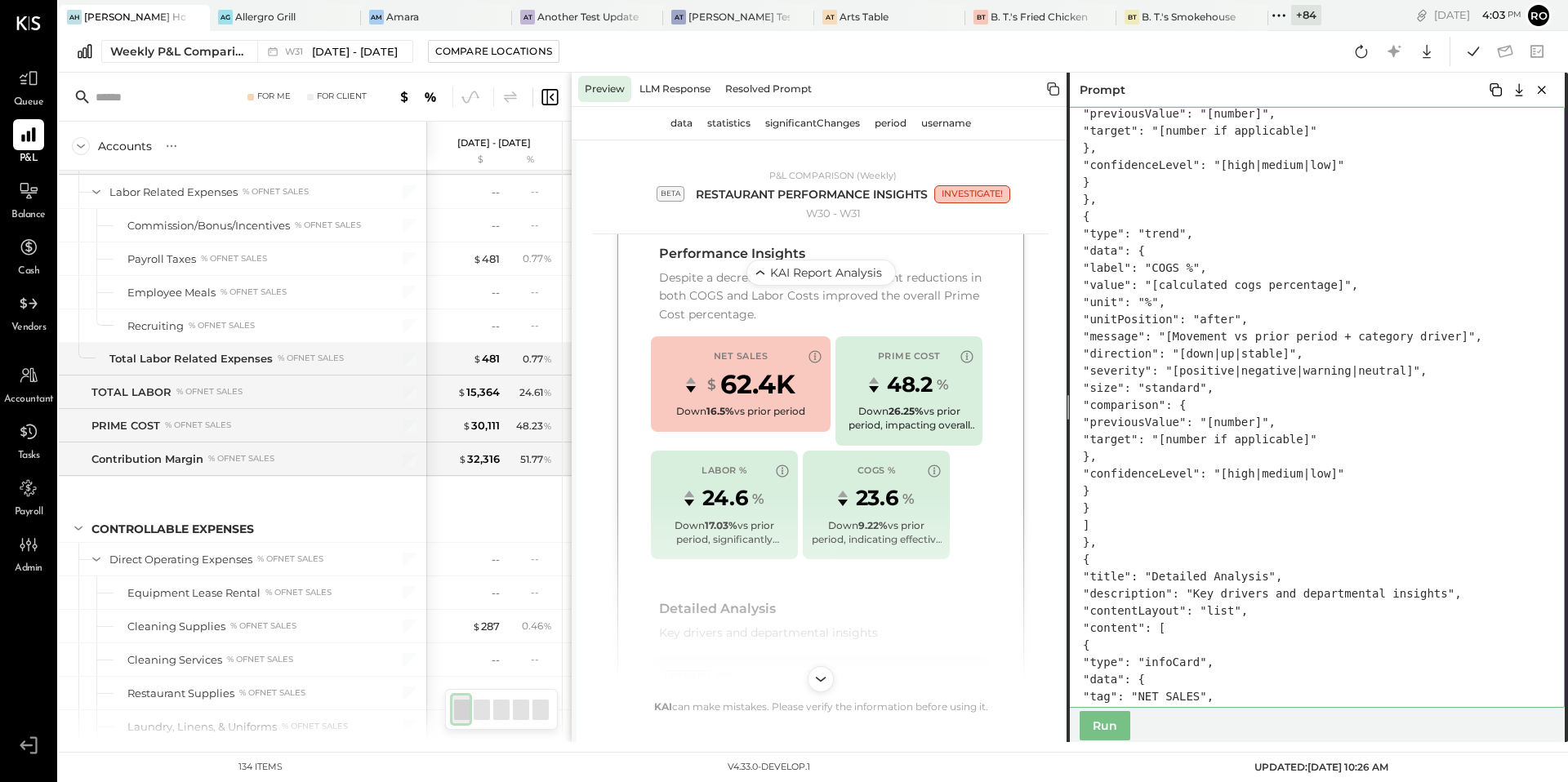
drag, startPoint x: 1263, startPoint y: 439, endPoint x: 1514, endPoint y: 443, distance: 251.0
click at [1514, 443] on textarea at bounding box center [1315, 407] width 499 height 601
paste textarea "**********"
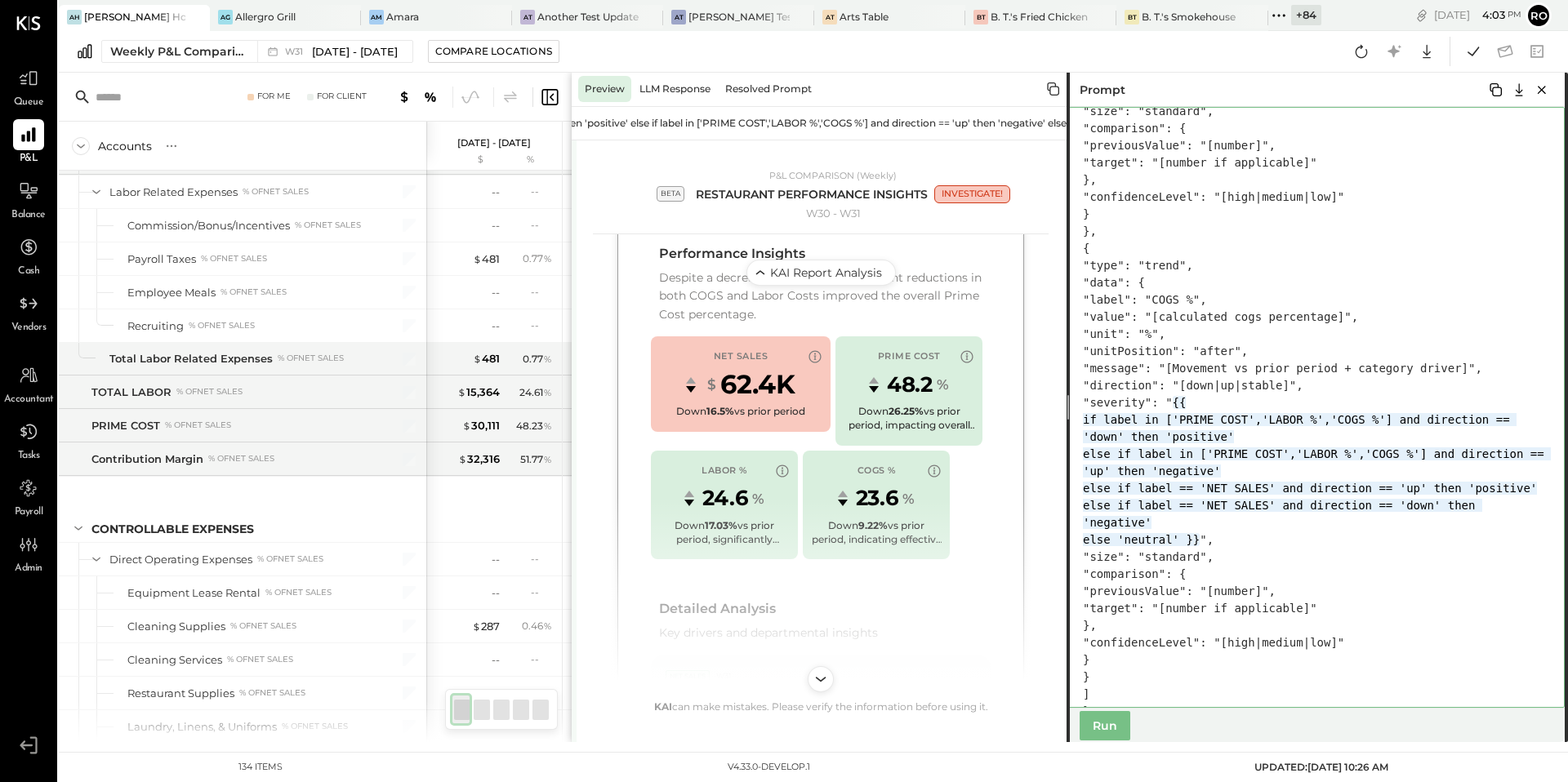
scroll to position [3071, 0]
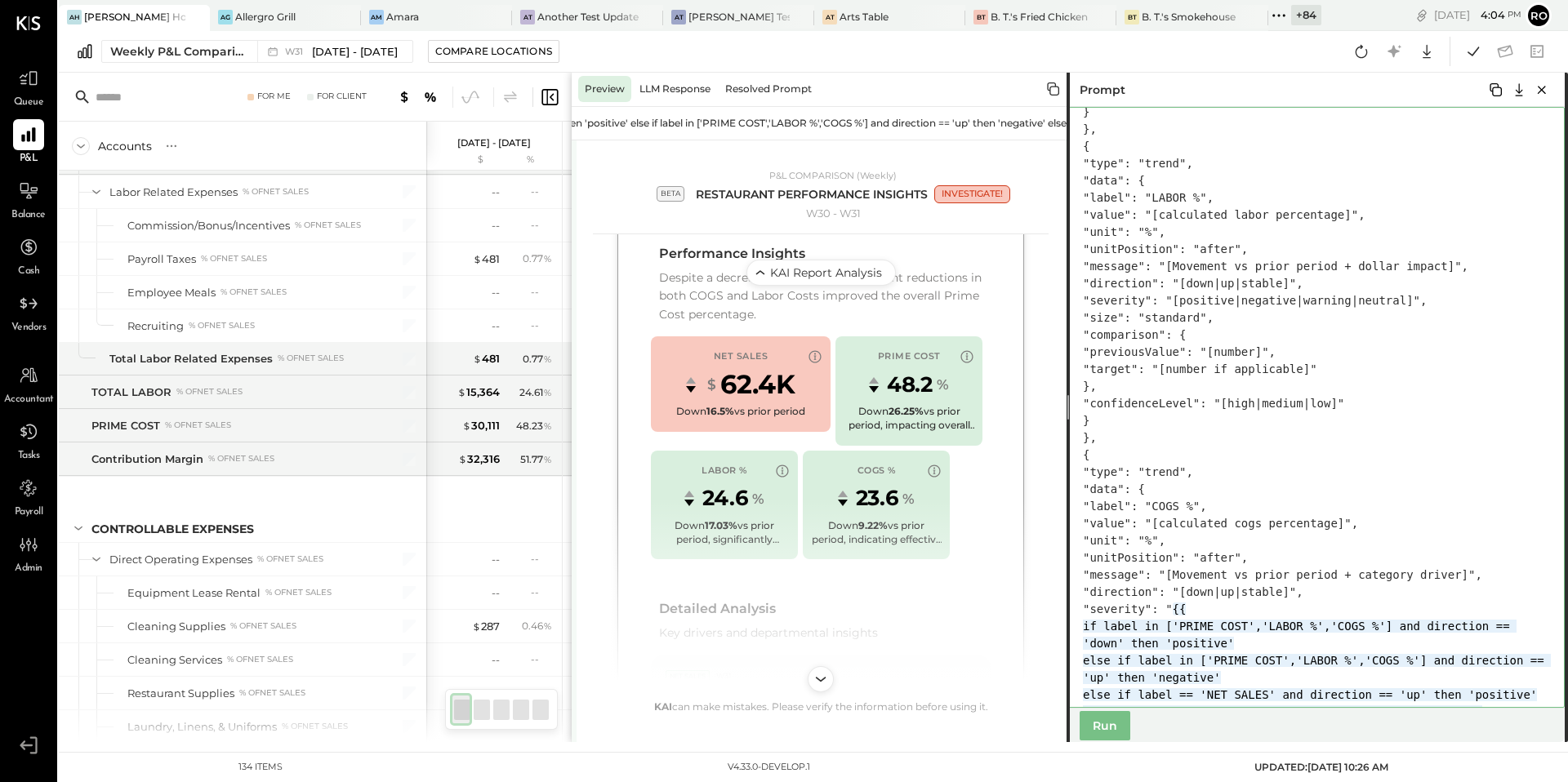
drag, startPoint x: 1263, startPoint y: 356, endPoint x: 1517, endPoint y: 355, distance: 254.0
click at [1517, 355] on textarea at bounding box center [1315, 407] width 499 height 601
paste textarea "**********"
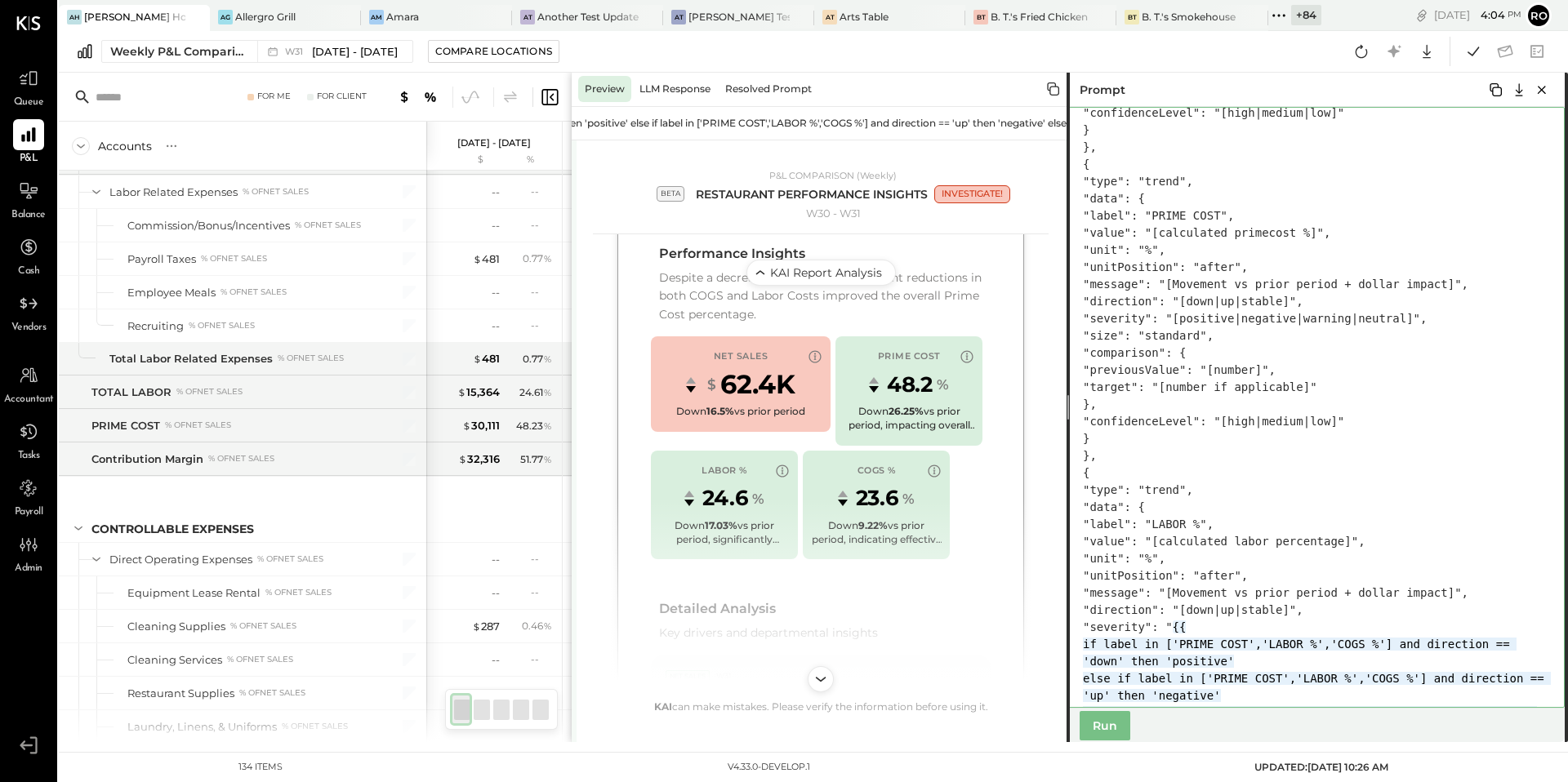
drag, startPoint x: 1261, startPoint y: 354, endPoint x: 1518, endPoint y: 348, distance: 257.1
click at [1518, 348] on textarea at bounding box center [1315, 407] width 499 height 601
paste textarea "**********"
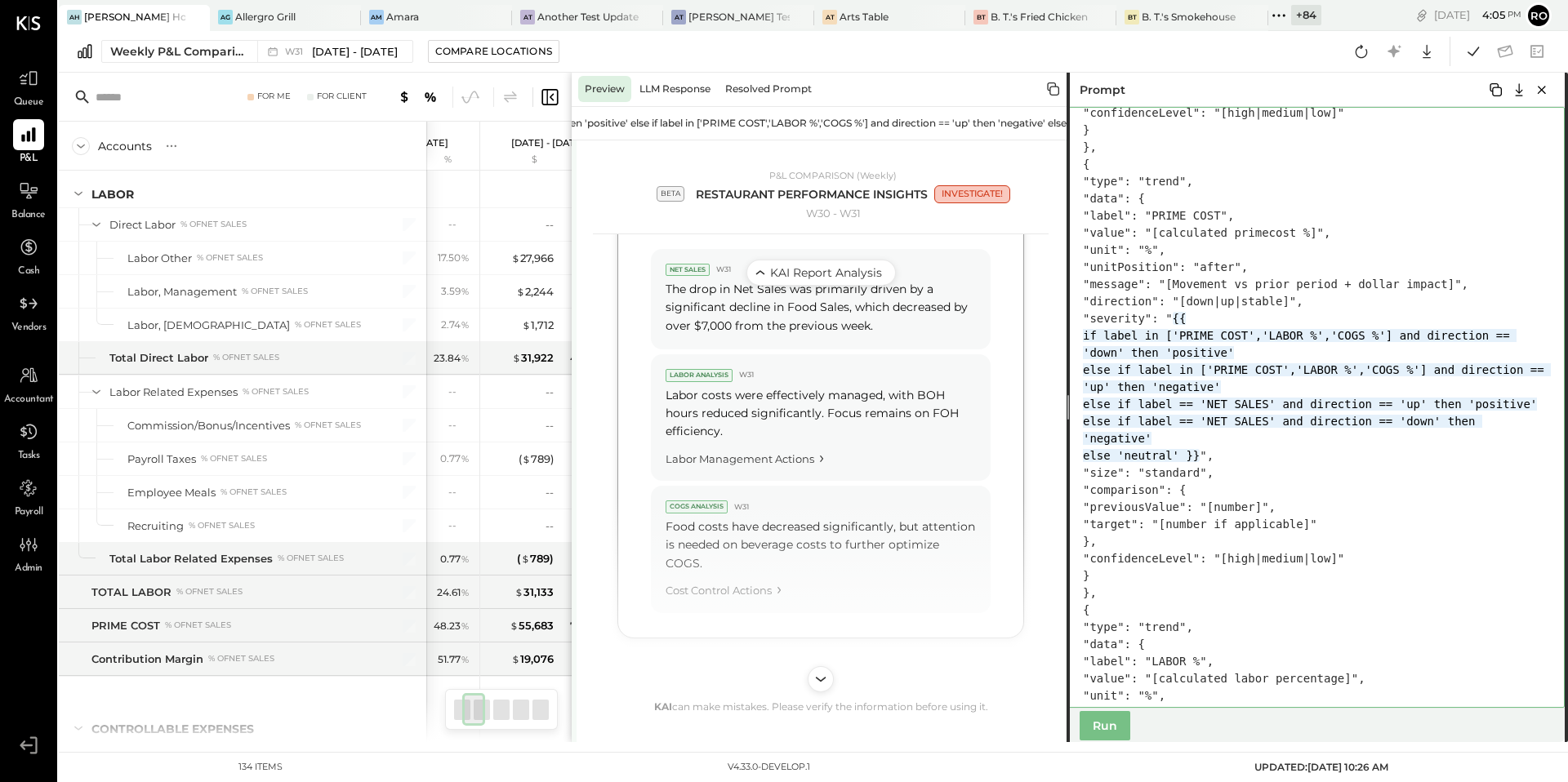
click at [1492, 580] on textarea at bounding box center [1315, 407] width 499 height 601
type textarea "**********"
click at [1493, 87] on icon at bounding box center [1496, 90] width 12 height 13
click at [211, 58] on div "Weekly P&L Comparison" at bounding box center [178, 51] width 137 height 16
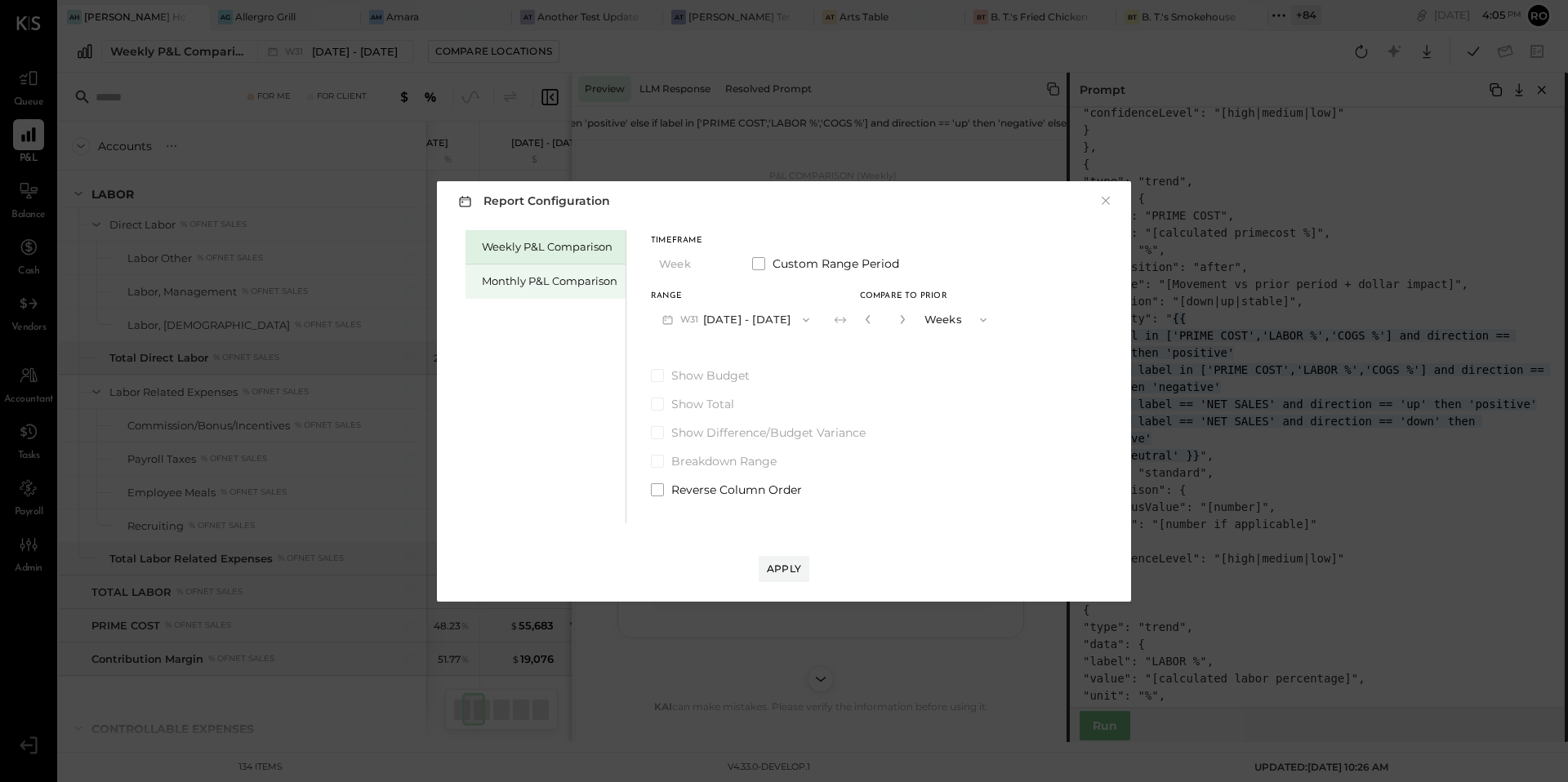
click at [530, 285] on div "Monthly P&L Comparison" at bounding box center [549, 281] width 135 height 16
click at [842, 313] on div "Compare" at bounding box center [869, 318] width 54 height 14
click at [926, 317] on button "Months" at bounding box center [960, 320] width 82 height 30
click at [945, 345] on div "Years" at bounding box center [960, 348] width 80 height 29
click at [784, 568] on div "Apply" at bounding box center [784, 569] width 35 height 14
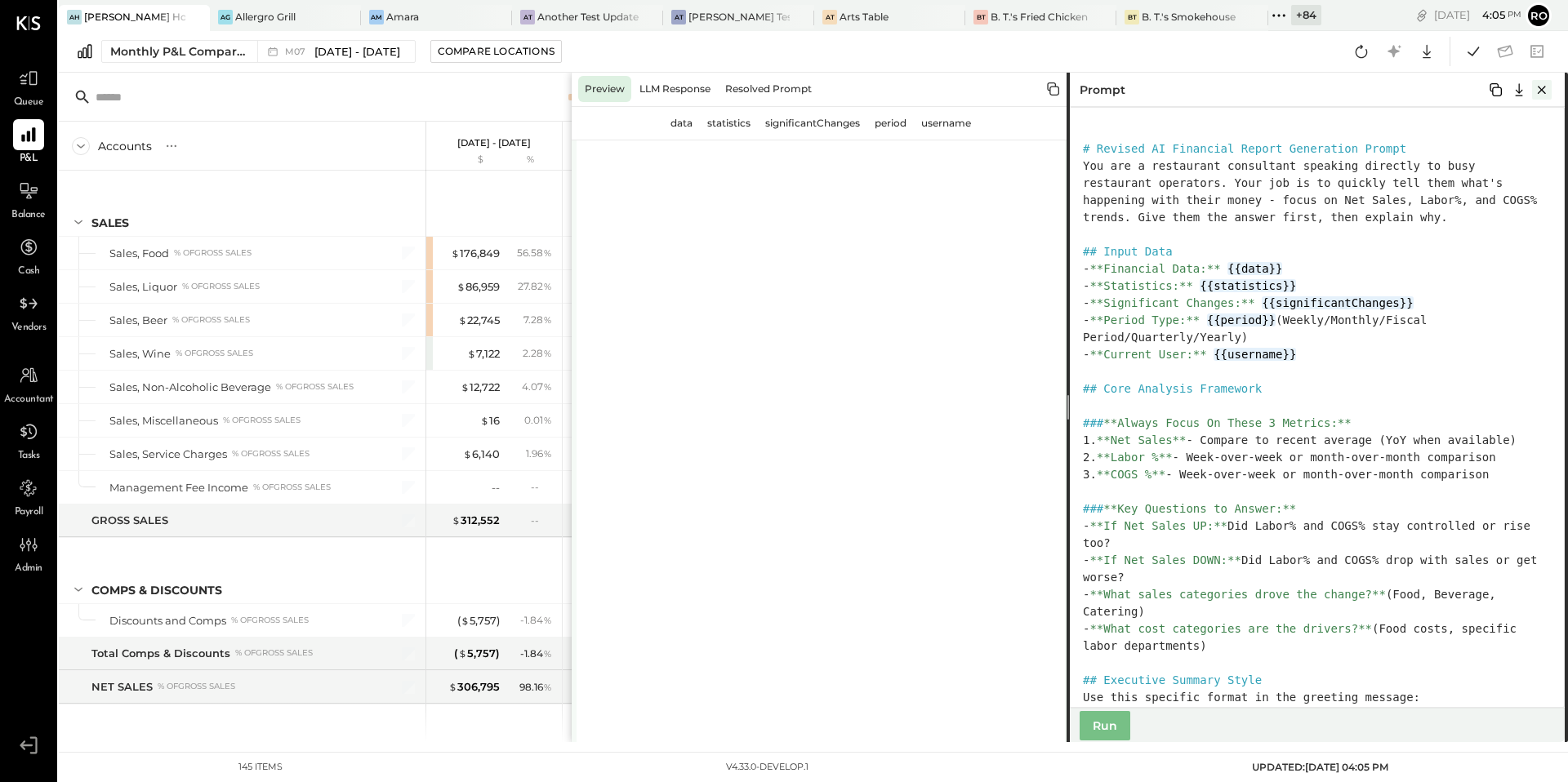
click at [1537, 91] on icon "Close" at bounding box center [1542, 89] width 20 height 20
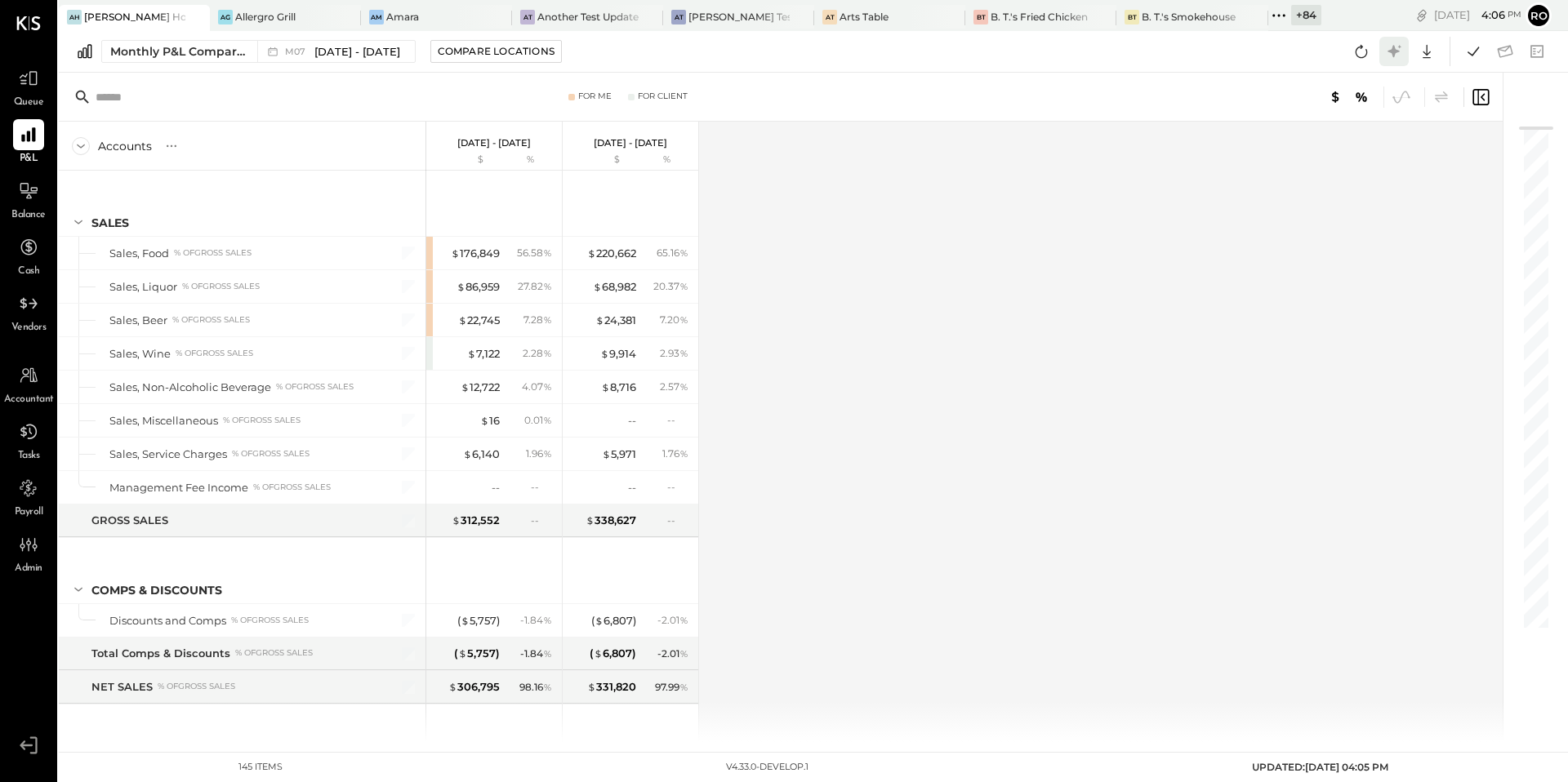
click at [1397, 48] on icon at bounding box center [1394, 51] width 22 height 22
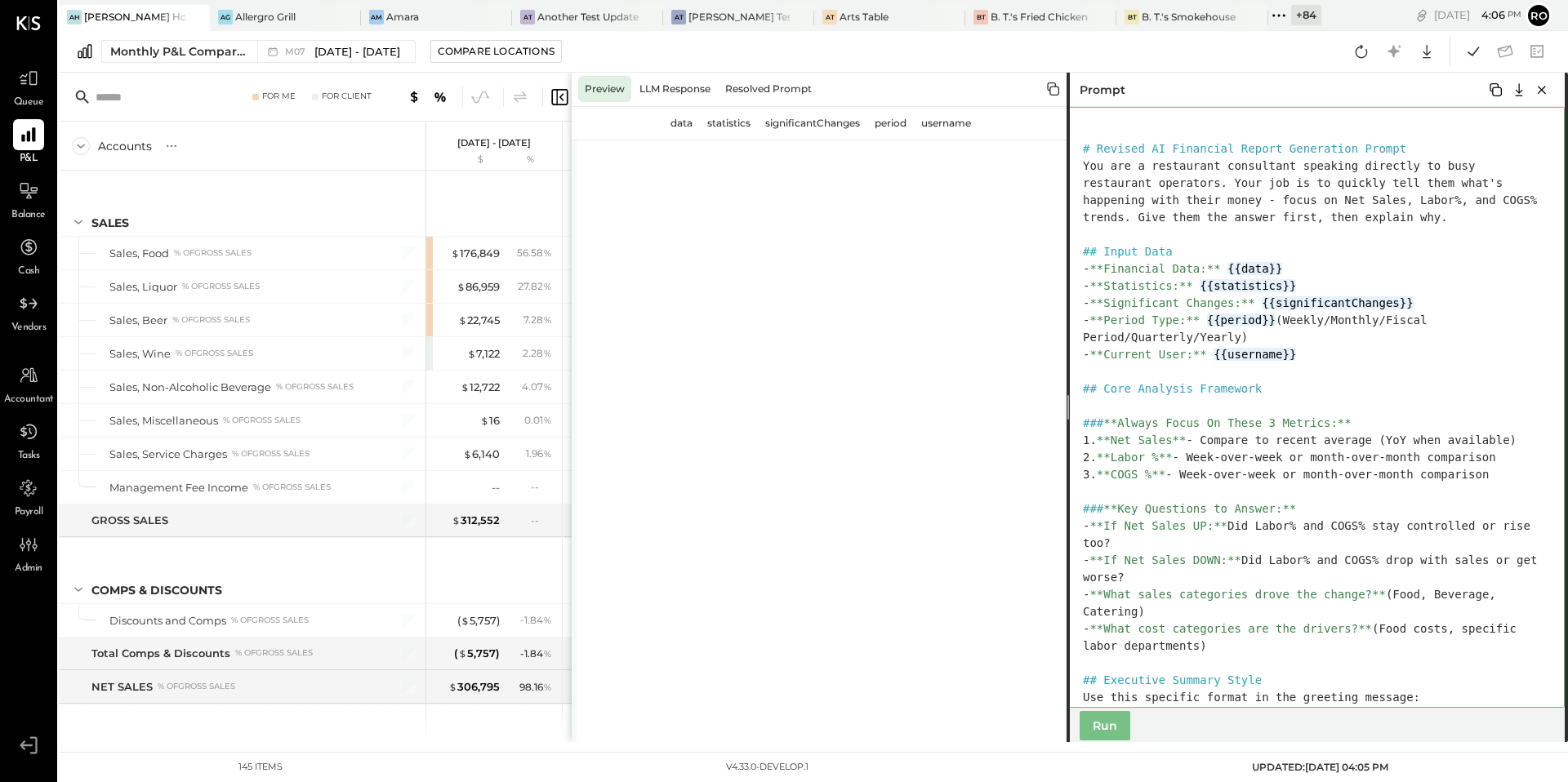
click at [1445, 271] on textarea at bounding box center [1315, 407] width 499 height 601
paste textarea "**********"
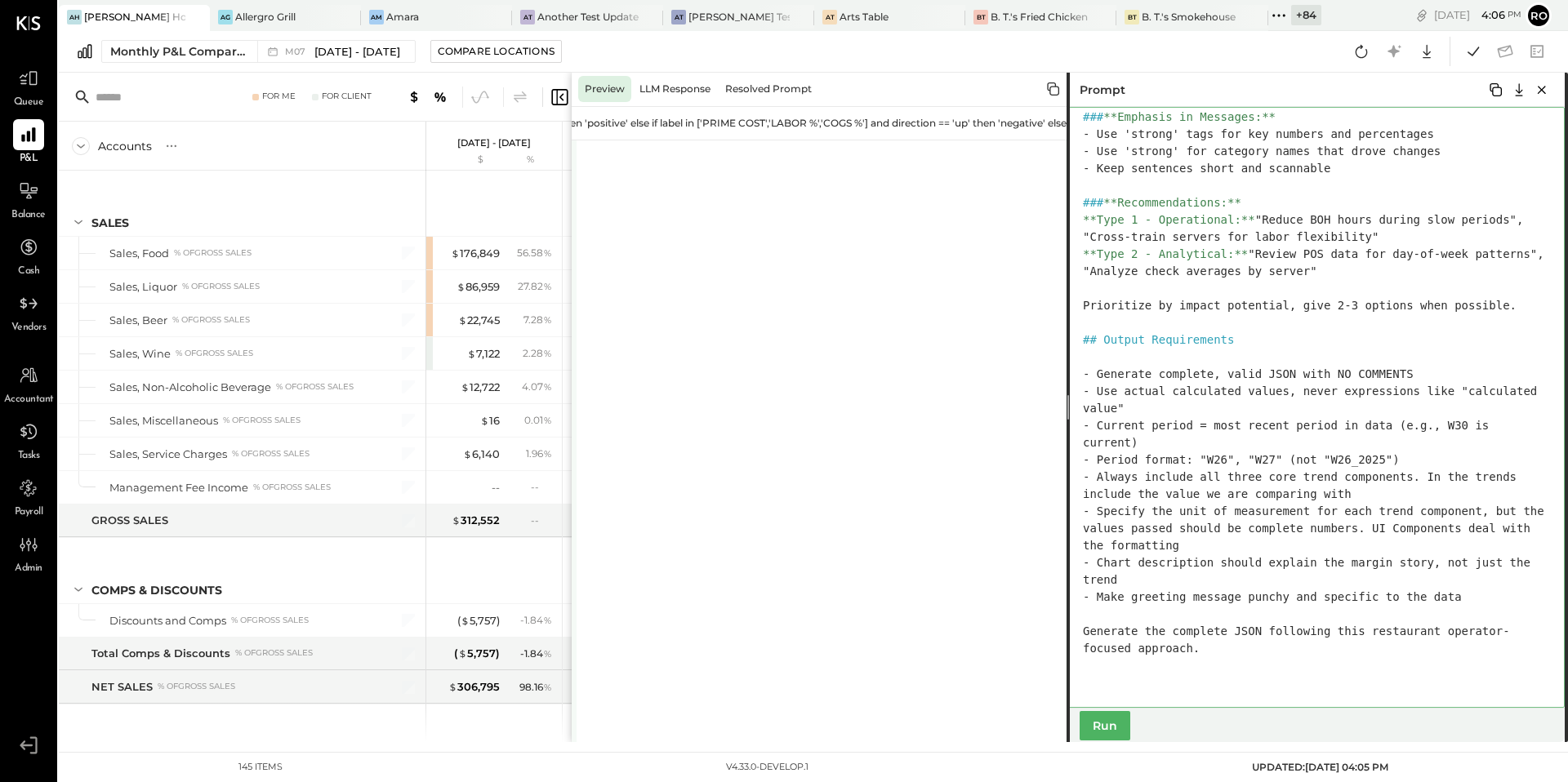
type textarea "**********"
click at [1106, 726] on button "Run" at bounding box center [1105, 726] width 51 height 29
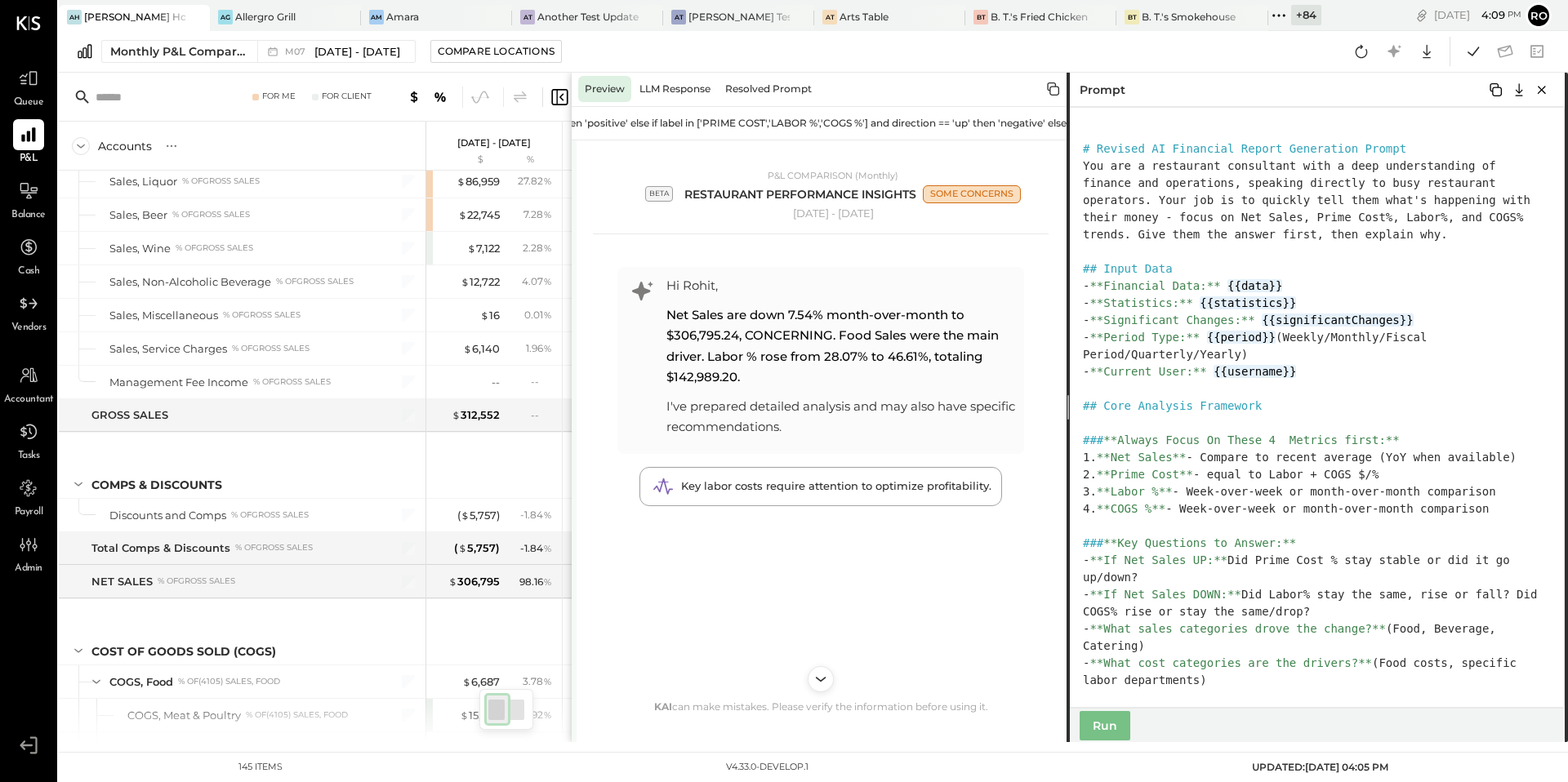
scroll to position [0, 12]
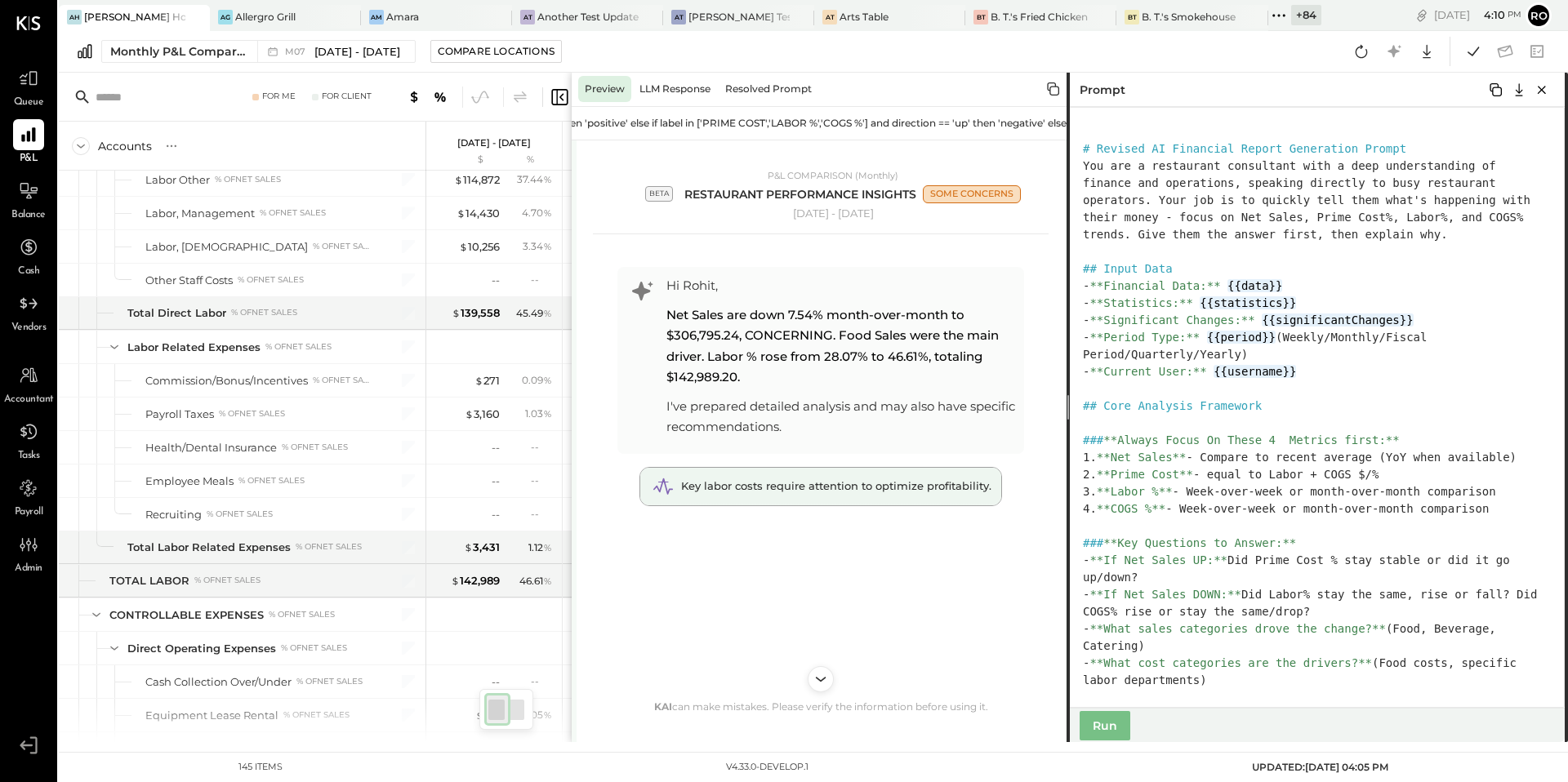
click at [799, 493] on span "Key labor costs require attention to optimize profitability." at bounding box center [837, 486] width 311 height 13
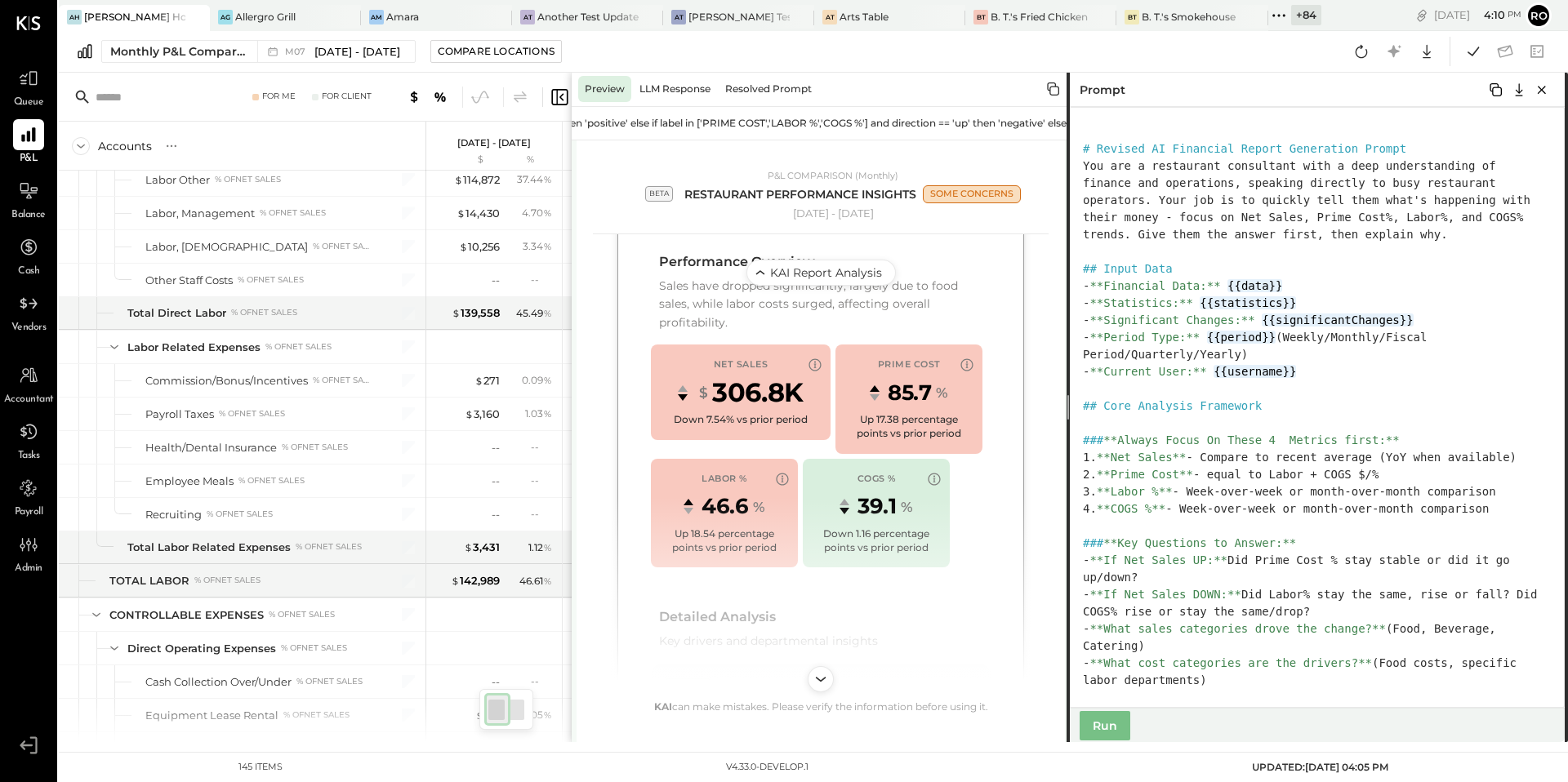
click at [1268, 10] on icon at bounding box center [1279, 15] width 22 height 22
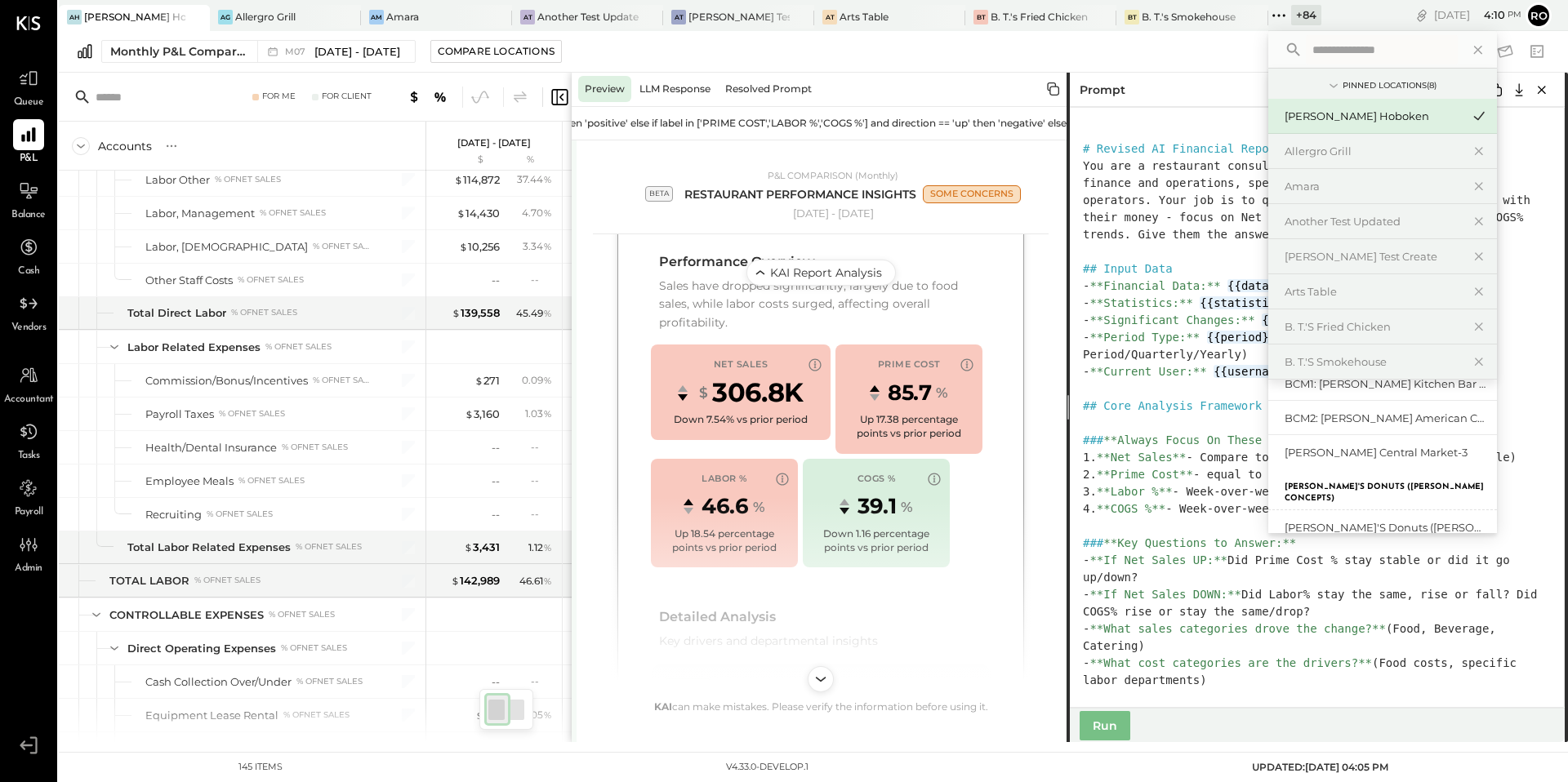
scroll to position [0, 0]
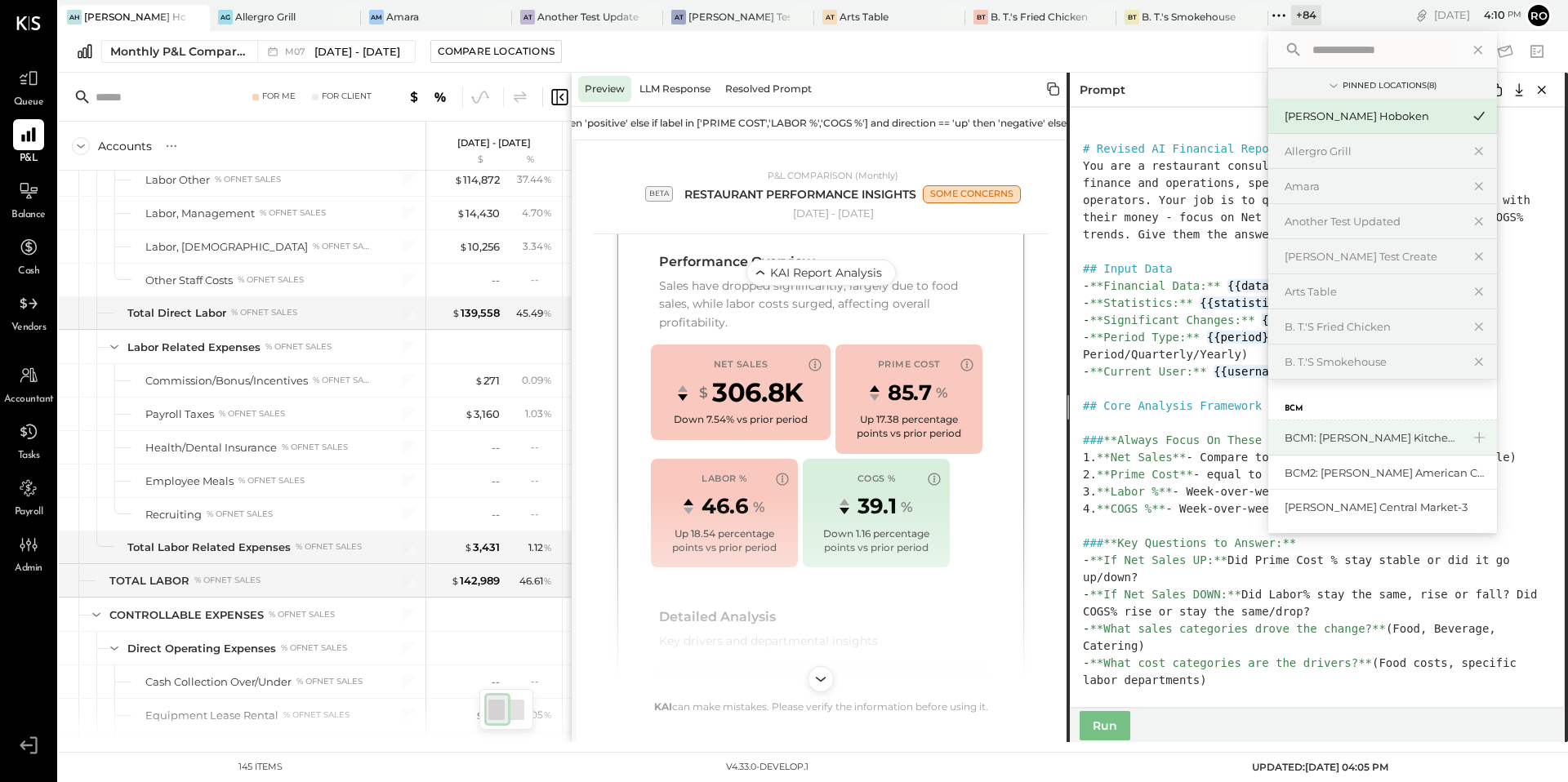
click at [1294, 440] on div "BCM1: [PERSON_NAME] Kitchen Bar Market" at bounding box center [1373, 437] width 177 height 16
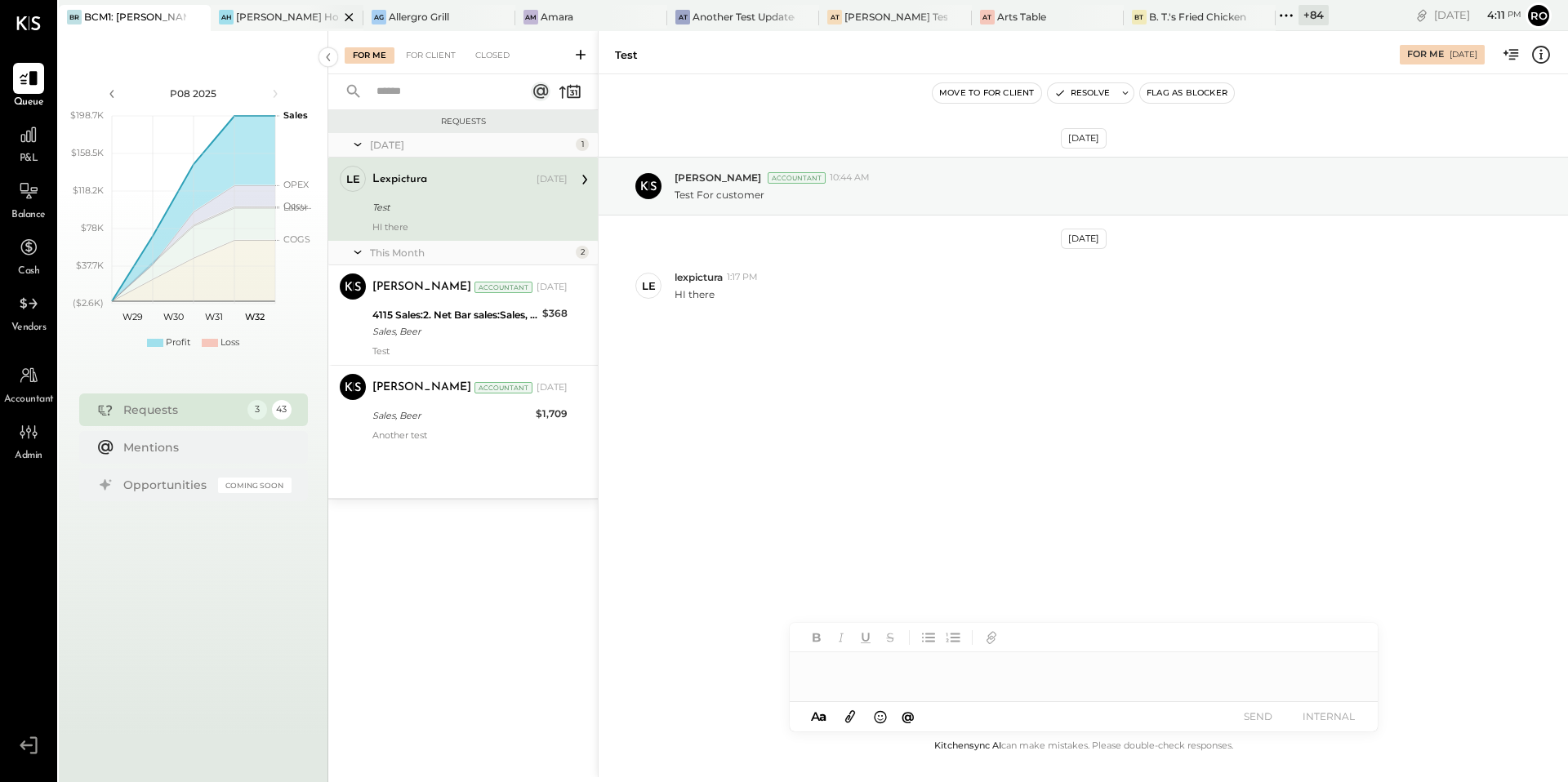
click at [291, 13] on div "[PERSON_NAME] Hoboken" at bounding box center [286, 16] width 102 height 14
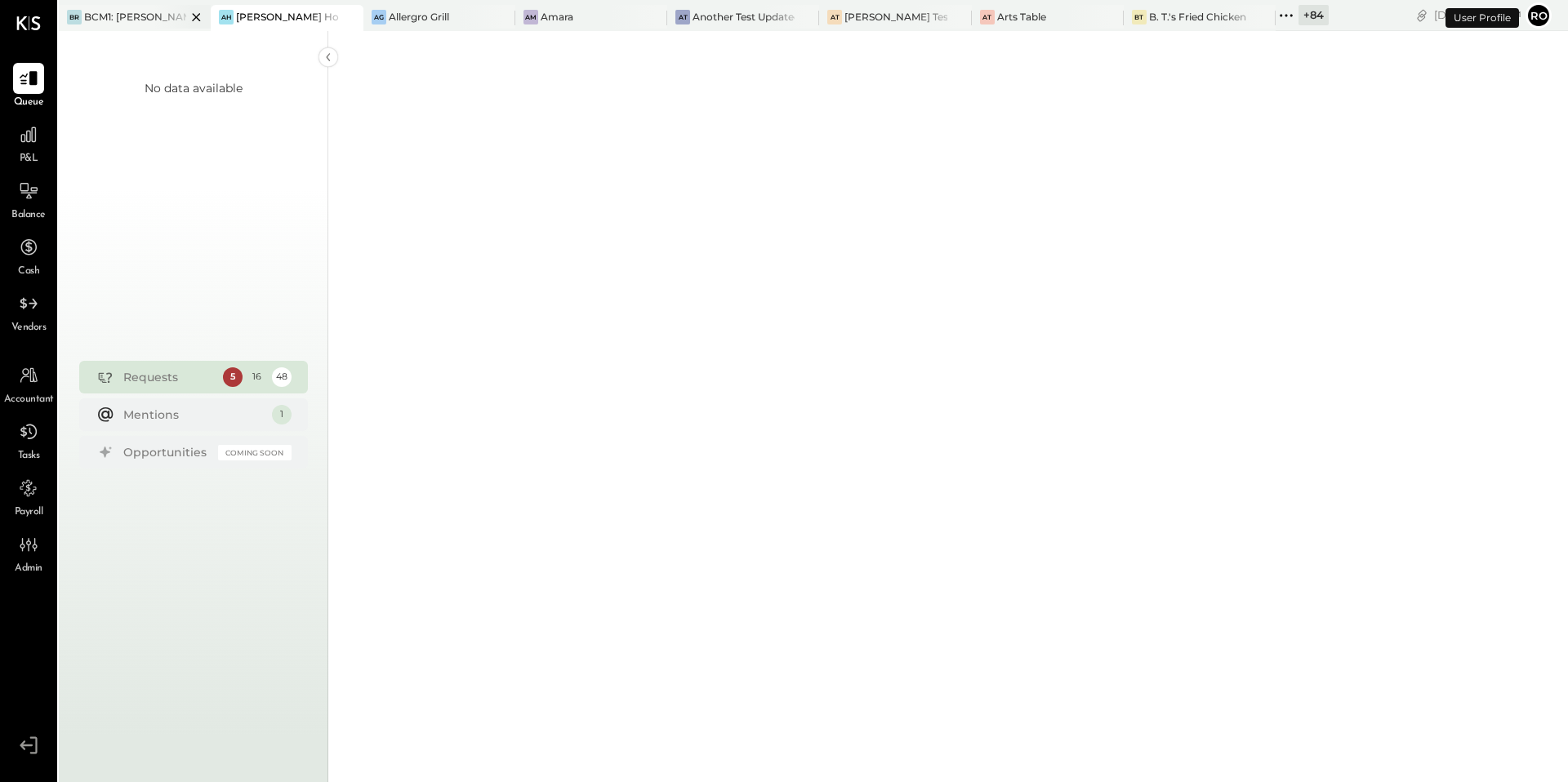
click at [134, 24] on div "BR BCM1: Roseville-Bennett's Kitchen Bar Market" at bounding box center [135, 18] width 152 height 26
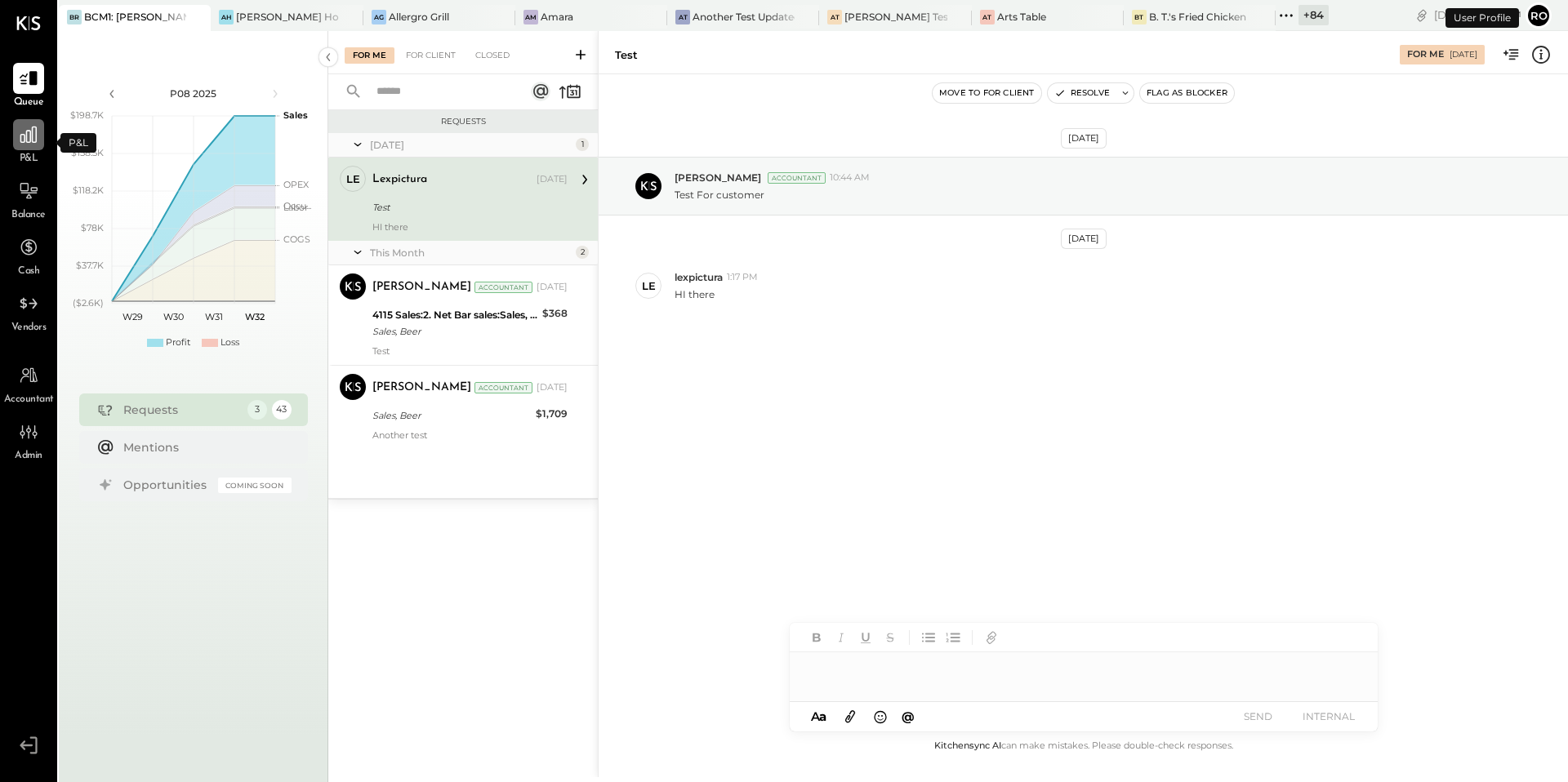
click at [28, 144] on icon at bounding box center [28, 134] width 22 height 22
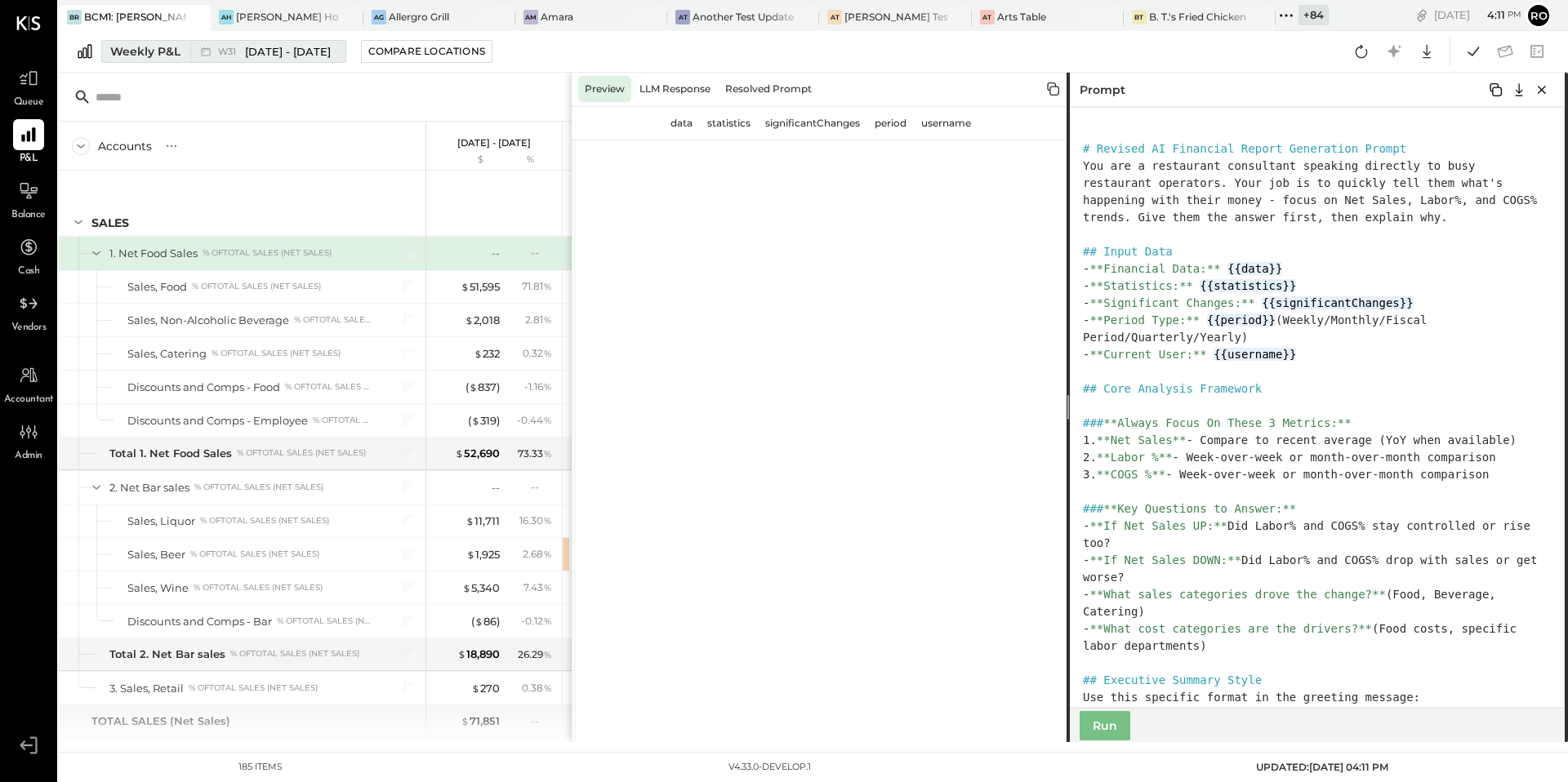
click at [186, 52] on button "Weekly P&L W31 Jul 31 - Aug 6, 2025" at bounding box center [223, 52] width 245 height 23
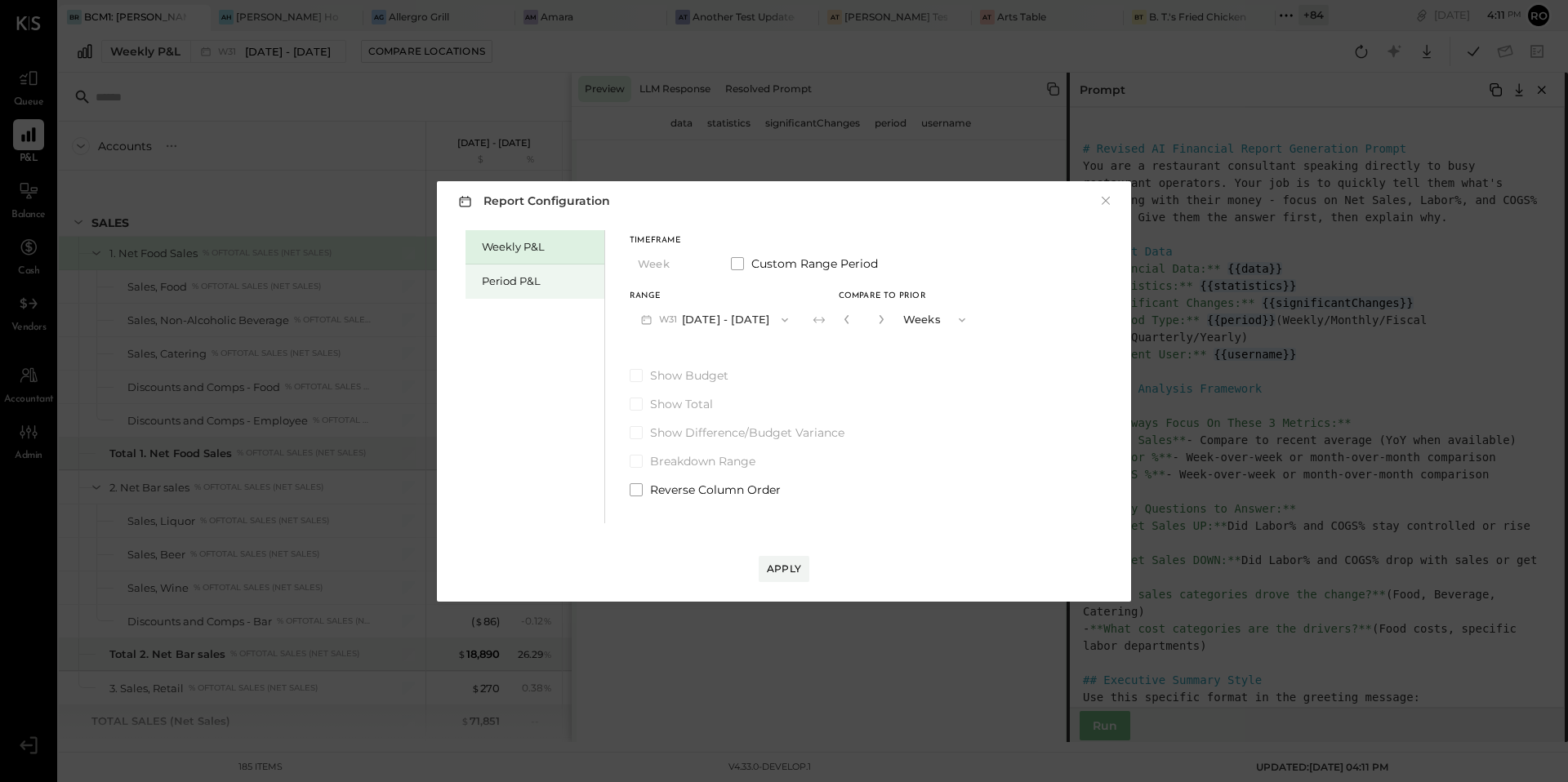
click at [546, 281] on div "Period P&L" at bounding box center [539, 281] width 115 height 16
click at [763, 314] on button "P08 Jul 17 - Aug 13, 2025" at bounding box center [715, 320] width 170 height 30
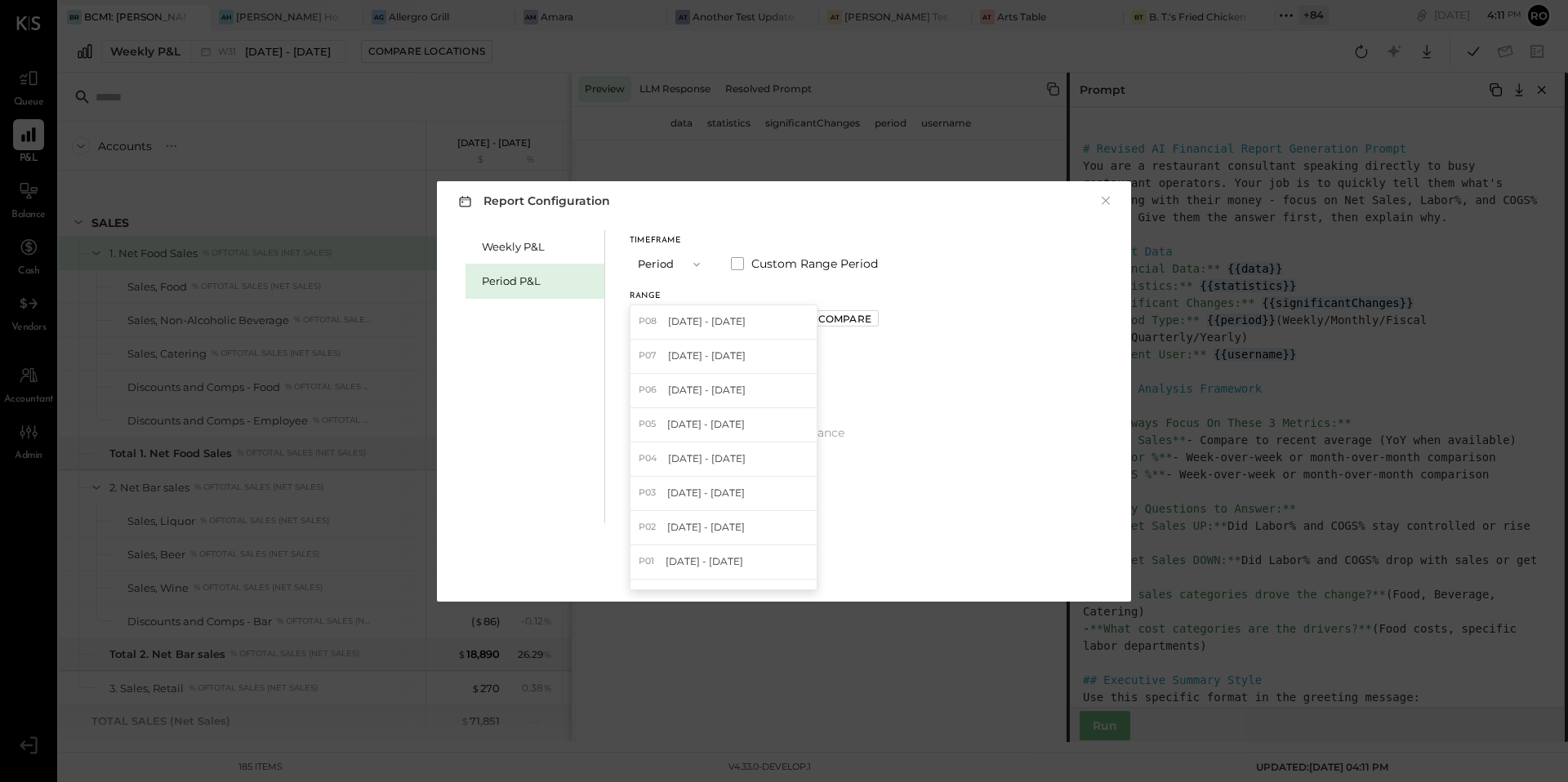
click at [879, 333] on div "Range P08 Jul 17 - Aug 13, 2025 P08 Jul 17 - Aug 13, 2025 P07 Jun 19 - Jul 16, …" at bounding box center [754, 313] width 249 height 42
click at [871, 313] on div "Compare" at bounding box center [845, 318] width 54 height 14
click at [886, 318] on icon "button" at bounding box center [881, 319] width 9 height 9
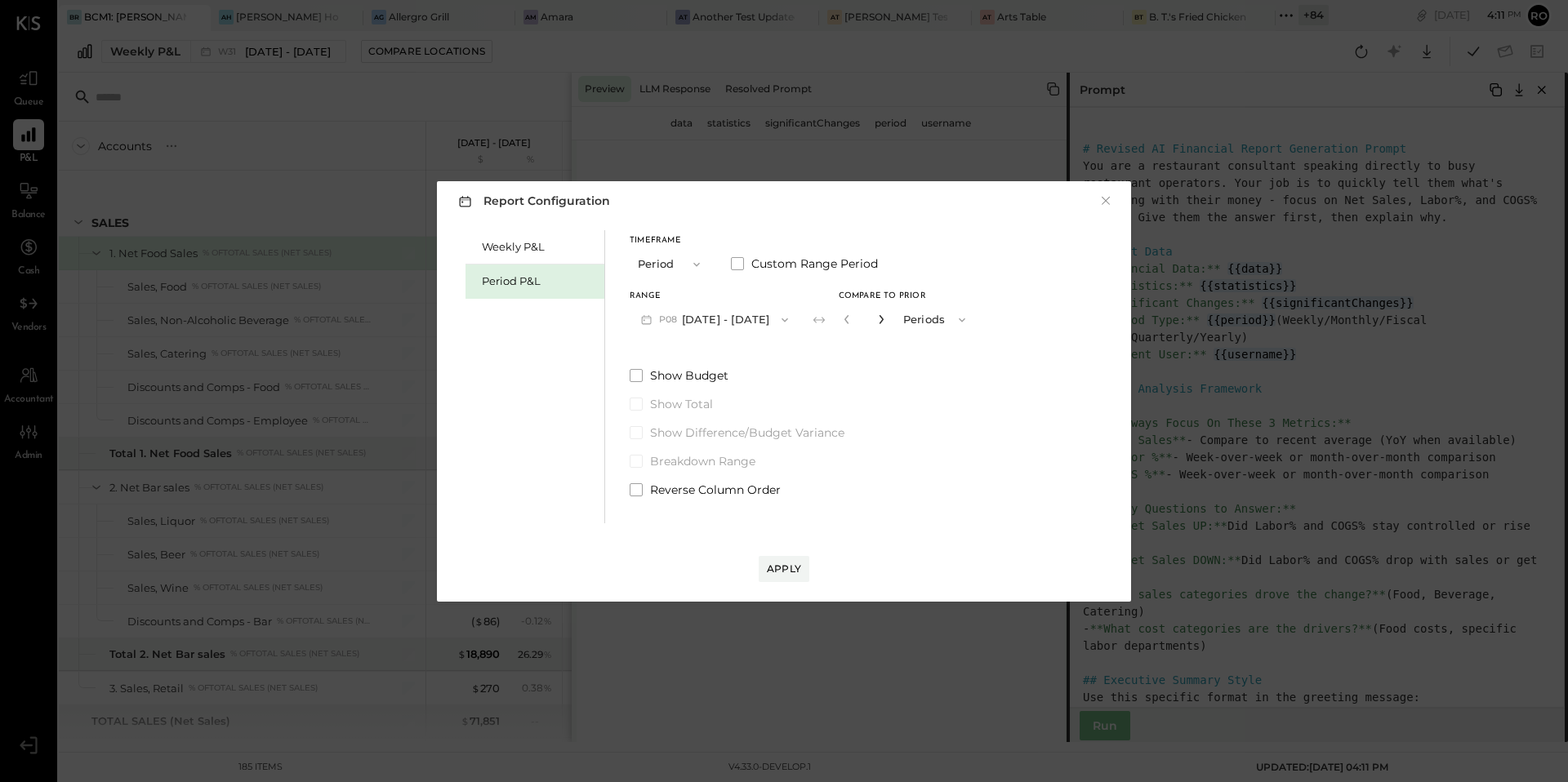
type input "*"
click at [793, 575] on div "Apply" at bounding box center [784, 569] width 35 height 14
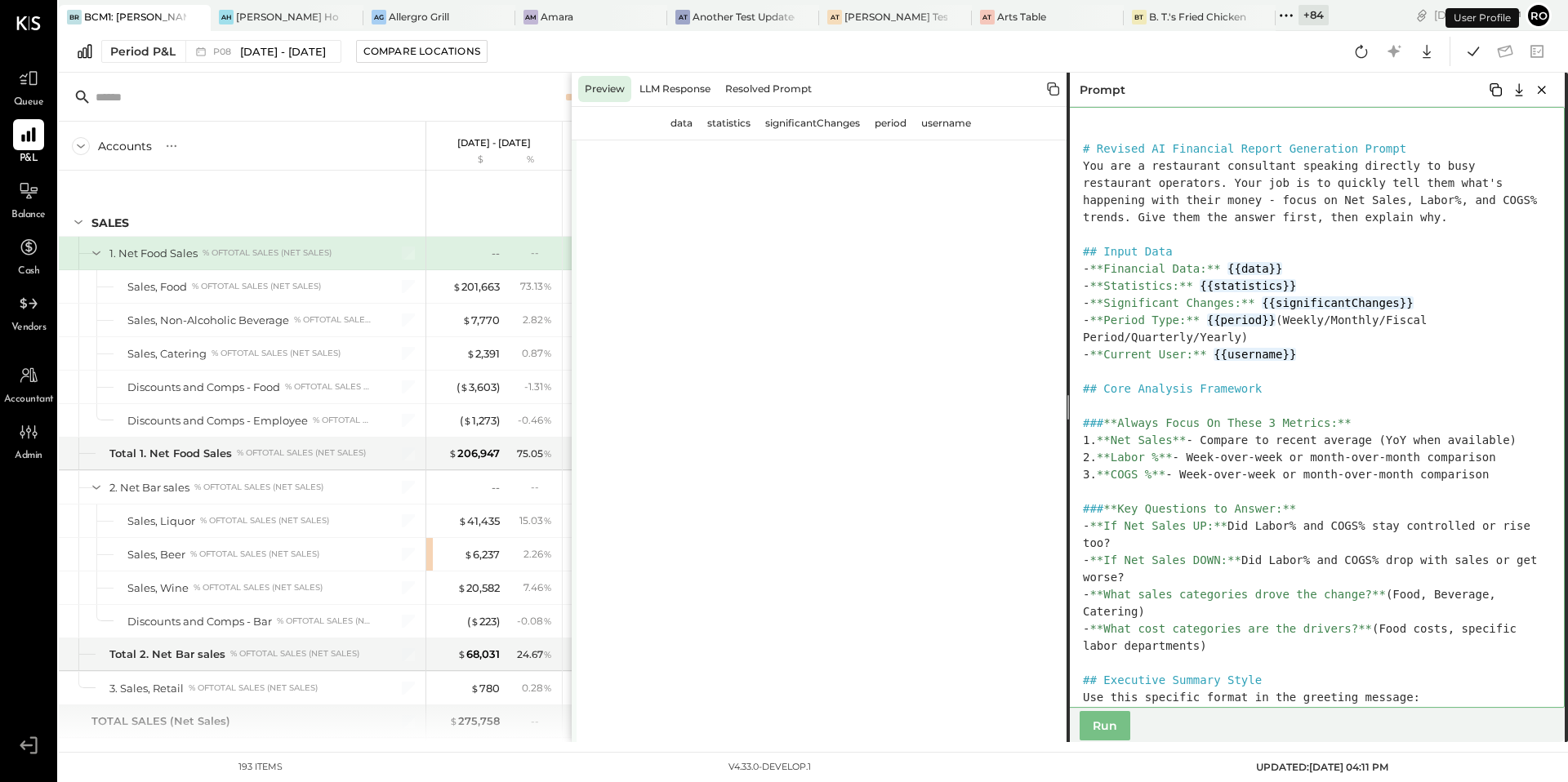
click at [1430, 253] on textarea at bounding box center [1315, 407] width 499 height 601
paste textarea "**********"
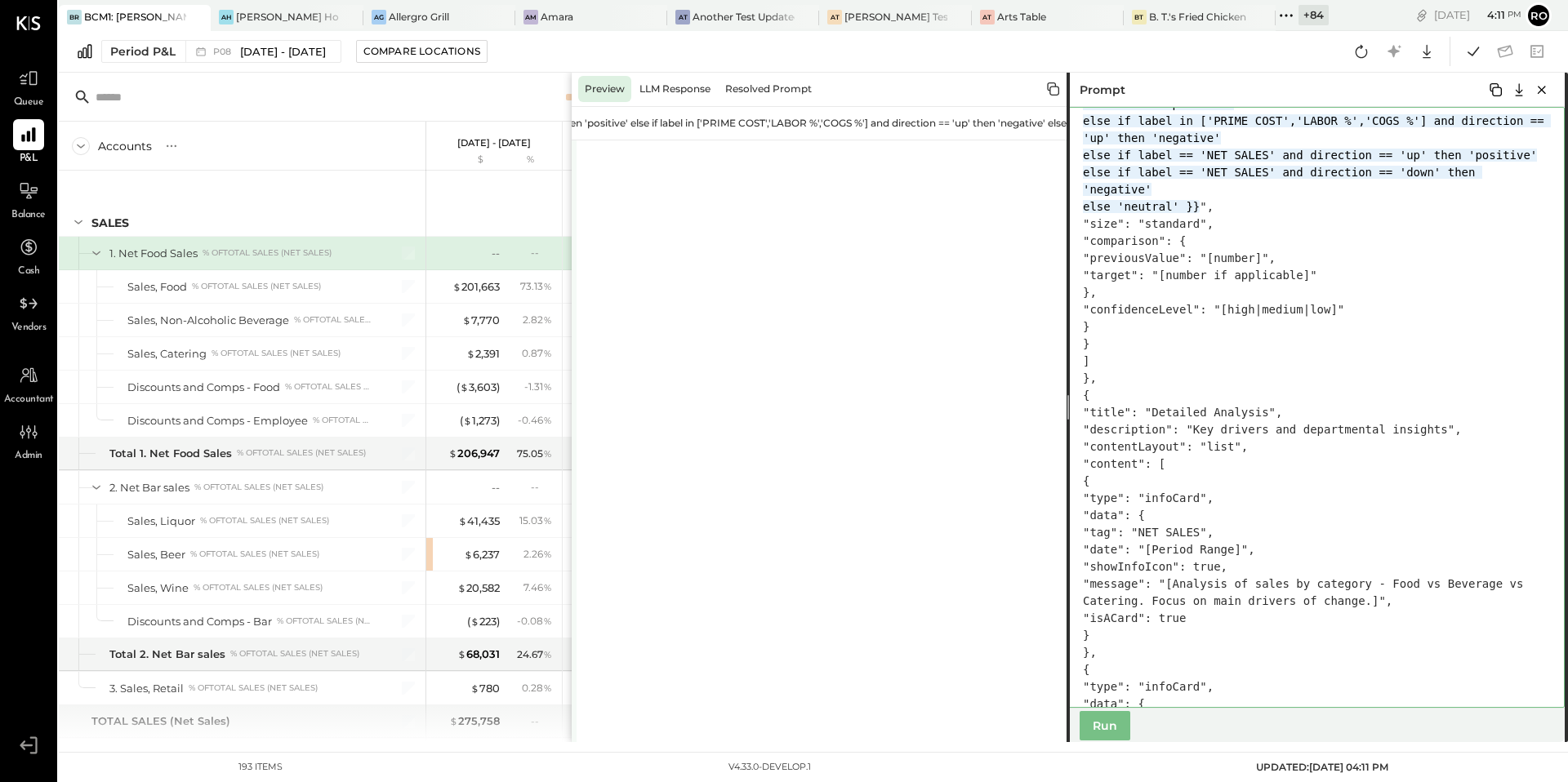
scroll to position [2987, 0]
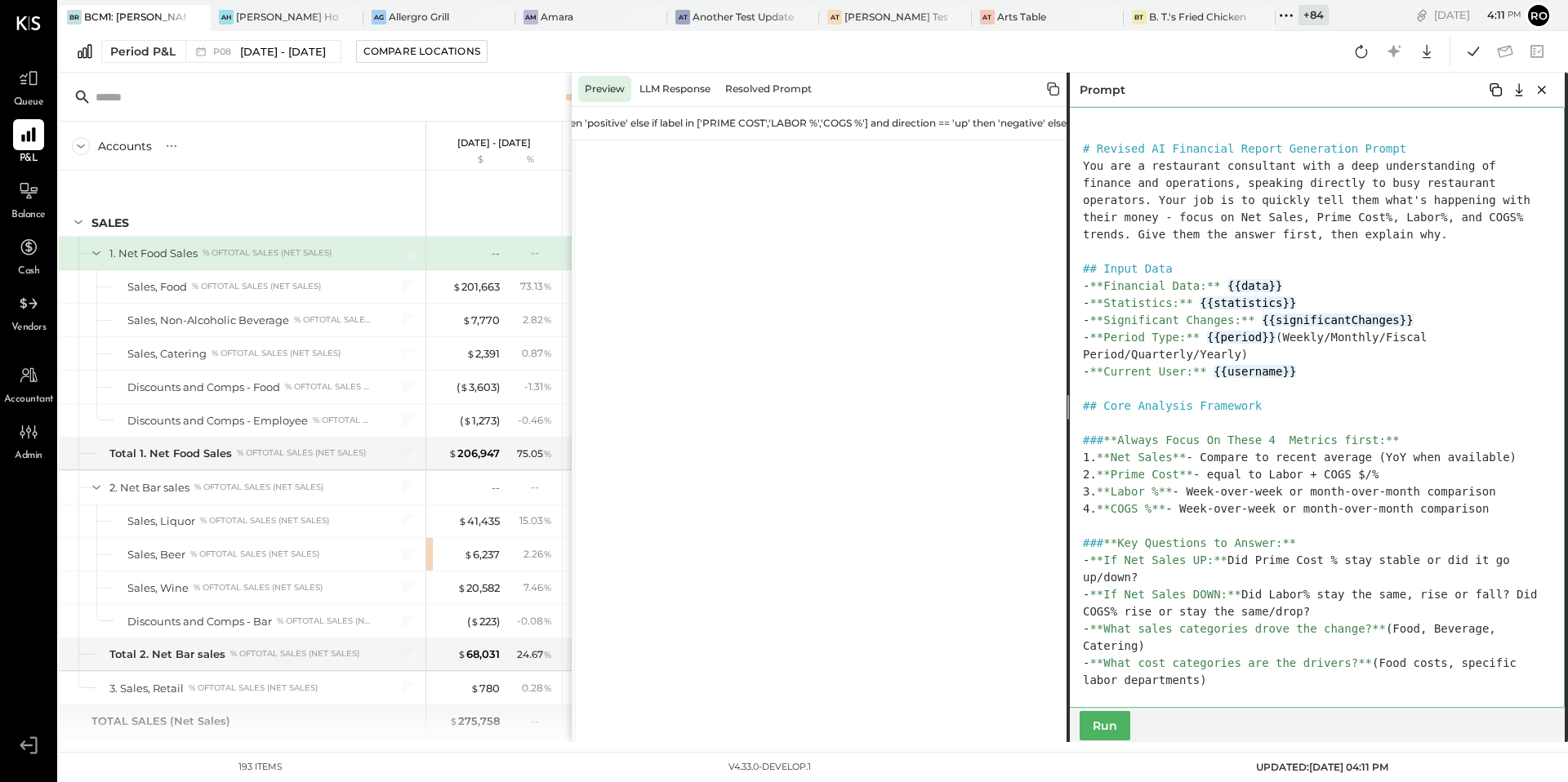
type textarea "**********"
click at [1105, 726] on button "Run" at bounding box center [1105, 726] width 51 height 29
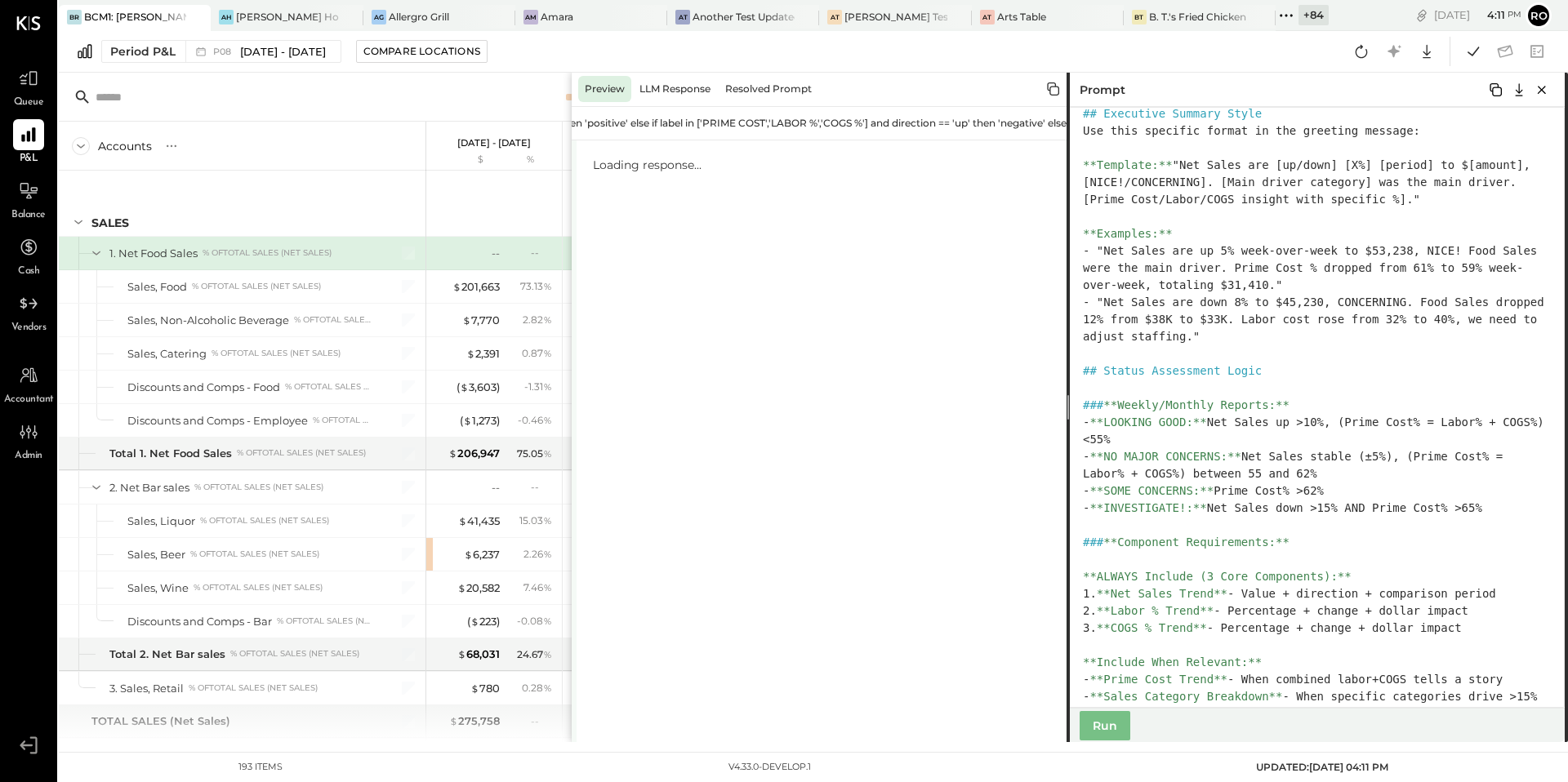
scroll to position [637, 0]
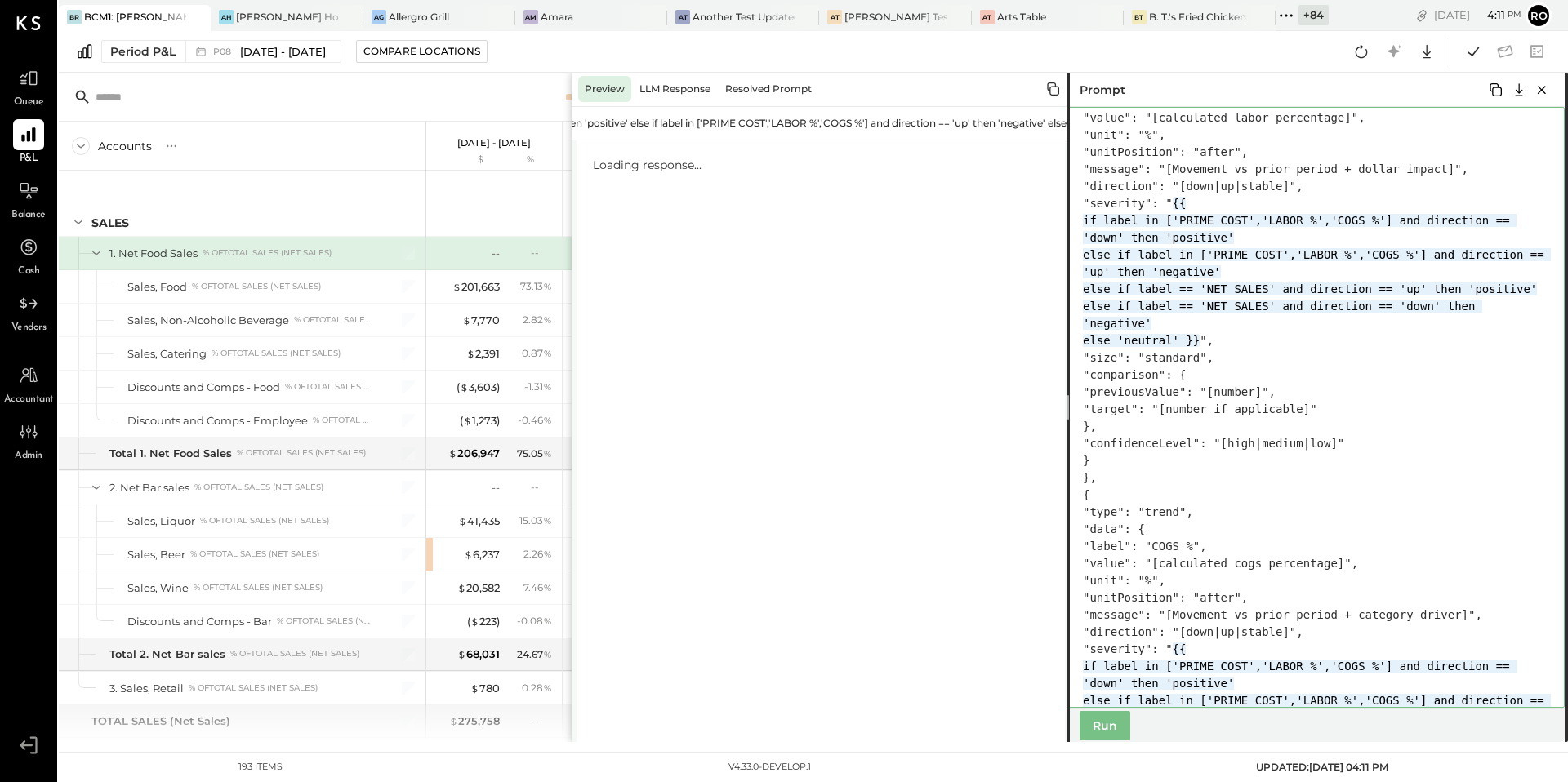
click at [1108, 379] on textarea at bounding box center [1315, 407] width 499 height 601
click at [1103, 394] on textarea at bounding box center [1315, 407] width 499 height 601
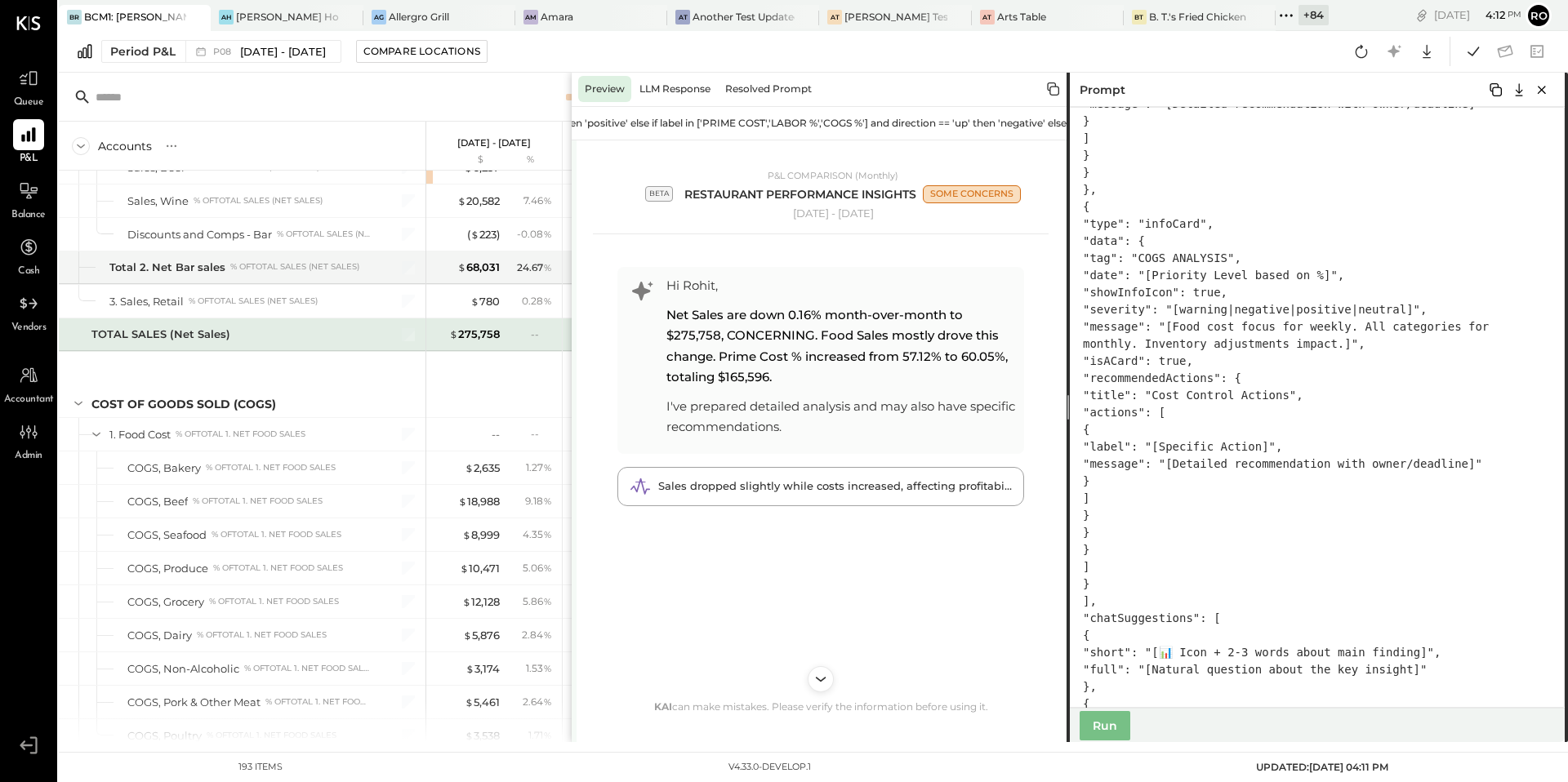
click at [518, 332] on div "--" at bounding box center [530, 334] width 54 height 14
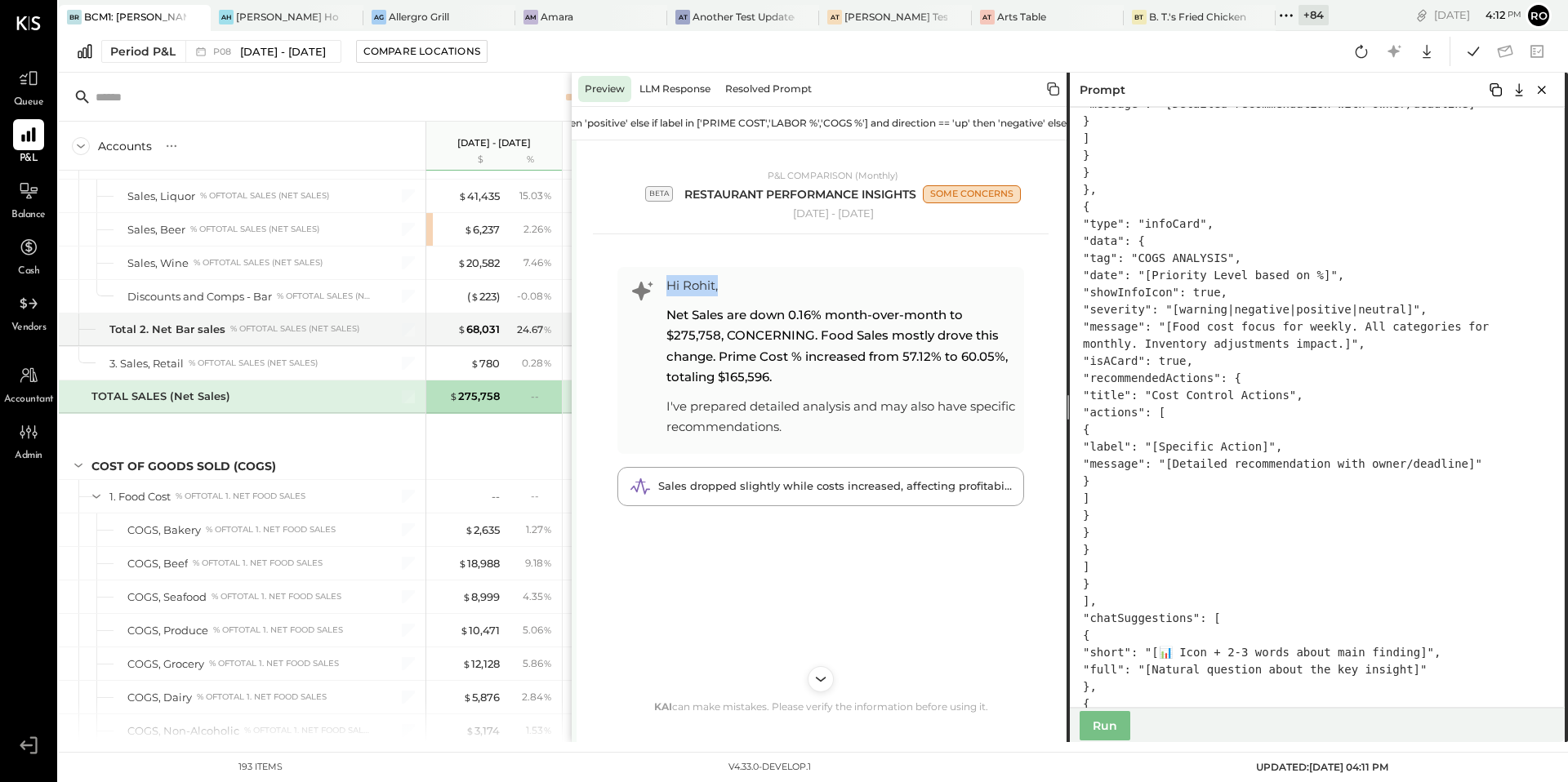
drag, startPoint x: 573, startPoint y: 309, endPoint x: 904, endPoint y: 309, distance: 331.0
click at [907, 309] on div "P&L COMPARISON (Monthly) beta RESTAURANT PERFORMANCE INSIGHTS SOME CONCERNS Apr…" at bounding box center [821, 441] width 499 height 602
click at [1402, 53] on icon at bounding box center [1394, 51] width 22 height 22
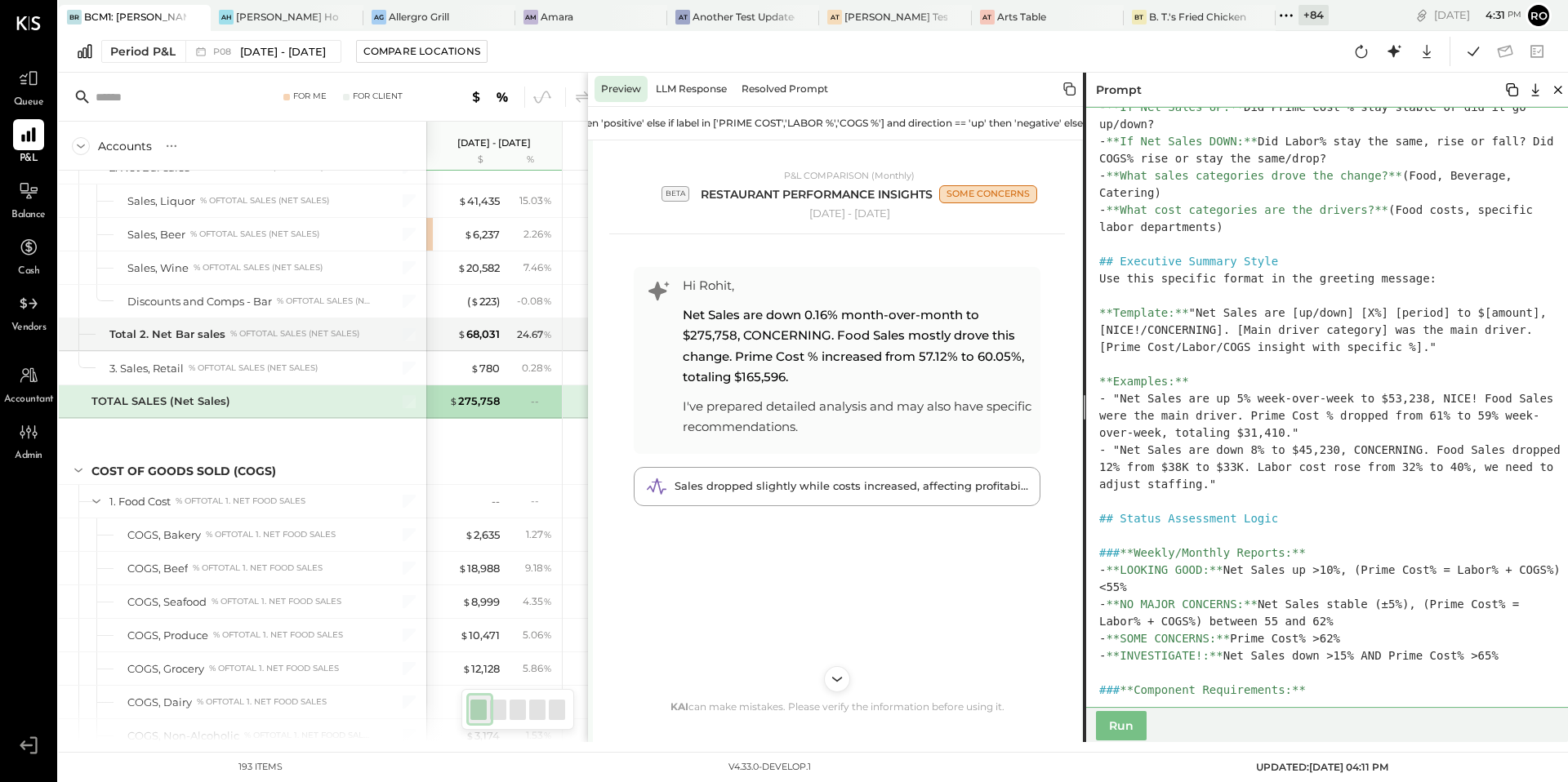
drag, startPoint x: 1222, startPoint y: 331, endPoint x: 1103, endPoint y: 331, distance: 119.0
click at [1103, 331] on textarea at bounding box center [1332, 407] width 499 height 601
click at [1121, 723] on button "Run" at bounding box center [1122, 726] width 51 height 29
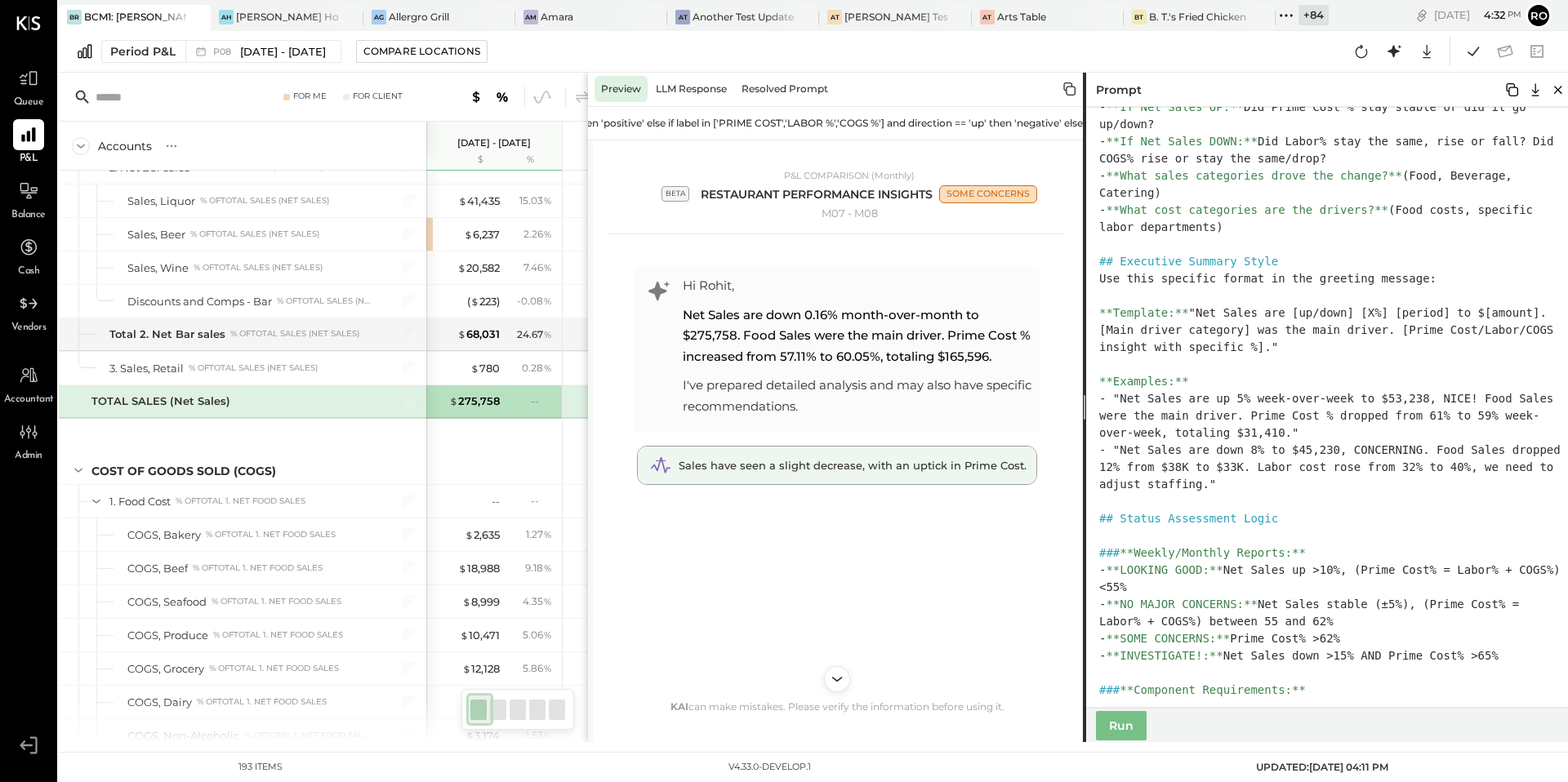
click at [903, 472] on span "Sales have seen a slight decrease, with an uptick in Prime Cost." at bounding box center [853, 466] width 348 height 13
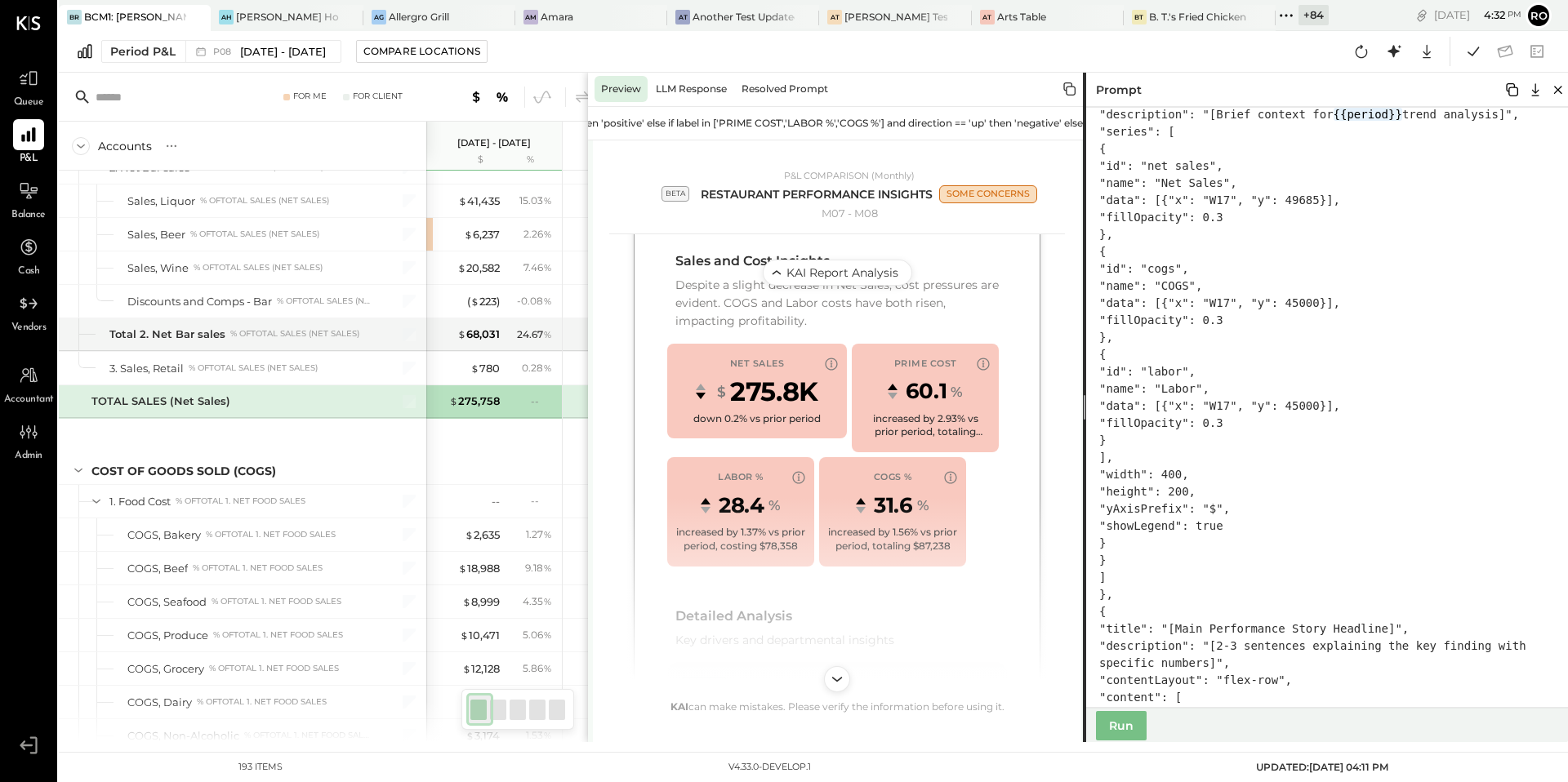
scroll to position [1868, 0]
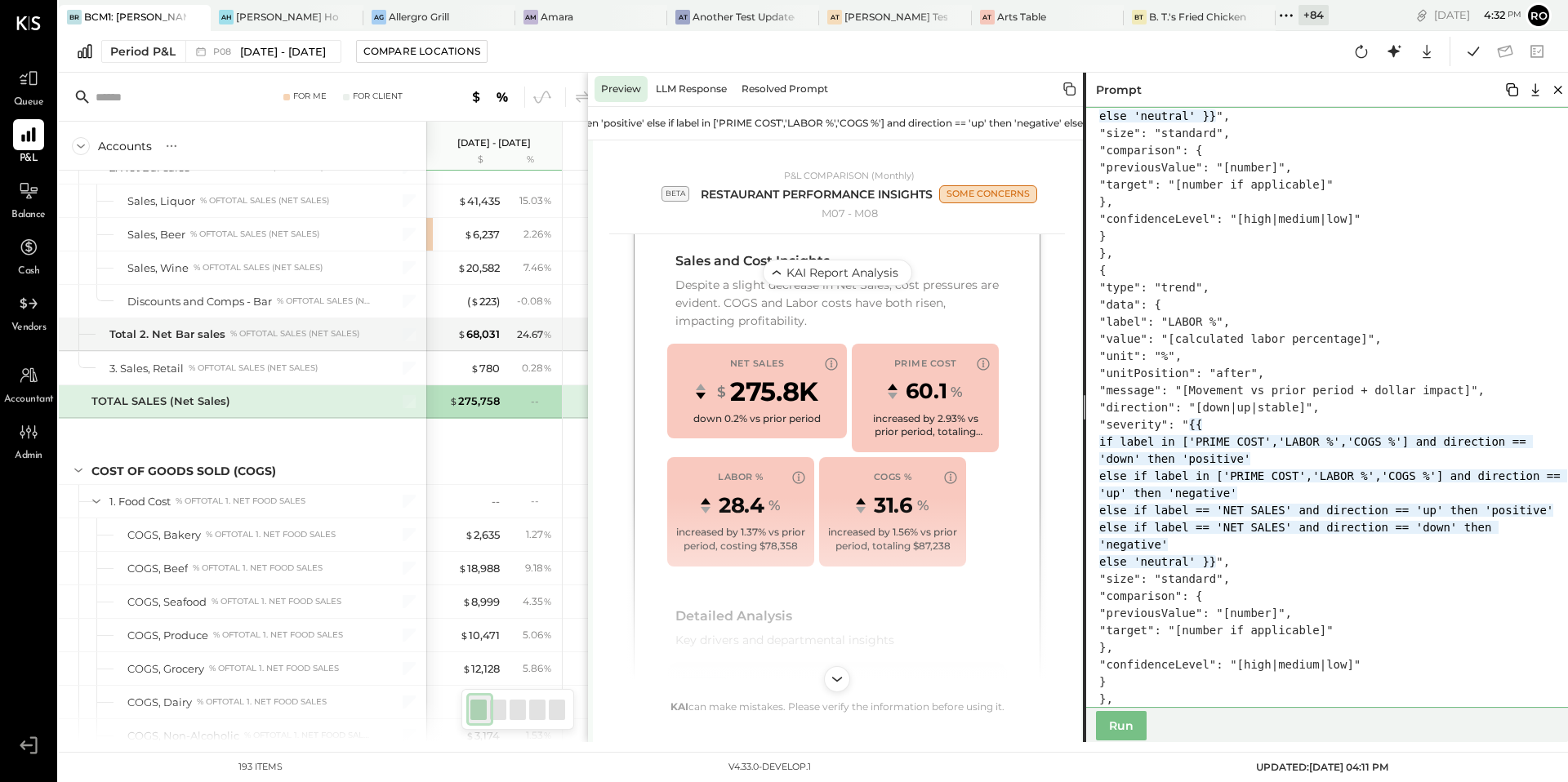
click at [1254, 566] on textarea at bounding box center [1332, 407] width 499 height 601
drag, startPoint x: 1503, startPoint y: 561, endPoint x: 1211, endPoint y: 546, distance: 292.4
click at [1211, 546] on textarea at bounding box center [1332, 407] width 499 height 601
click at [1209, 583] on textarea at bounding box center [1332, 407] width 499 height 601
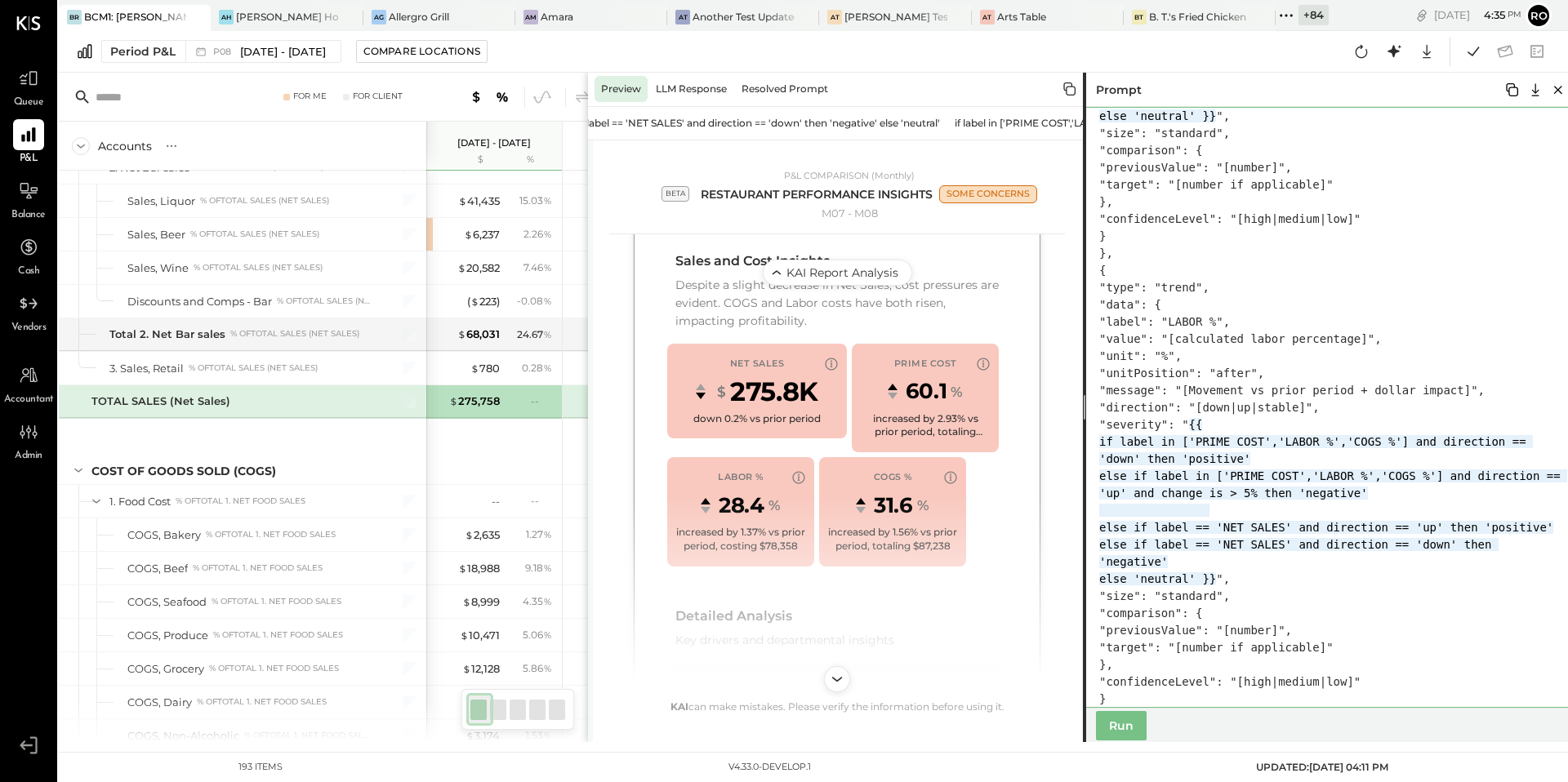
click at [1201, 581] on textarea at bounding box center [1332, 407] width 499 height 601
click at [1213, 581] on textarea at bounding box center [1332, 407] width 499 height 601
paste textarea "**********"
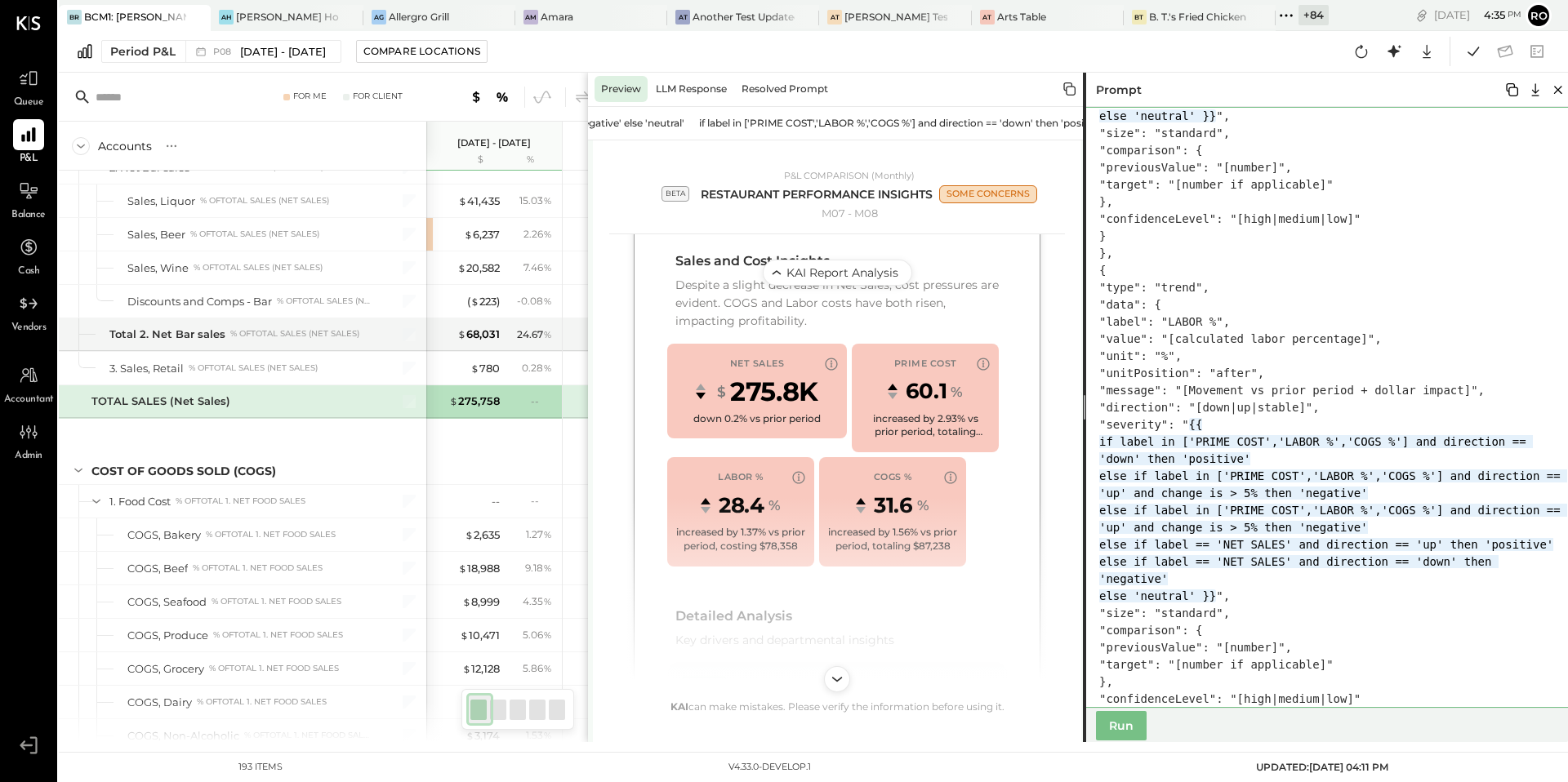
click at [1354, 593] on textarea at bounding box center [1332, 407] width 499 height 601
drag, startPoint x: 1253, startPoint y: 598, endPoint x: 1485, endPoint y: 597, distance: 232.0
click at [1485, 597] on textarea at bounding box center [1332, 407] width 499 height 601
click at [1258, 655] on textarea at bounding box center [1332, 407] width 499 height 601
click at [1183, 650] on textarea at bounding box center [1332, 407] width 499 height 601
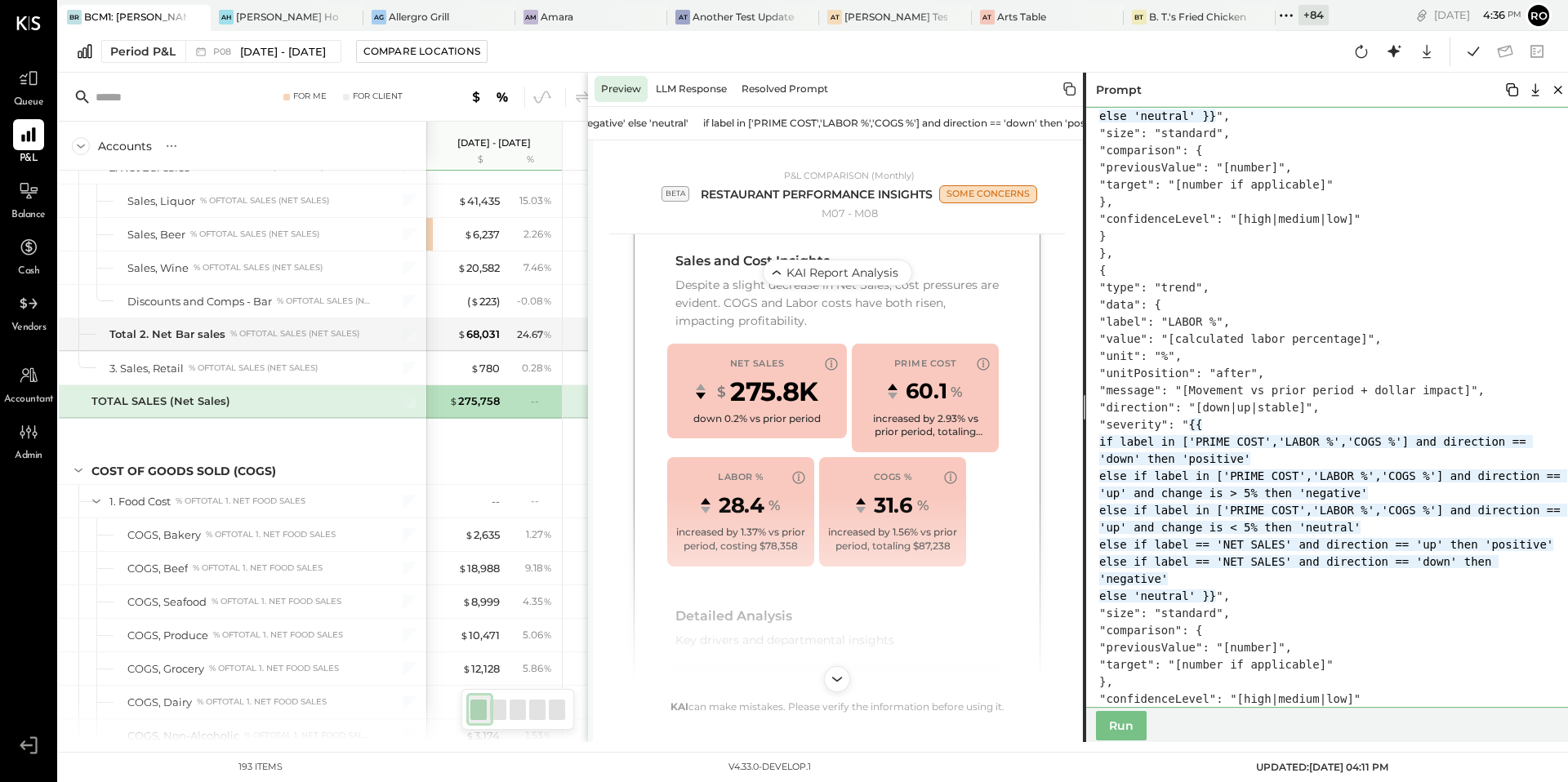
click at [1280, 597] on textarea at bounding box center [1332, 407] width 499 height 601
drag, startPoint x: 1252, startPoint y: 596, endPoint x: 1376, endPoint y: 592, distance: 124.1
click at [1376, 592] on textarea at bounding box center [1332, 407] width 499 height 601
drag, startPoint x: 1330, startPoint y: 622, endPoint x: 1287, endPoint y: 622, distance: 43.0
click at [1292, 622] on textarea at bounding box center [1332, 407] width 499 height 601
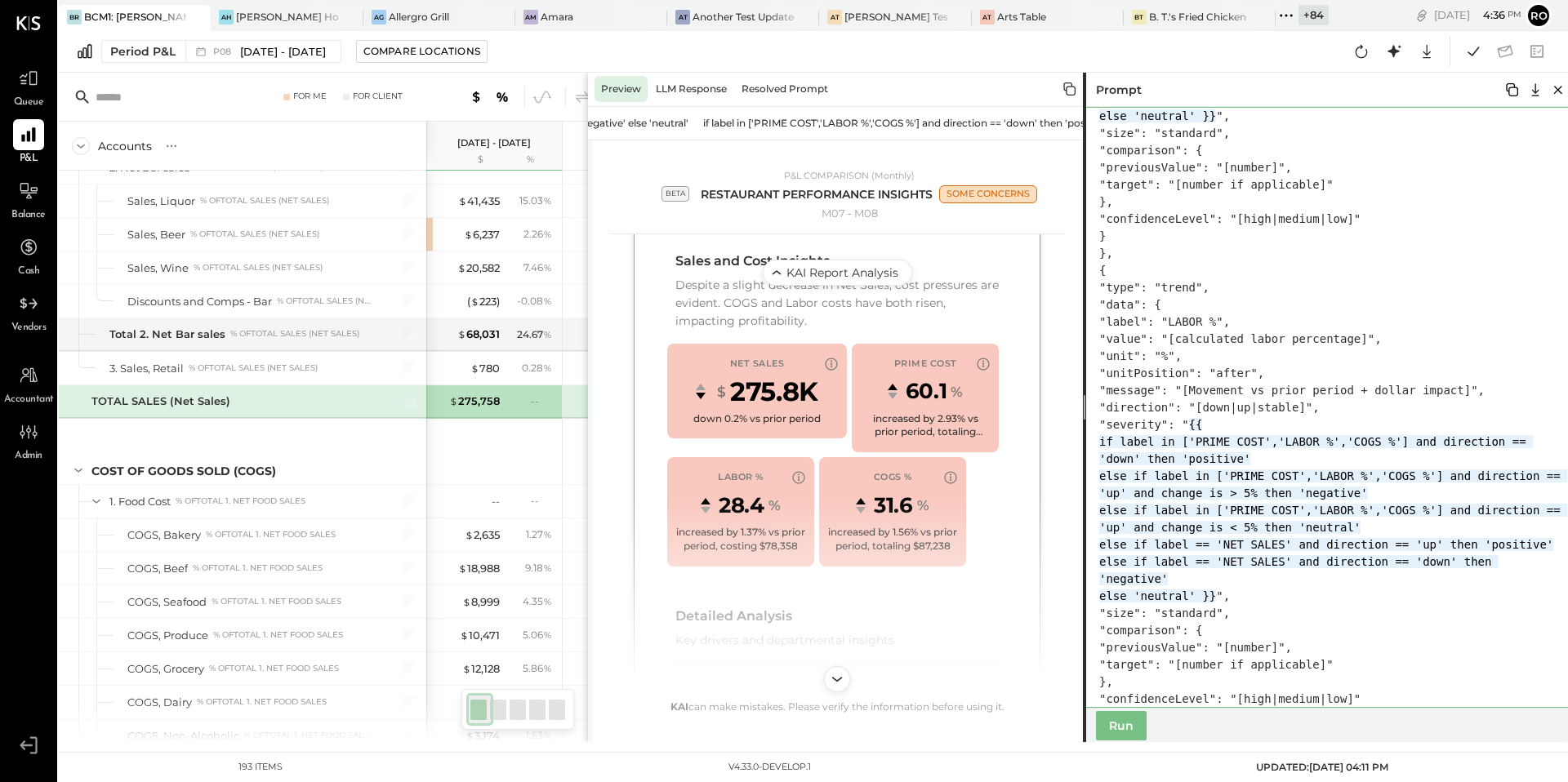
click at [1147, 650] on textarea at bounding box center [1332, 407] width 499 height 601
paste textarea "**********"
click at [1251, 652] on textarea at bounding box center [1332, 407] width 499 height 601
click at [1137, 722] on button "Run" at bounding box center [1122, 726] width 51 height 29
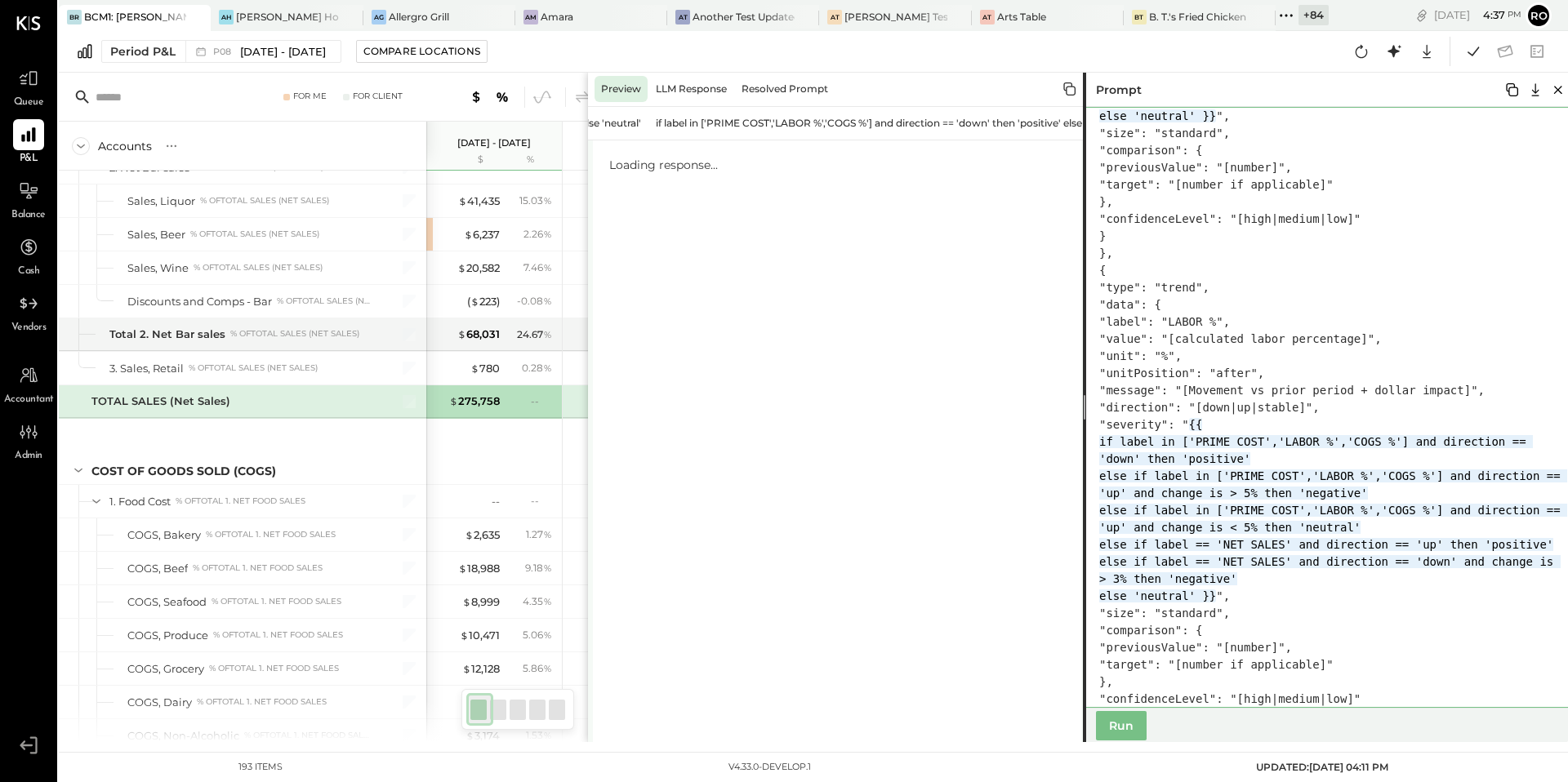
drag, startPoint x: 1285, startPoint y: 498, endPoint x: 1328, endPoint y: 669, distance: 176.3
click at [1328, 669] on textarea at bounding box center [1332, 407] width 499 height 601
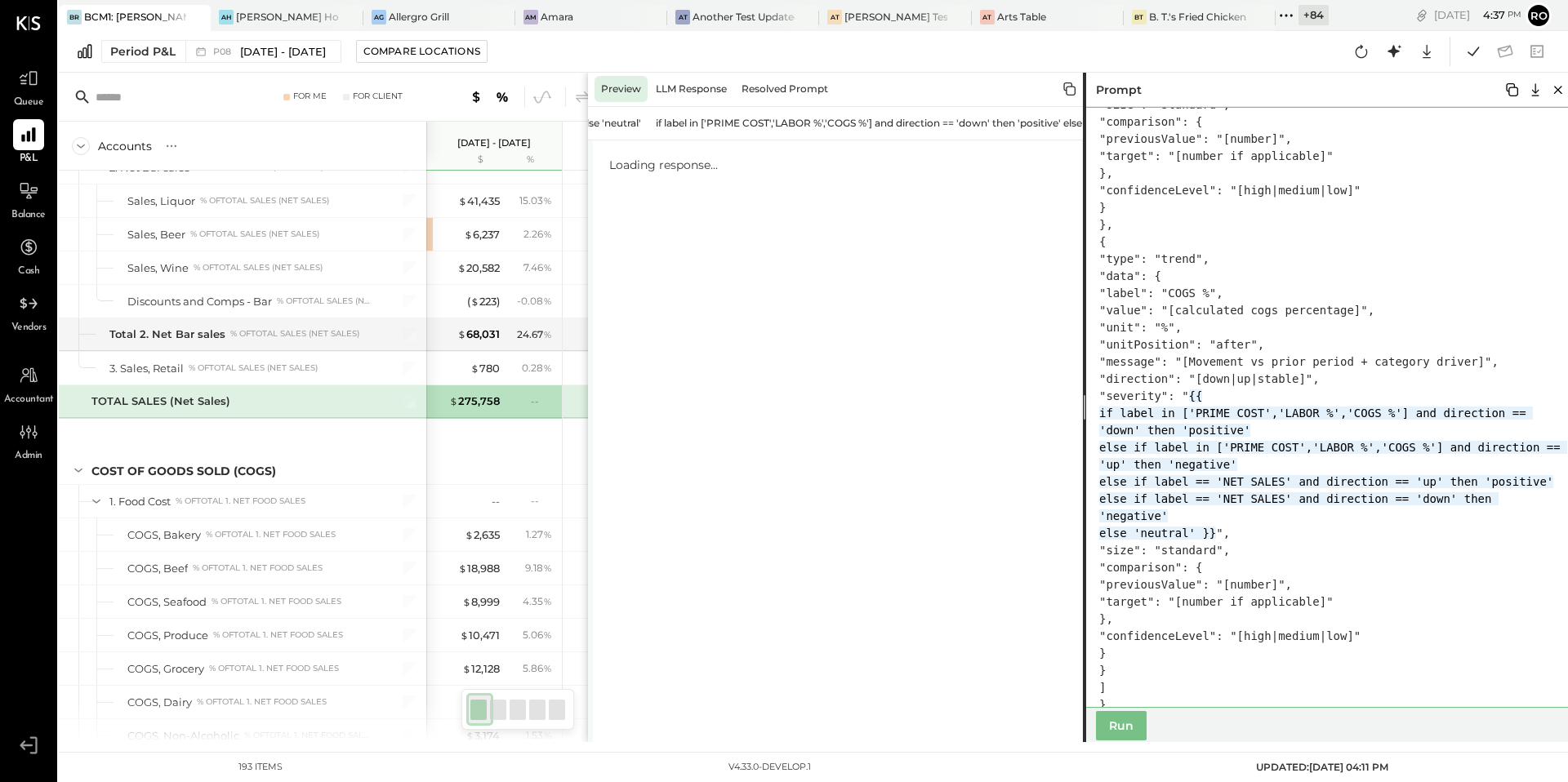
scroll to position [3532, 0]
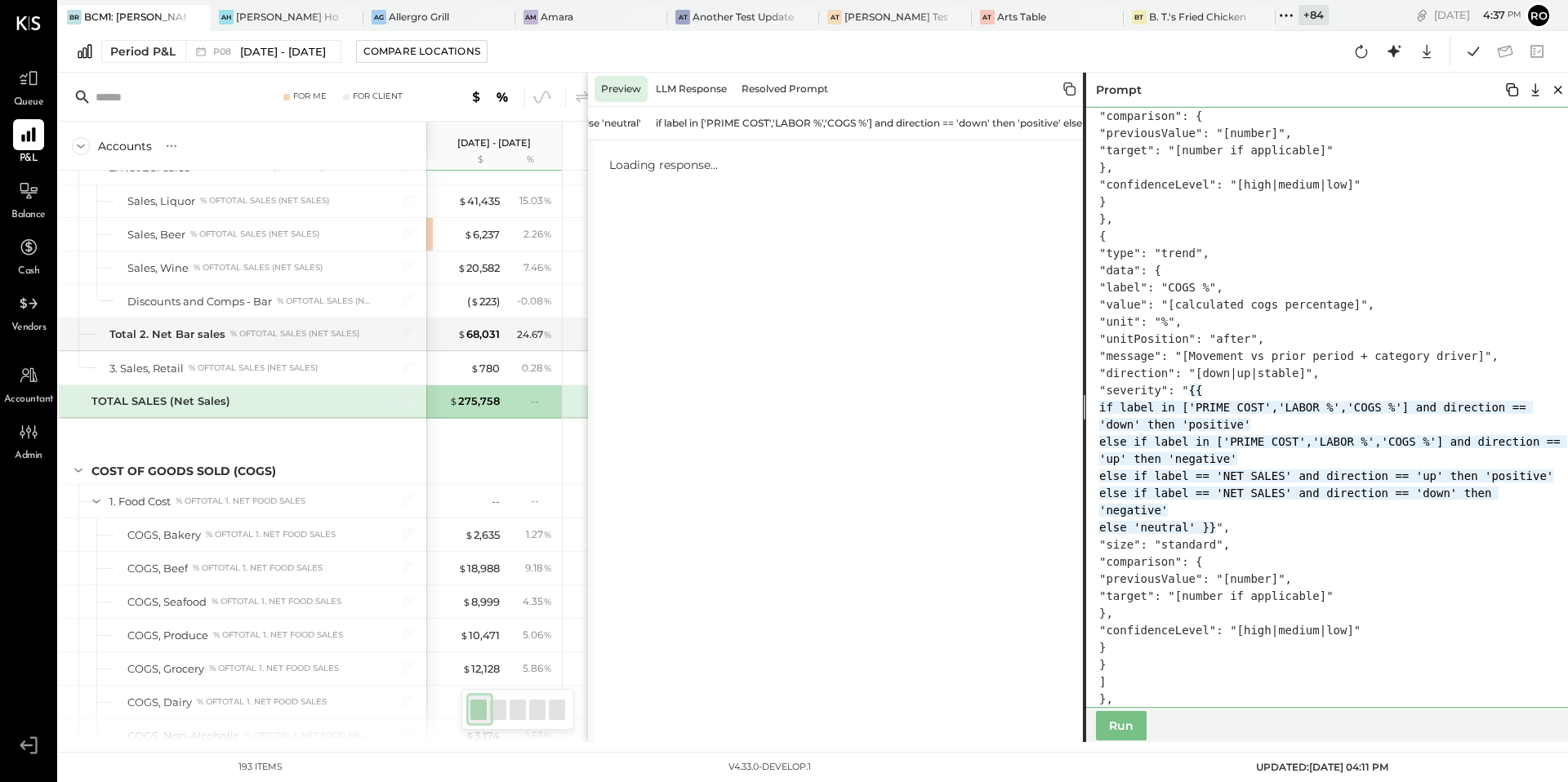
drag, startPoint x: 1328, startPoint y: 634, endPoint x: 1285, endPoint y: 474, distance: 165.7
click at [1285, 474] on textarea at bounding box center [1332, 407] width 499 height 601
paste textarea "**********"
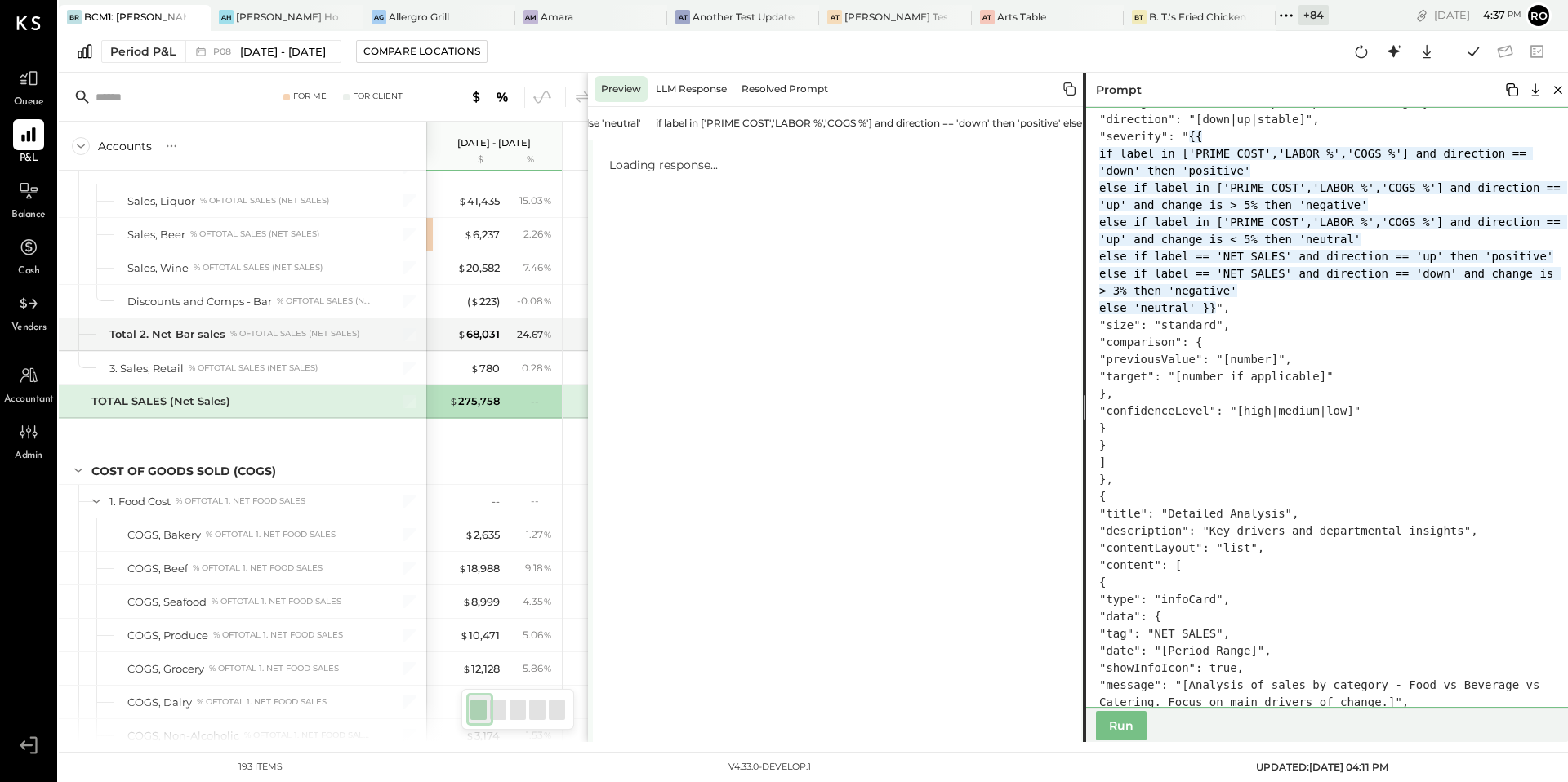
scroll to position [3811, 0]
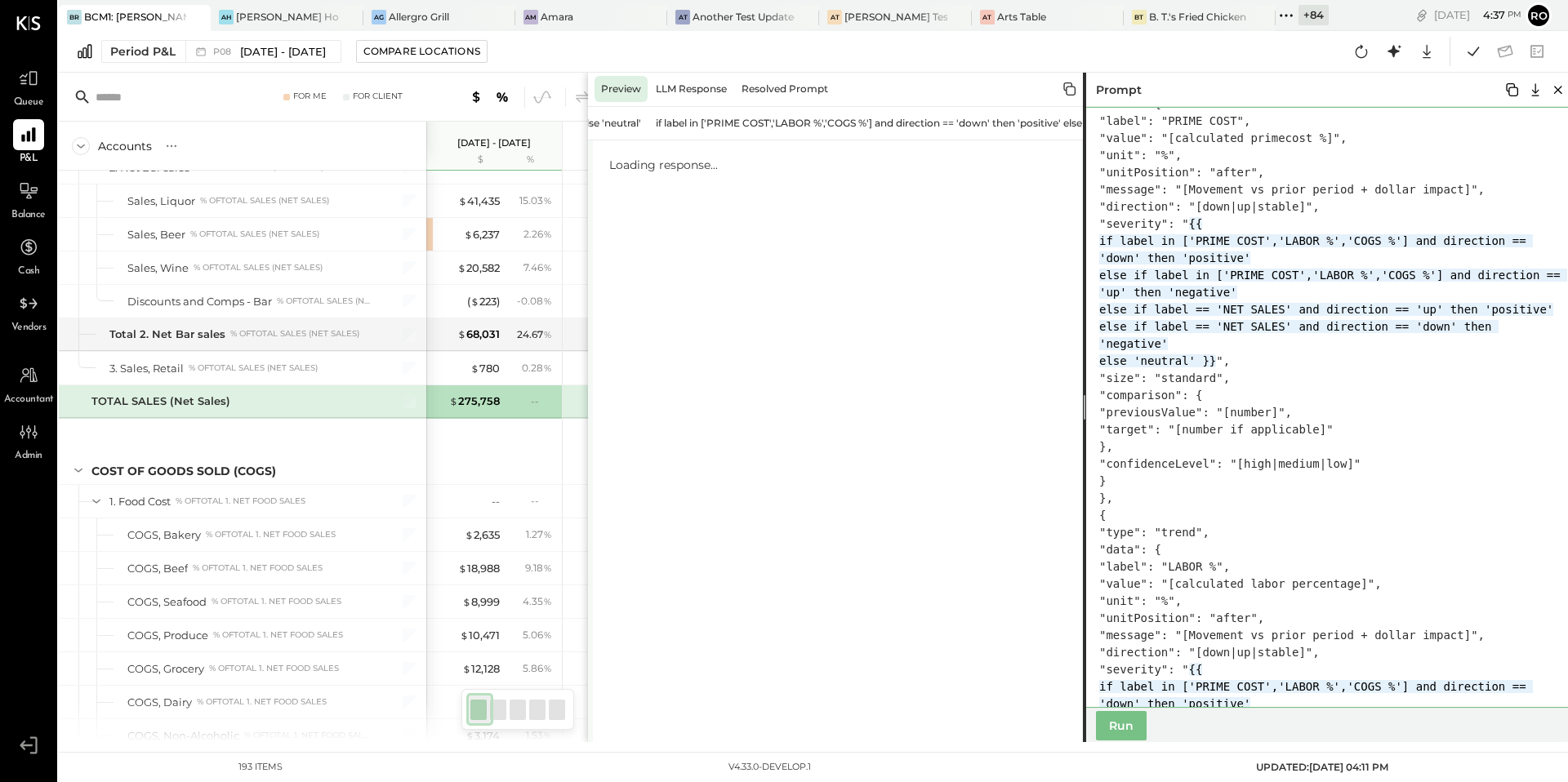
drag, startPoint x: 1327, startPoint y: 411, endPoint x: 1286, endPoint y: 251, distance: 165.2
click at [1286, 251] on textarea at bounding box center [1332, 407] width 499 height 601
paste textarea "**********"
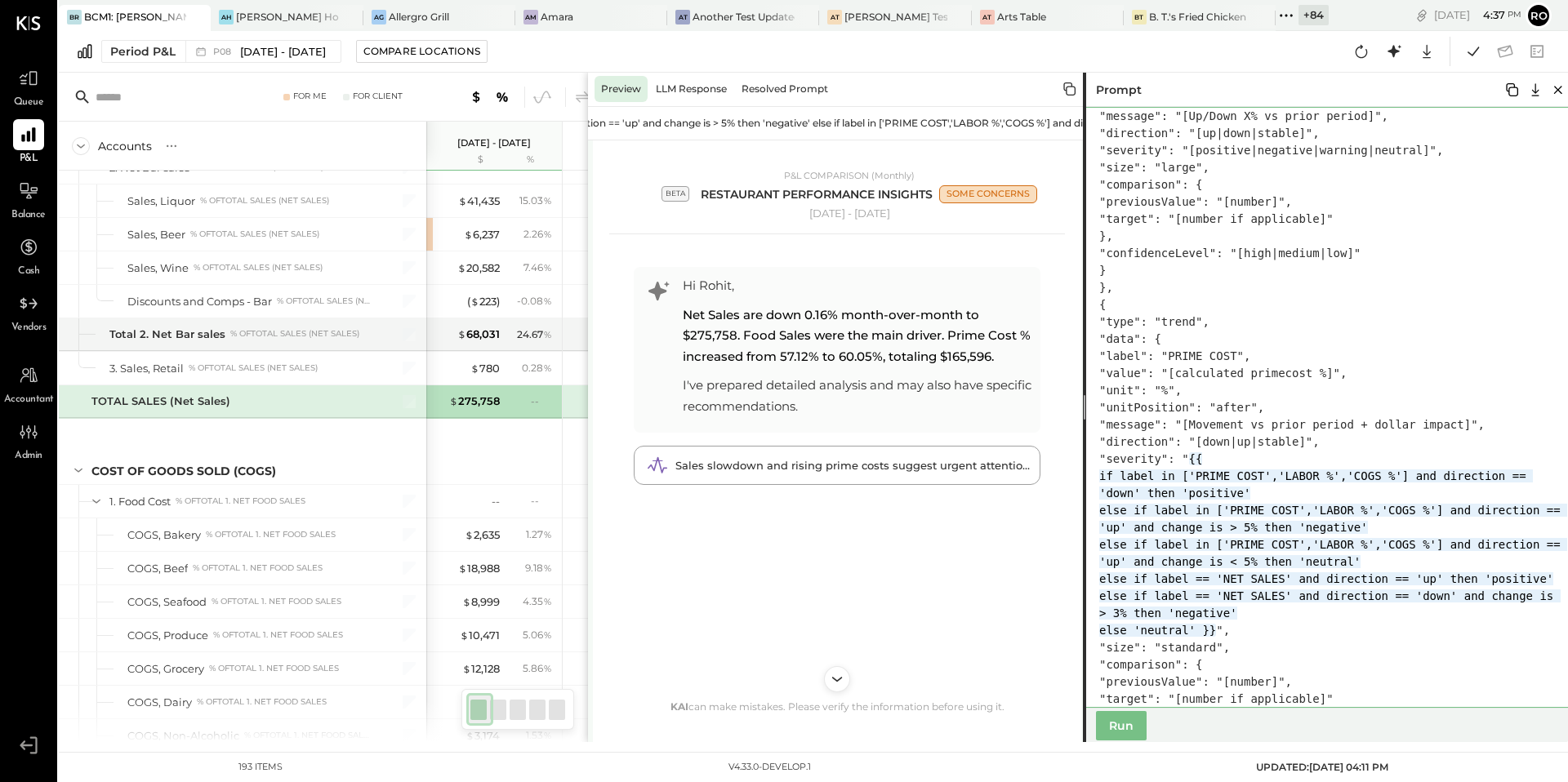
drag, startPoint x: 1279, startPoint y: 493, endPoint x: 1334, endPoint y: 667, distance: 182.5
click at [1334, 667] on textarea at bounding box center [1332, 407] width 499 height 601
drag, startPoint x: 1280, startPoint y: 168, endPoint x: 1531, endPoint y: 170, distance: 251.0
click at [1531, 170] on textarea at bounding box center [1332, 407] width 499 height 601
paste textarea "**********"
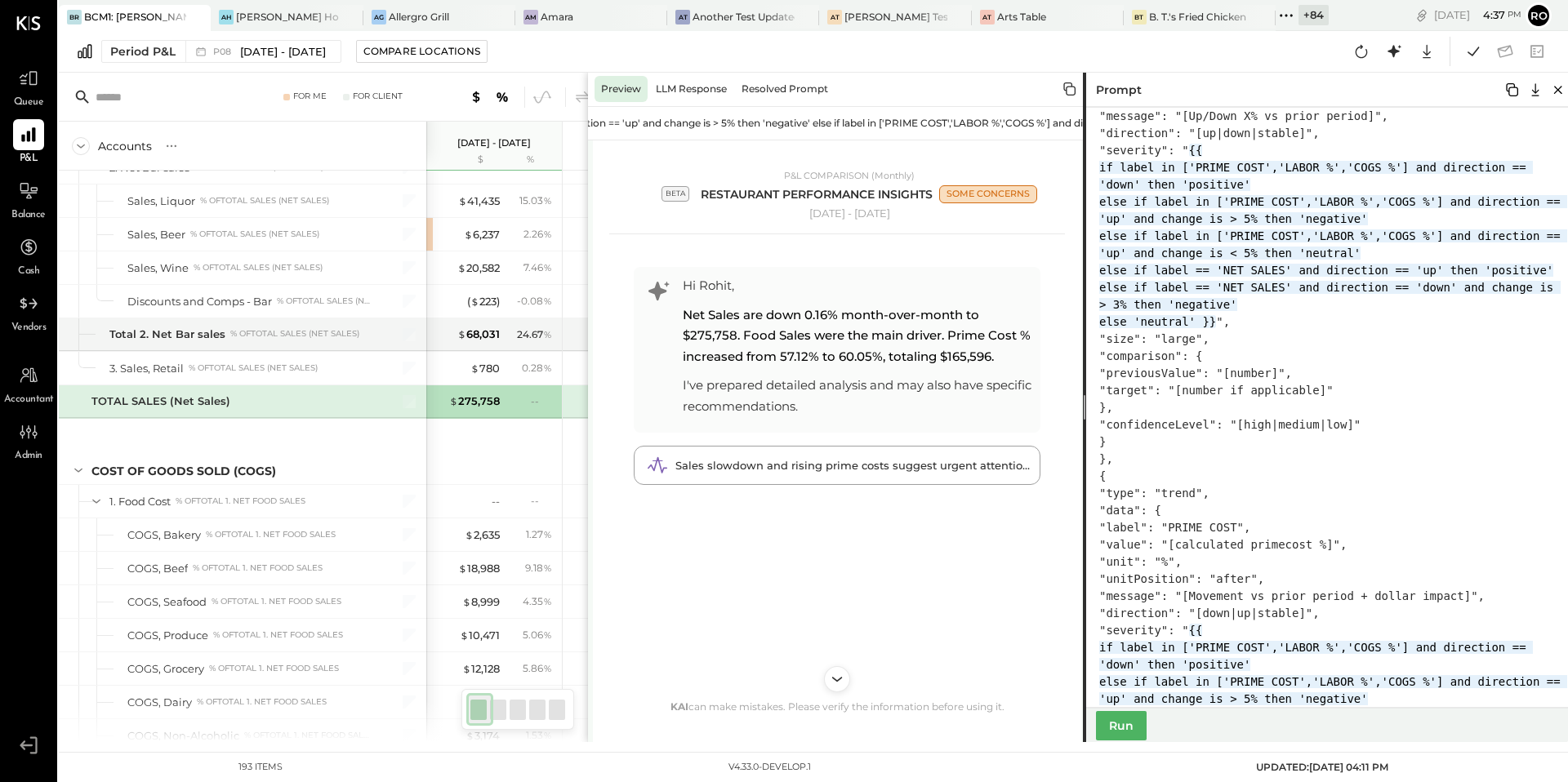
click at [1123, 728] on button "Run" at bounding box center [1122, 726] width 51 height 29
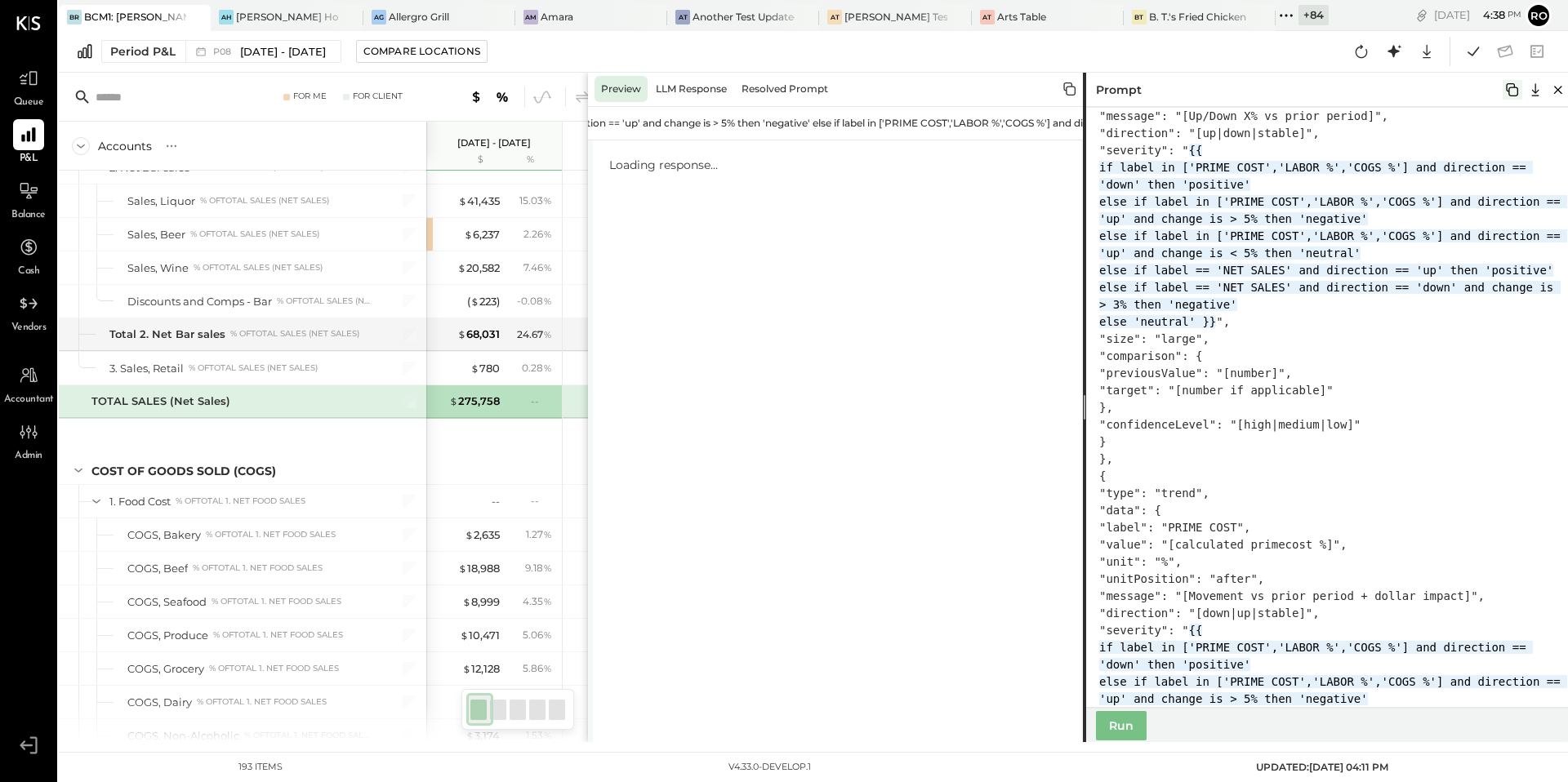
click at [1517, 93] on icon at bounding box center [1512, 90] width 12 height 13
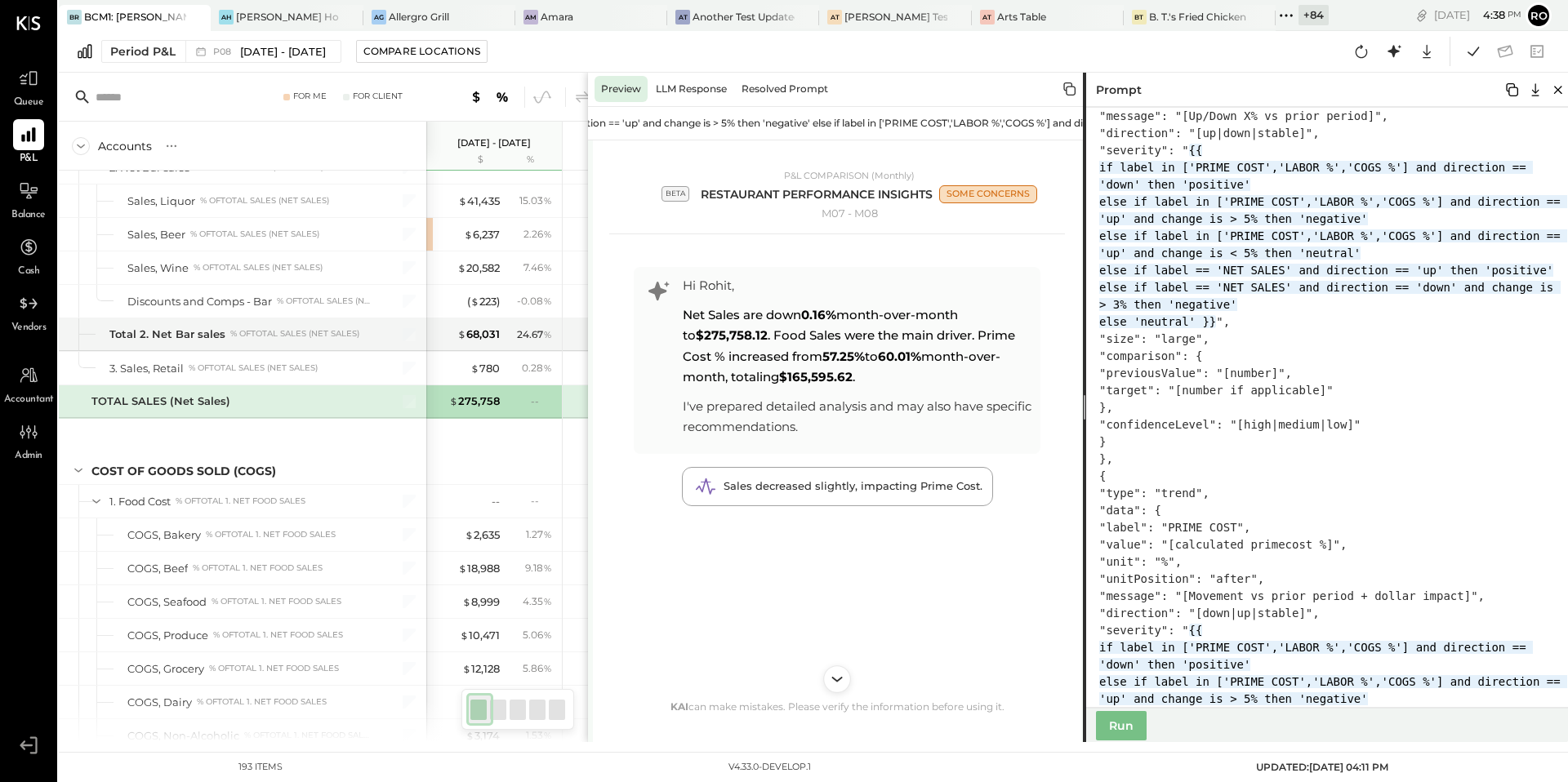
click at [838, 681] on icon "Scroll to bottom" at bounding box center [838, 679] width 10 height 5
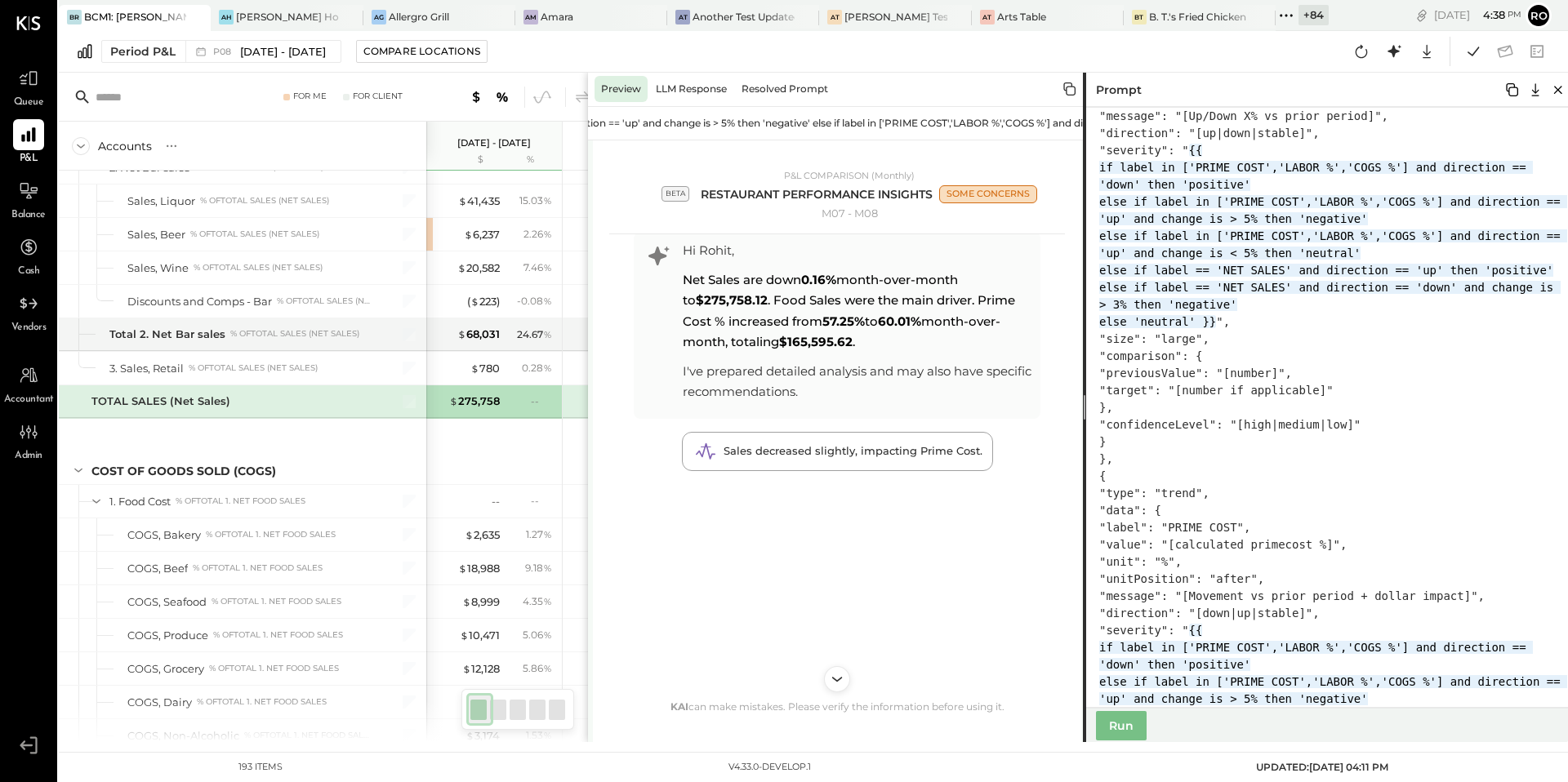
scroll to position [0, 0]
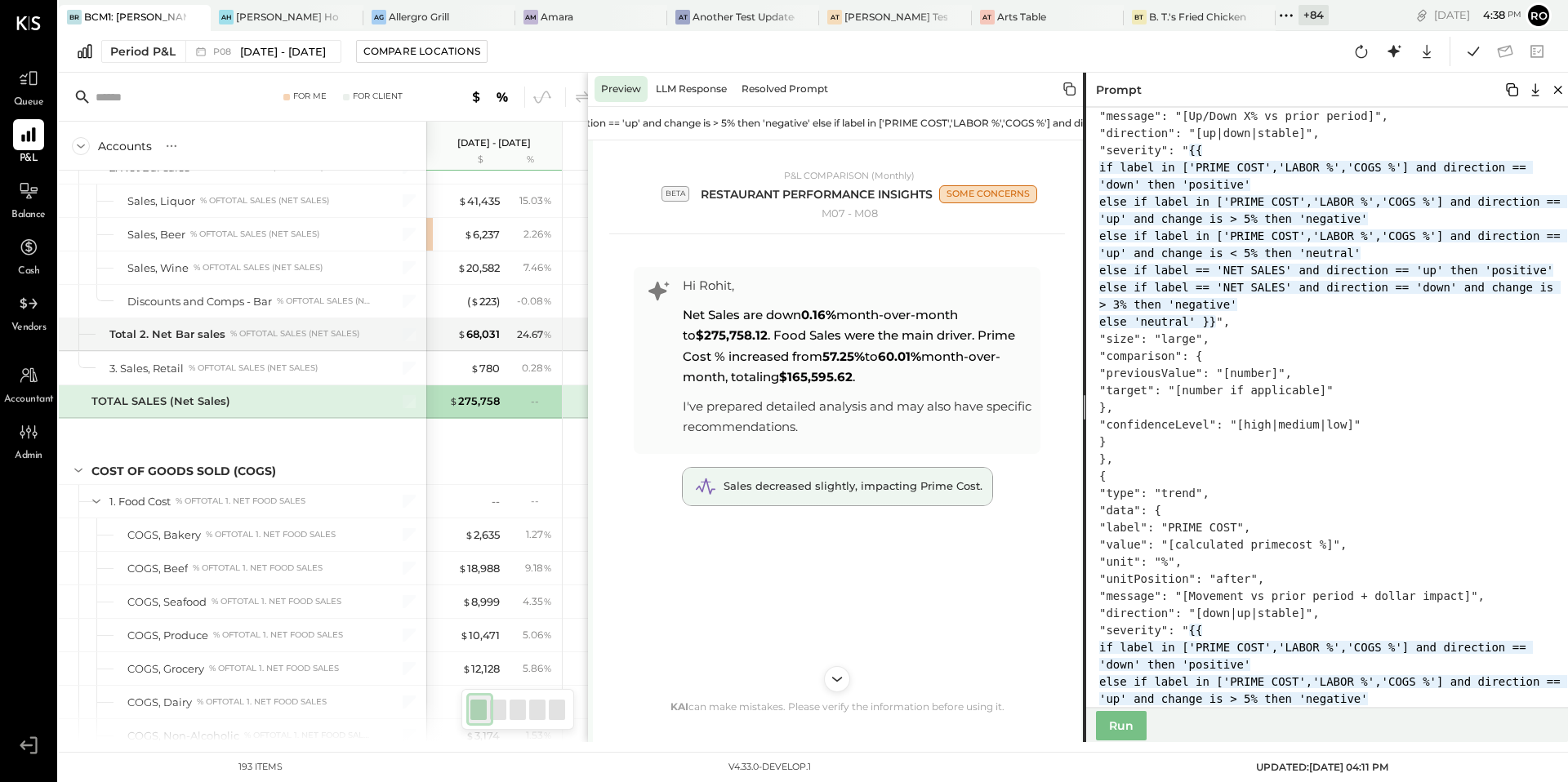
click at [895, 493] on span "Sales decreased slightly, impacting Prime Cost." at bounding box center [853, 486] width 259 height 13
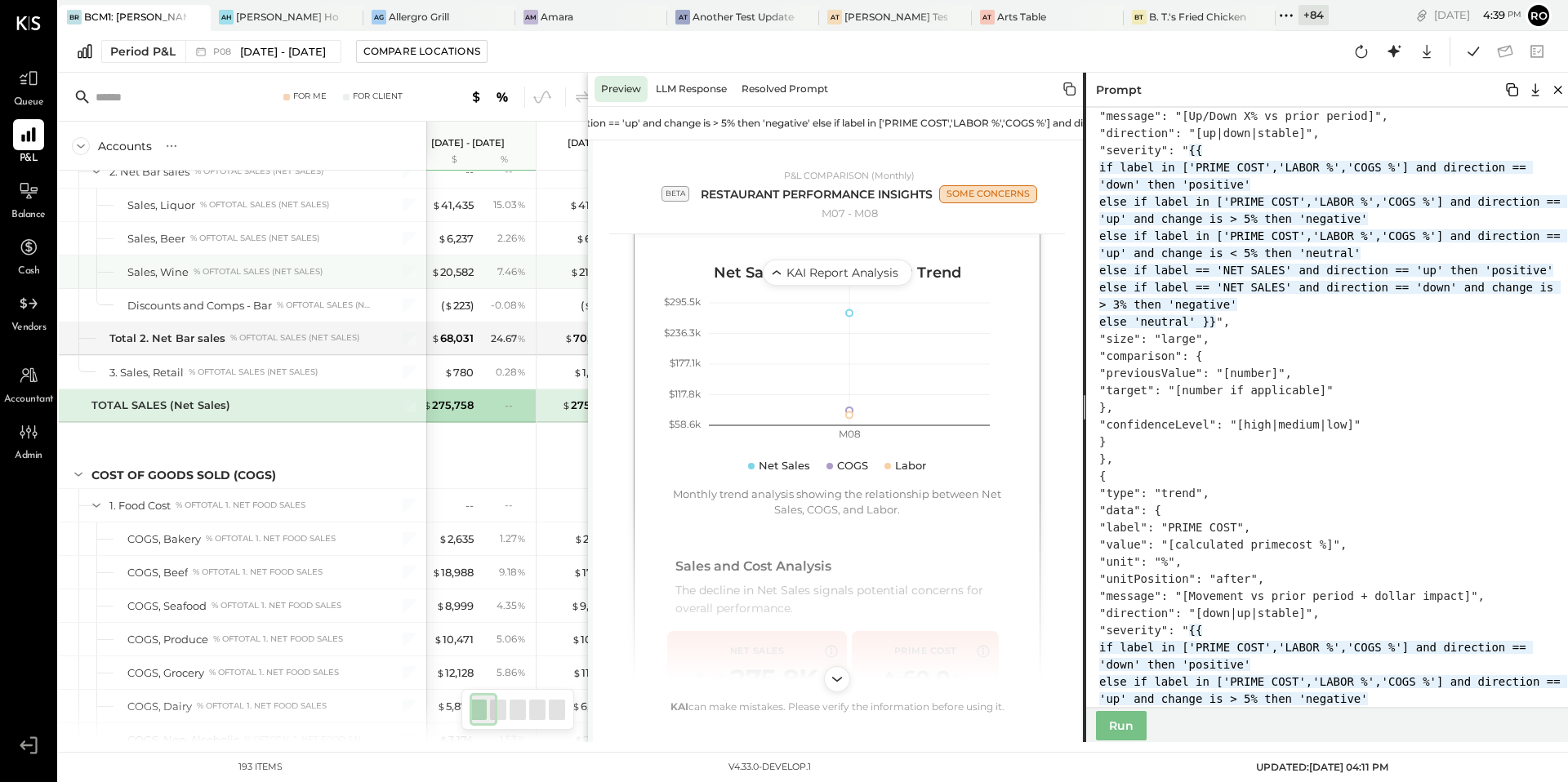
scroll to position [0, 32]
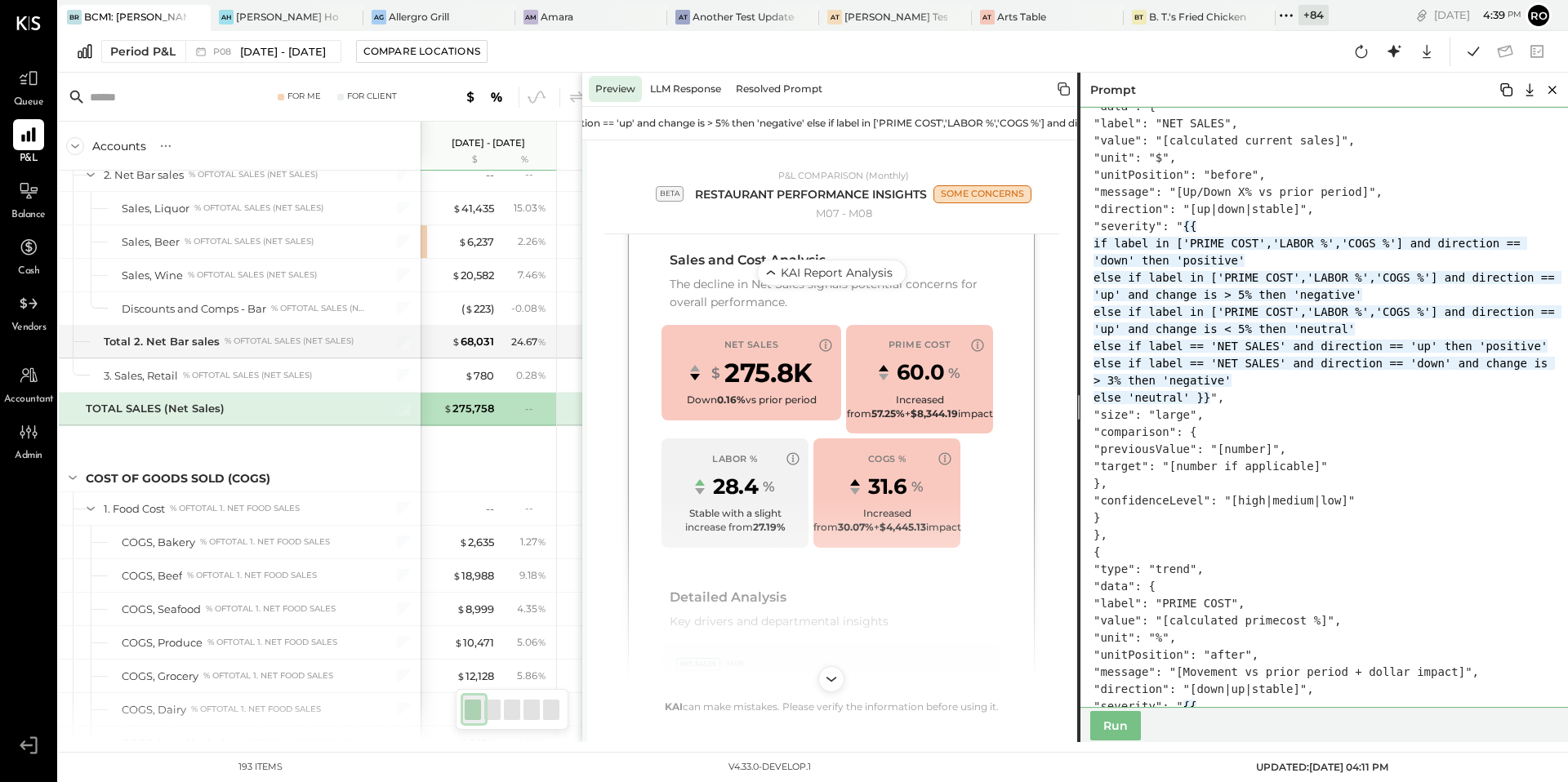
click at [1360, 345] on textarea at bounding box center [1327, 407] width 499 height 601
click at [1259, 399] on textarea at bounding box center [1327, 407] width 499 height 601
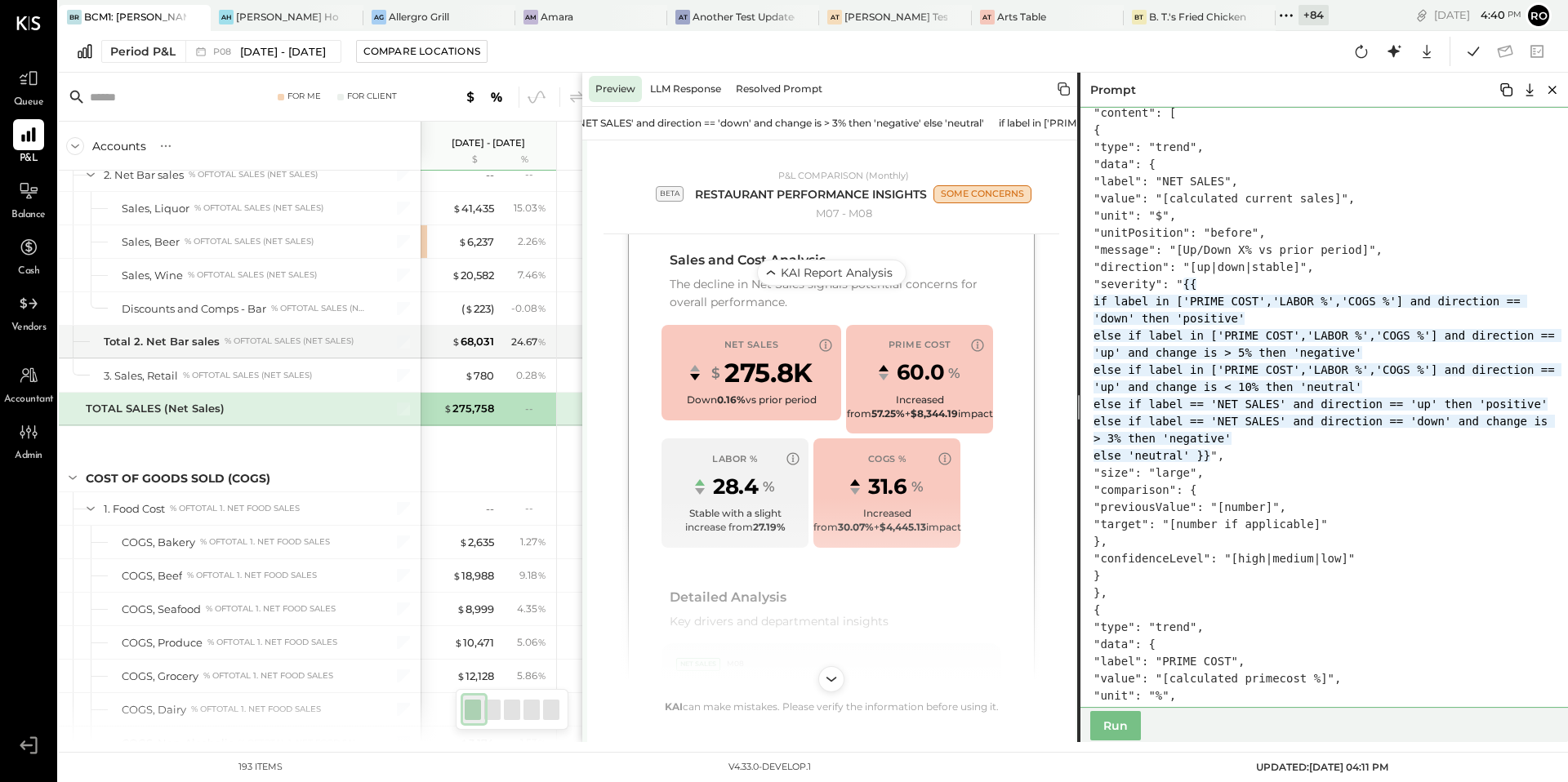
scroll to position [2401, 0]
click at [1361, 376] on textarea at bounding box center [1327, 407] width 499 height 601
drag, startPoint x: 1370, startPoint y: 406, endPoint x: 1360, endPoint y: 406, distance: 10.0
click at [1360, 406] on textarea at bounding box center [1327, 407] width 499 height 601
drag, startPoint x: 1371, startPoint y: 370, endPoint x: 1359, endPoint y: 370, distance: 12.0
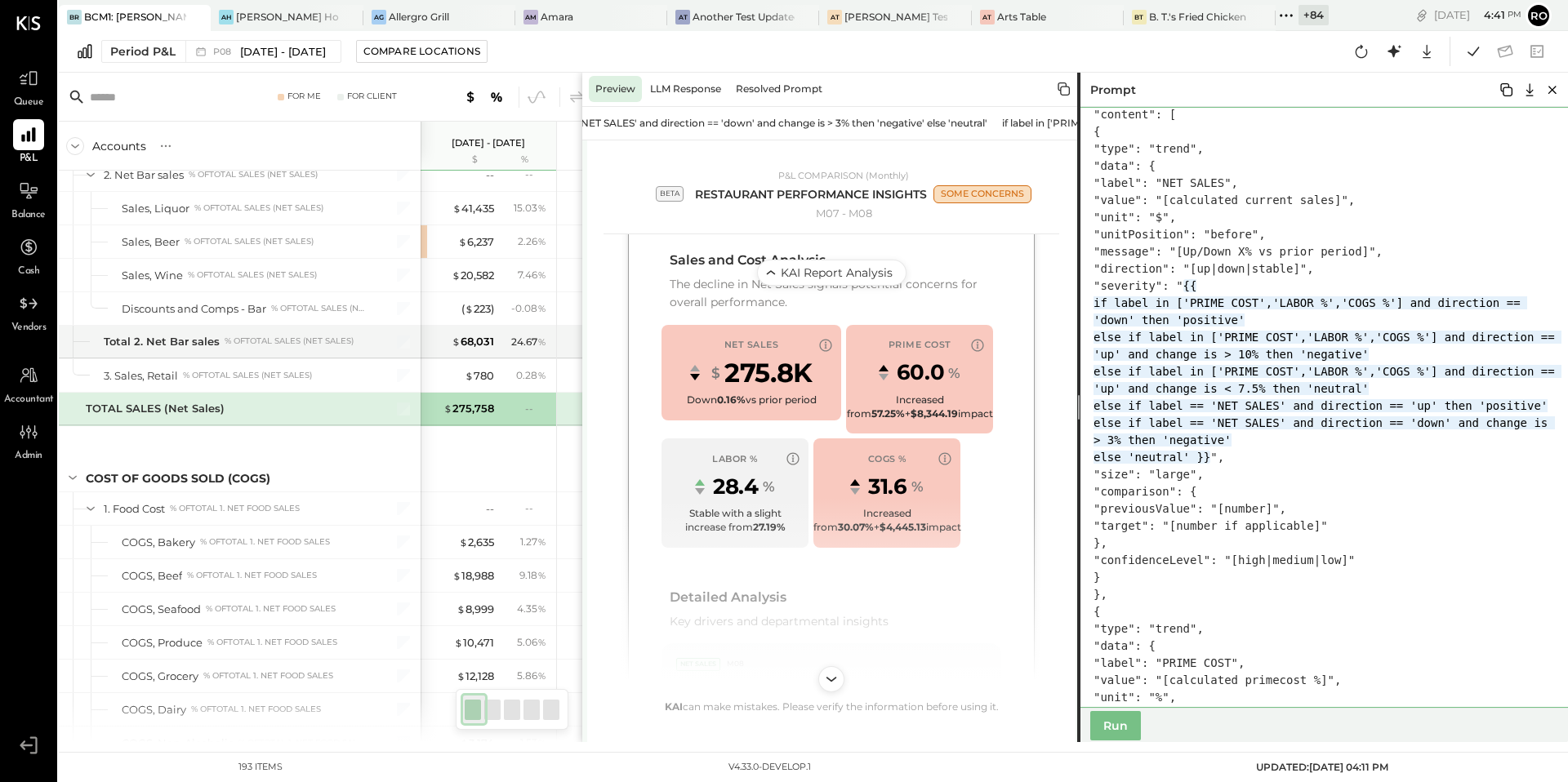
click at [1359, 370] on textarea at bounding box center [1327, 407] width 499 height 601
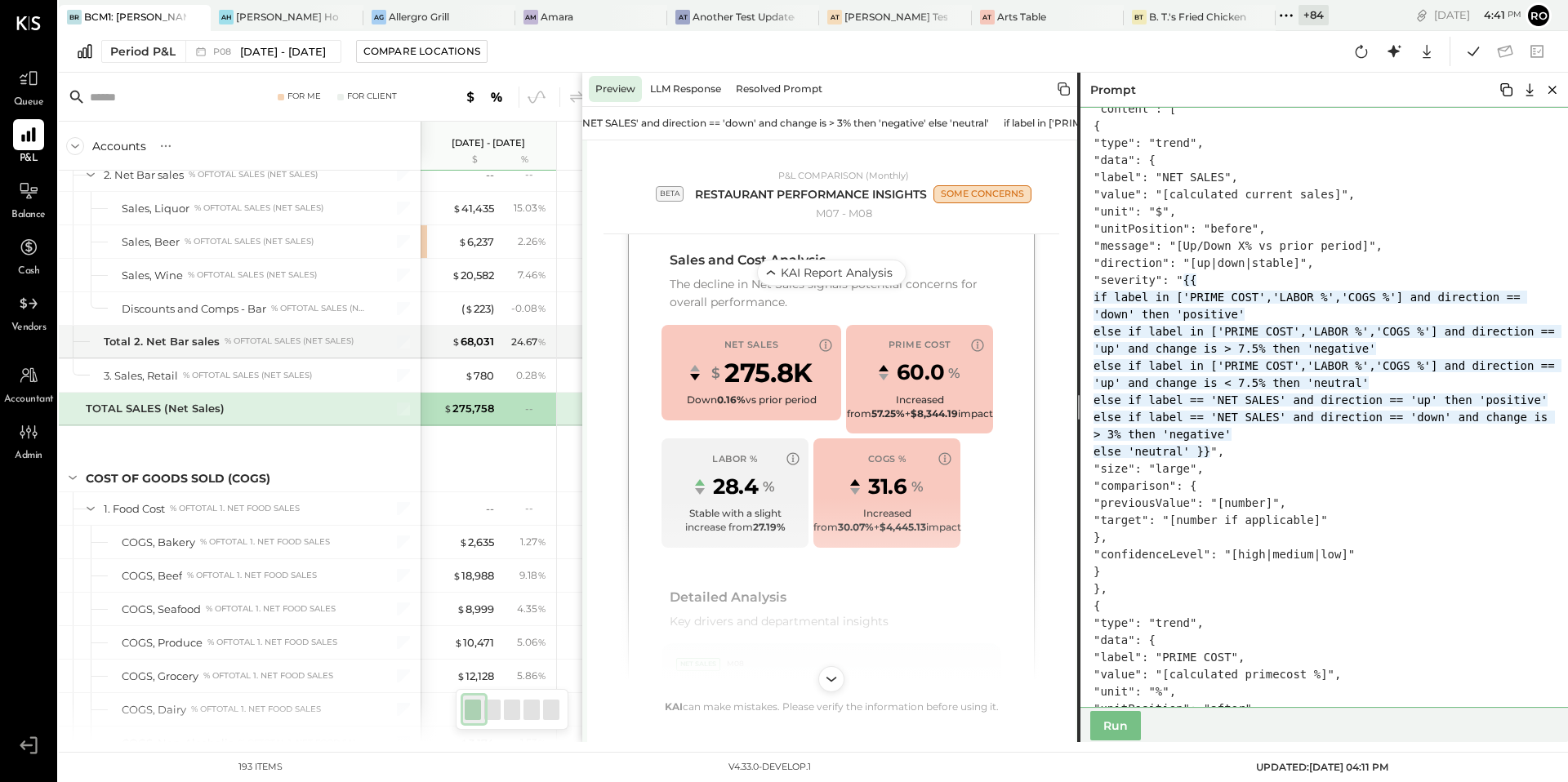
scroll to position [2407, 0]
drag, startPoint x: 1329, startPoint y: 470, endPoint x: 1273, endPoint y: 297, distance: 181.8
click at [1273, 297] on textarea at bounding box center [1327, 407] width 499 height 601
paste textarea "**********"
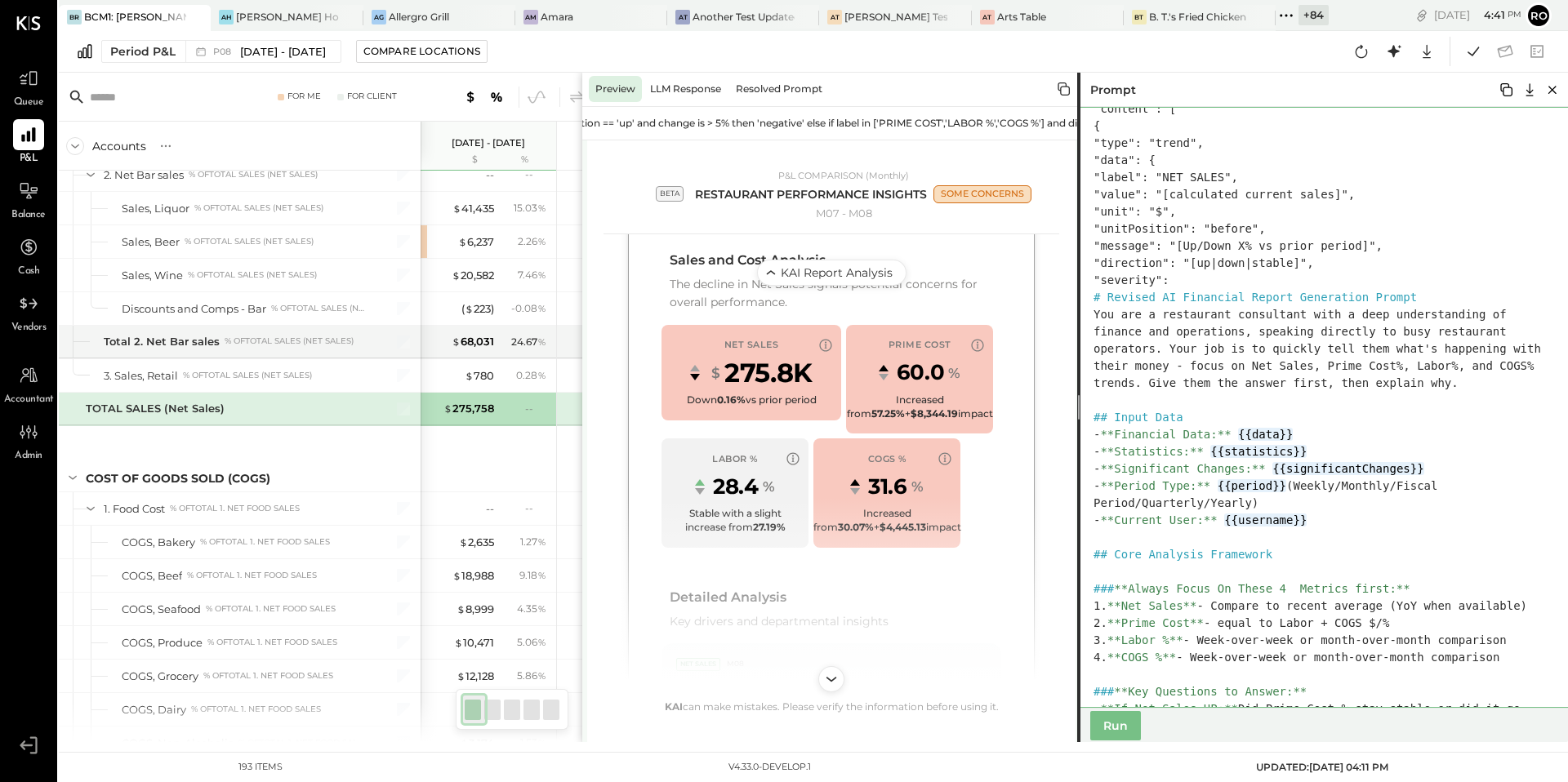
scroll to position [9311, 0]
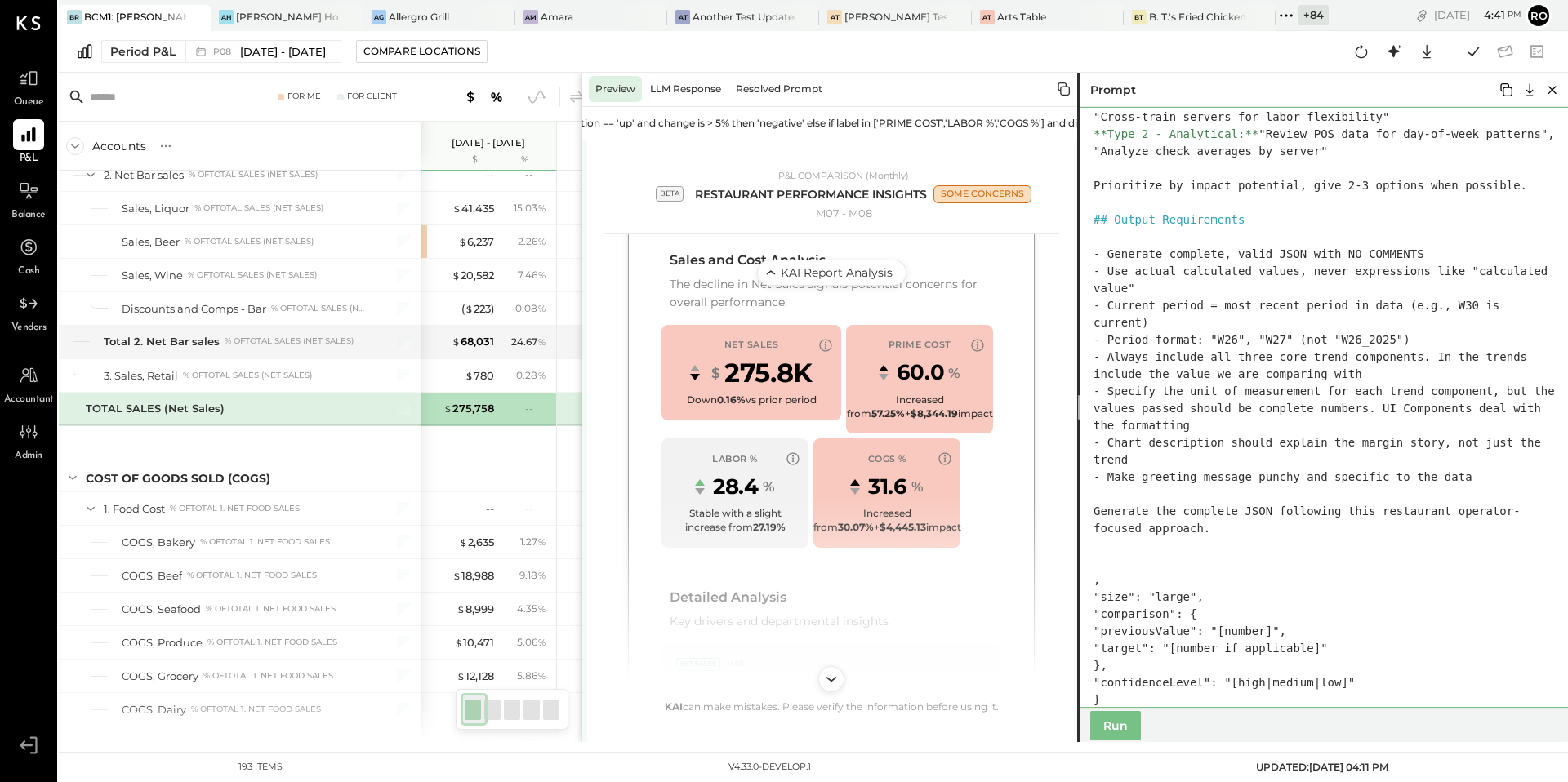
type textarea "**********"
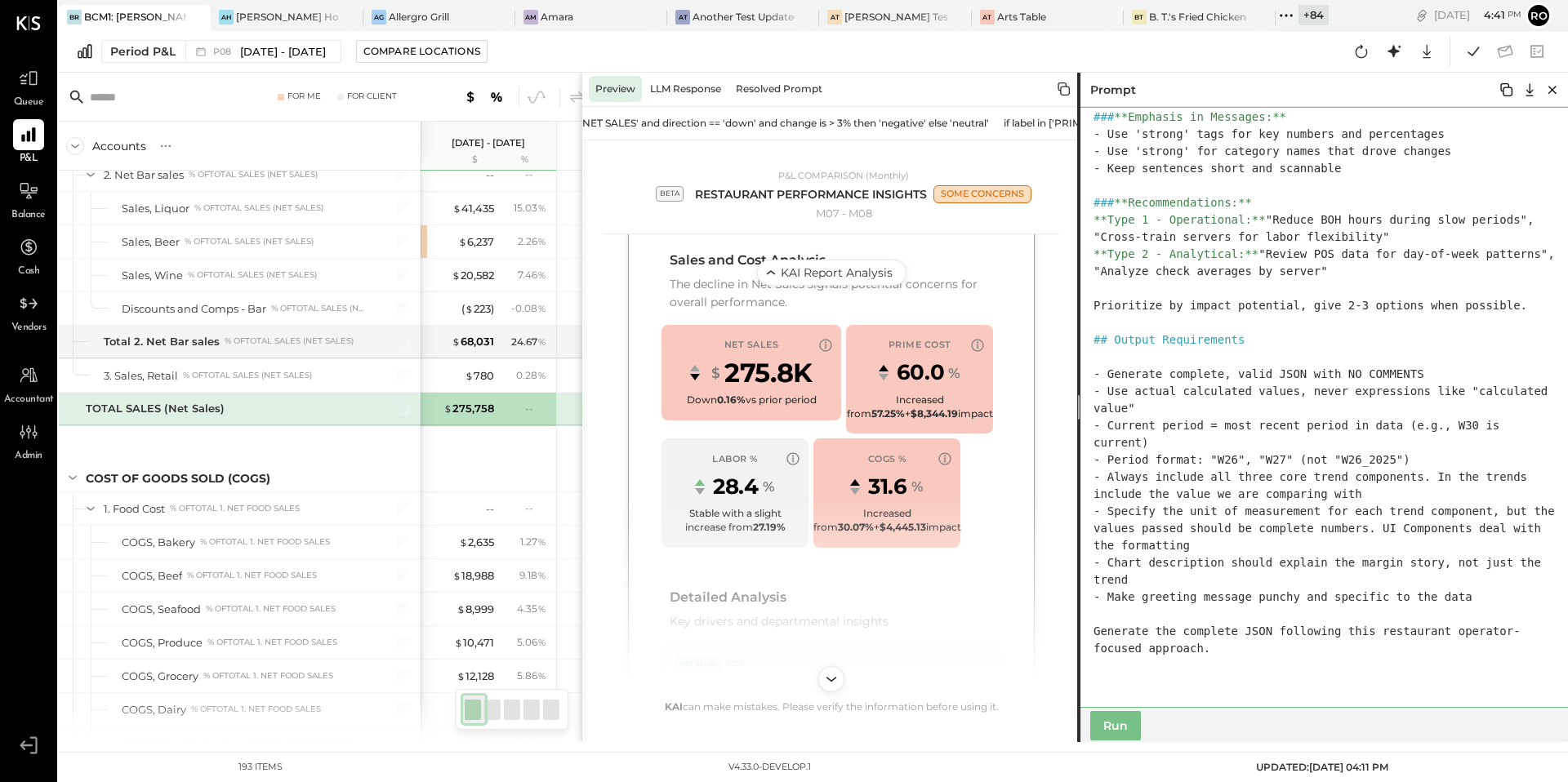
scroll to position [2176, 0]
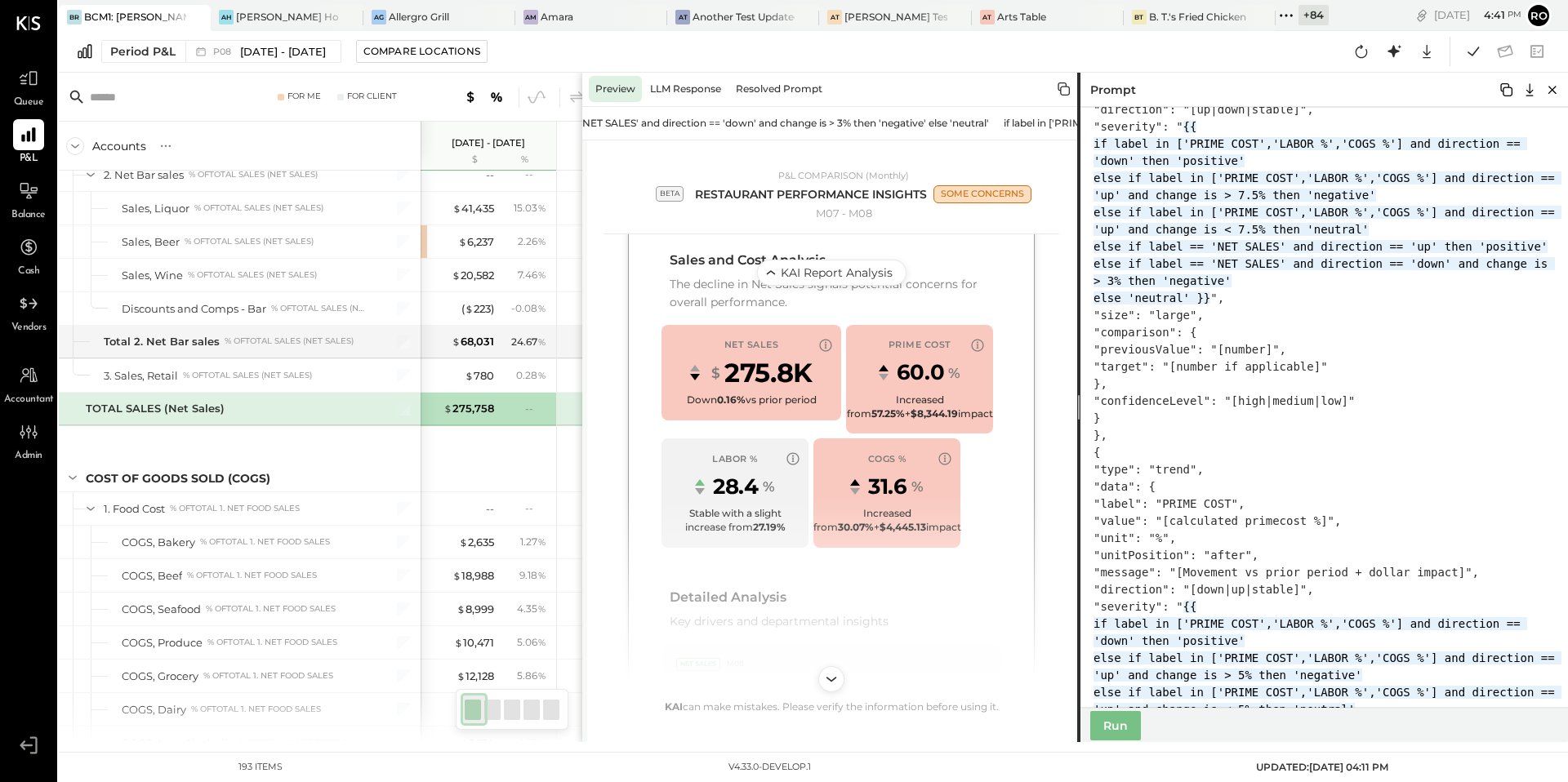
scroll to position [2437, 0]
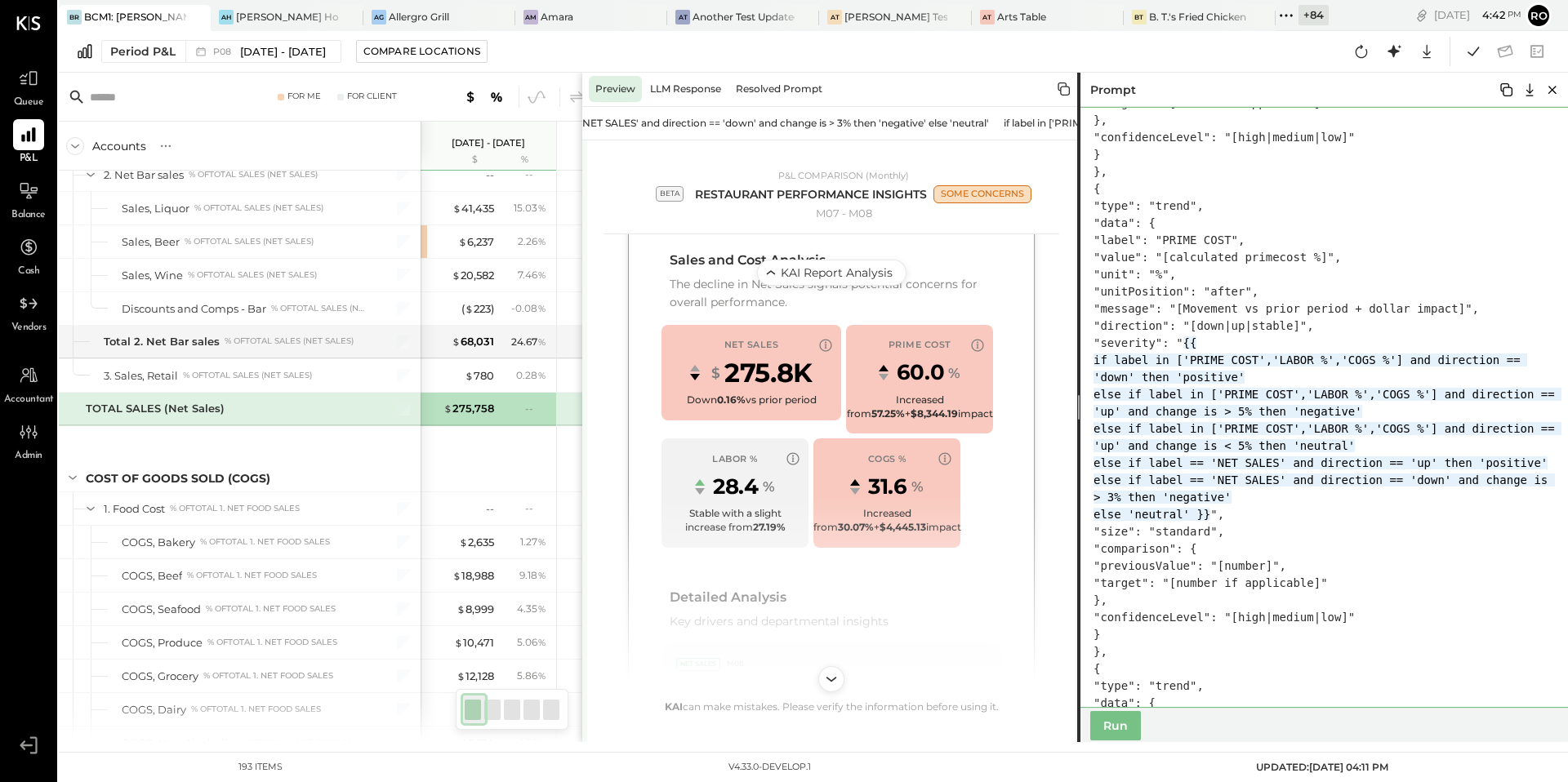
drag, startPoint x: 1326, startPoint y: 550, endPoint x: 1274, endPoint y: 380, distance: 177.8
click at [1274, 380] on textarea at bounding box center [1327, 407] width 499 height 601
paste textarea "** **"
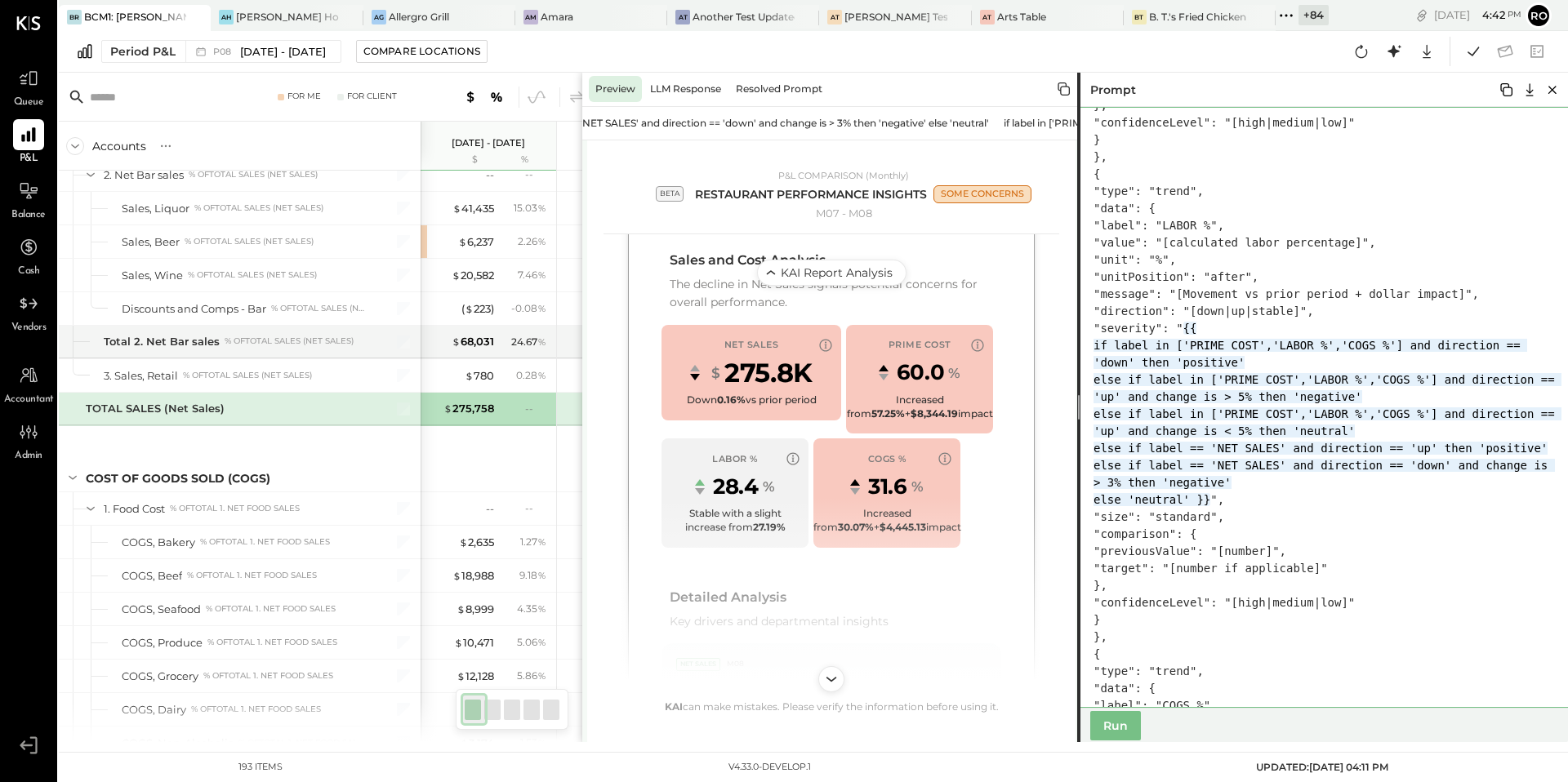
drag, startPoint x: 1327, startPoint y: 549, endPoint x: 1274, endPoint y: 376, distance: 180.9
click at [1274, 376] on textarea at bounding box center [1327, 407] width 499 height 601
paste textarea "** **"
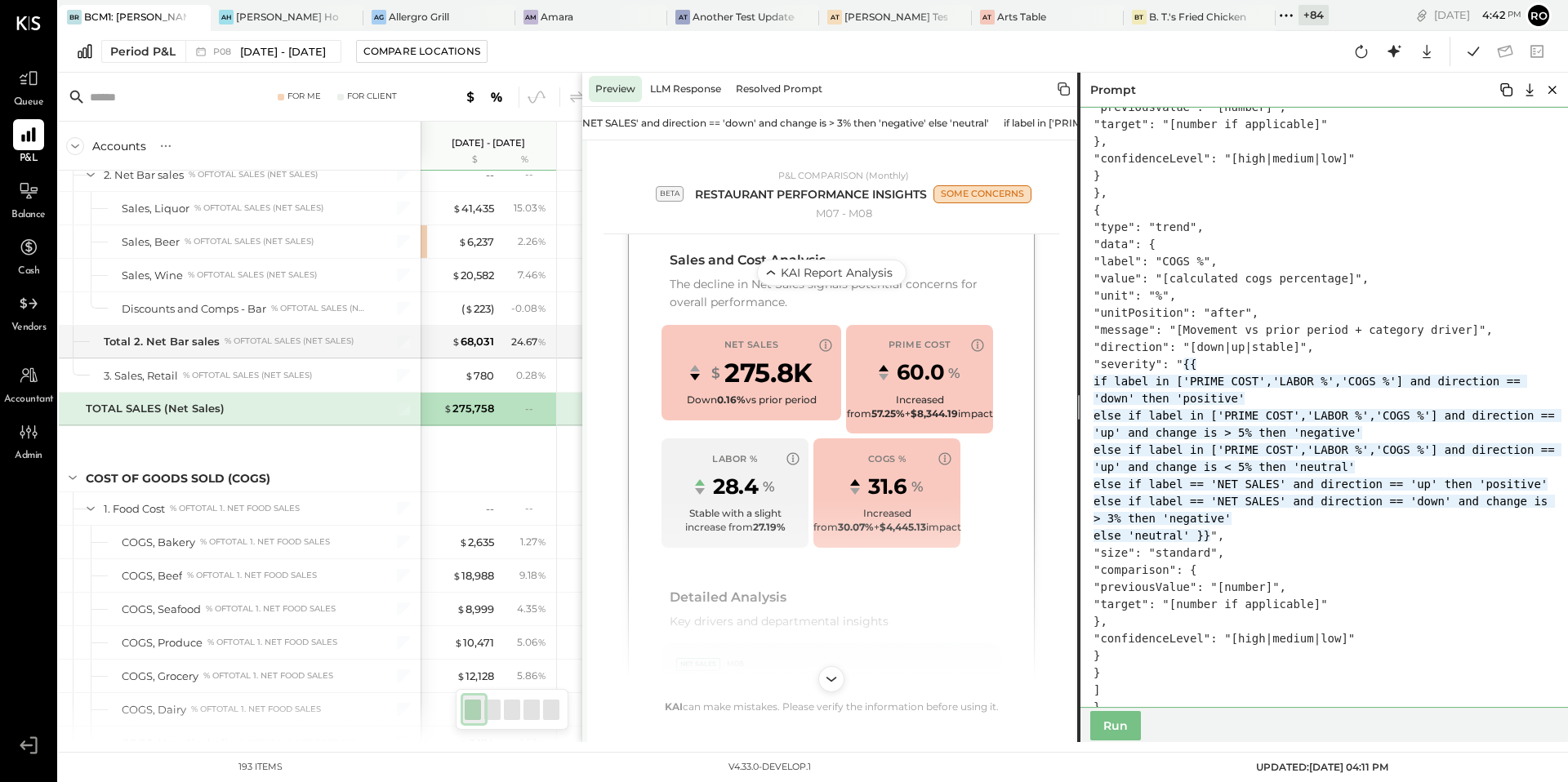
drag, startPoint x: 1329, startPoint y: 605, endPoint x: 1274, endPoint y: 432, distance: 181.5
click at [1274, 432] on textarea at bounding box center [1327, 407] width 499 height 601
paste textarea "** **"
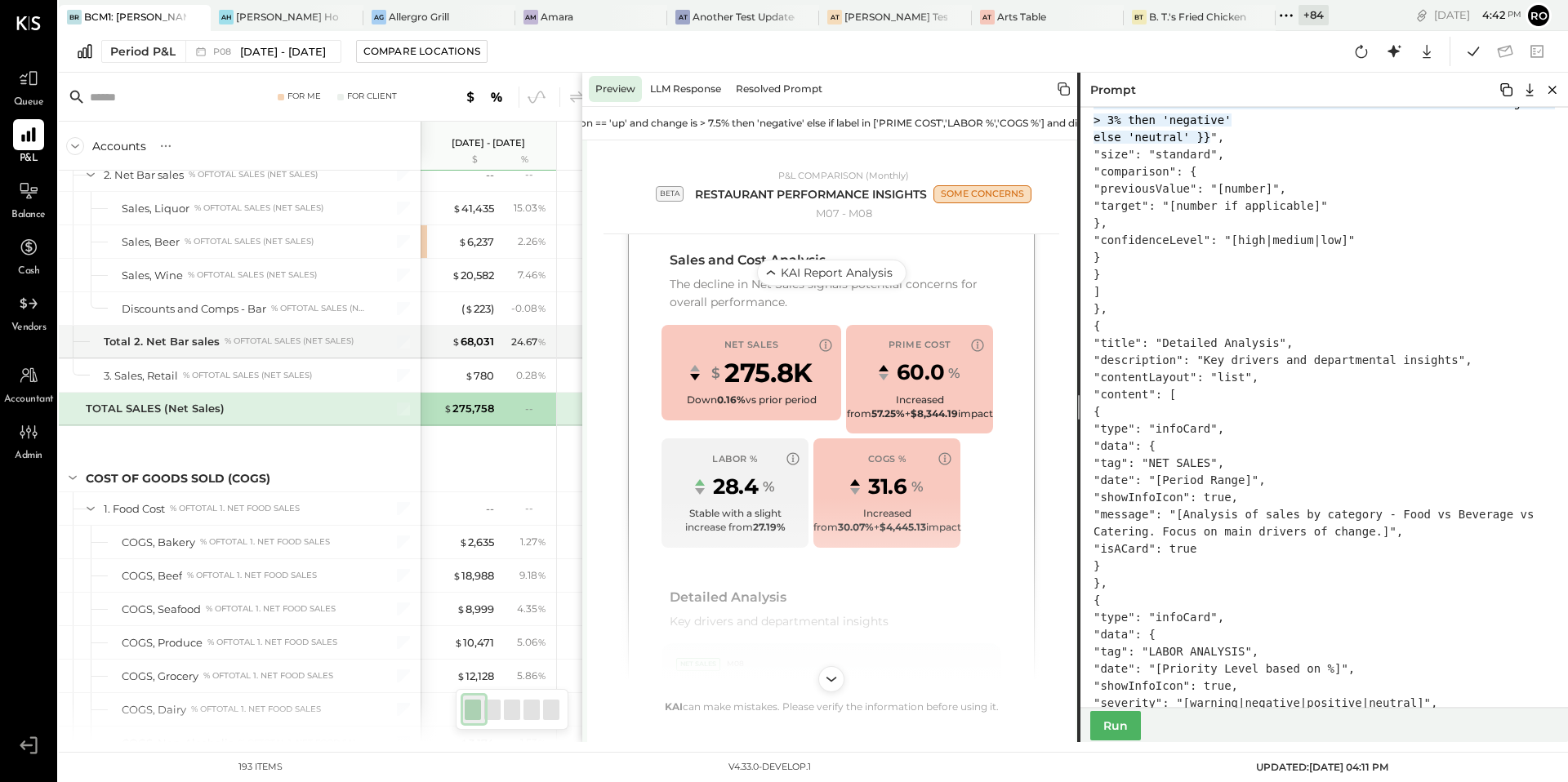
click at [1110, 731] on button "Run" at bounding box center [1115, 726] width 51 height 29
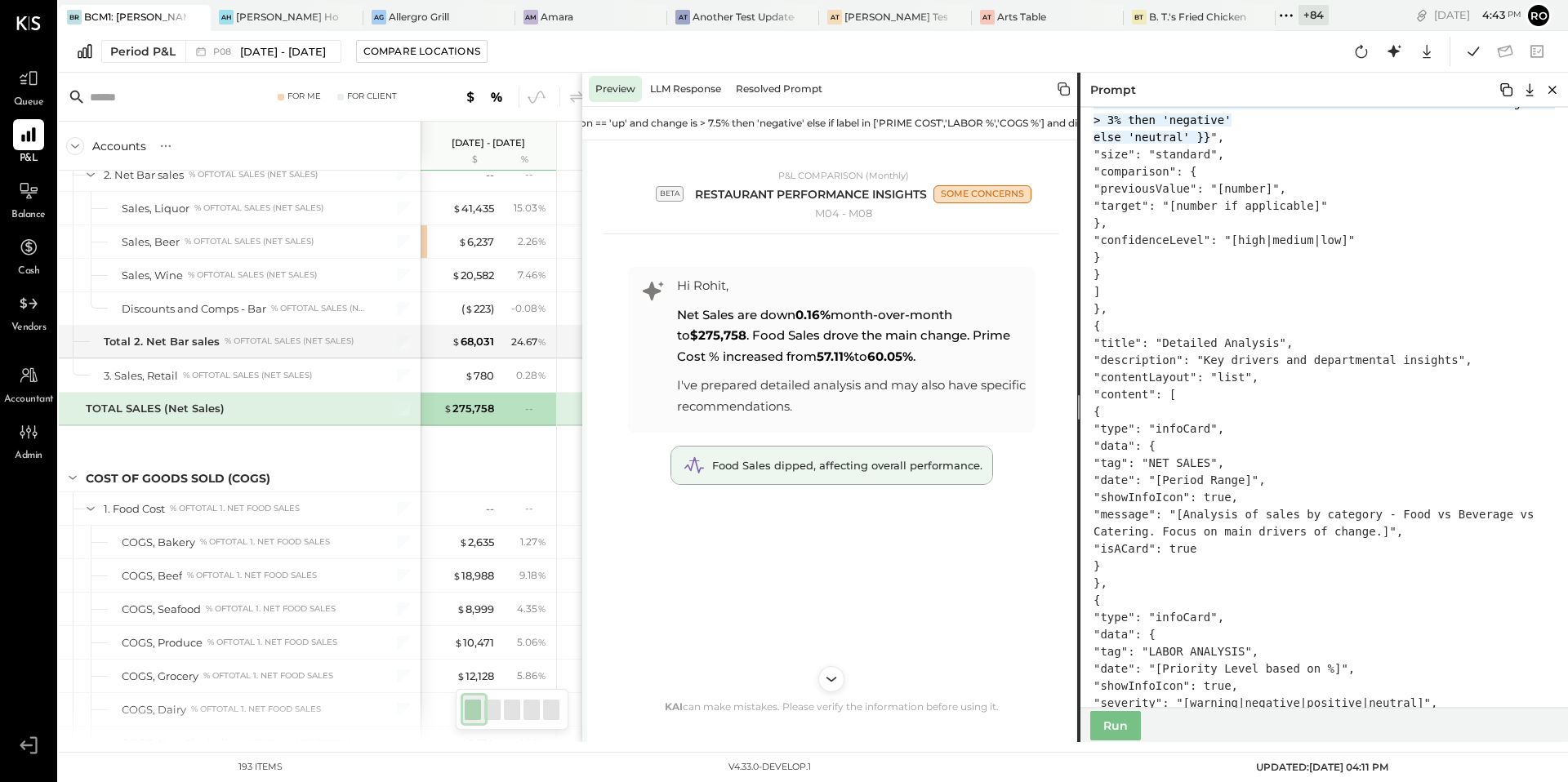
click at [908, 474] on div "Food Sales dipped, affecting overall performance." at bounding box center [848, 466] width 270 height 16
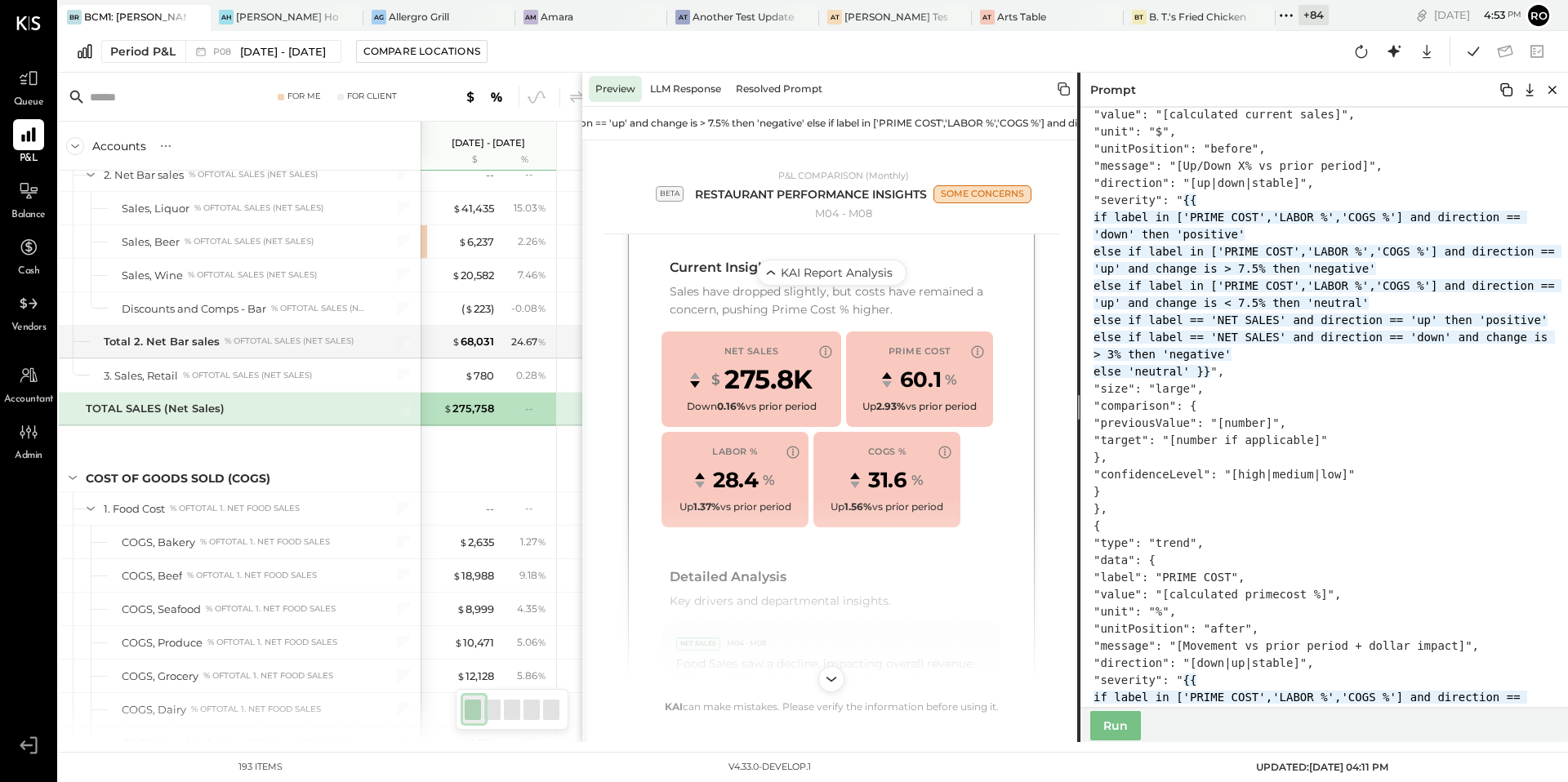
scroll to position [2464, 0]
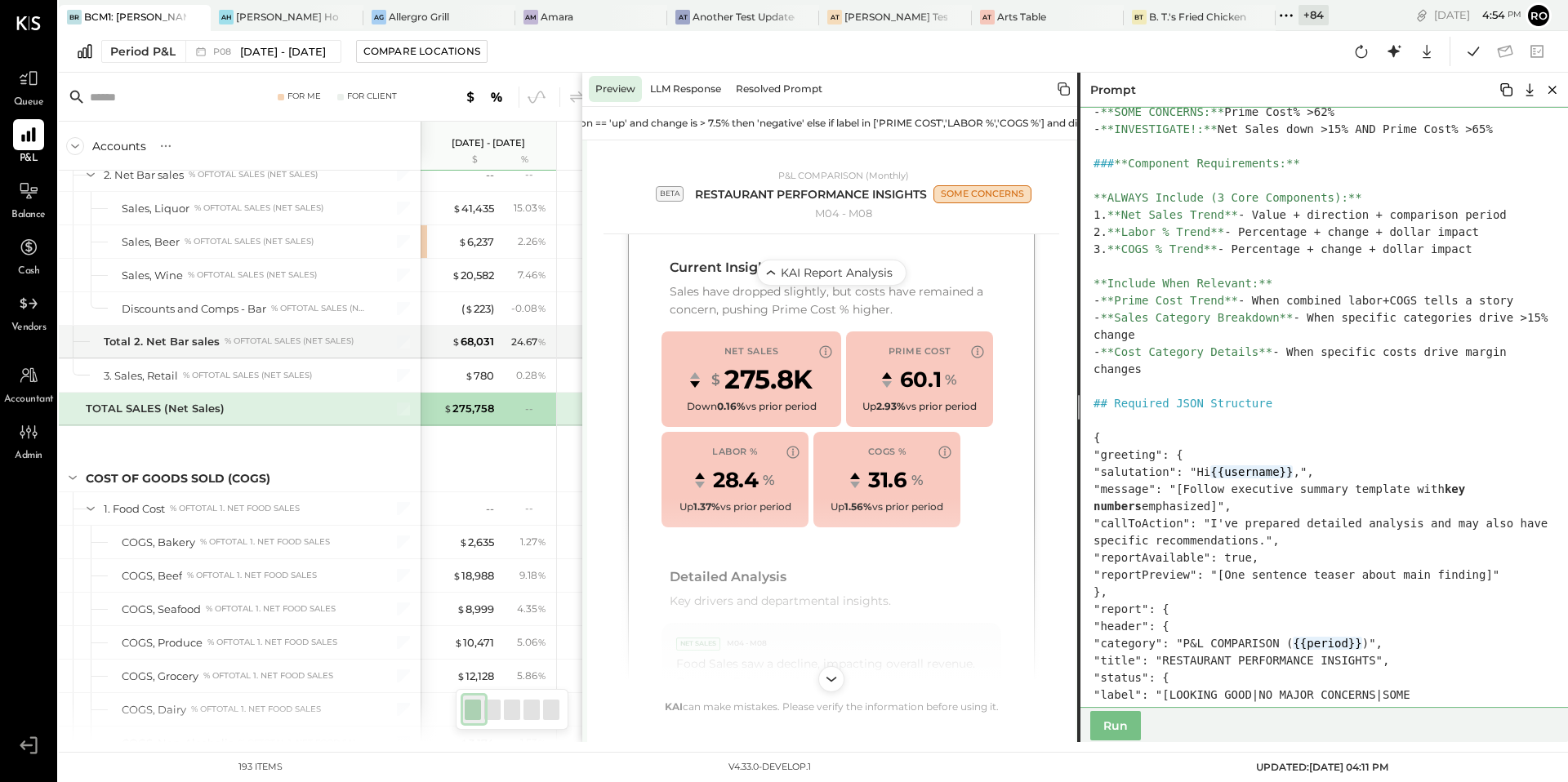
click at [1109, 418] on textarea at bounding box center [1327, 407] width 499 height 601
paste textarea "**********"
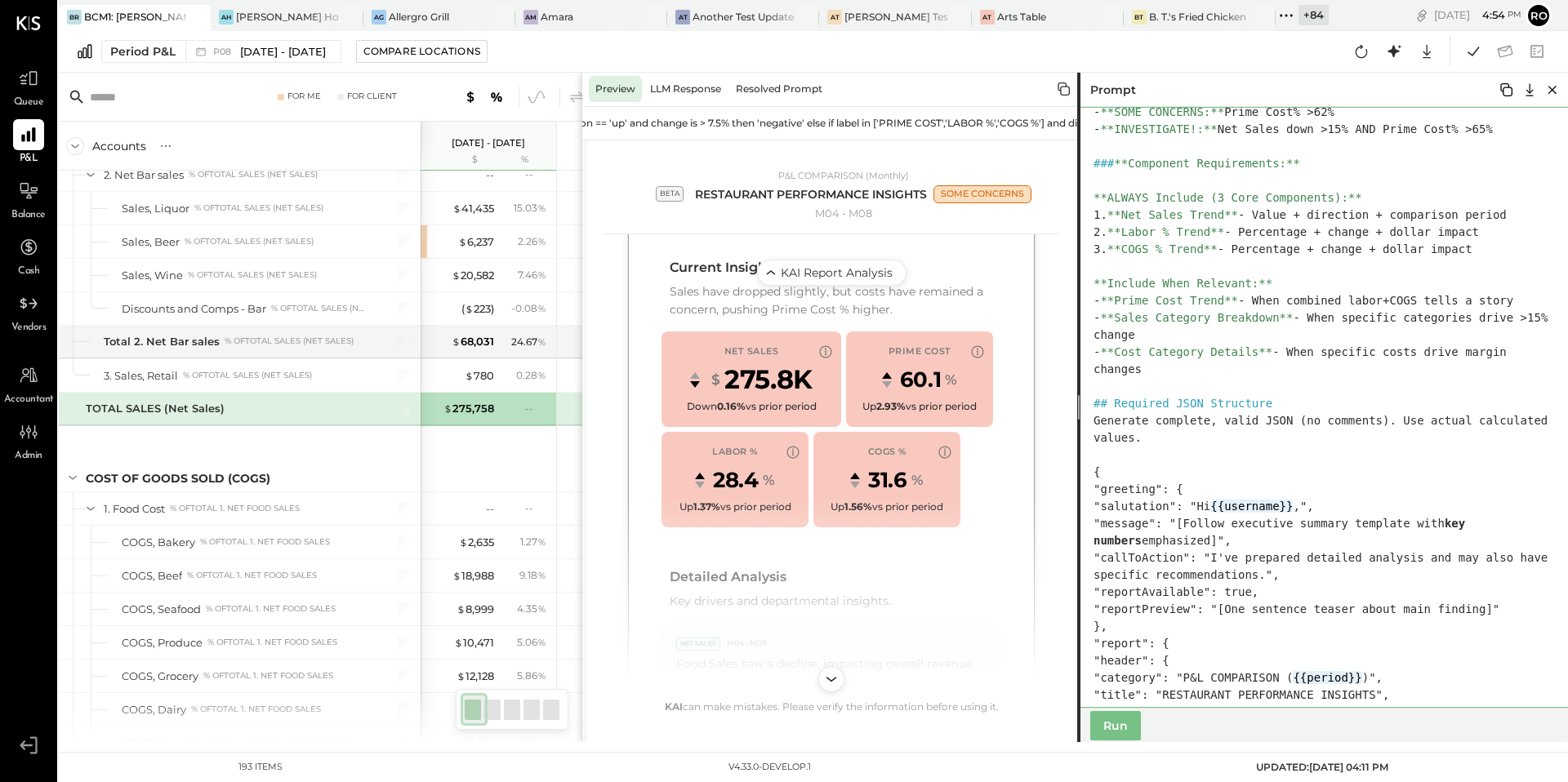
click at [1091, 424] on textarea at bounding box center [1327, 407] width 499 height 601
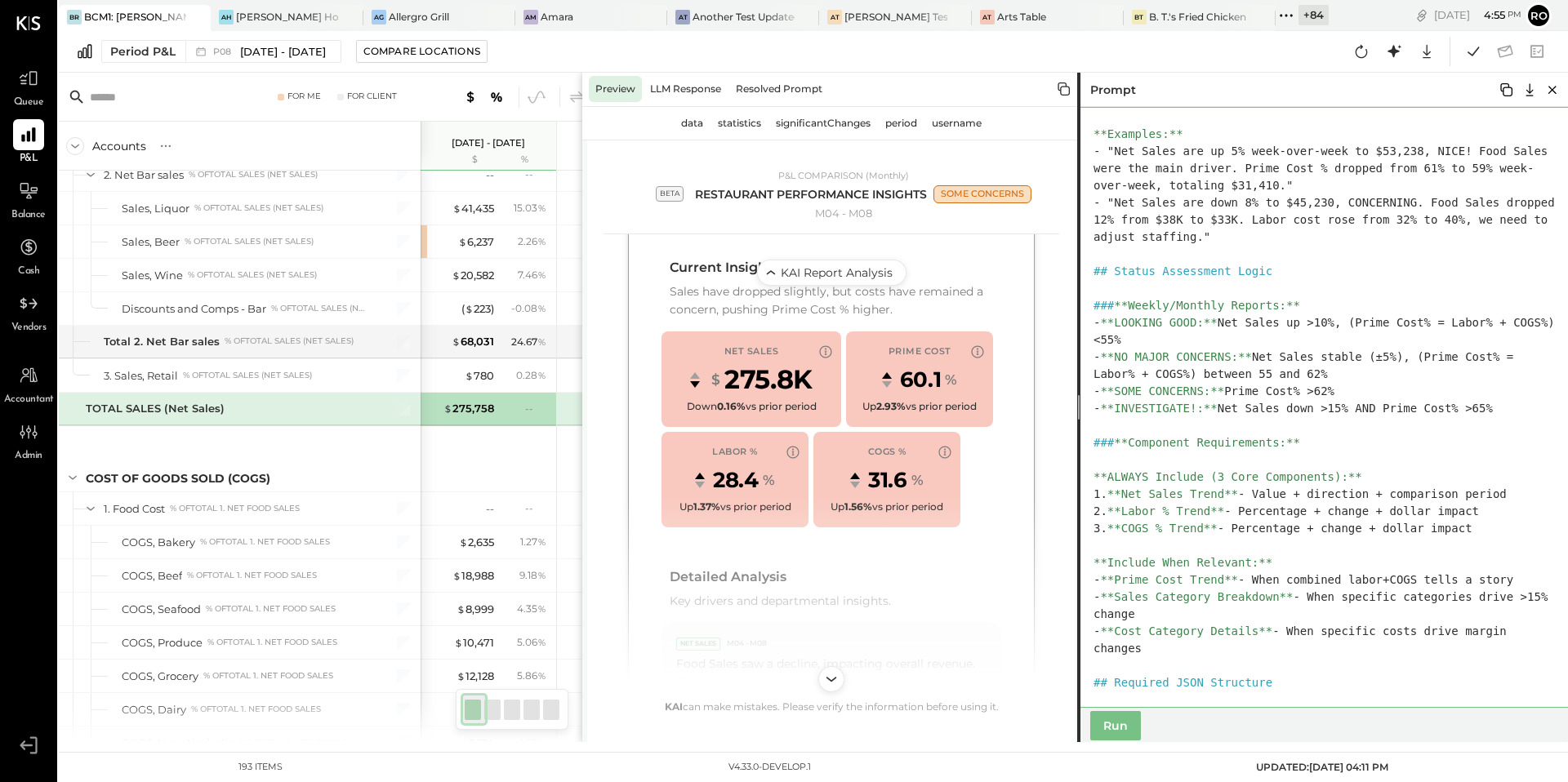
click at [1313, 688] on textarea at bounding box center [1327, 407] width 499 height 601
click at [1097, 691] on textarea at bounding box center [1327, 407] width 499 height 601
click at [1295, 693] on textarea at bounding box center [1327, 407] width 499 height 601
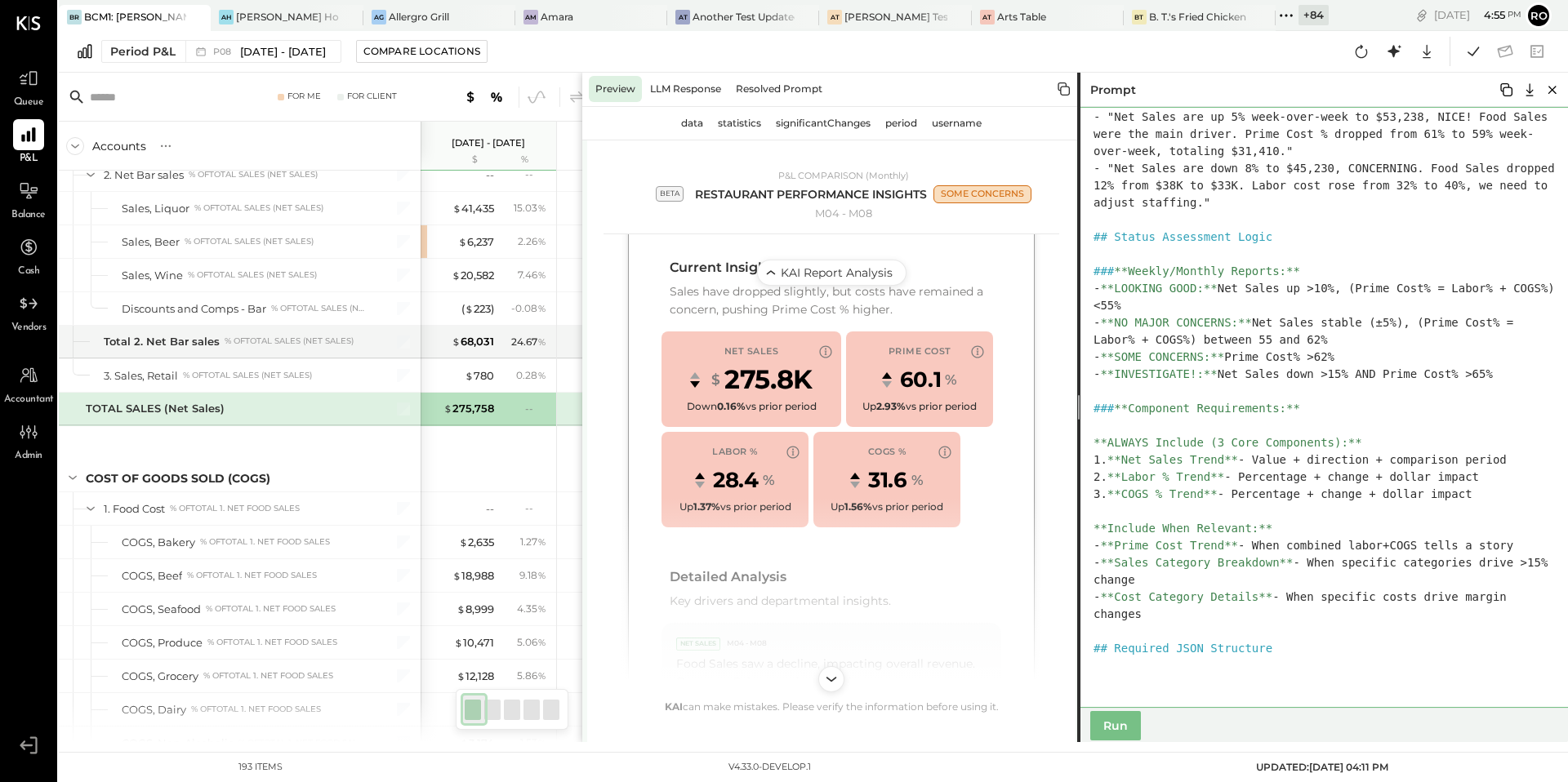
paste textarea "**********"
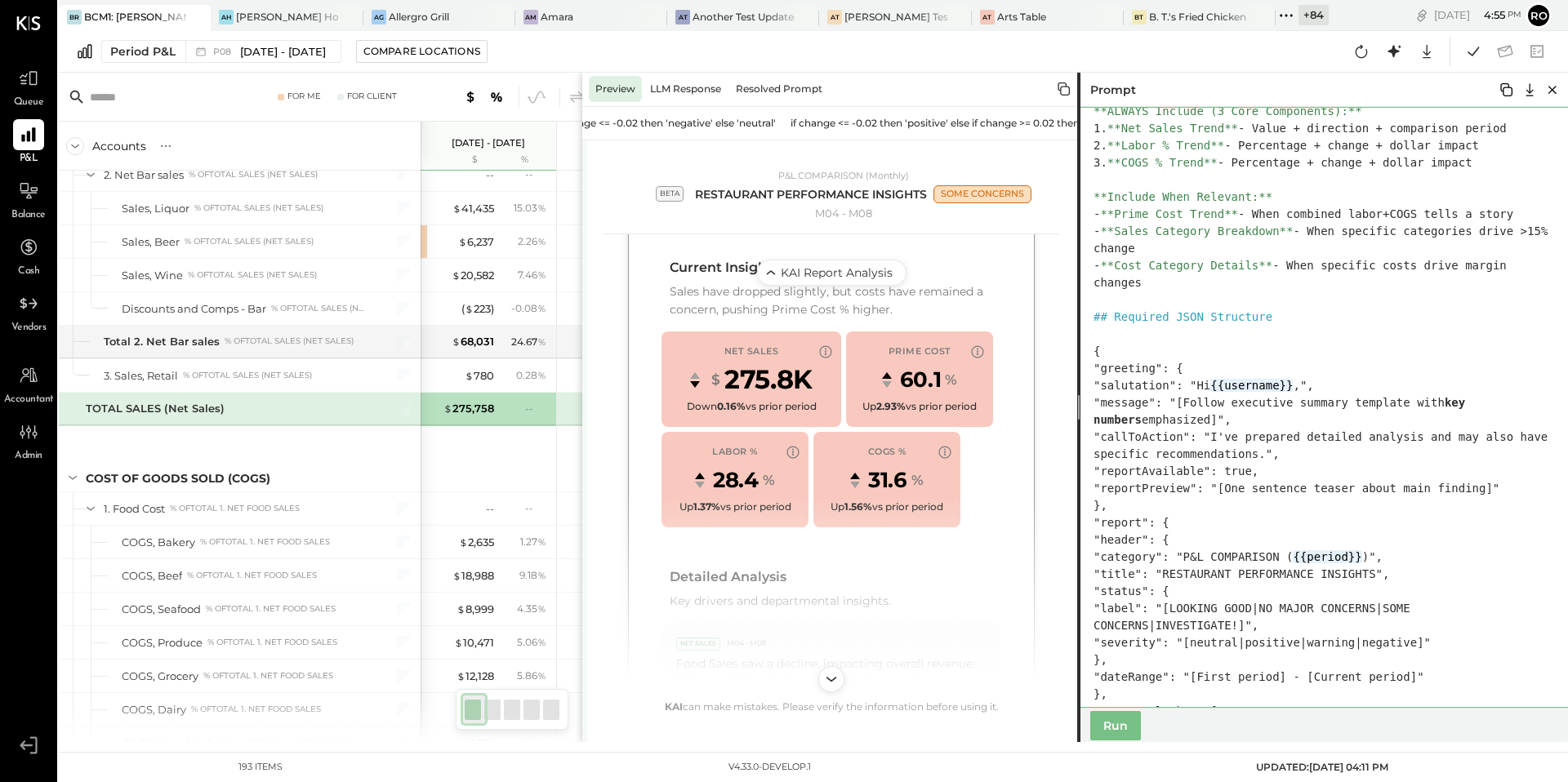
click at [1143, 331] on textarea at bounding box center [1327, 407] width 499 height 601
paste textarea "**********"
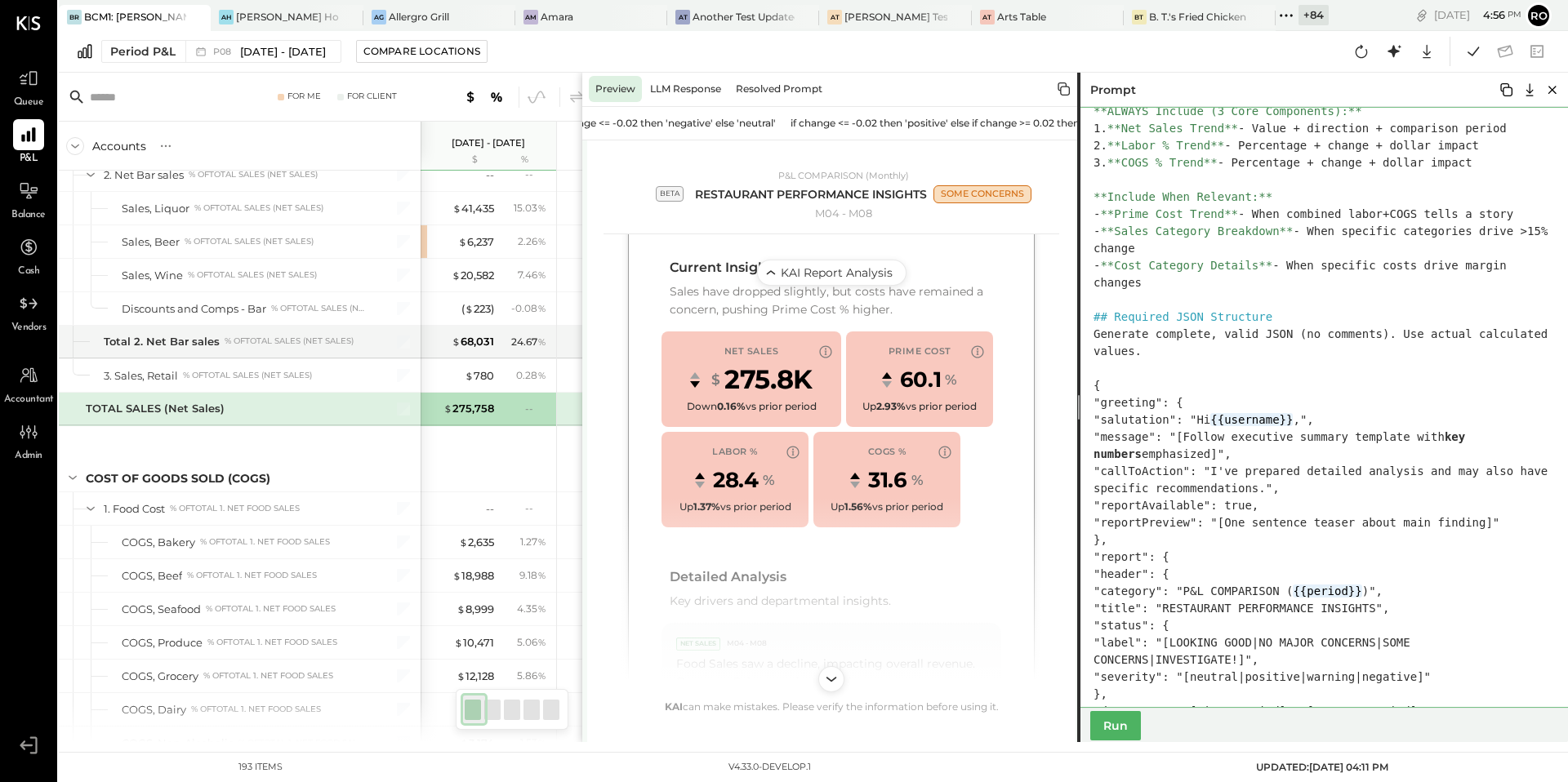
type textarea "**********"
click at [1107, 726] on button "Run" at bounding box center [1115, 726] width 51 height 29
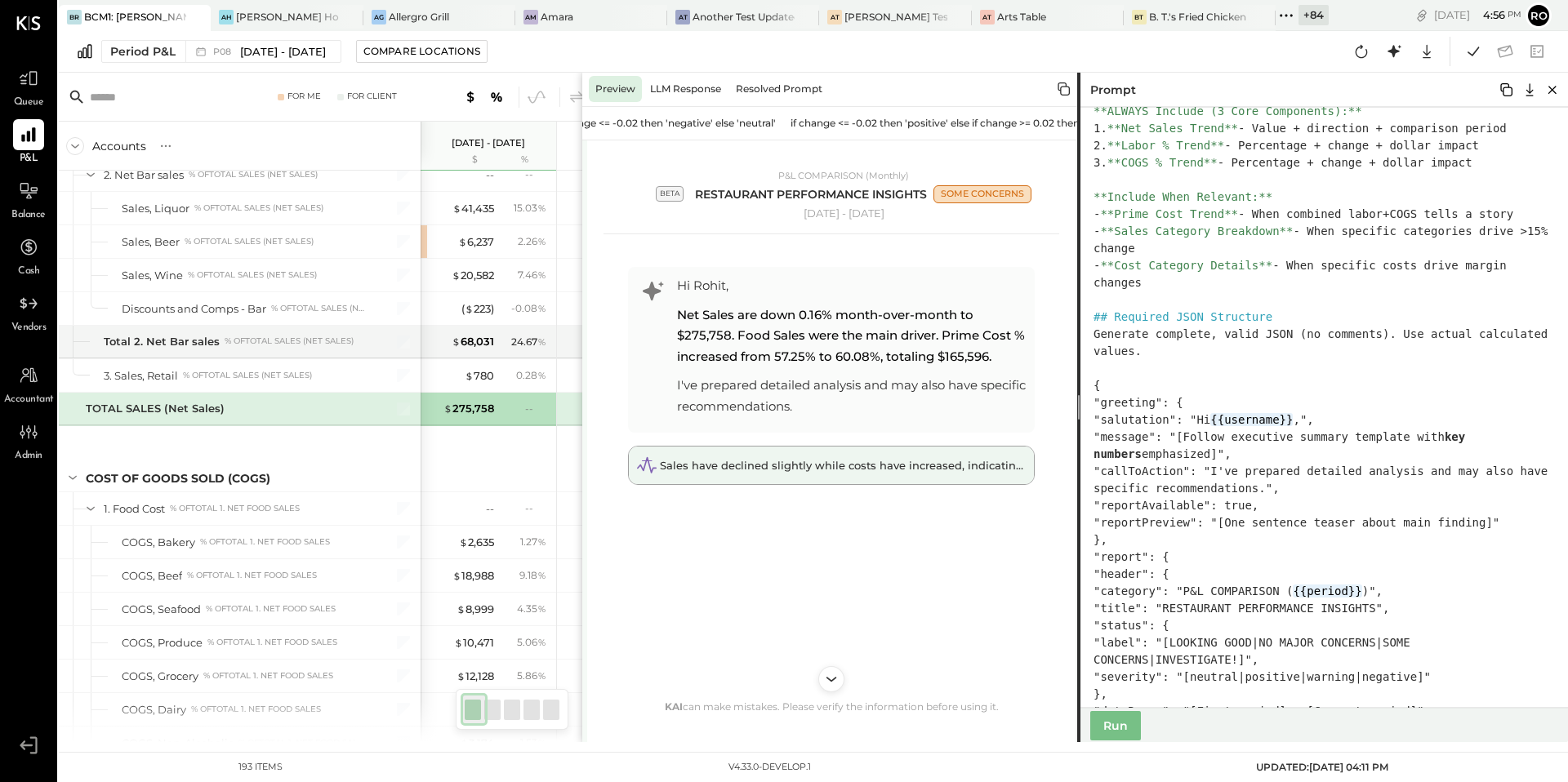
click at [772, 472] on span "Sales have declined slightly while costs have increased, indicating a need for …" at bounding box center [921, 466] width 523 height 13
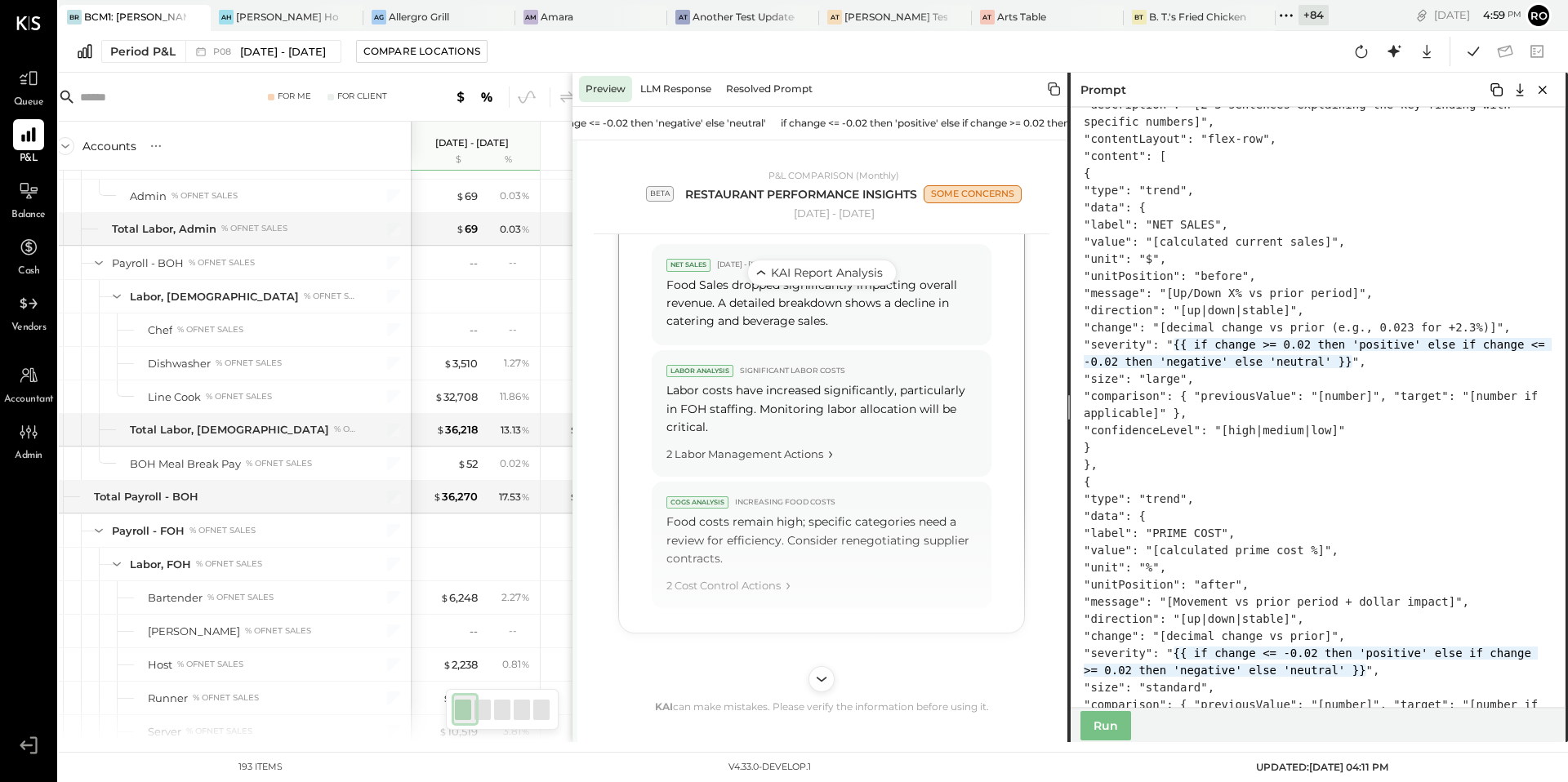
scroll to position [1041, 0]
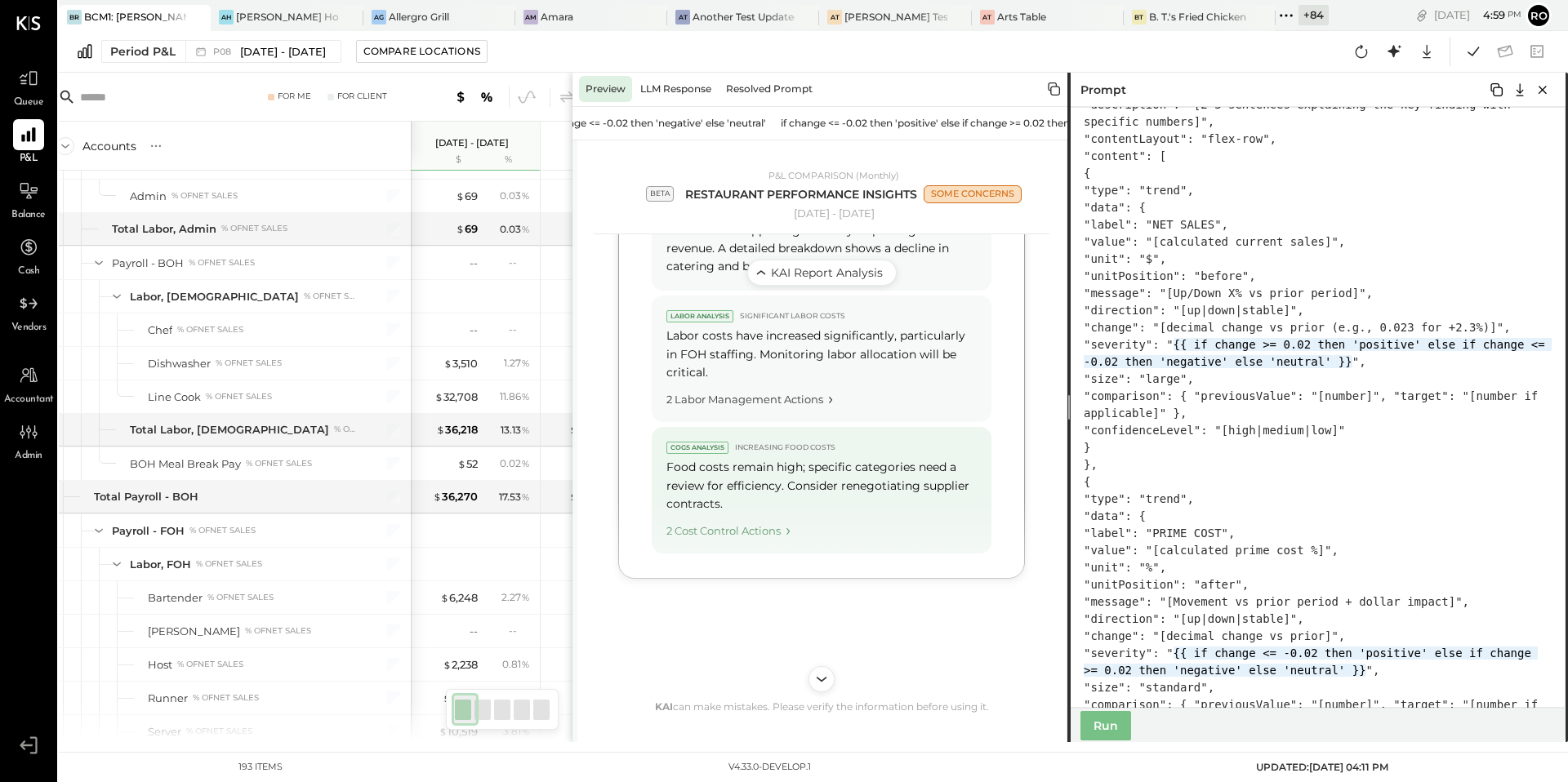
click at [776, 539] on div "2 Cost Control Actions" at bounding box center [822, 528] width 311 height 22
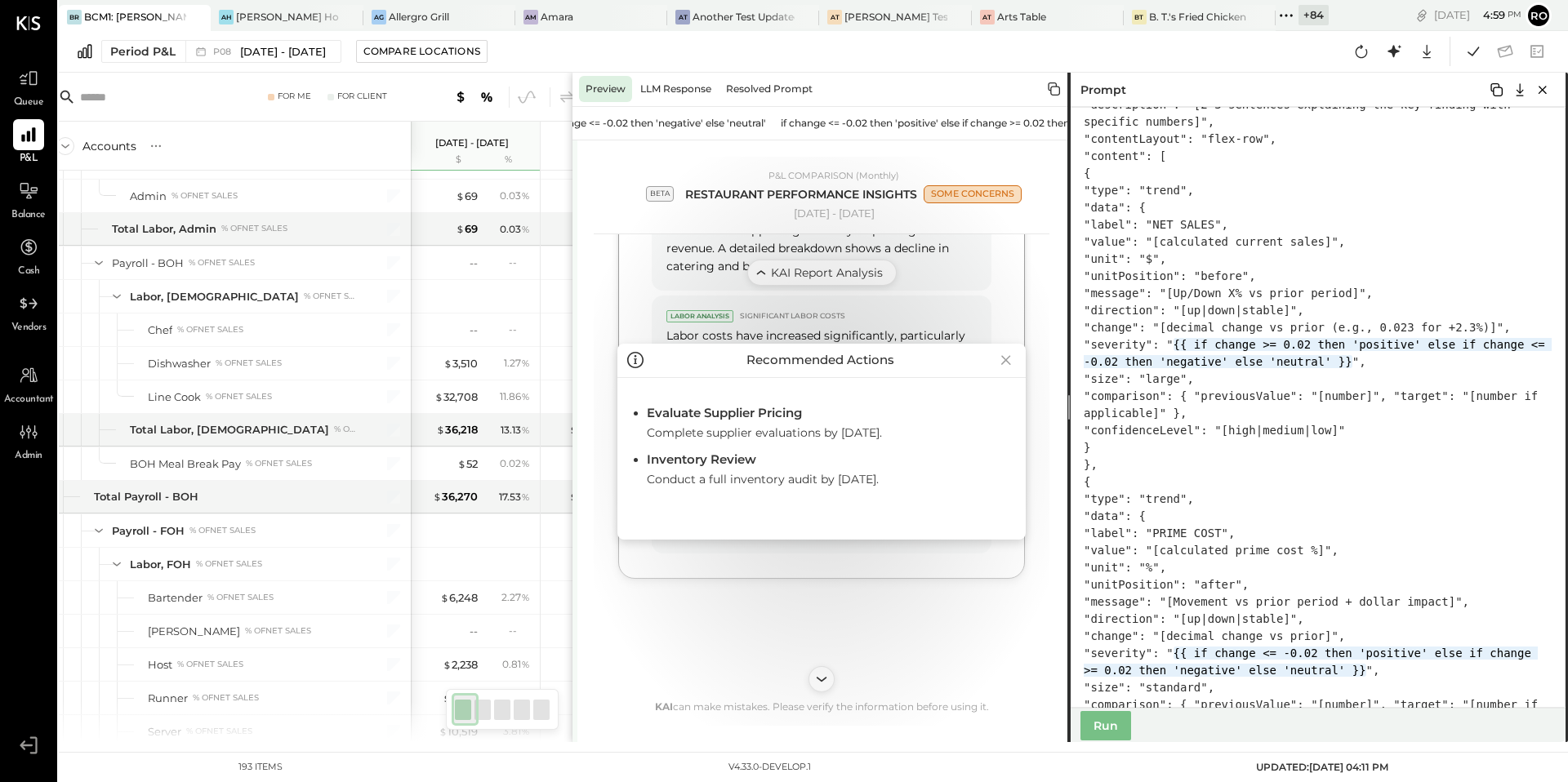
click at [1004, 364] on icon at bounding box center [1007, 360] width 9 height 9
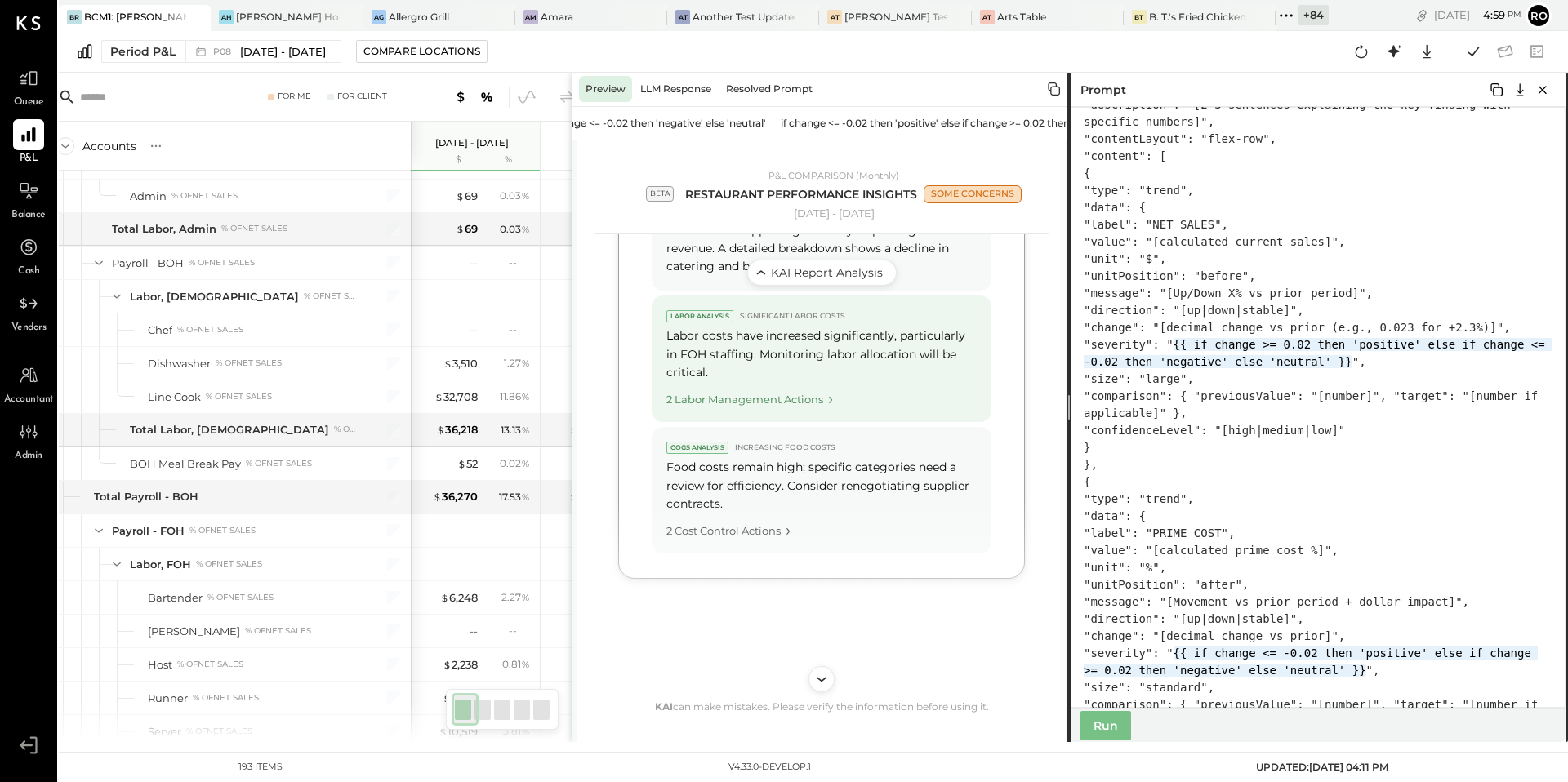
click at [819, 407] on div "2 Labor Management Actions" at bounding box center [822, 396] width 311 height 22
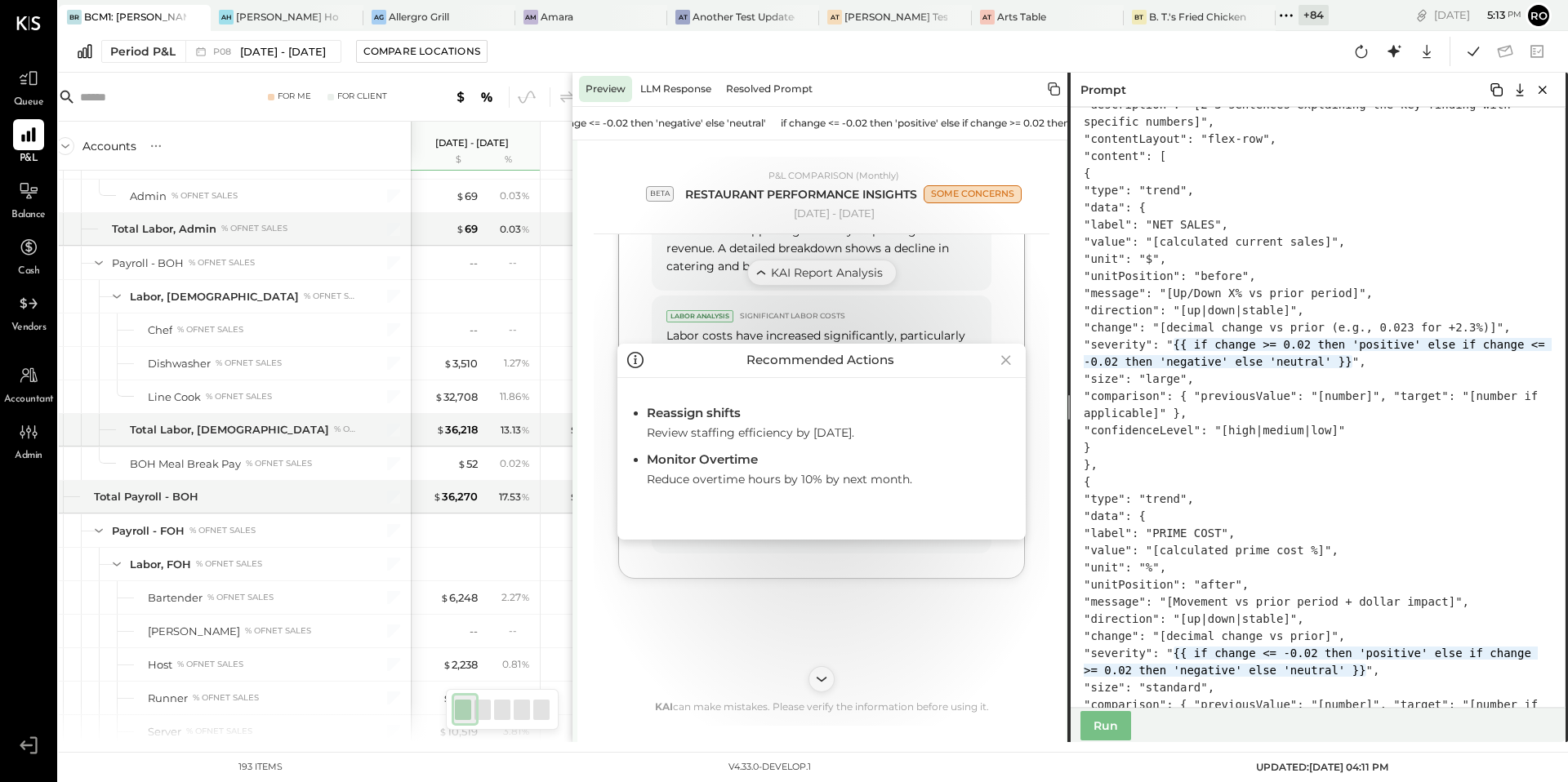
scroll to position [2188, 0]
click at [1007, 365] on icon at bounding box center [1007, 360] width 9 height 9
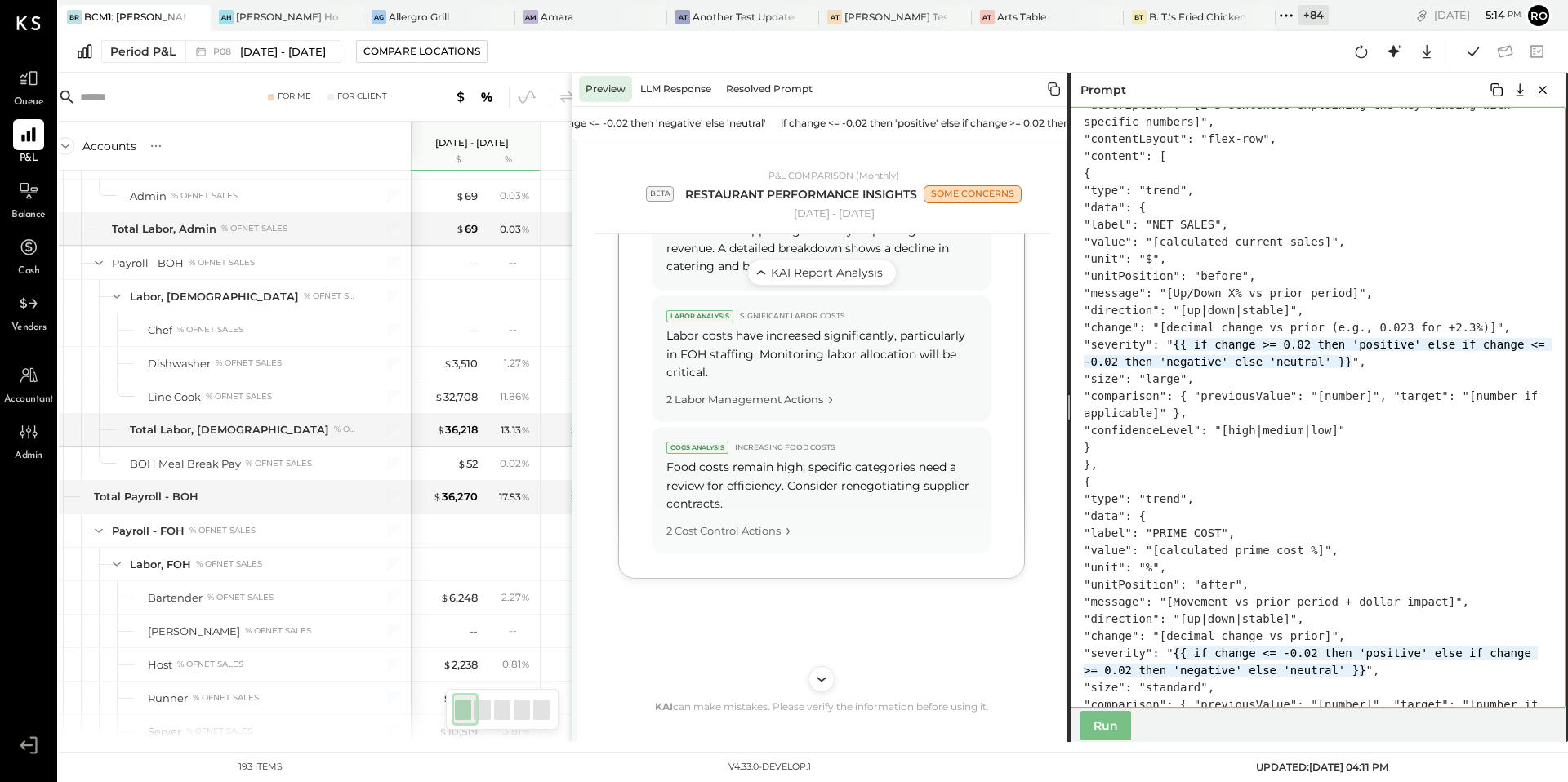
click at [1319, 289] on textarea at bounding box center [1316, 407] width 499 height 601
click at [1493, 85] on icon at bounding box center [1497, 89] width 20 height 20
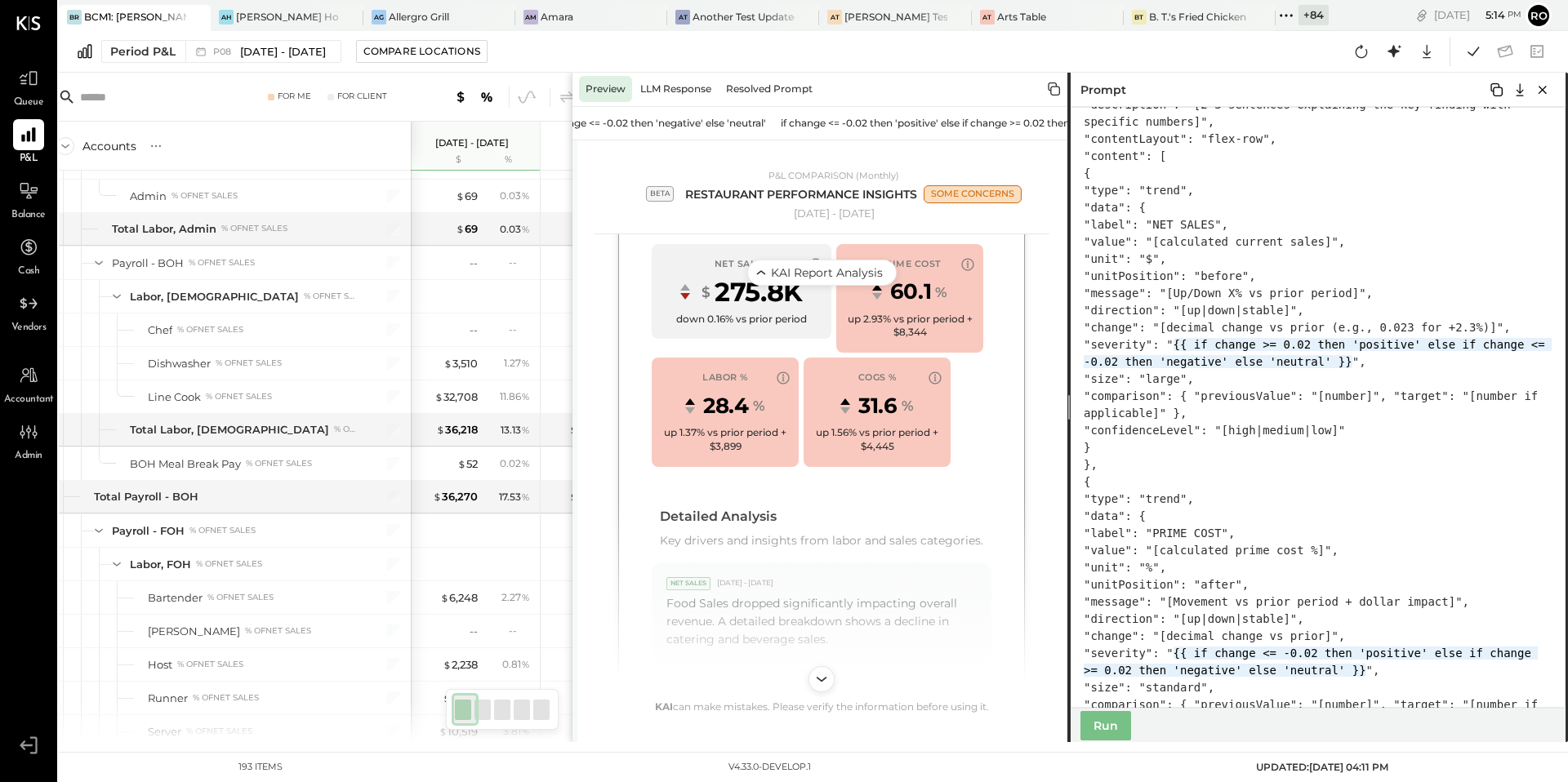
scroll to position [0, 0]
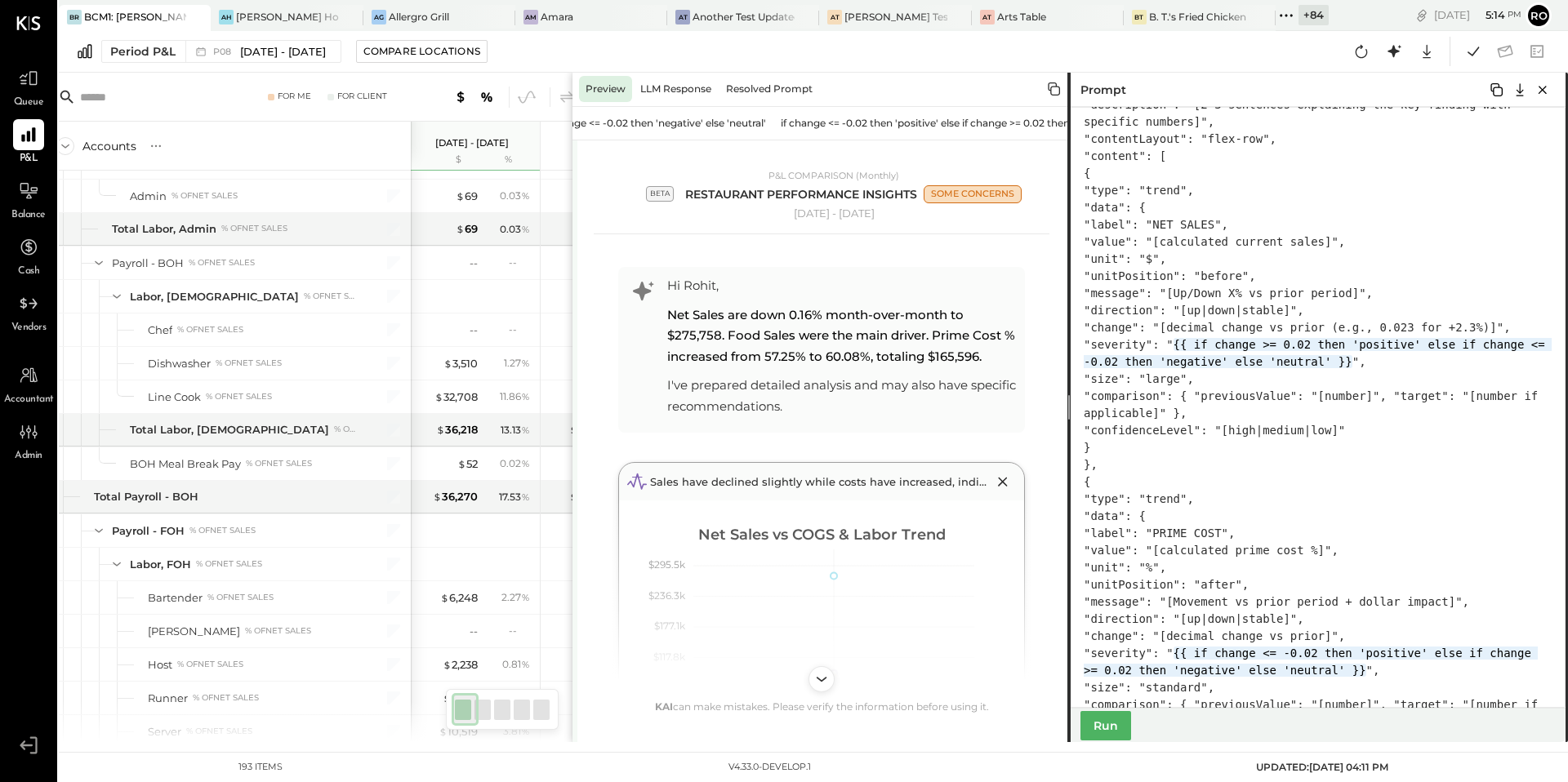
click at [1106, 719] on button "Run" at bounding box center [1106, 726] width 51 height 29
